Goal: Task Accomplishment & Management: Manage account settings

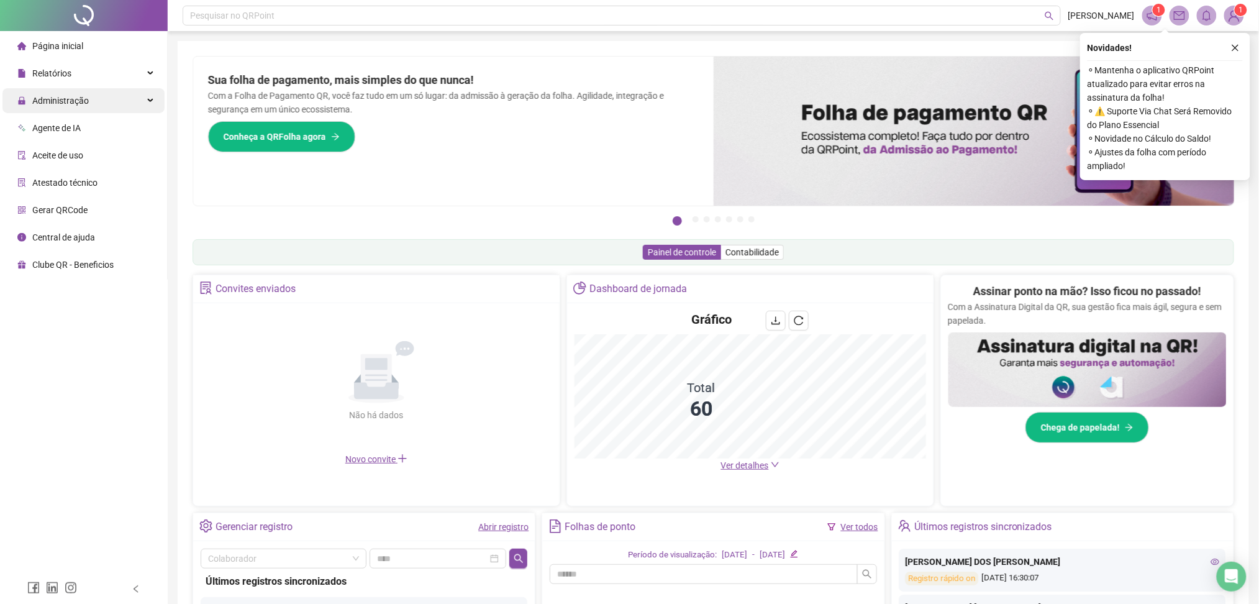
click at [130, 99] on div "Administração" at bounding box center [83, 100] width 162 height 25
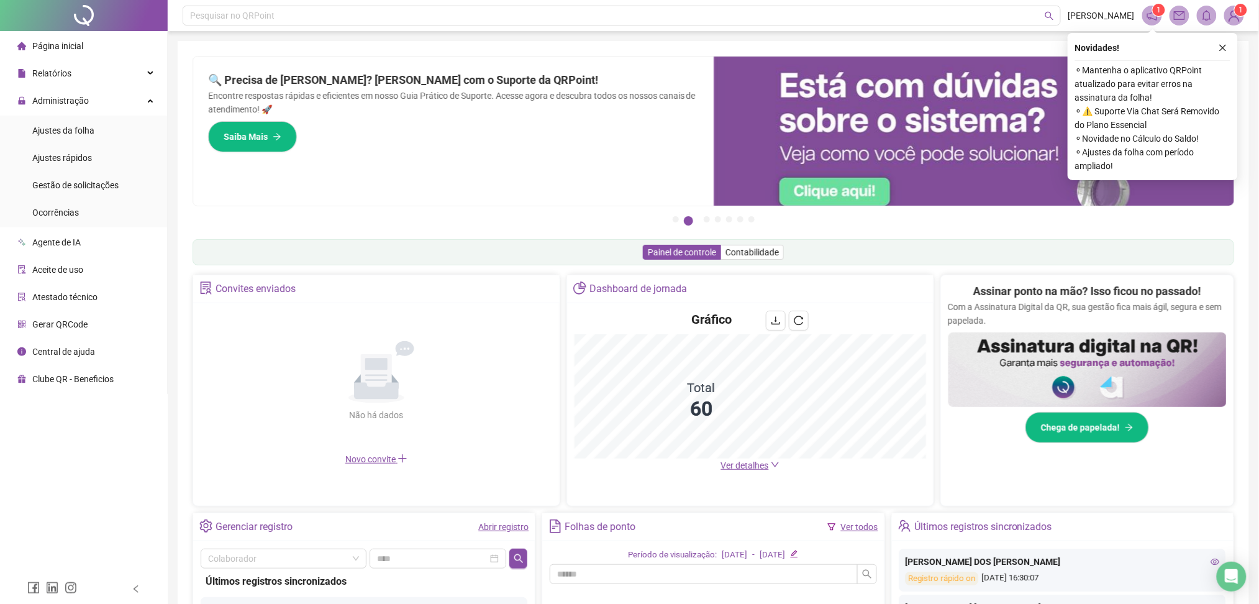
click at [1236, 16] on img at bounding box center [1234, 15] width 19 height 19
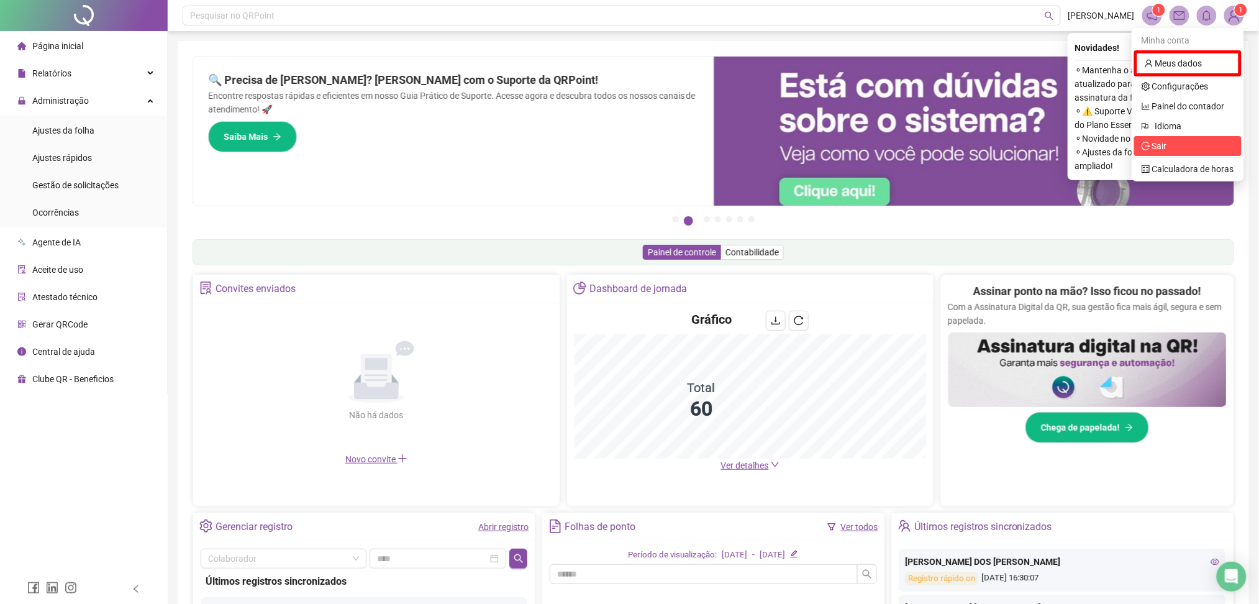
click at [1167, 148] on span "Sair" at bounding box center [1159, 146] width 15 height 10
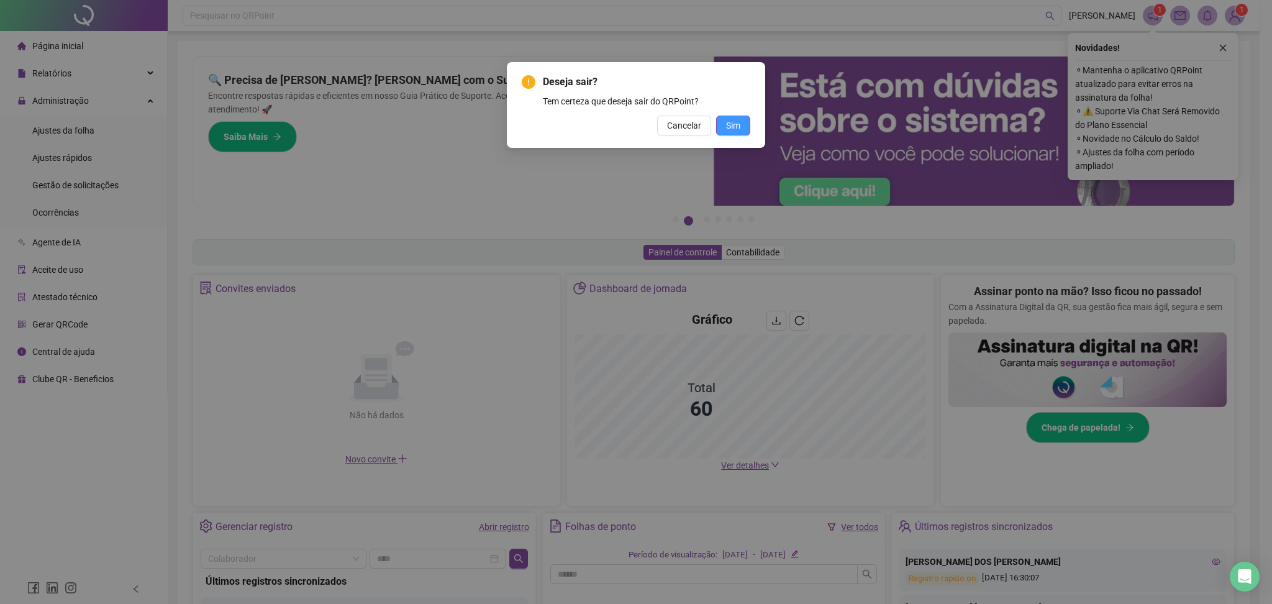
click at [739, 127] on span "Sim" at bounding box center [733, 126] width 14 height 14
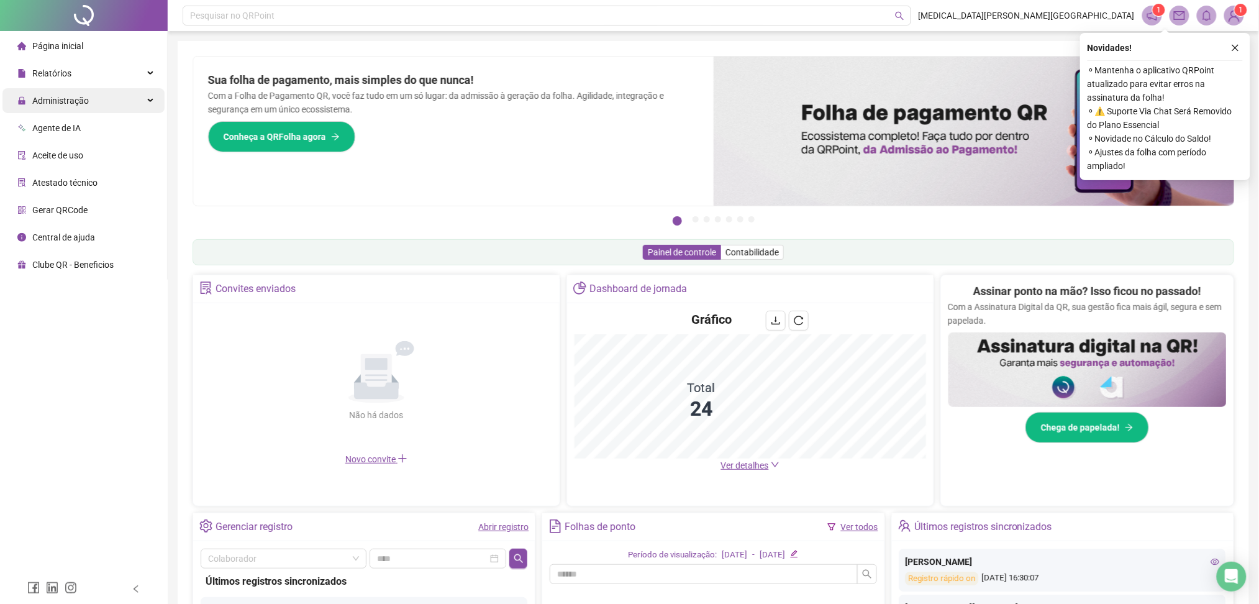
click at [141, 98] on div "Administração" at bounding box center [83, 100] width 162 height 25
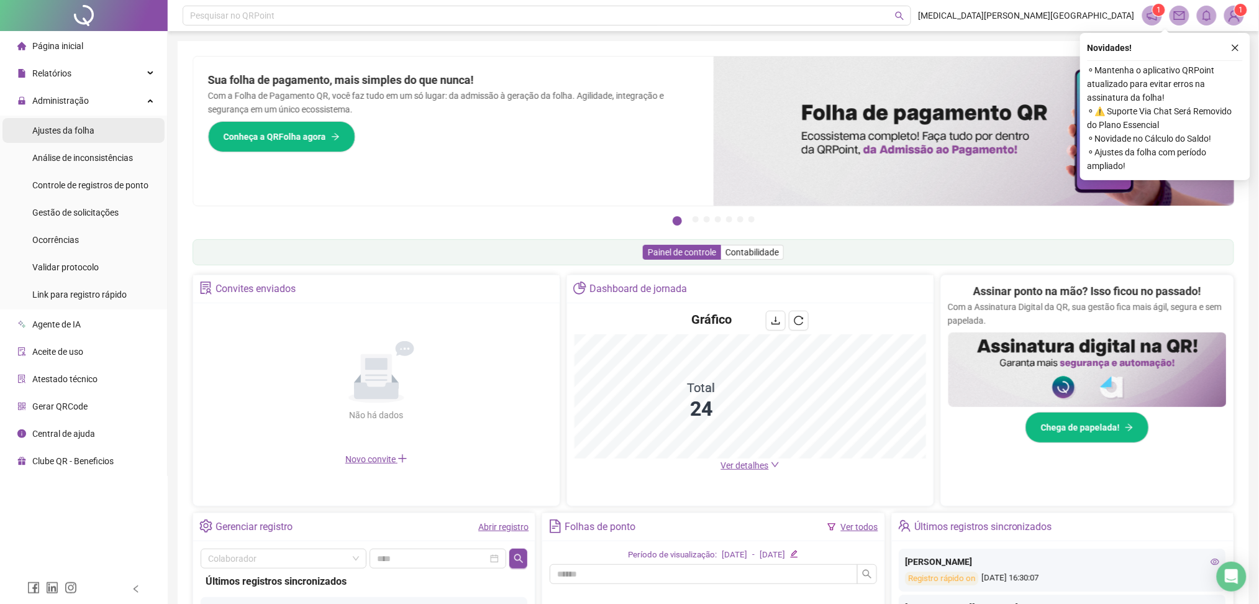
click at [93, 133] on li "Ajustes da folha" at bounding box center [83, 130] width 162 height 25
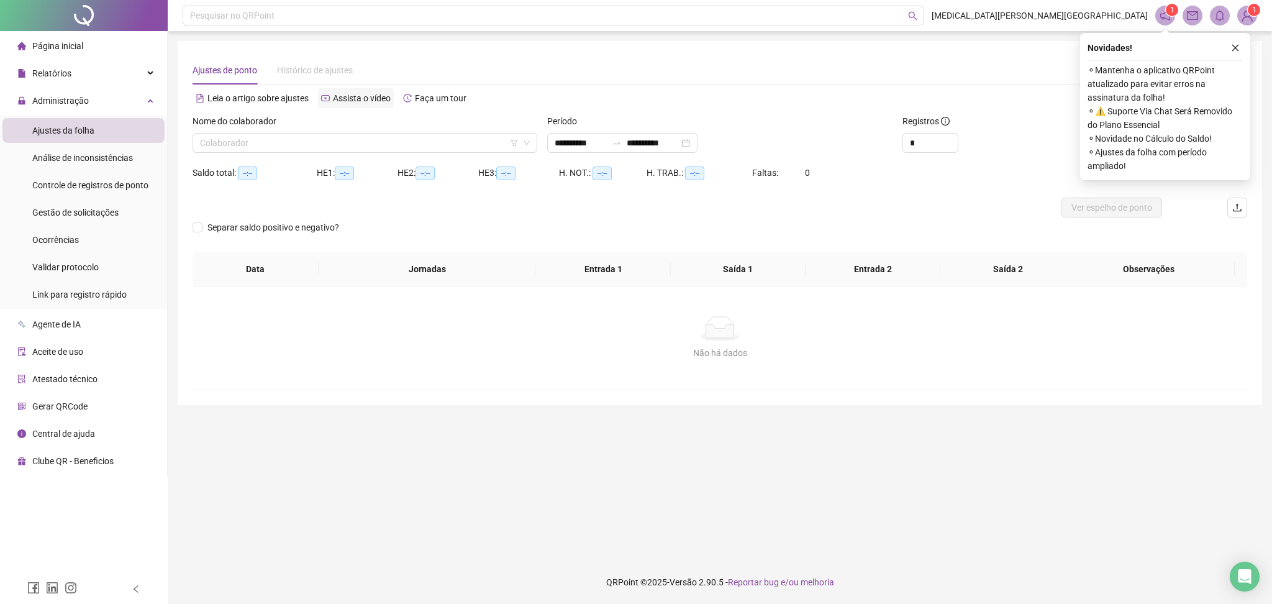
type input "**********"
click at [318, 133] on div "Colaborador" at bounding box center [365, 143] width 345 height 20
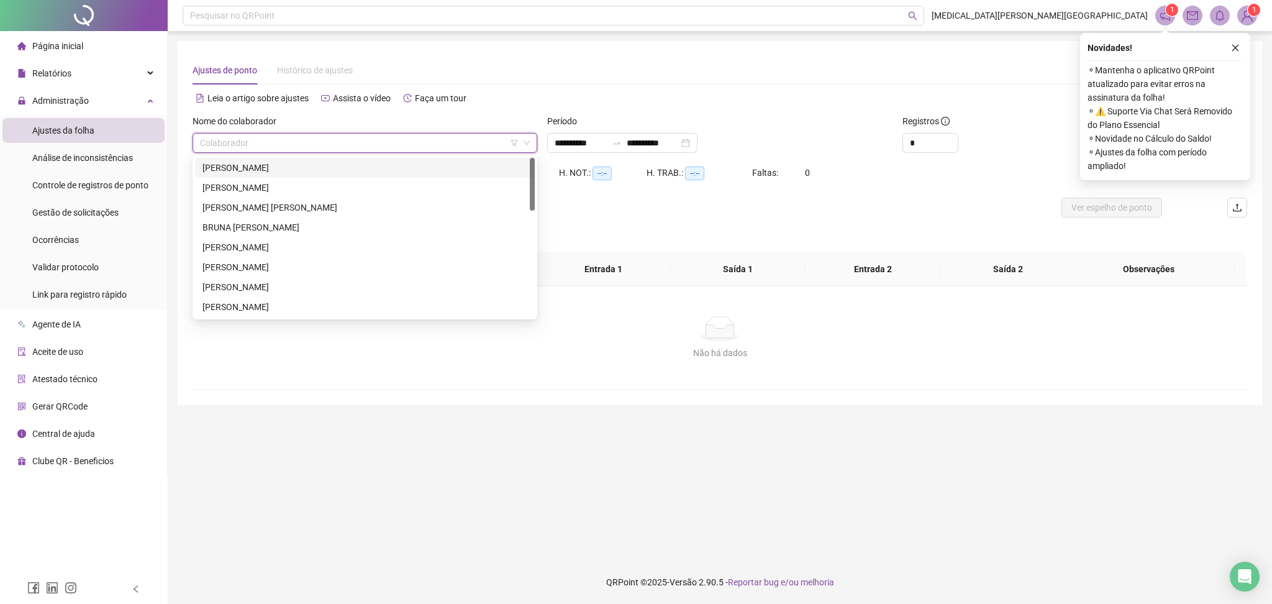
click at [282, 165] on div "[PERSON_NAME] [PERSON_NAME]" at bounding box center [365, 168] width 325 height 14
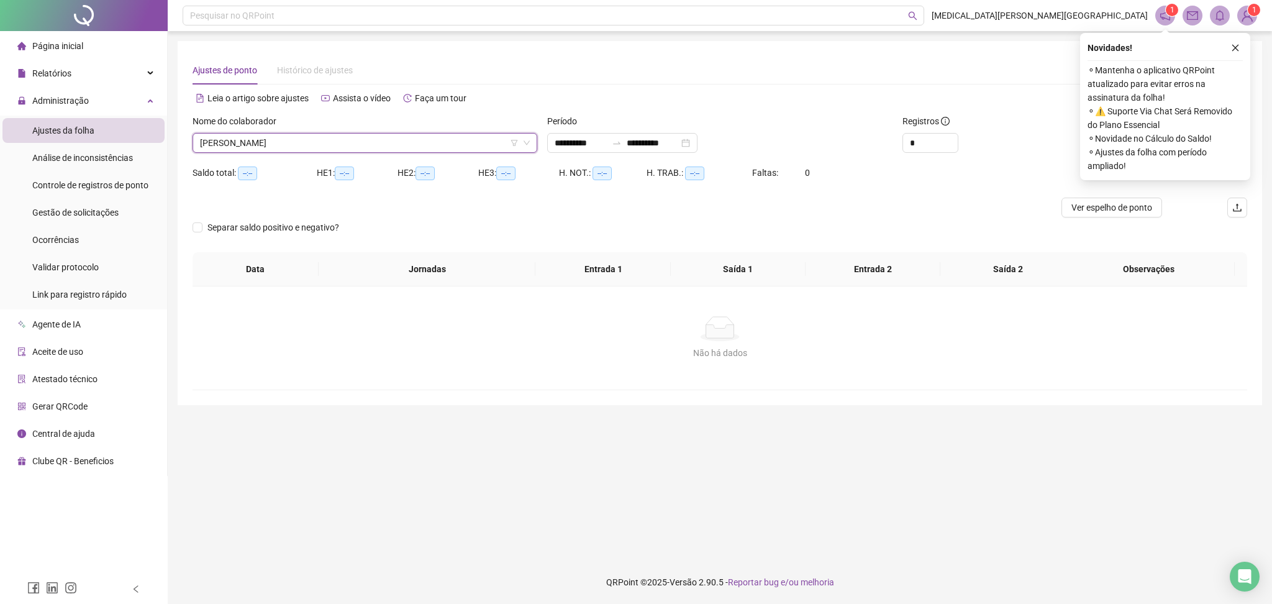
click at [951, 79] on div "Ajustes de ponto Histórico de ajustes" at bounding box center [720, 70] width 1055 height 29
click at [1236, 50] on icon "close" at bounding box center [1235, 47] width 9 height 9
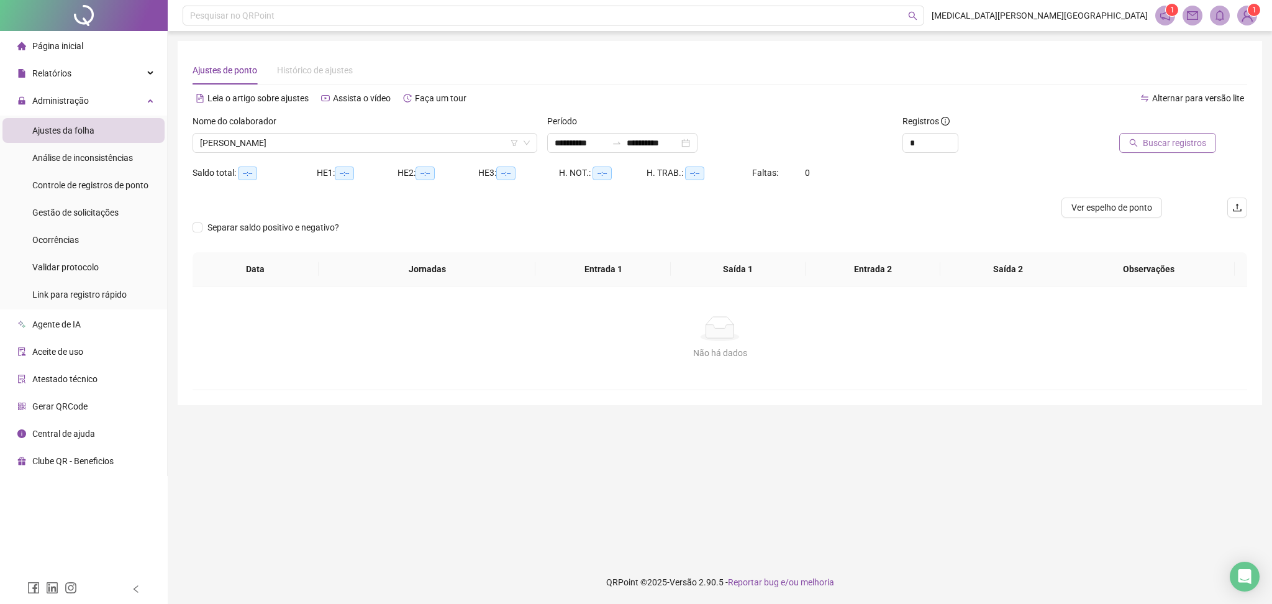
click at [1185, 147] on span "Buscar registros" at bounding box center [1174, 143] width 63 height 14
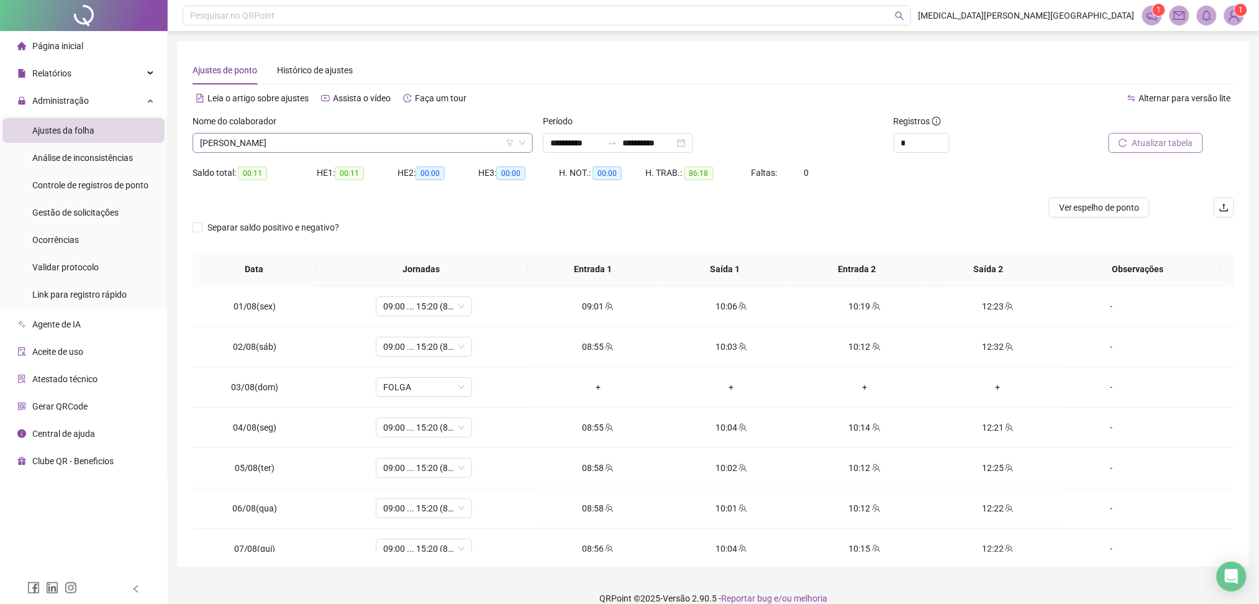
click at [333, 142] on span "[PERSON_NAME]" at bounding box center [363, 143] width 326 height 19
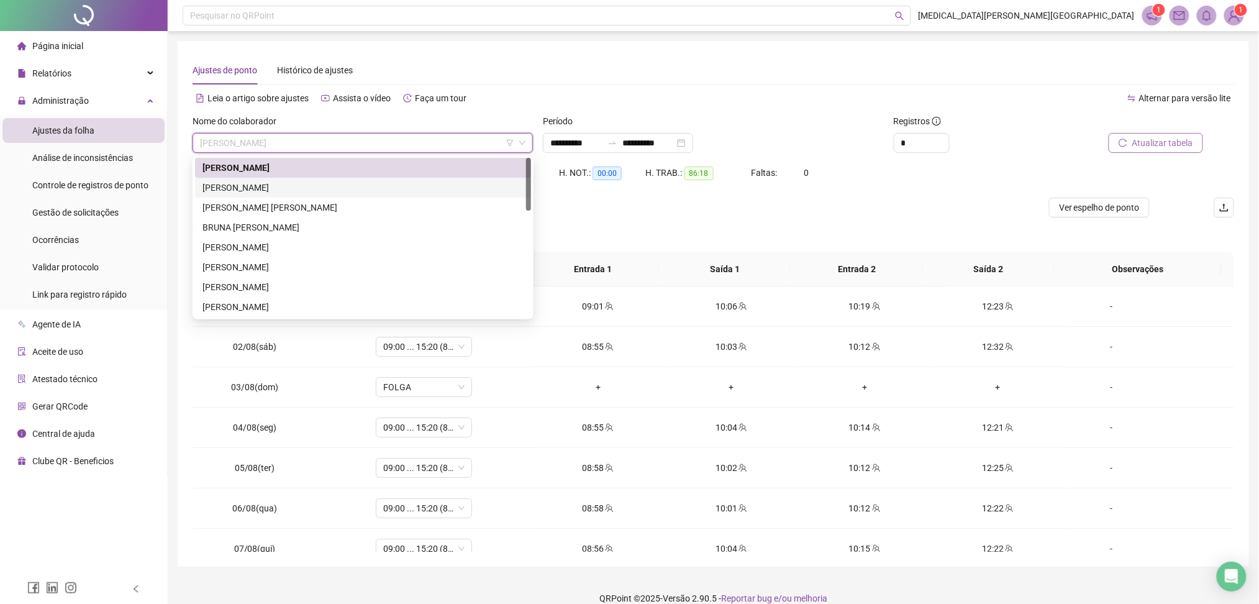
click at [291, 190] on div "[PERSON_NAME]" at bounding box center [363, 188] width 321 height 14
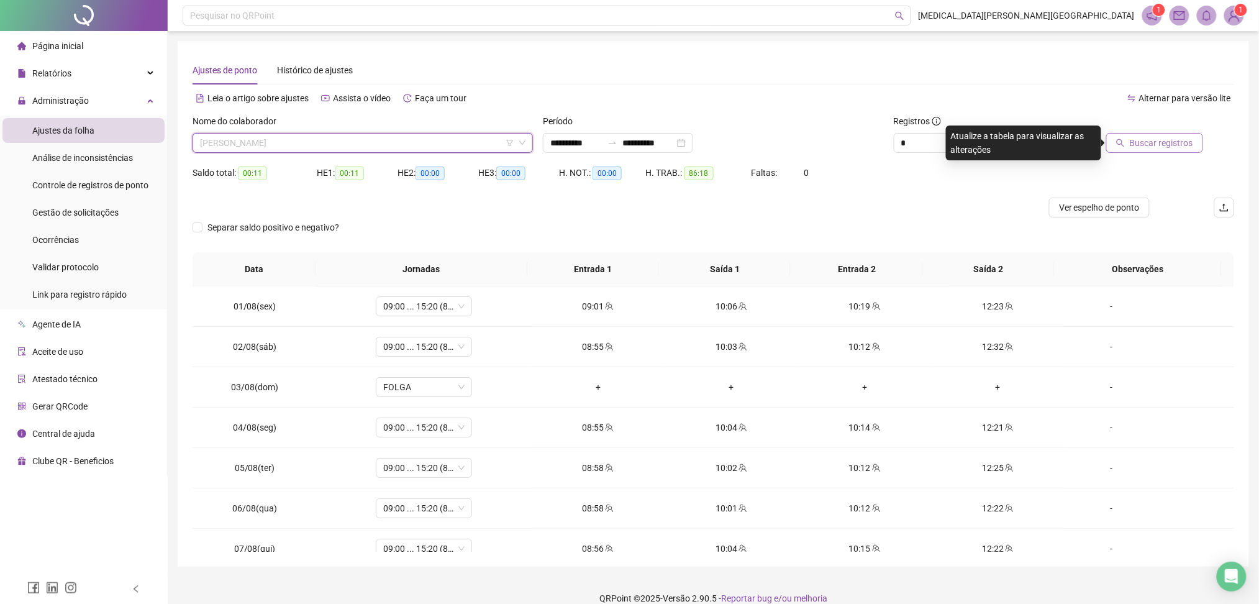
click at [301, 134] on span "[PERSON_NAME]" at bounding box center [363, 143] width 326 height 19
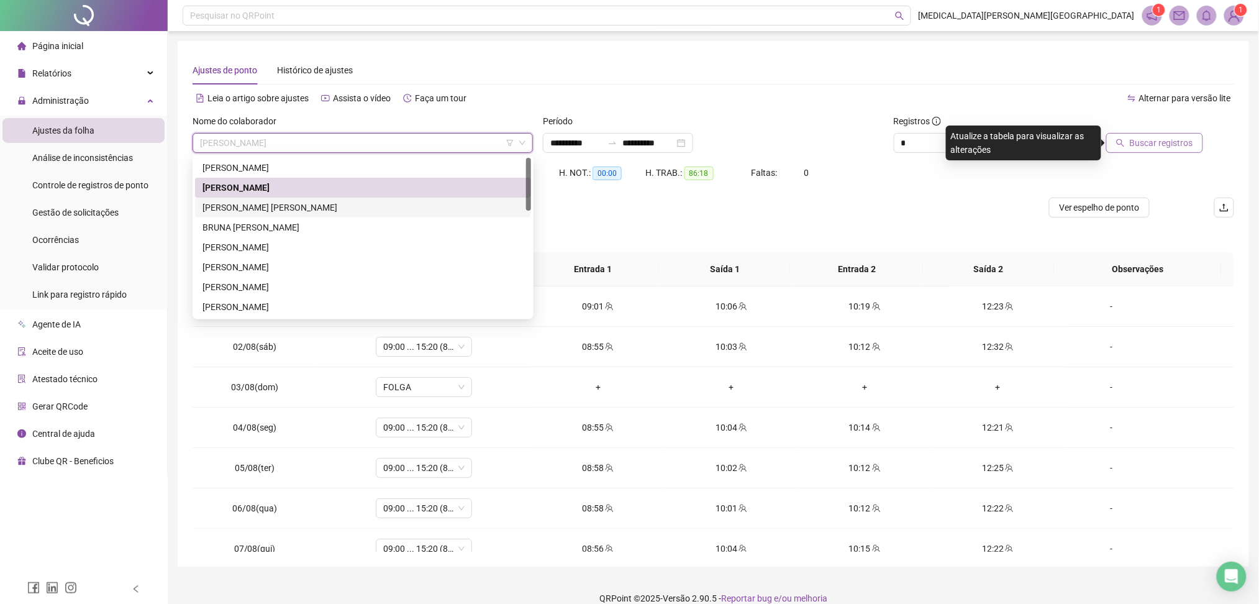
click at [275, 209] on div "[PERSON_NAME] [PERSON_NAME]" at bounding box center [363, 208] width 321 height 14
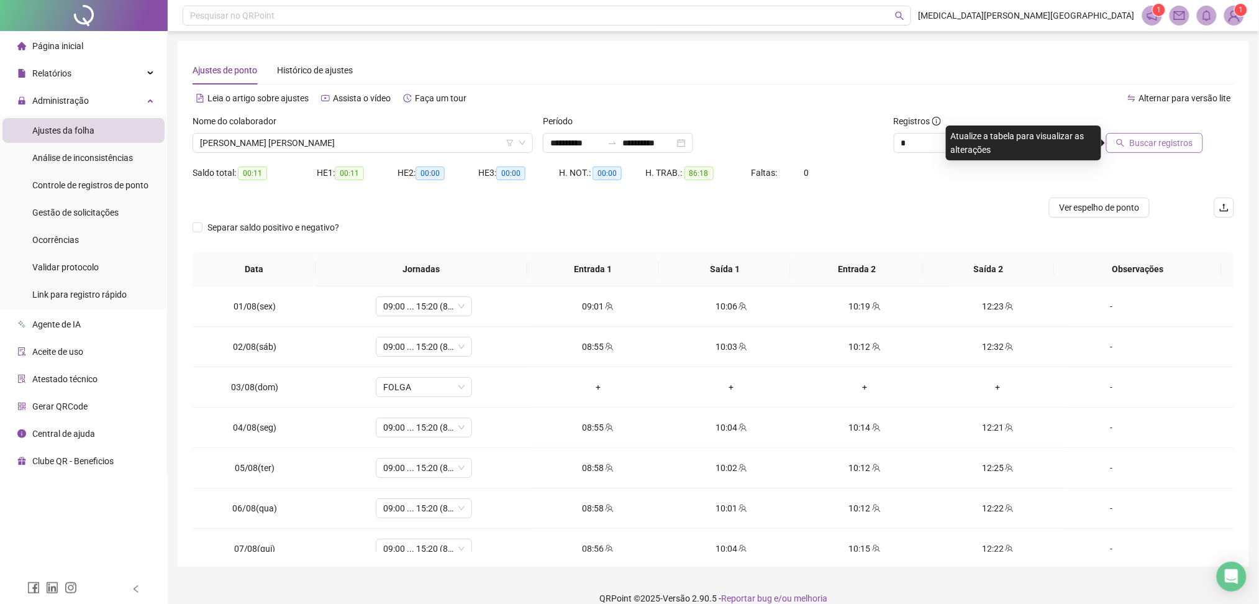
click at [1166, 145] on span "Buscar registros" at bounding box center [1161, 143] width 63 height 14
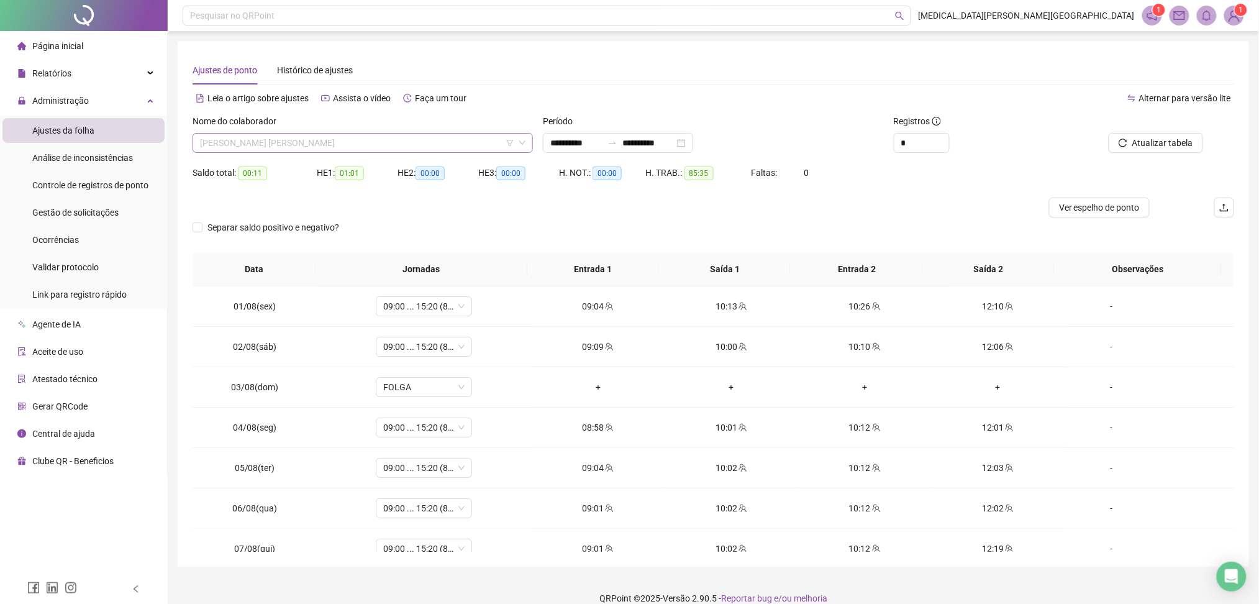
click at [364, 138] on span "[PERSON_NAME] [PERSON_NAME]" at bounding box center [363, 143] width 326 height 19
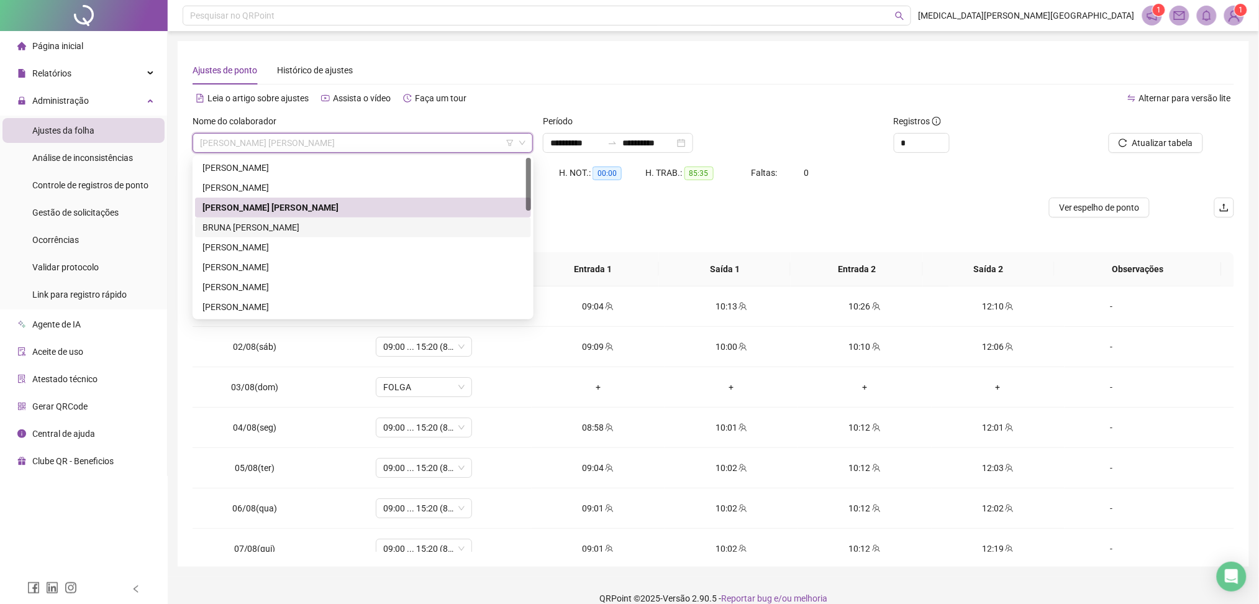
click at [266, 222] on div "BRUNA [PERSON_NAME]" at bounding box center [363, 228] width 321 height 14
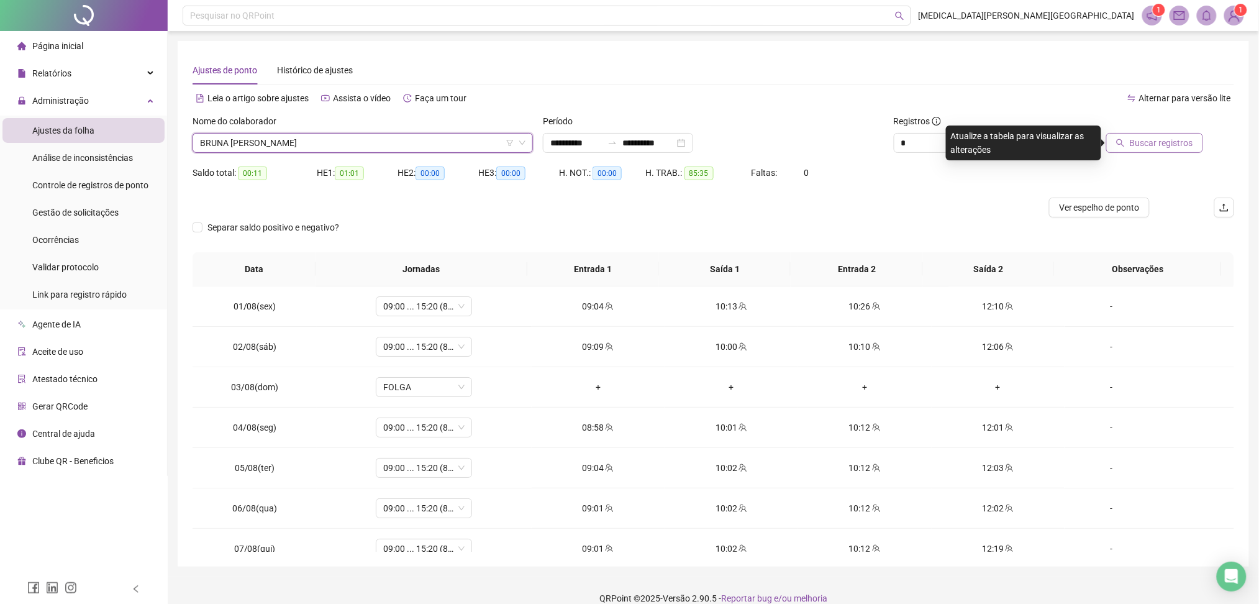
click at [1142, 140] on span "Buscar registros" at bounding box center [1161, 143] width 63 height 14
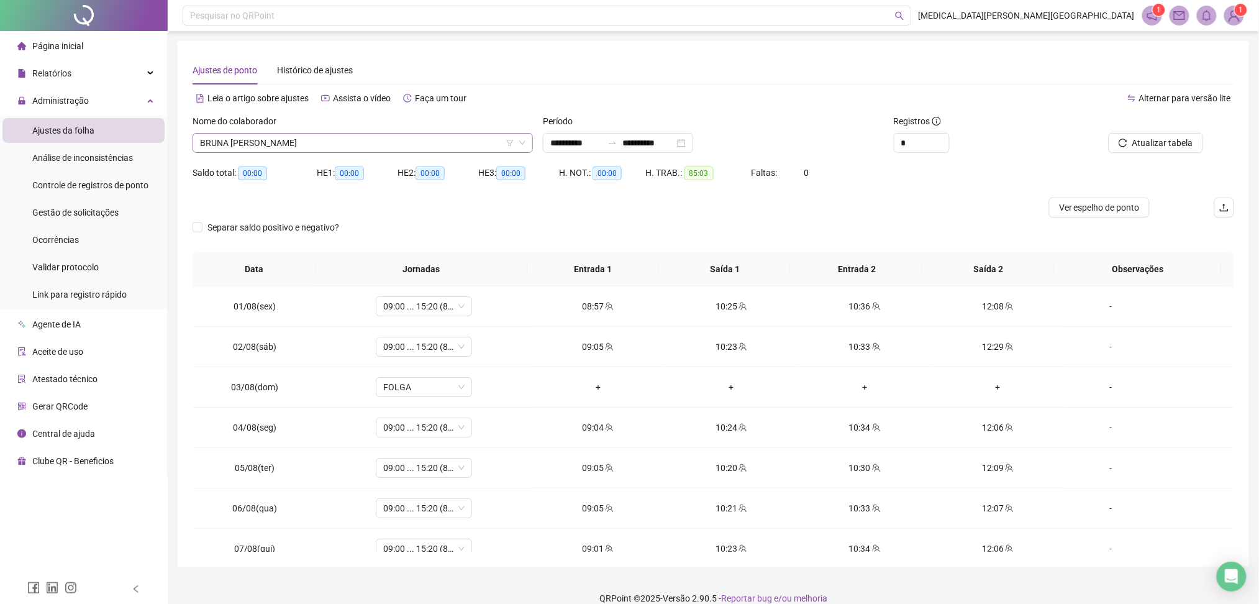
click at [271, 139] on span "BRUNA [PERSON_NAME]" at bounding box center [363, 143] width 326 height 19
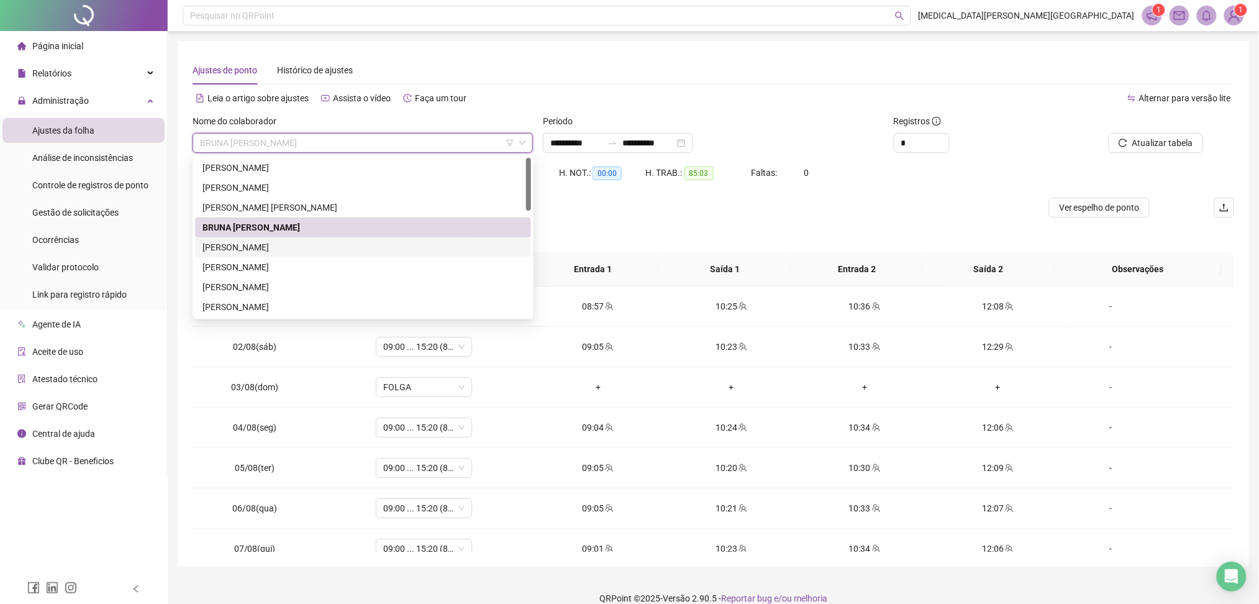
click at [250, 253] on div "[PERSON_NAME]" at bounding box center [363, 247] width 321 height 14
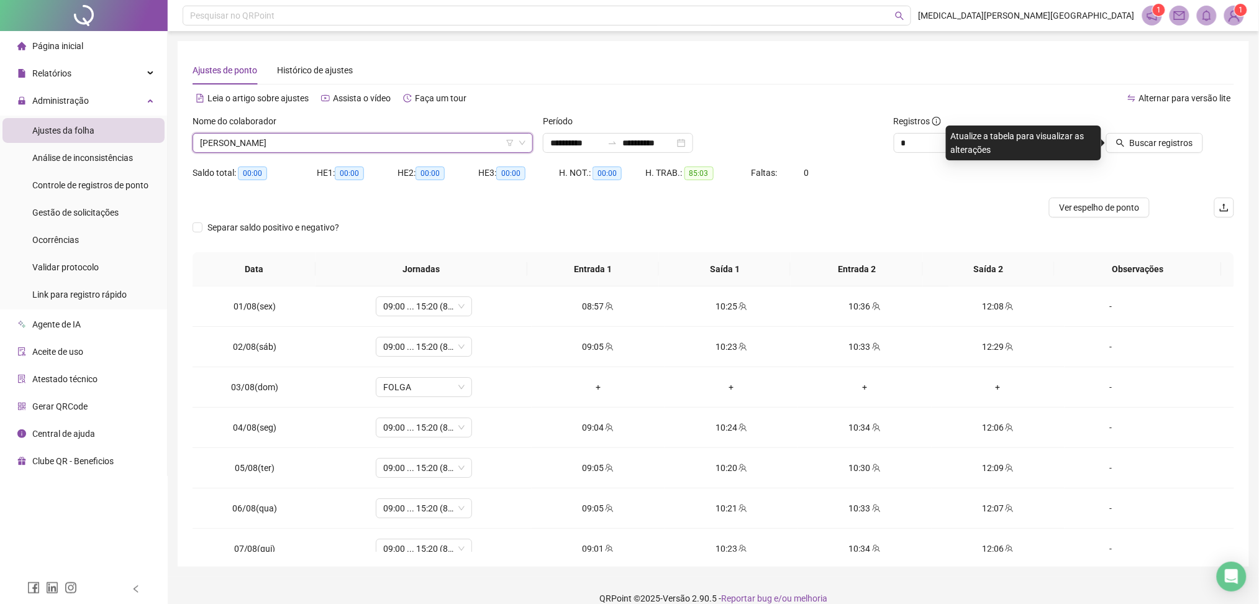
click at [1172, 131] on div at bounding box center [1136, 123] width 134 height 19
click at [1173, 137] on span "Buscar registros" at bounding box center [1161, 143] width 63 height 14
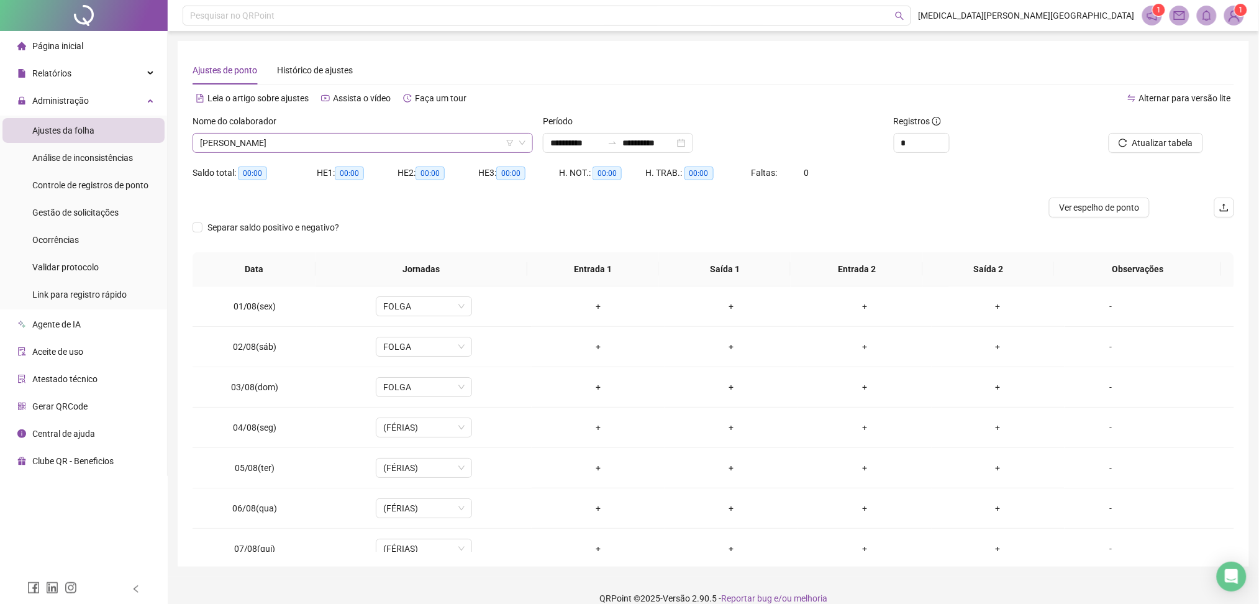
click at [278, 140] on span "[PERSON_NAME]" at bounding box center [363, 143] width 326 height 19
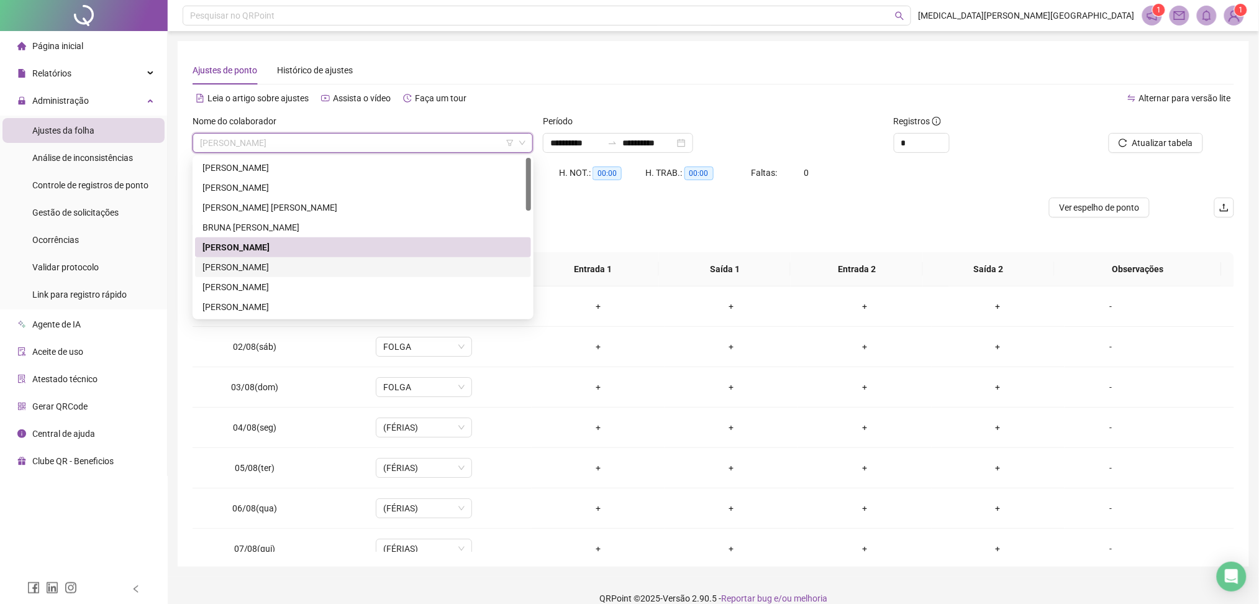
click at [247, 262] on div "[PERSON_NAME]" at bounding box center [363, 267] width 321 height 14
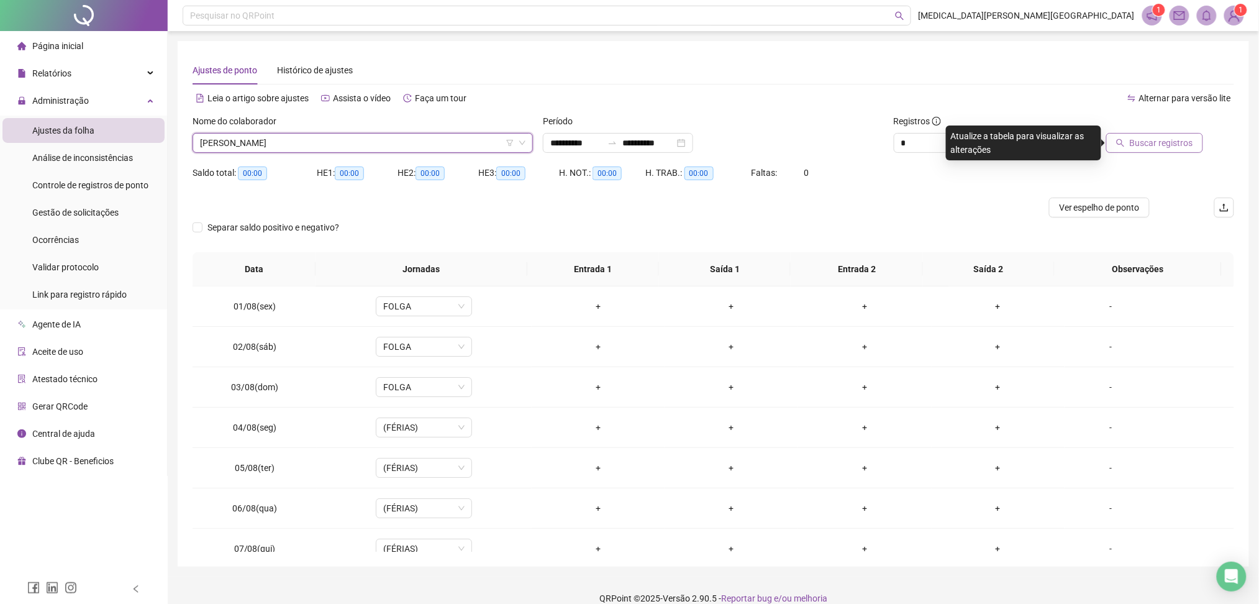
click at [1177, 145] on span "Buscar registros" at bounding box center [1161, 143] width 63 height 14
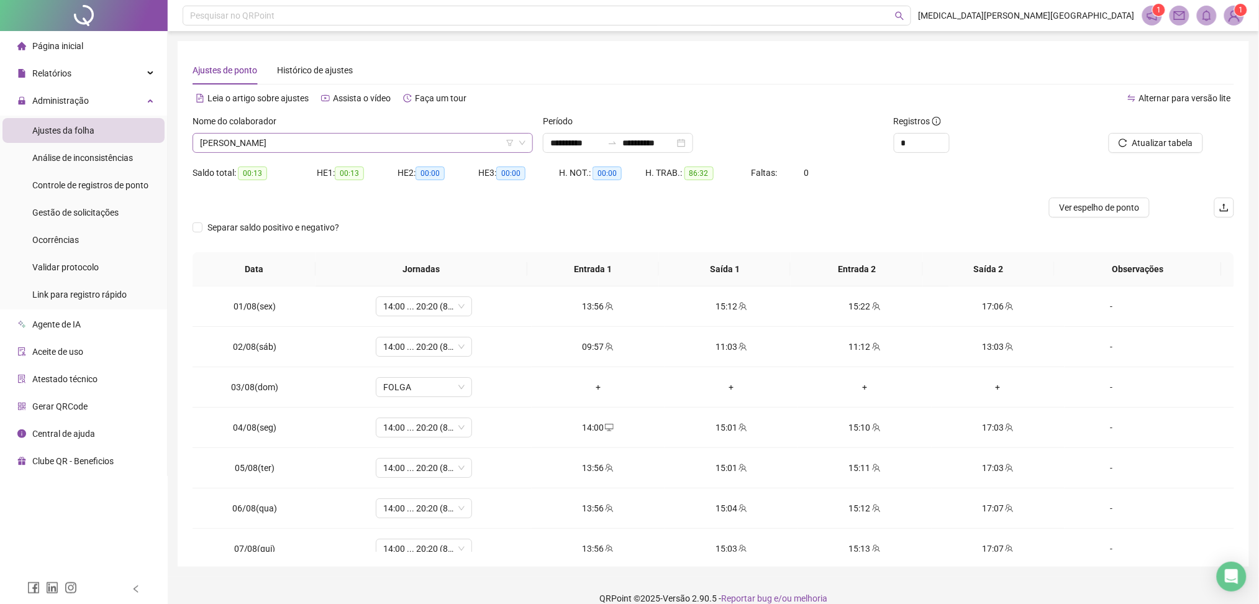
click at [386, 144] on span "[PERSON_NAME]" at bounding box center [363, 143] width 326 height 19
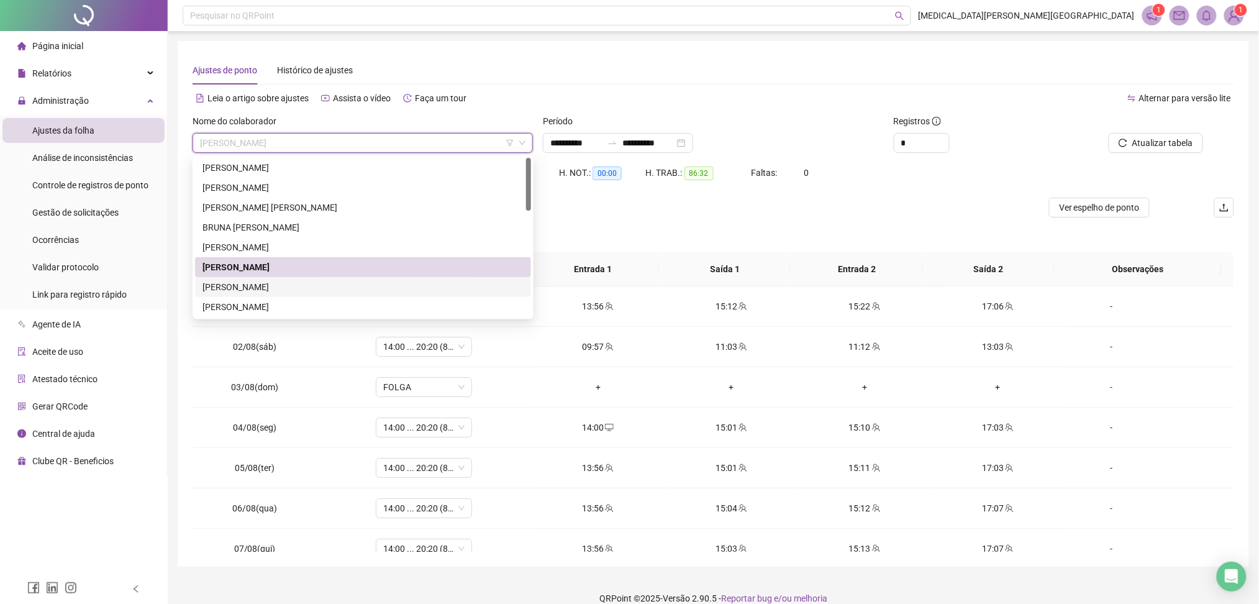
click at [277, 281] on div "[PERSON_NAME]" at bounding box center [363, 287] width 321 height 14
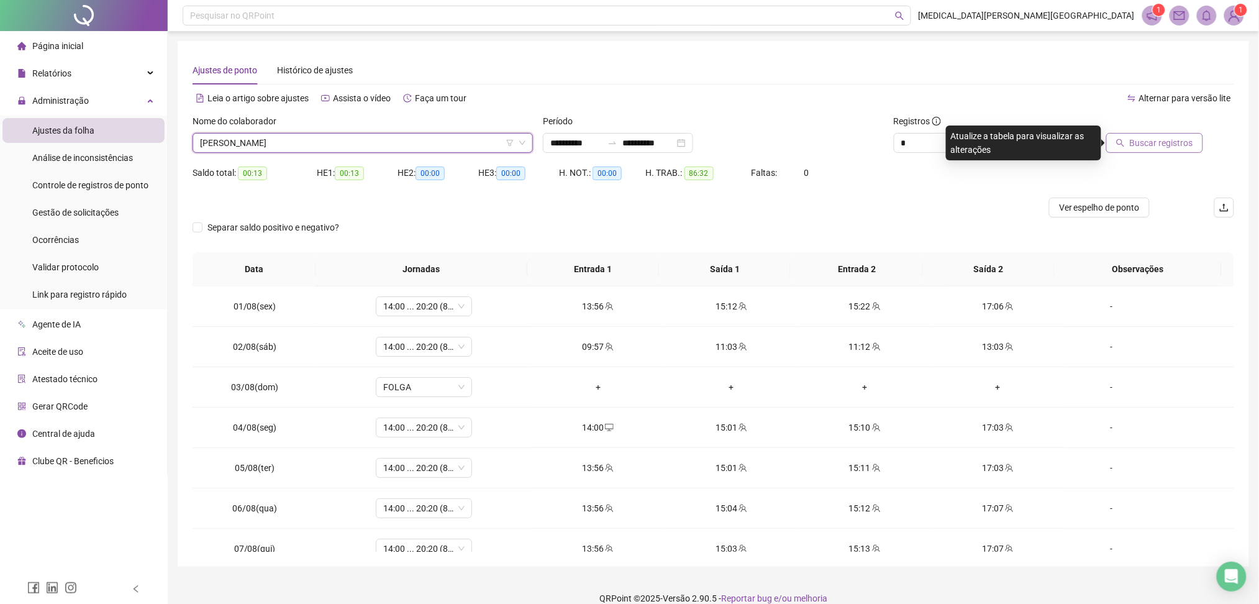
click at [1180, 147] on span "Buscar registros" at bounding box center [1161, 143] width 63 height 14
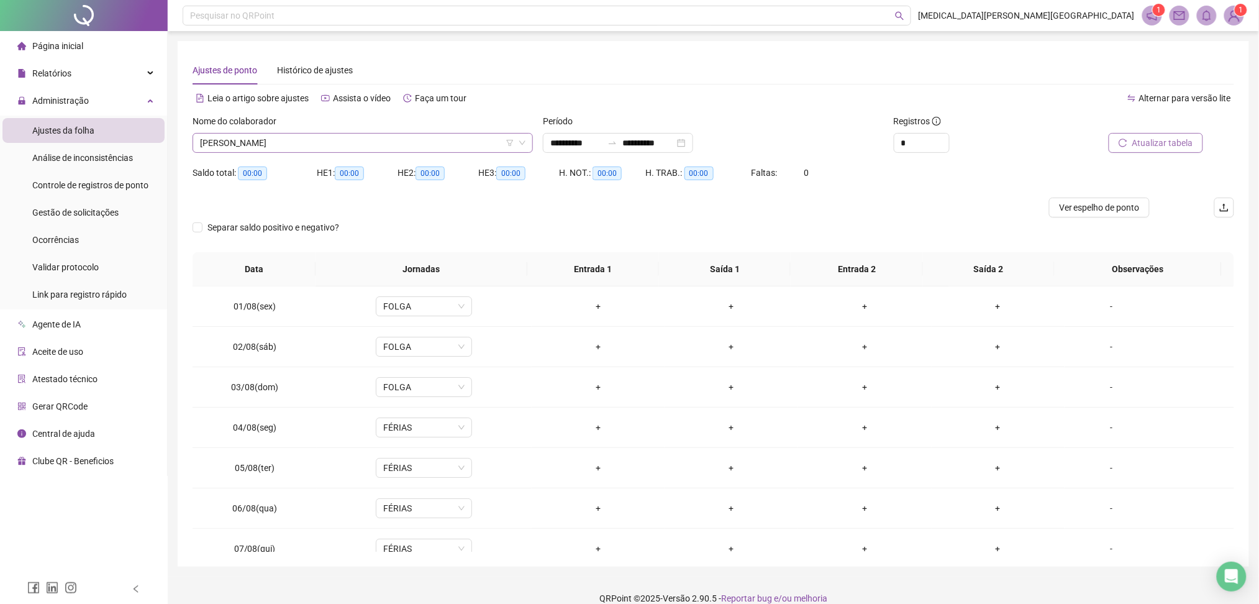
click at [420, 147] on span "[PERSON_NAME]" at bounding box center [363, 143] width 326 height 19
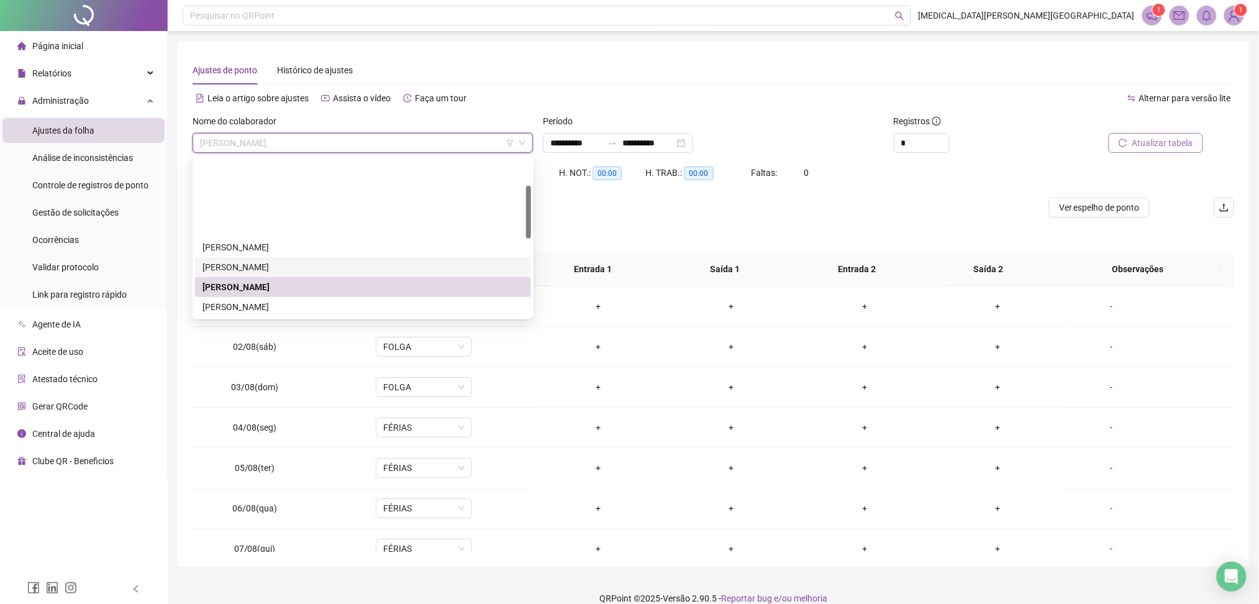
scroll to position [83, 0]
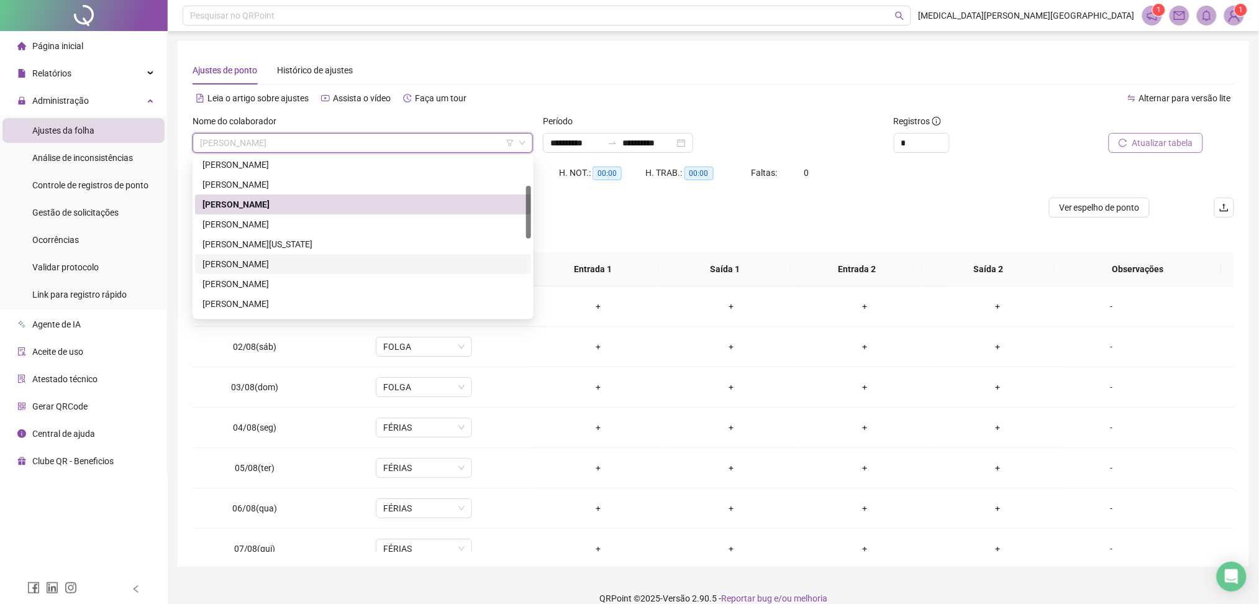
drag, startPoint x: 264, startPoint y: 260, endPoint x: 299, endPoint y: 253, distance: 35.6
click at [264, 260] on div "[PERSON_NAME]" at bounding box center [363, 264] width 321 height 14
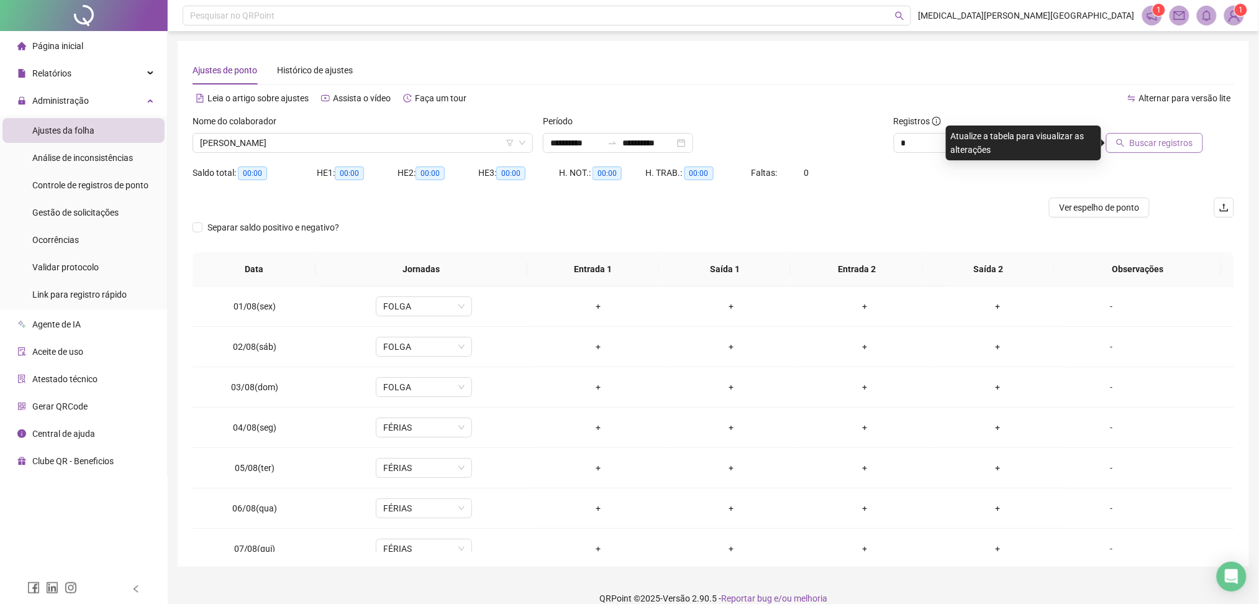
click at [1156, 144] on span "Buscar registros" at bounding box center [1161, 143] width 63 height 14
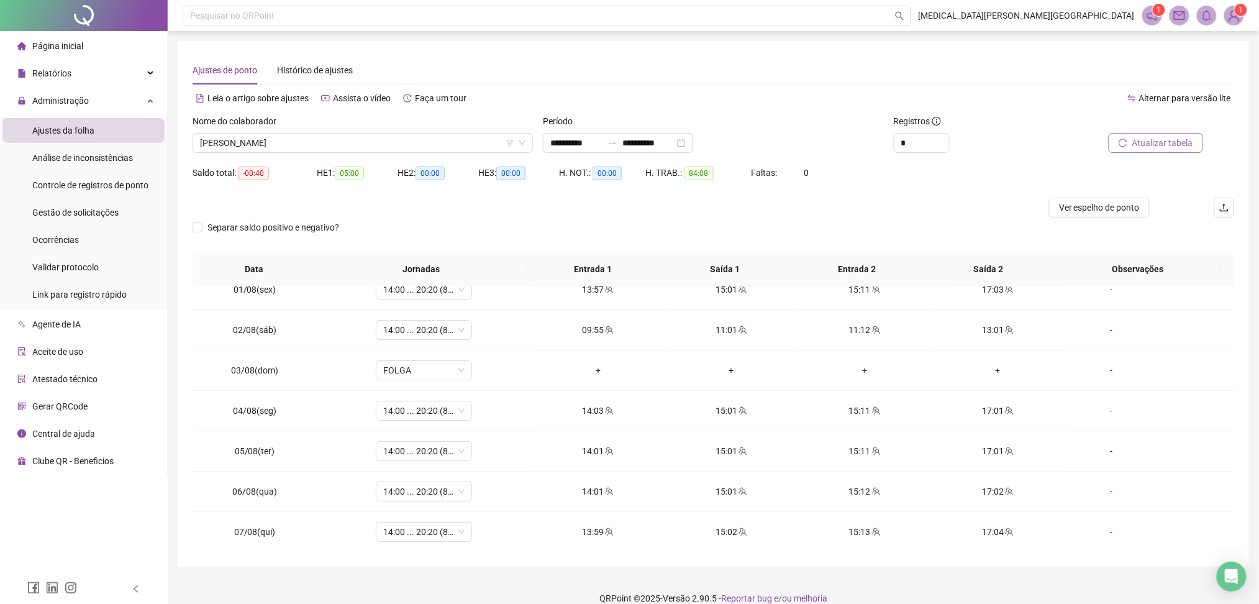
scroll to position [0, 0]
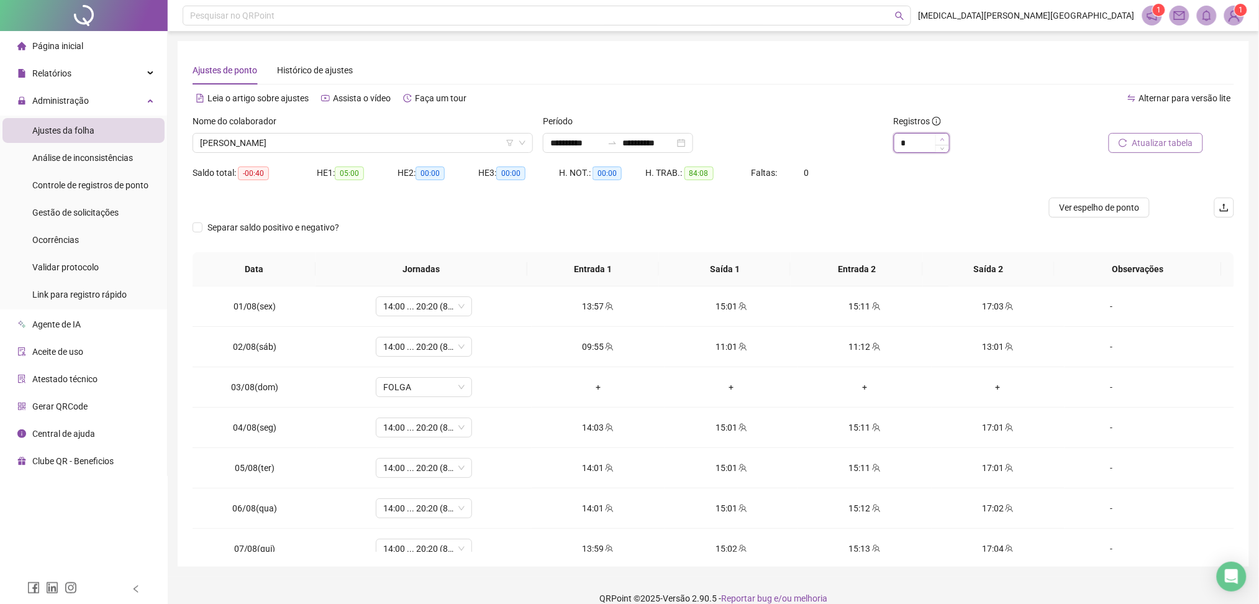
click at [942, 135] on span "Increase Value" at bounding box center [943, 139] width 14 height 11
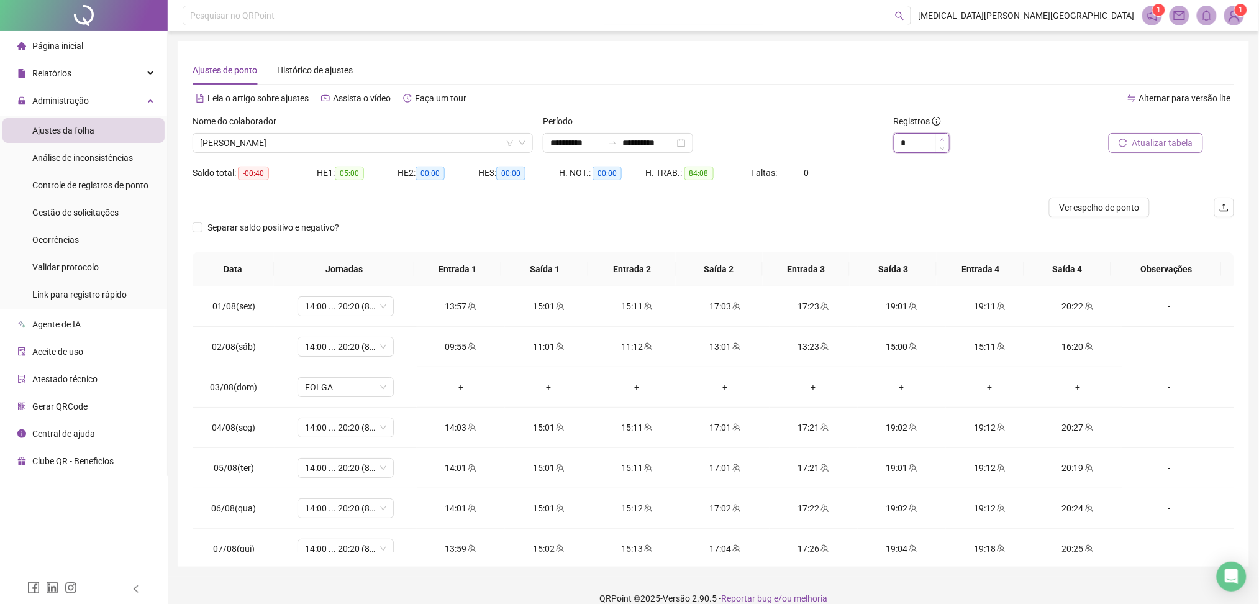
click at [942, 135] on span "Increase Value" at bounding box center [943, 139] width 14 height 11
type input "**"
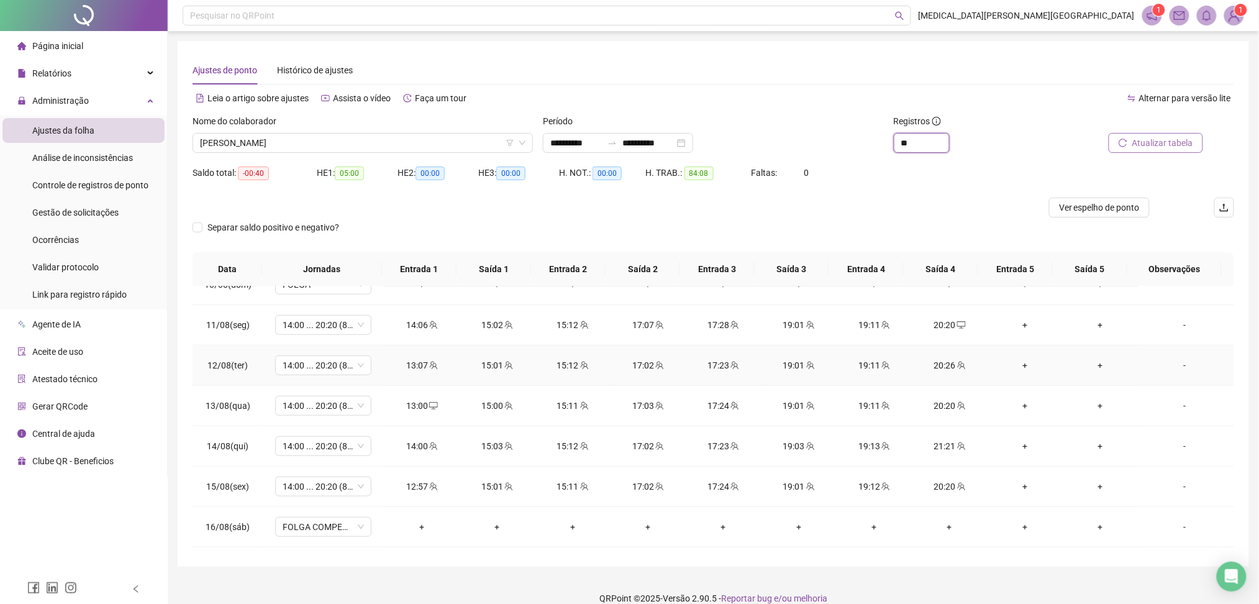
scroll to position [414, 0]
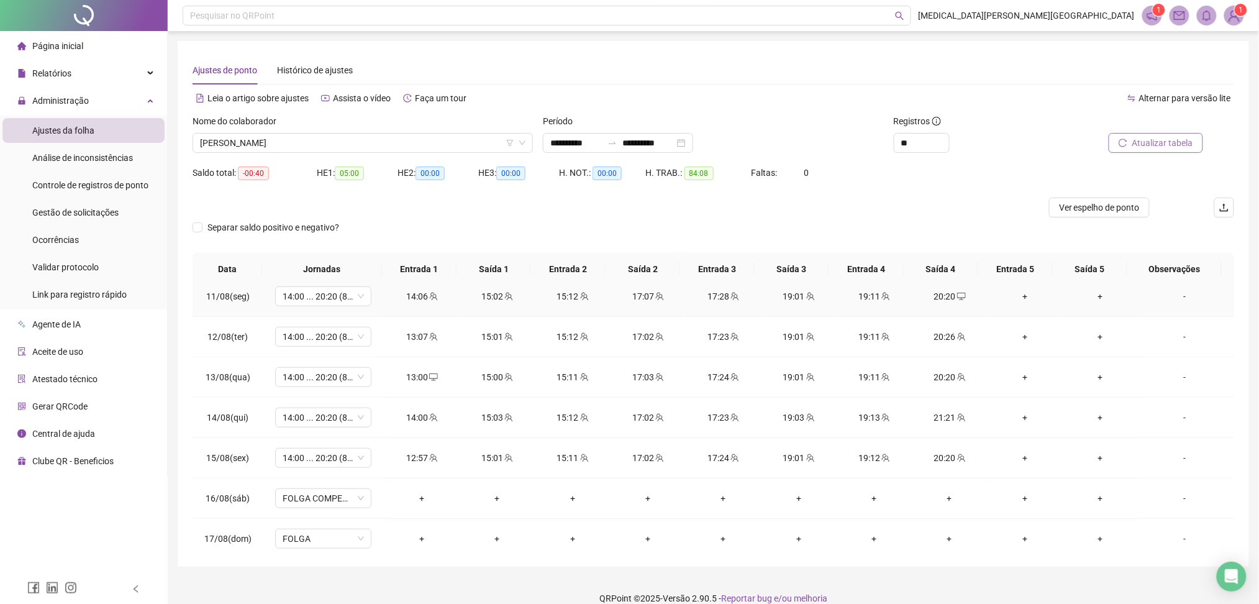
drag, startPoint x: 939, startPoint y: 296, endPoint x: 943, endPoint y: 310, distance: 14.8
click at [940, 296] on div "20:20" at bounding box center [949, 297] width 55 height 14
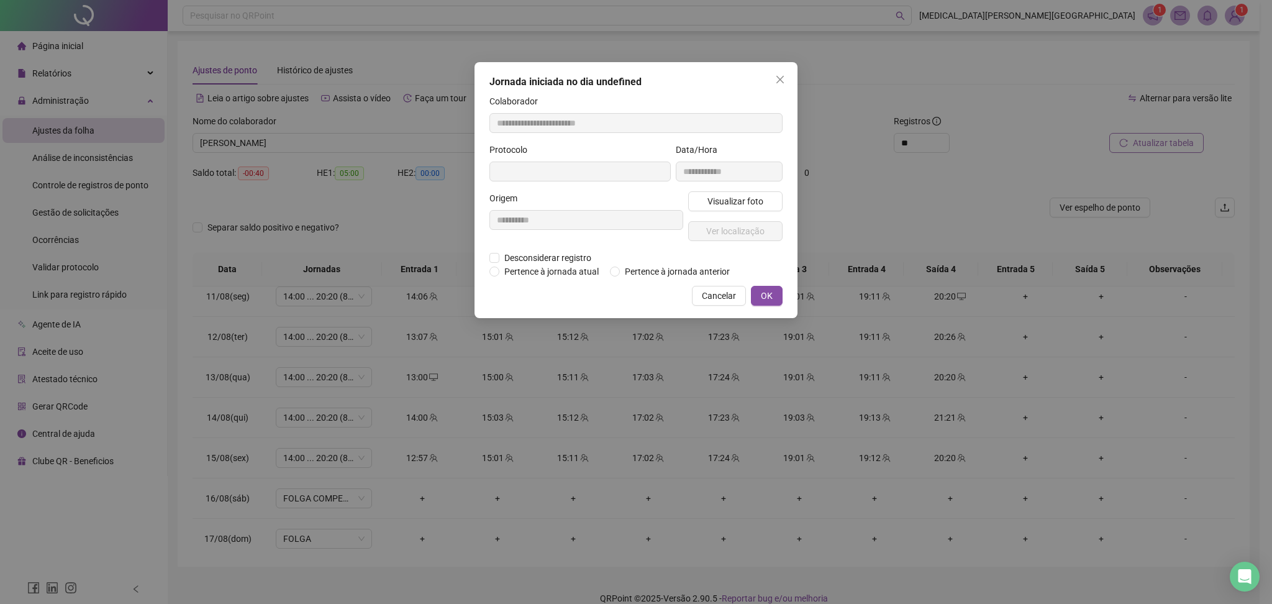
type input "**********"
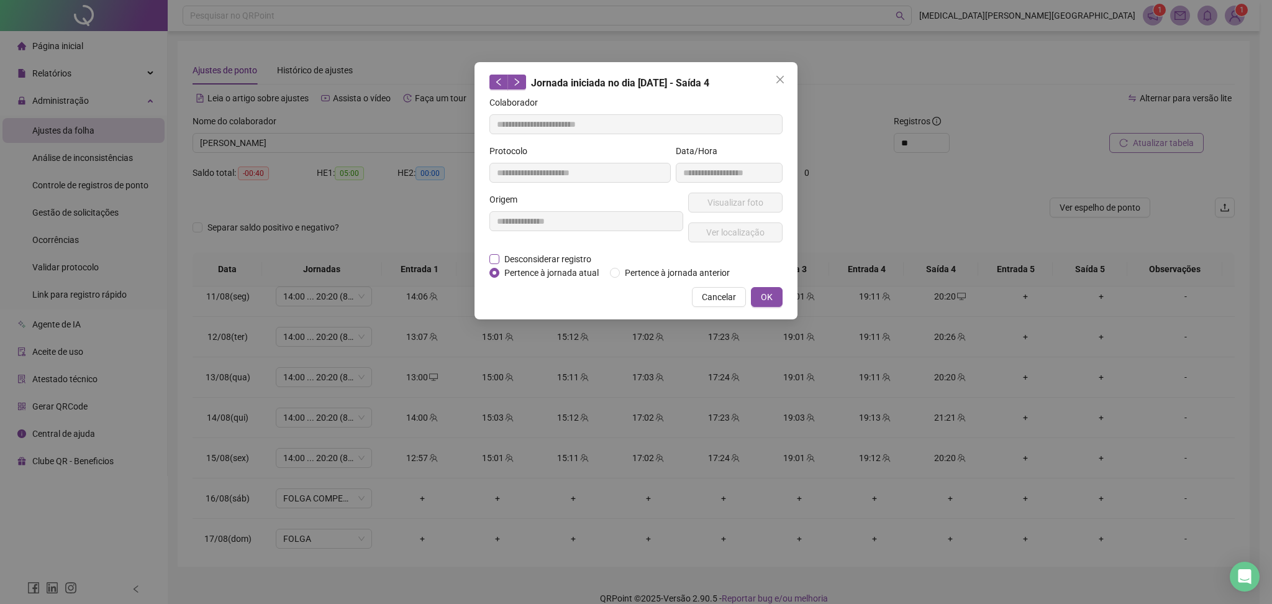
click at [539, 260] on span "Desconsiderar registro" at bounding box center [548, 259] width 97 height 14
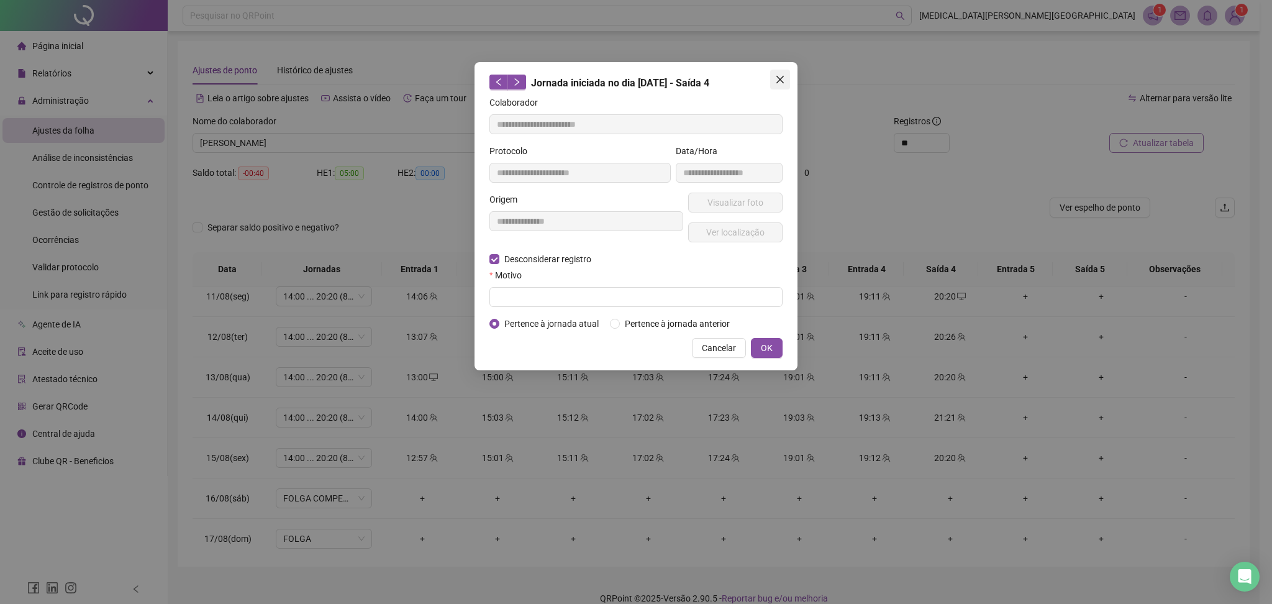
click at [782, 82] on icon "close" at bounding box center [780, 79] width 7 height 7
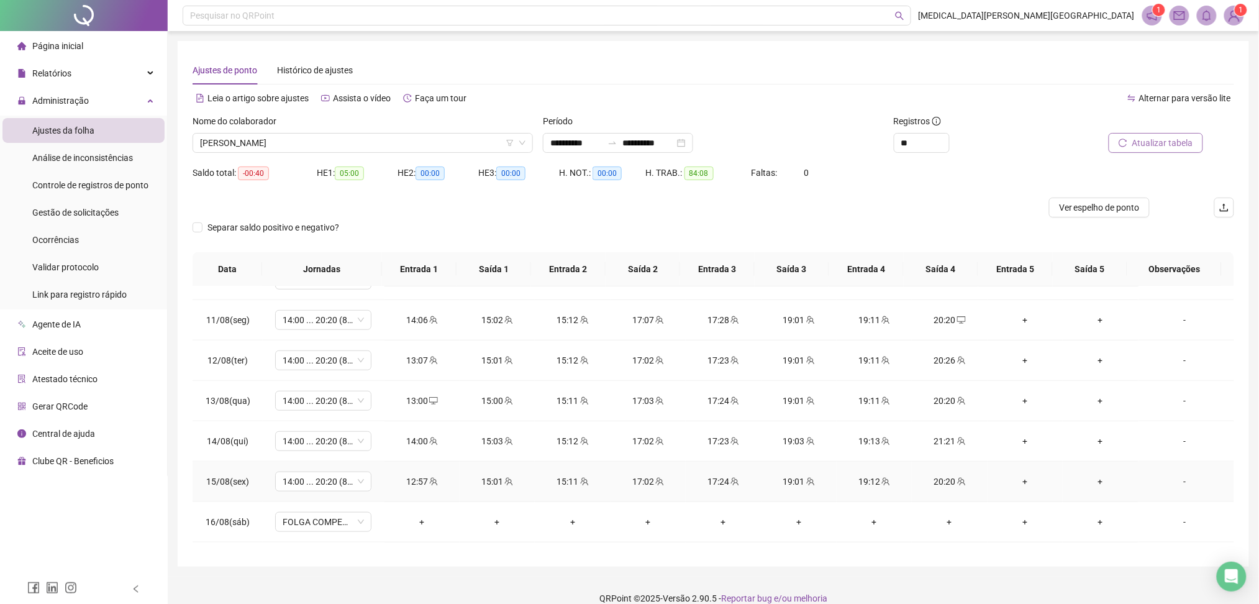
scroll to position [296, 0]
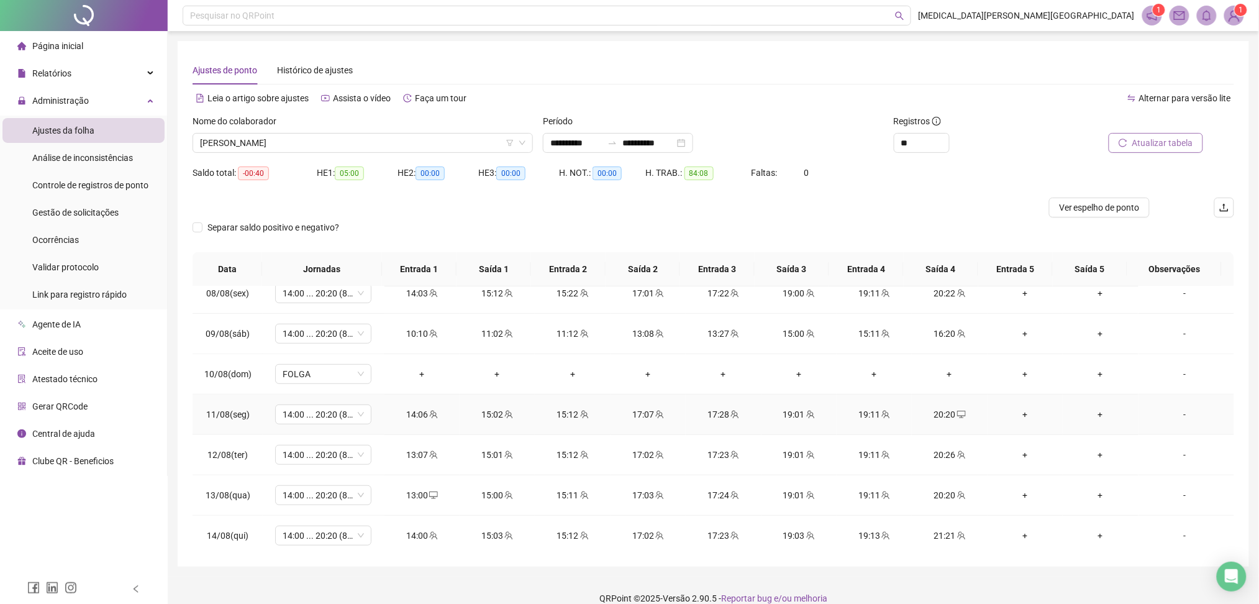
click at [957, 412] on icon "desktop" at bounding box center [961, 414] width 9 height 9
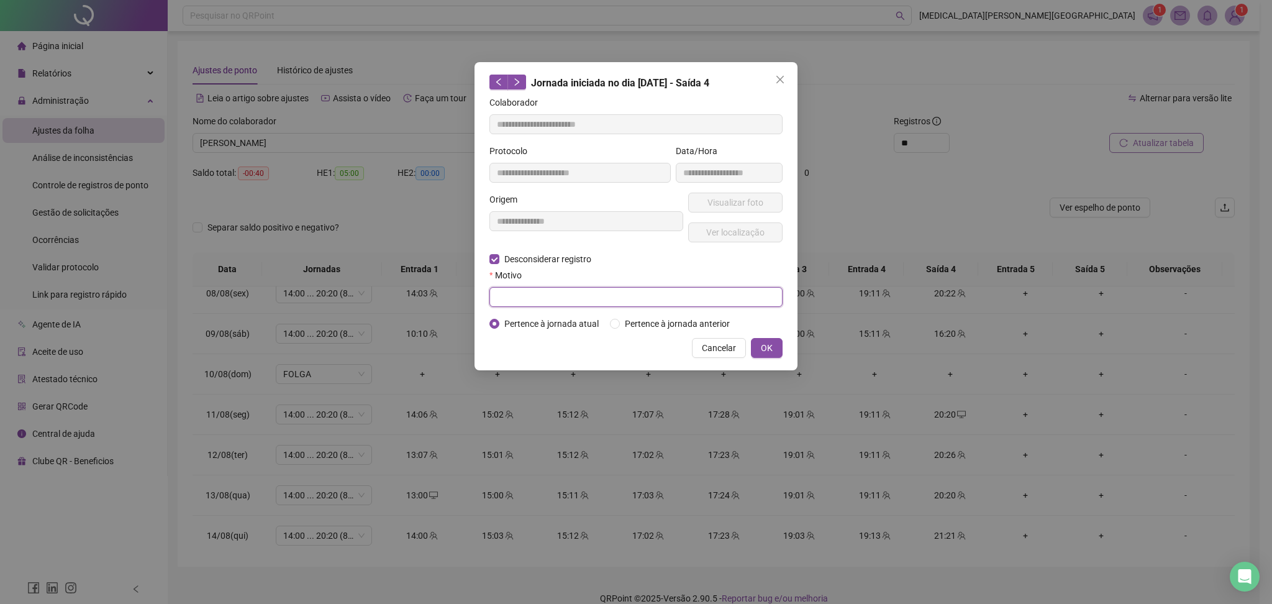
click at [523, 299] on input "text" at bounding box center [636, 297] width 293 height 20
type input "******"
click at [764, 346] on span "OK" at bounding box center [767, 348] width 12 height 14
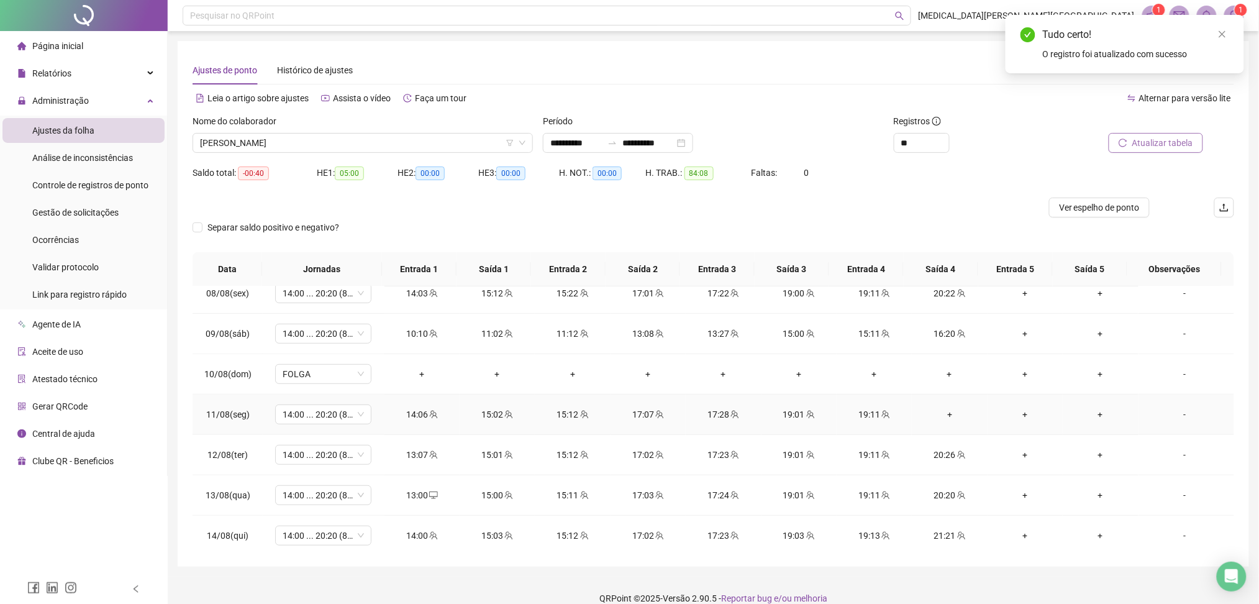
click at [939, 418] on div "+" at bounding box center [949, 415] width 55 height 14
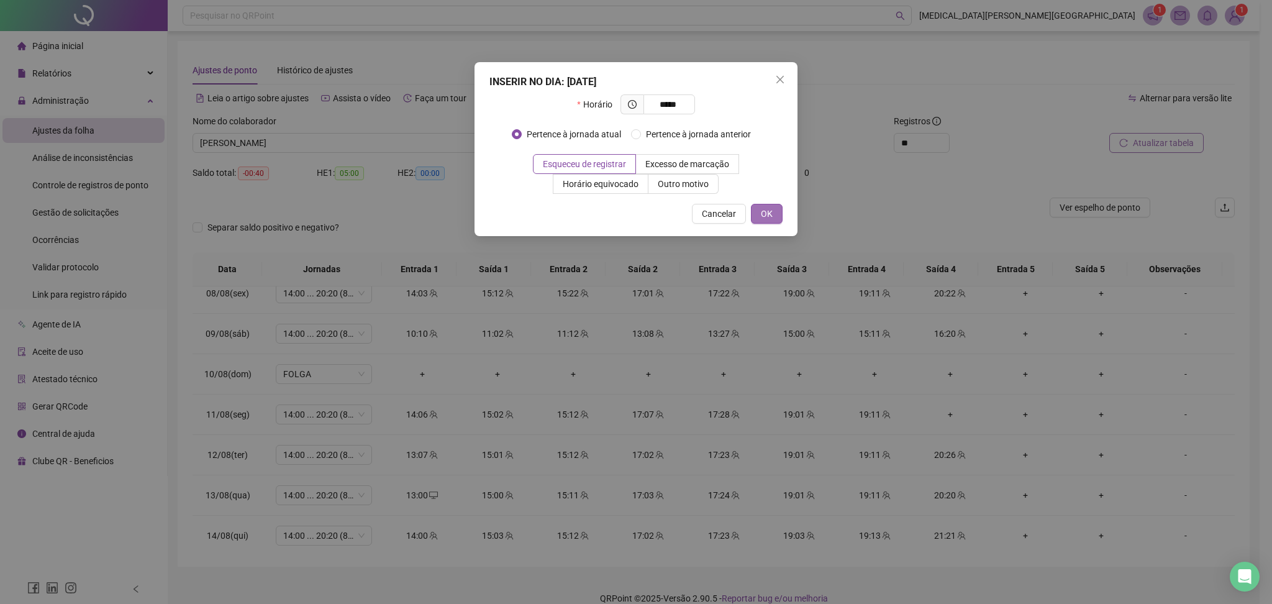
type input "*****"
click at [772, 218] on span "OK" at bounding box center [767, 214] width 12 height 14
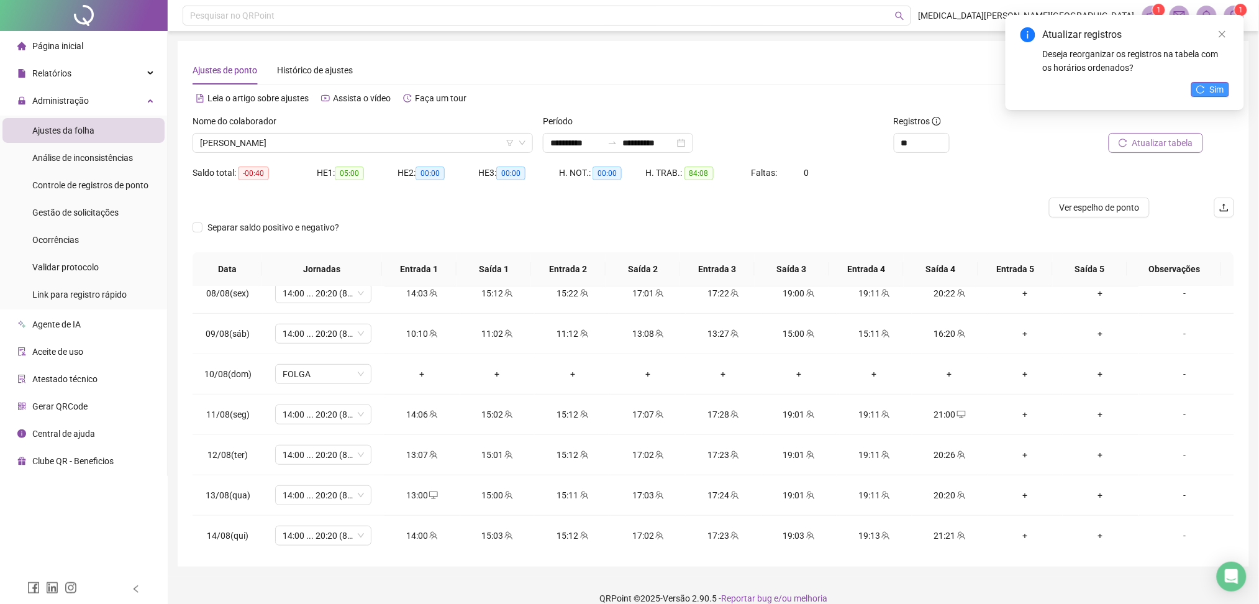
click at [1211, 91] on span "Sim" at bounding box center [1217, 90] width 14 height 14
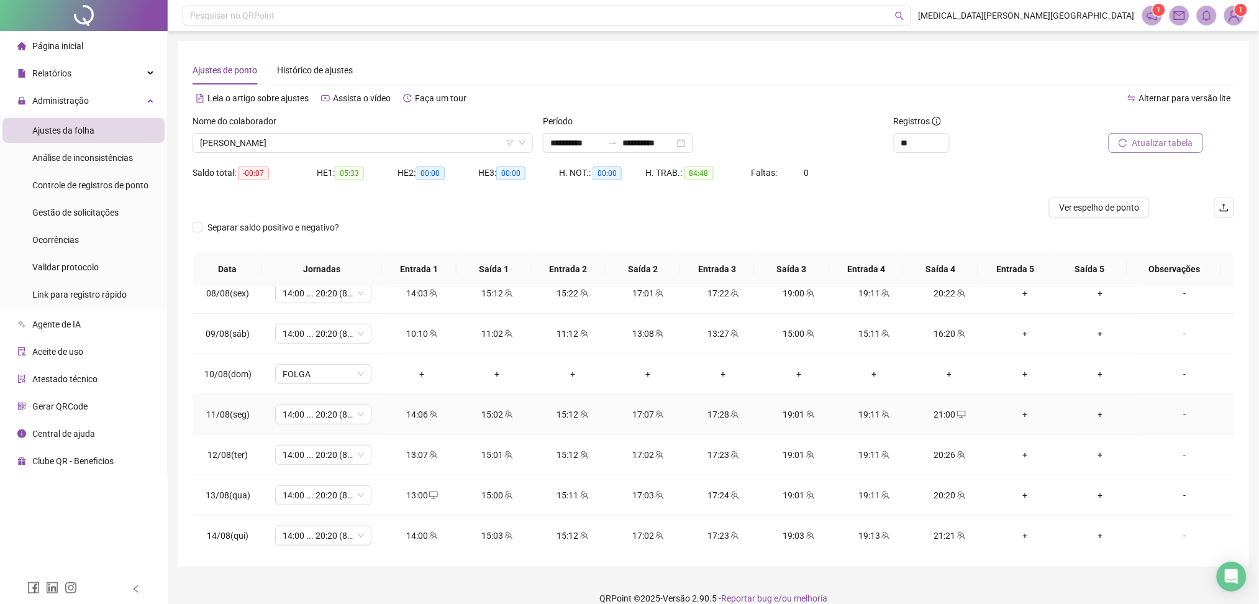
click at [957, 412] on icon "desktop" at bounding box center [961, 414] width 9 height 7
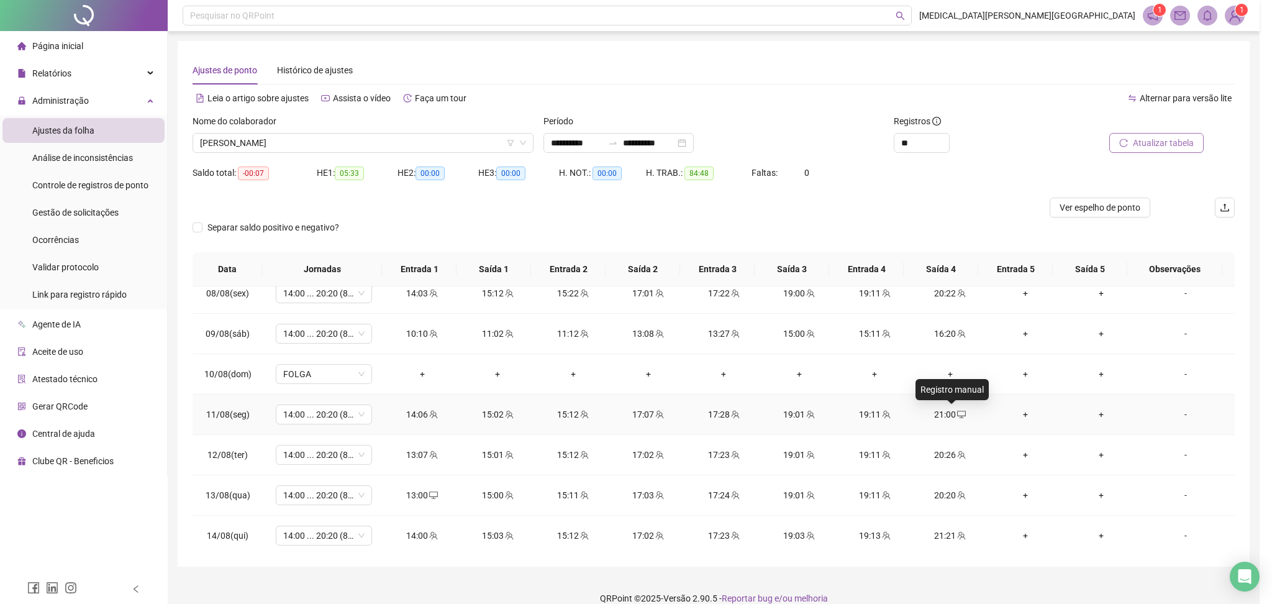
type input "**********"
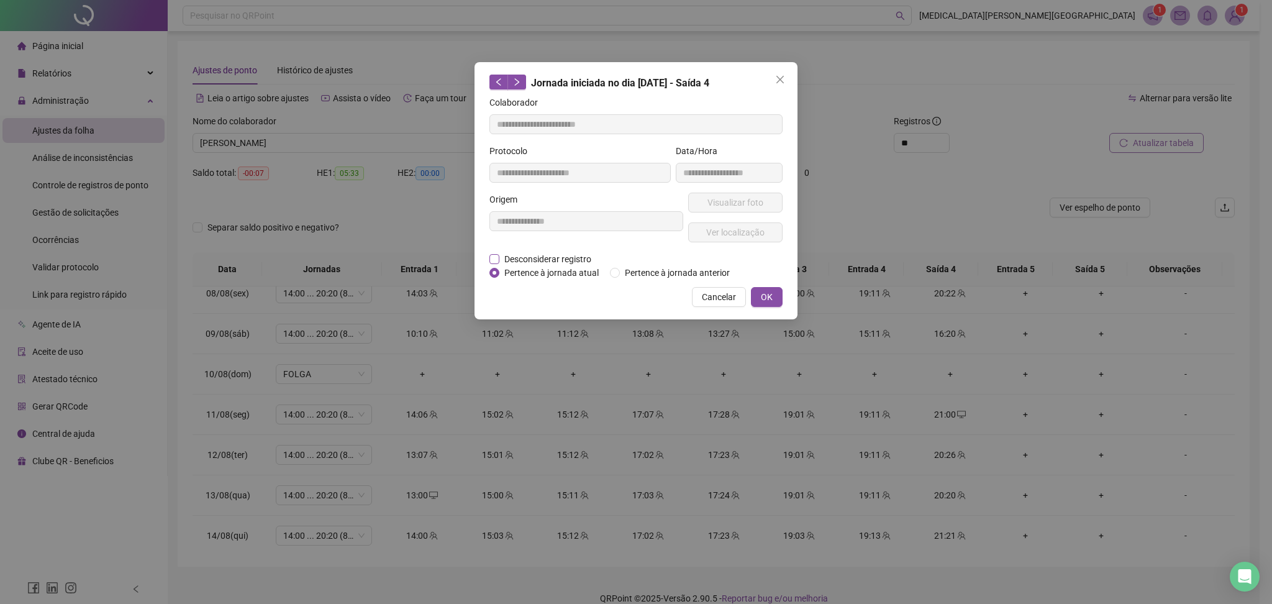
click at [544, 262] on span "Desconsiderar registro" at bounding box center [548, 259] width 97 height 14
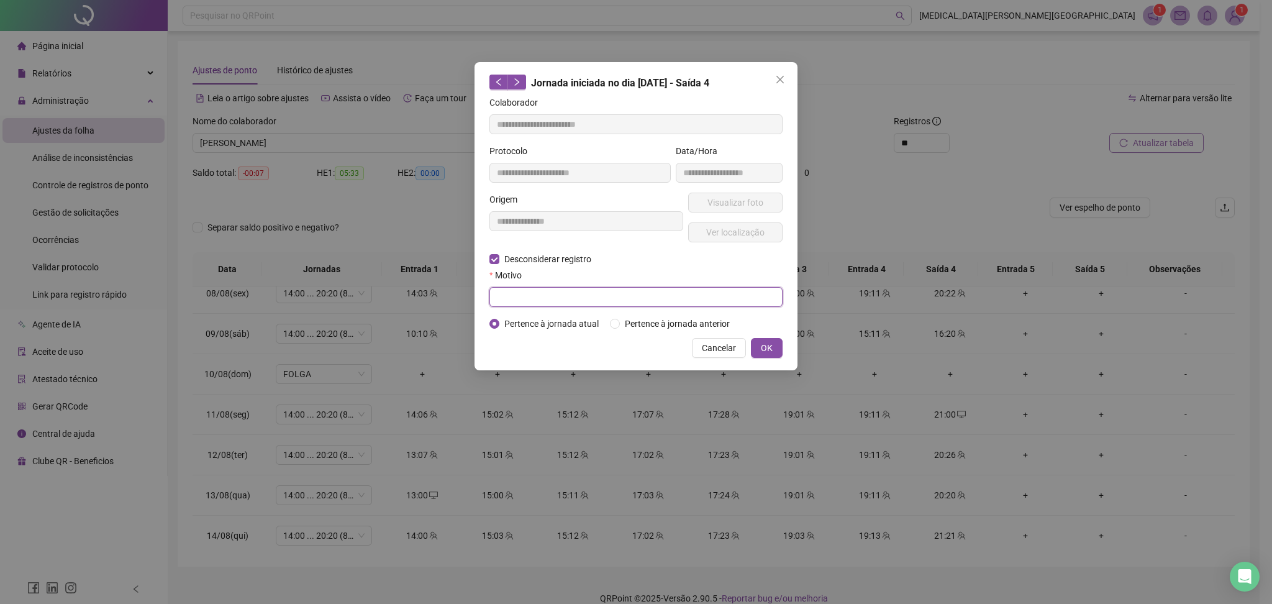
click at [568, 287] on input "text" at bounding box center [636, 297] width 293 height 20
type input "******"
click at [778, 350] on button "OK" at bounding box center [767, 348] width 32 height 20
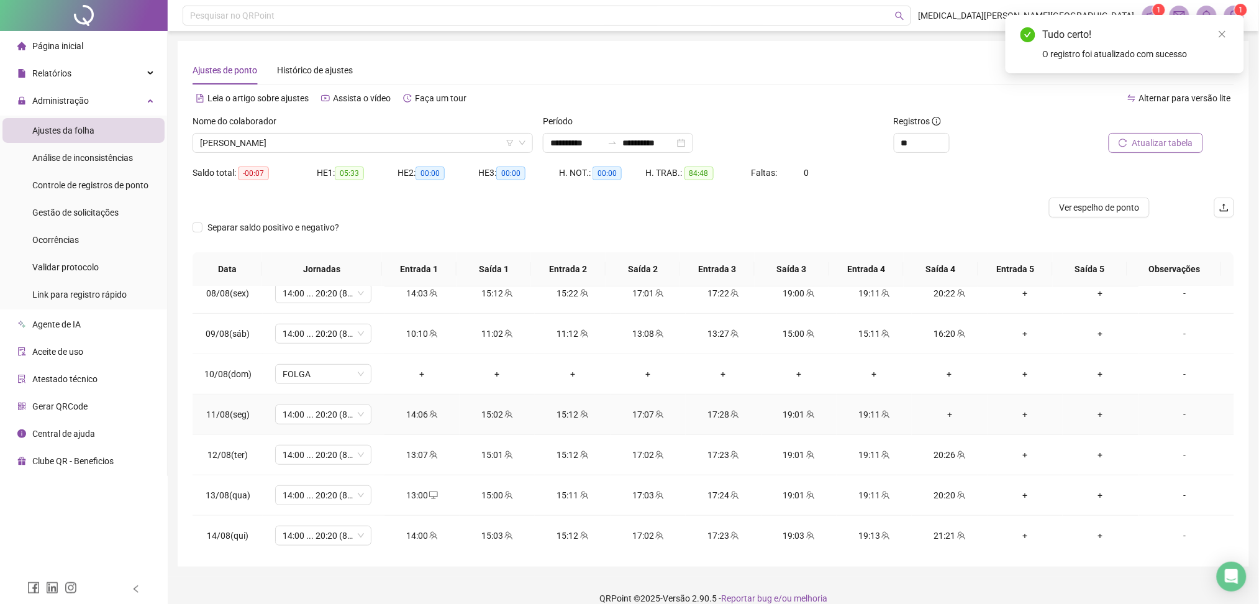
drag, startPoint x: 938, startPoint y: 409, endPoint x: 942, endPoint y: 413, distance: 6.6
click at [938, 409] on div "+" at bounding box center [949, 415] width 55 height 14
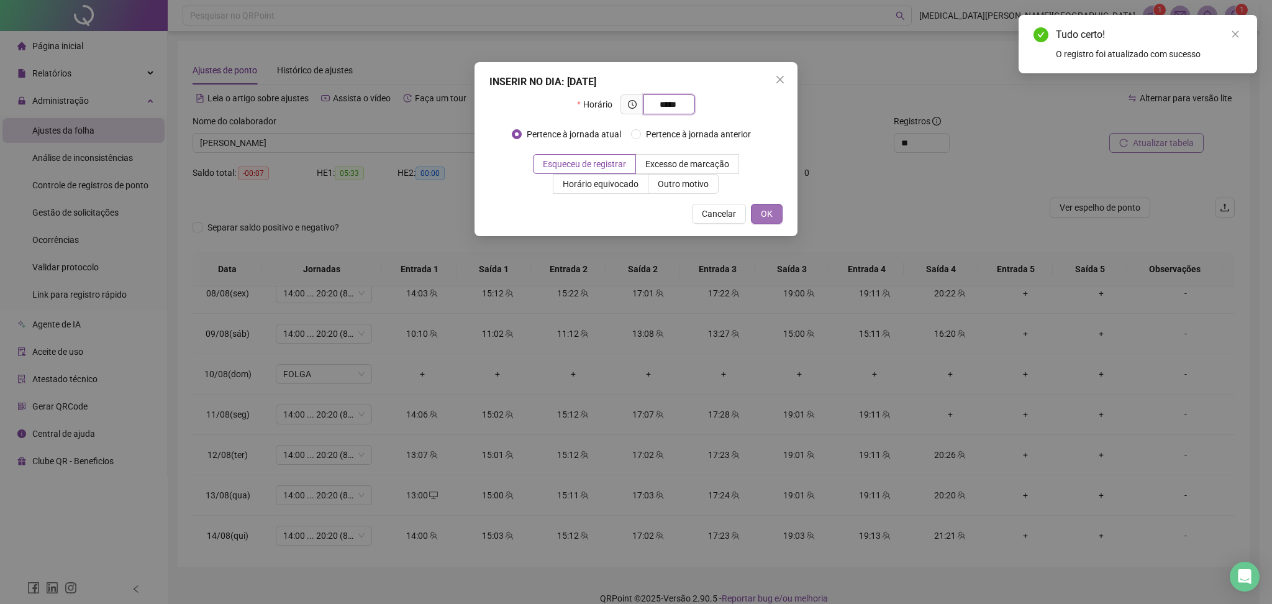
type input "*****"
click at [780, 215] on button "OK" at bounding box center [767, 214] width 32 height 20
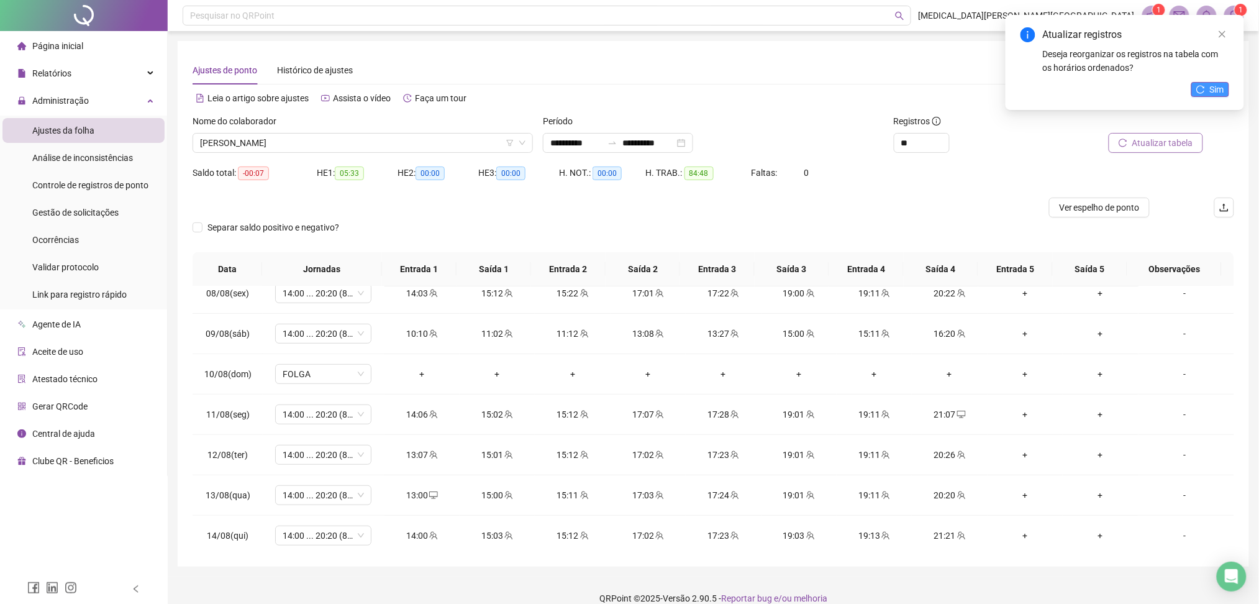
click at [1203, 87] on icon "reload" at bounding box center [1201, 89] width 9 height 9
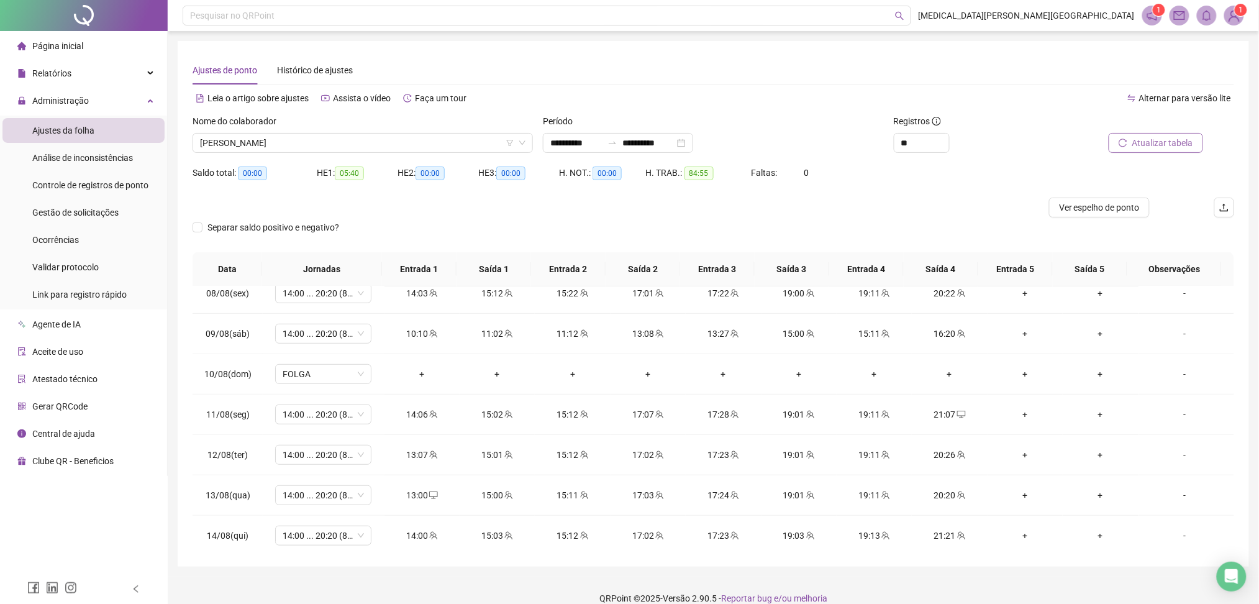
click at [377, 153] on div "Nome do colaborador HEVELYN LOIANY DOS SANTOS" at bounding box center [363, 138] width 350 height 48
click at [338, 139] on span "[PERSON_NAME]" at bounding box center [363, 143] width 326 height 19
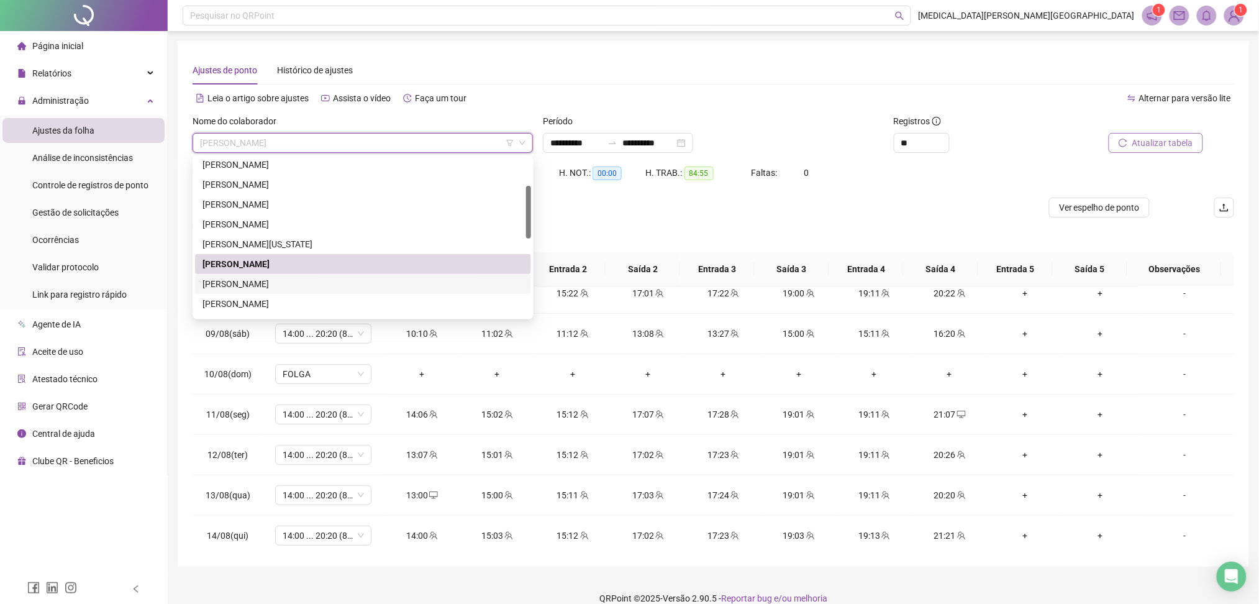
click at [255, 280] on div "[PERSON_NAME]" at bounding box center [363, 284] width 321 height 14
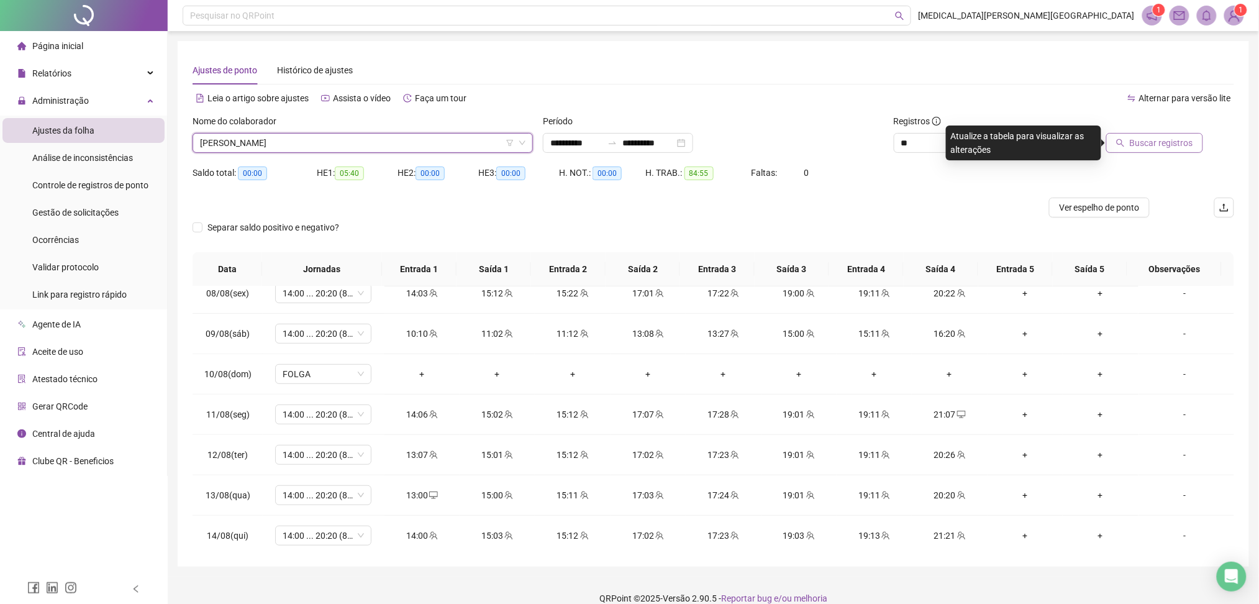
click at [476, 139] on span "[PERSON_NAME]" at bounding box center [363, 143] width 326 height 19
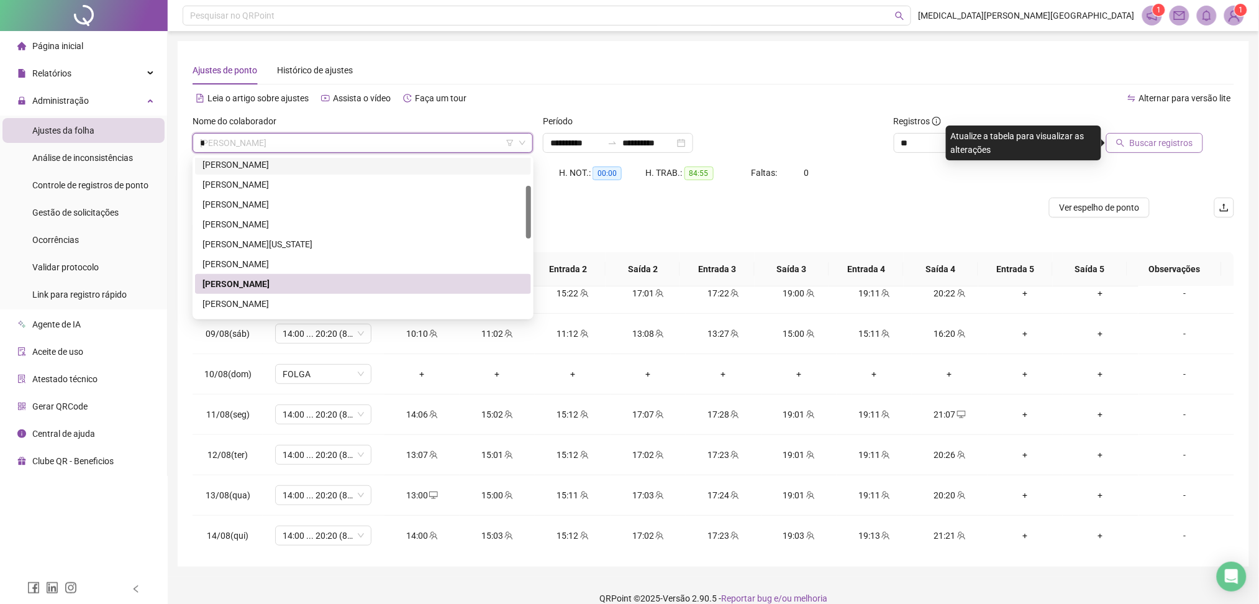
scroll to position [0, 0]
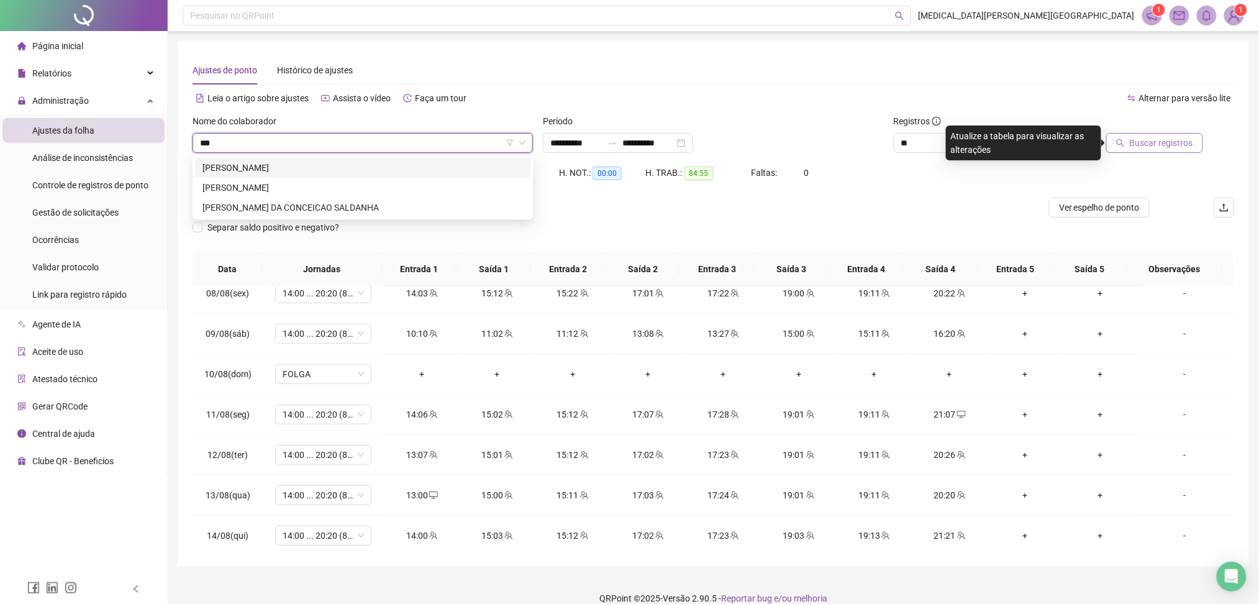
type input "****"
click at [310, 168] on div "[PERSON_NAME]" at bounding box center [363, 168] width 321 height 14
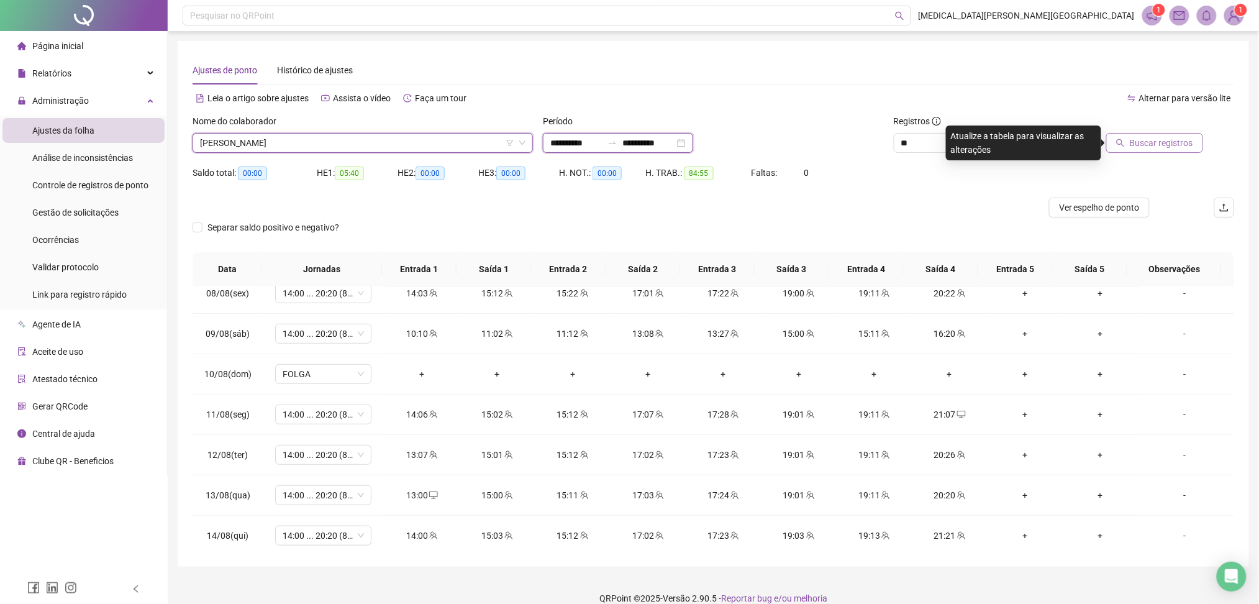
click at [603, 142] on input "**********" at bounding box center [576, 143] width 52 height 14
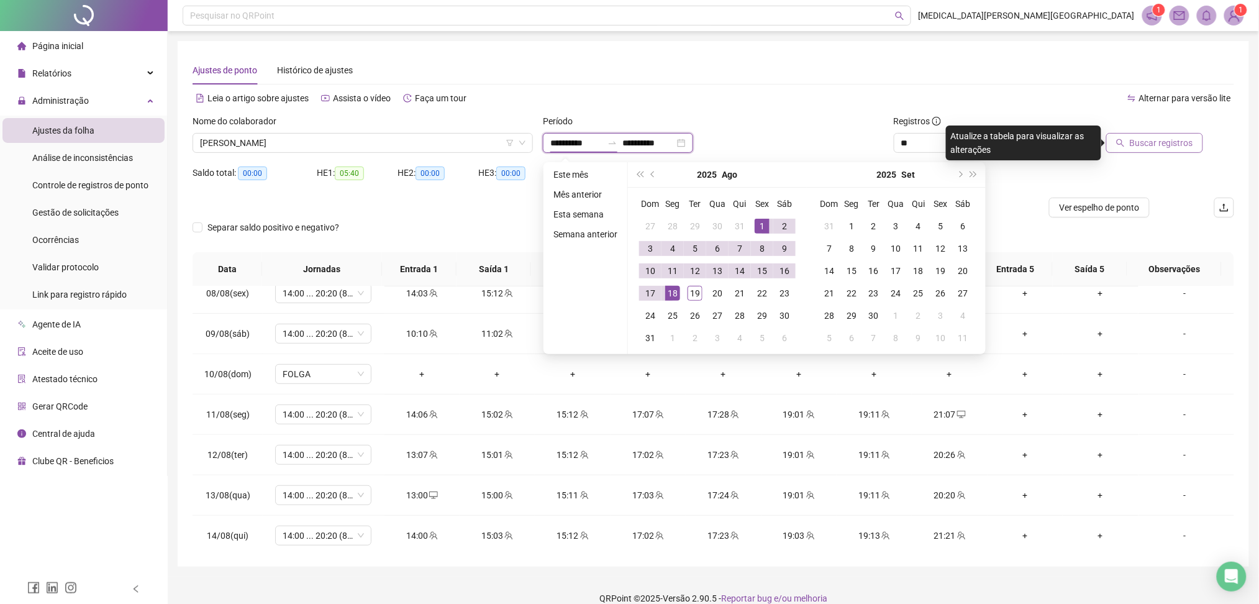
type input "**********"
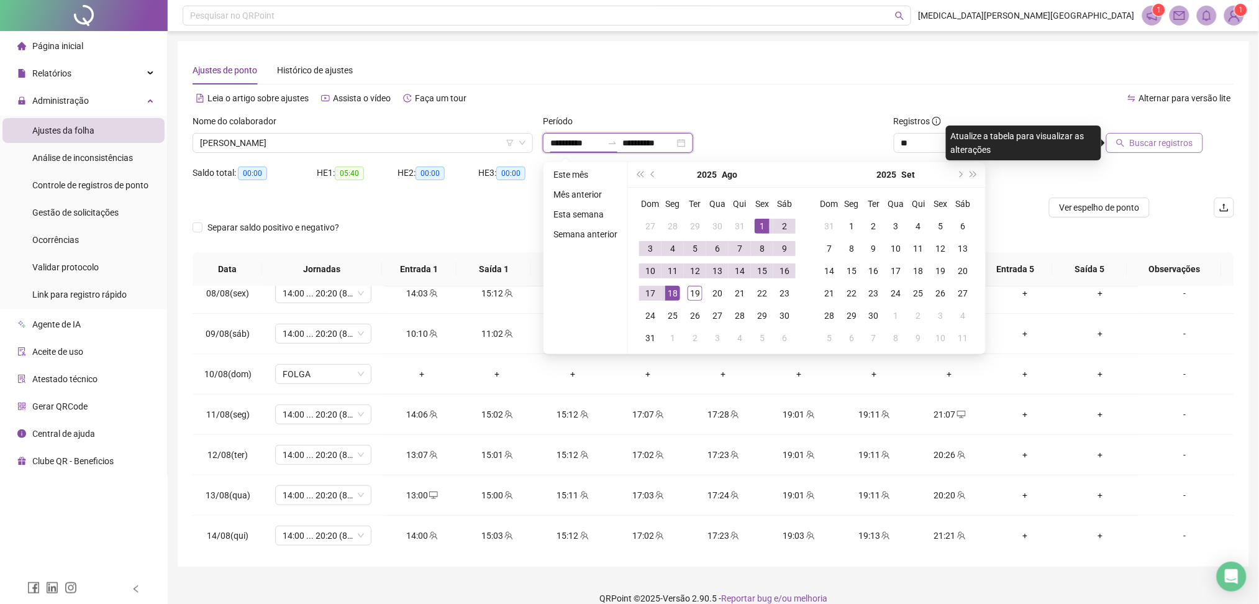
type input "**********"
click at [758, 221] on div "1" at bounding box center [762, 226] width 15 height 15
type input "**********"
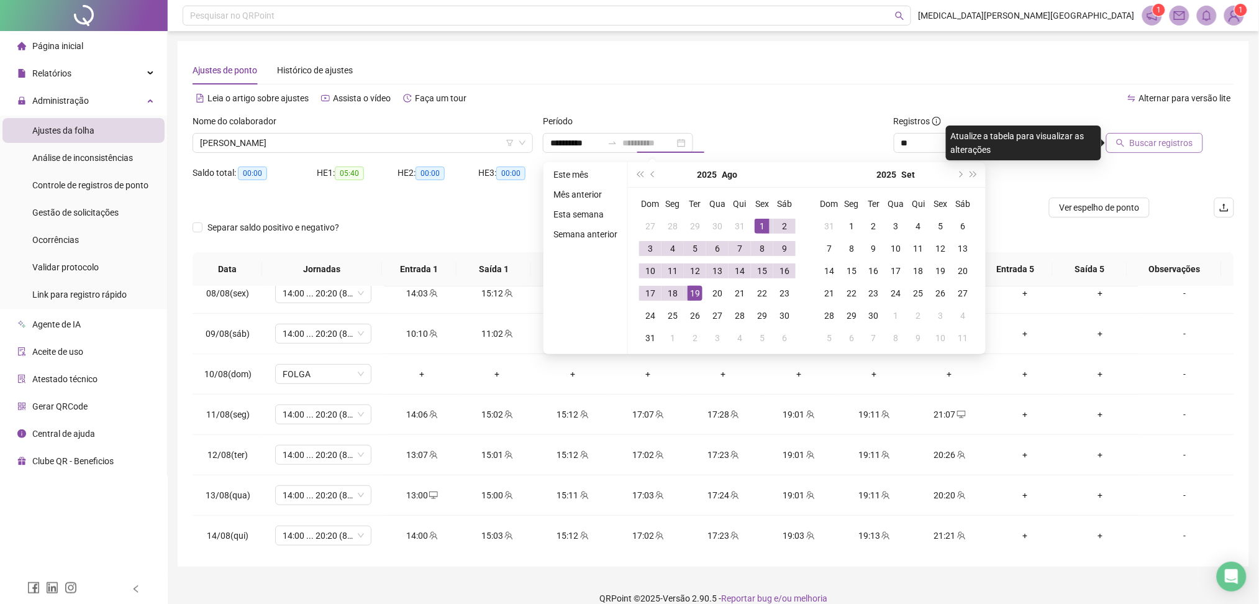
click at [695, 294] on div "19" at bounding box center [695, 293] width 15 height 15
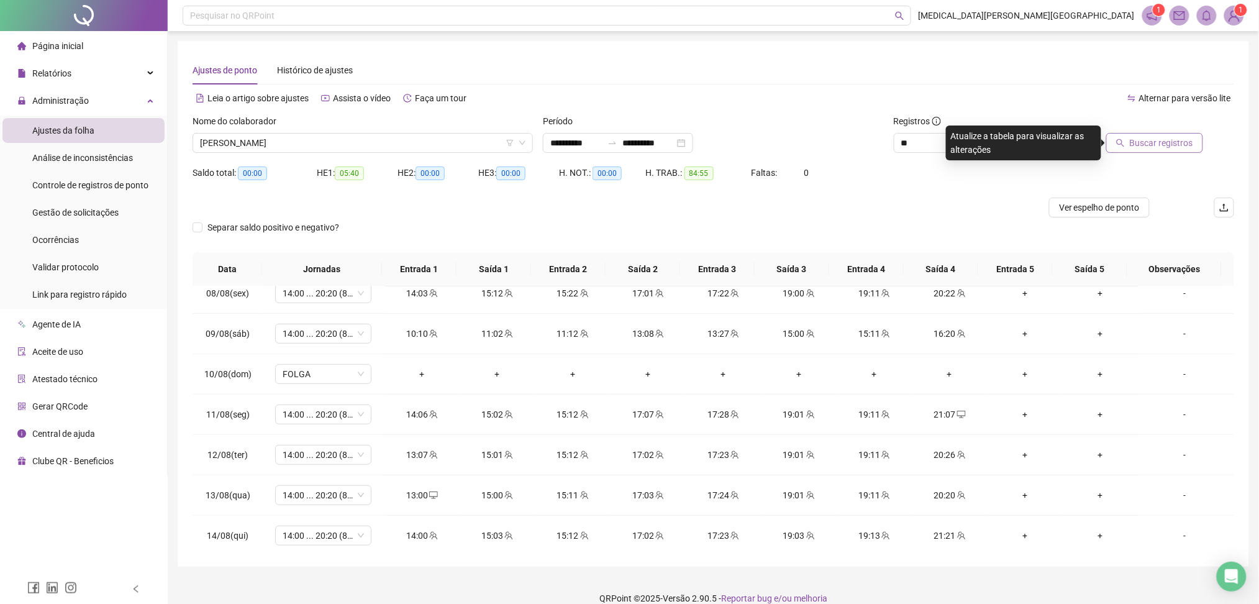
click at [1190, 145] on span "Buscar registros" at bounding box center [1161, 143] width 63 height 14
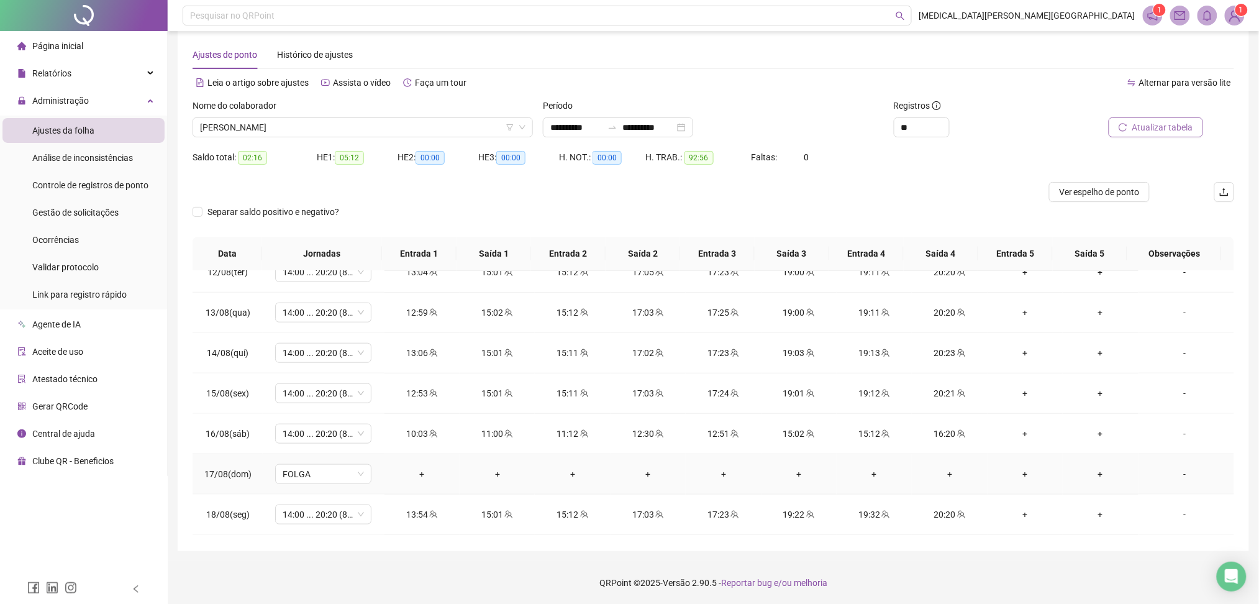
scroll to position [502, 0]
click at [1146, 122] on span "Atualizar tabela" at bounding box center [1163, 128] width 61 height 14
click at [293, 123] on span "[PERSON_NAME]" at bounding box center [363, 127] width 326 height 19
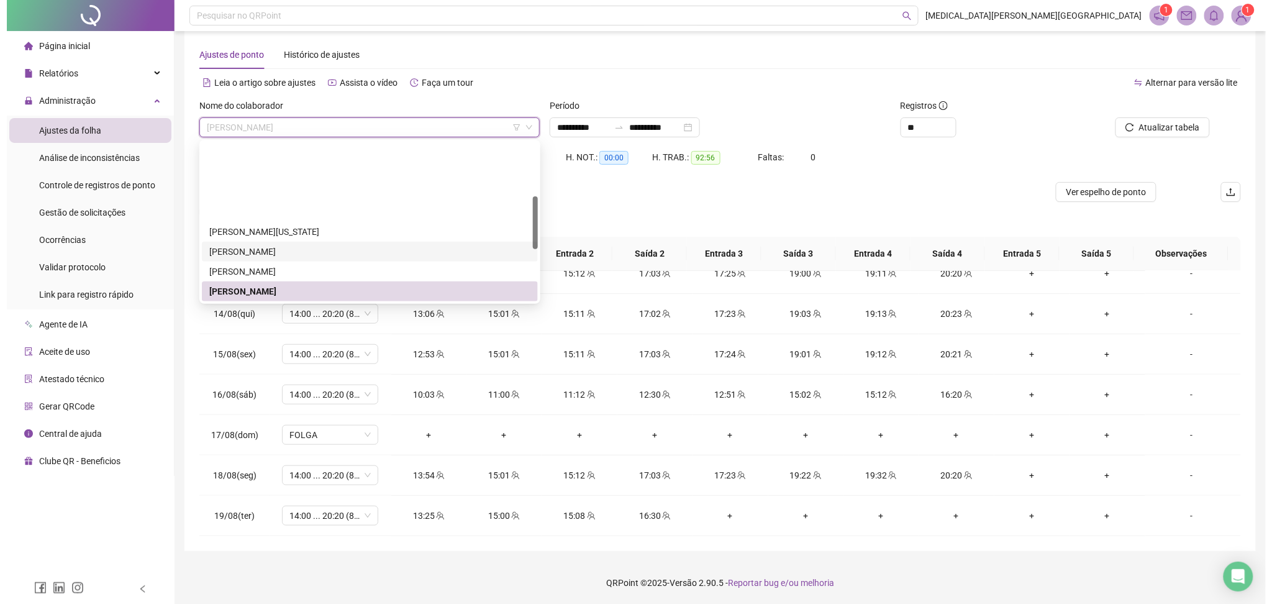
scroll to position [162, 0]
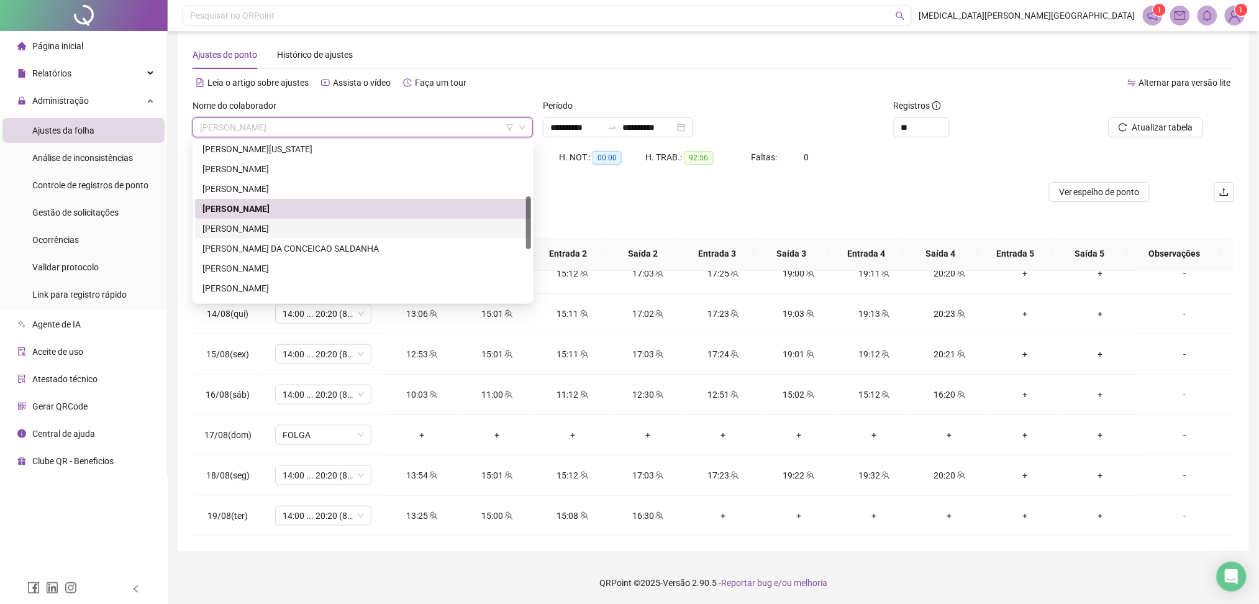
click at [290, 229] on div "[PERSON_NAME]" at bounding box center [363, 229] width 321 height 14
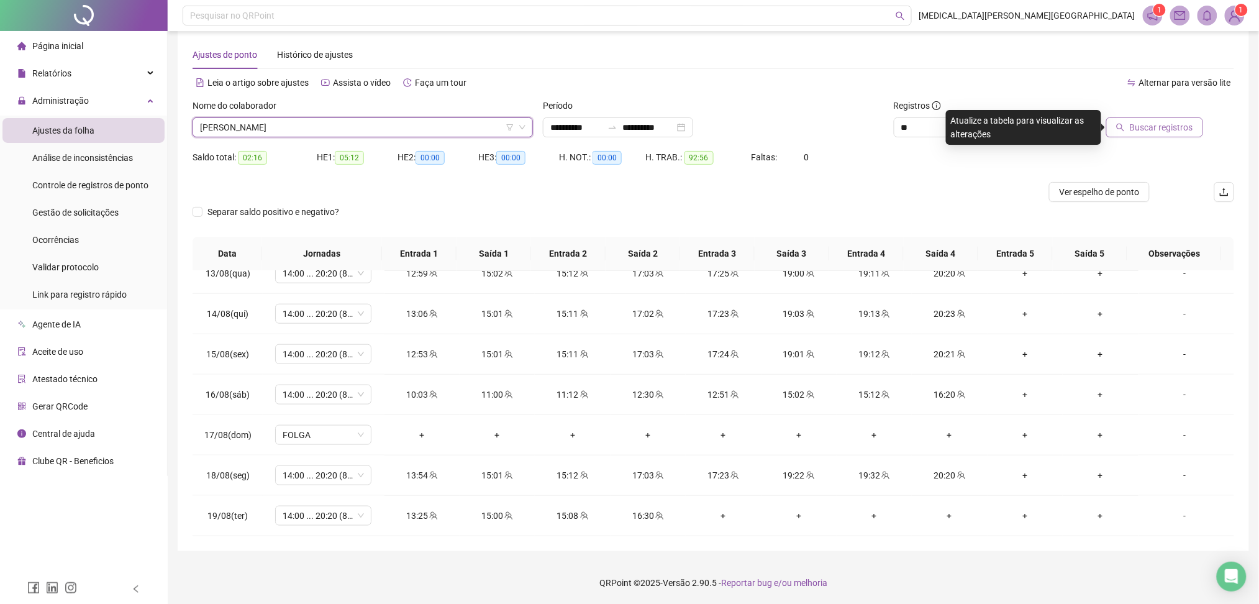
click at [1156, 131] on span "Buscar registros" at bounding box center [1161, 128] width 63 height 14
click at [363, 125] on span "[PERSON_NAME]" at bounding box center [363, 127] width 326 height 19
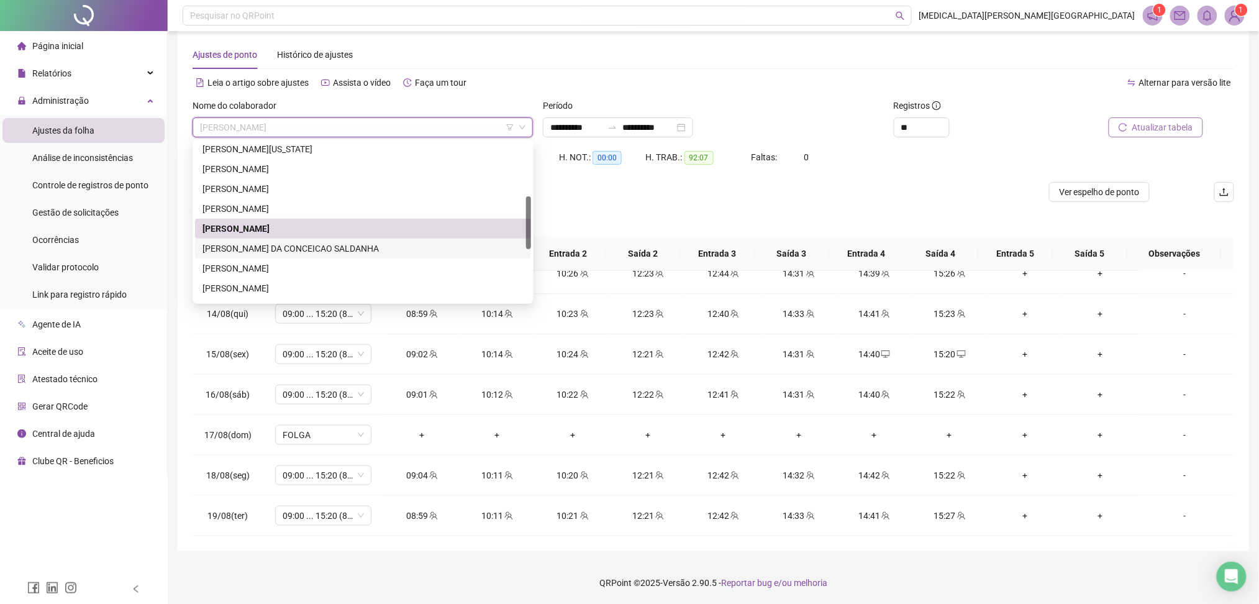
click at [287, 248] on div "JULIO AUGUSTO DA CONCEICAO SALDANHA" at bounding box center [363, 249] width 321 height 14
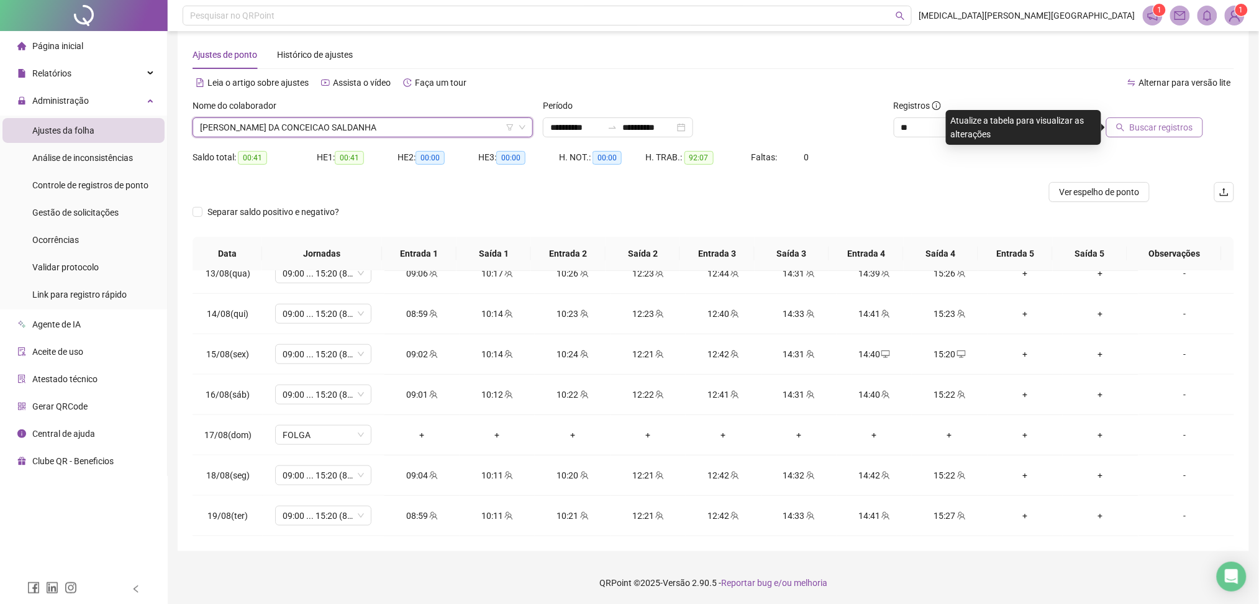
click at [1154, 131] on span "Buscar registros" at bounding box center [1161, 128] width 63 height 14
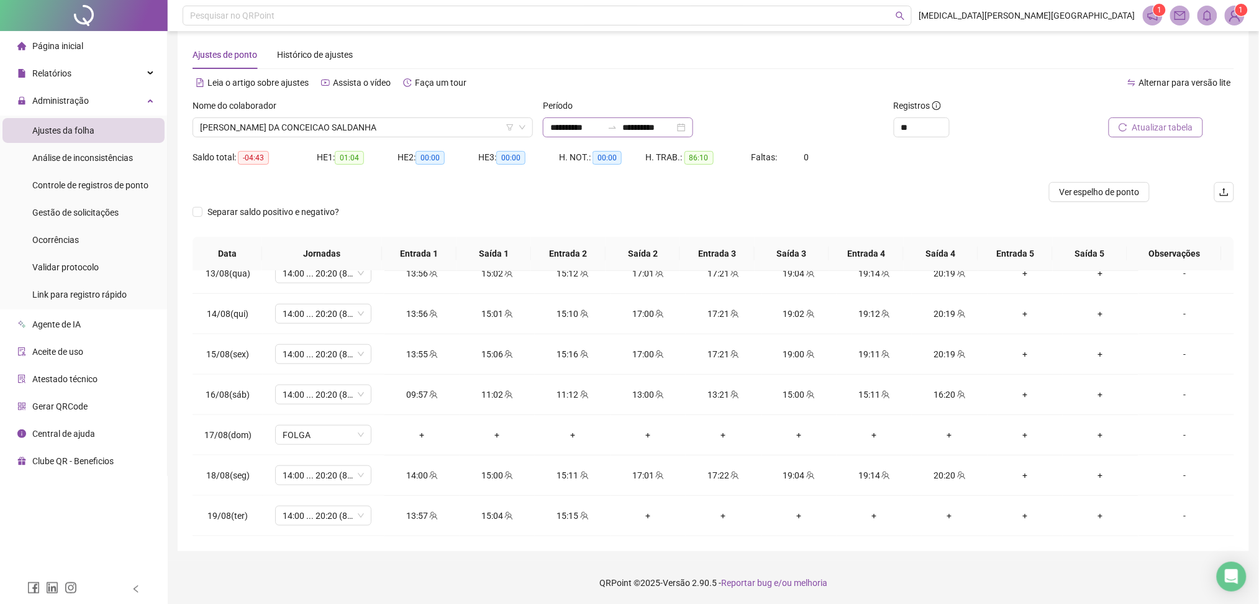
drag, startPoint x: 626, startPoint y: 122, endPoint x: 627, endPoint y: 135, distance: 12.4
click at [618, 122] on icon "swap-right" at bounding box center [613, 127] width 10 height 10
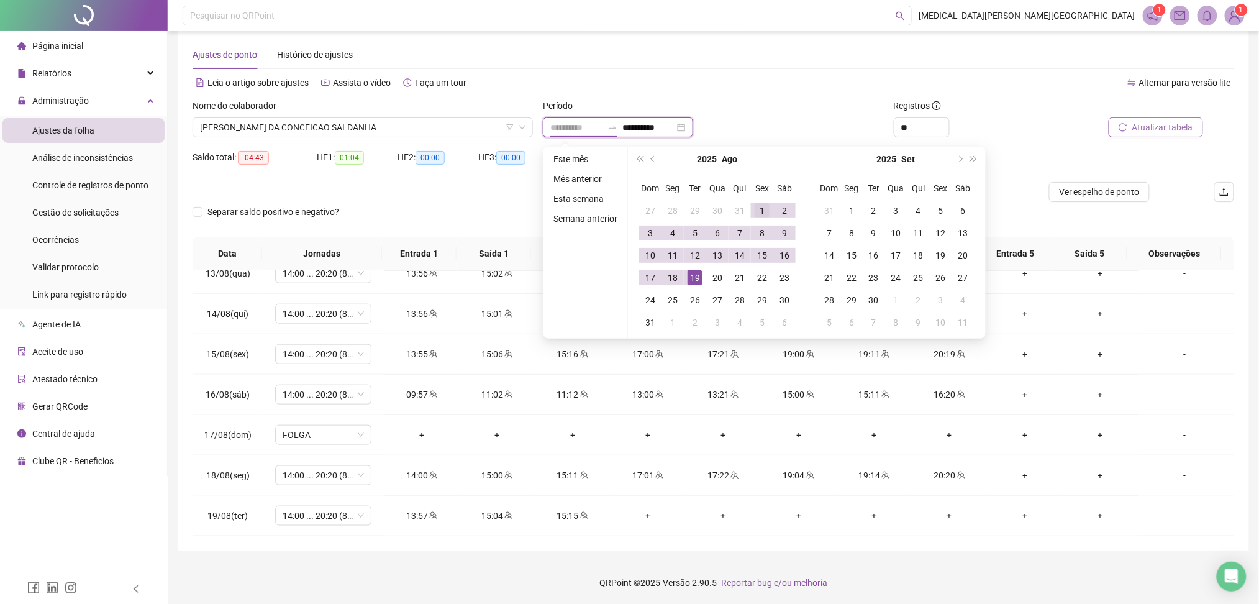
type input "**********"
click at [753, 211] on td "1" at bounding box center [762, 210] width 22 height 22
type input "**********"
click at [677, 277] on div "18" at bounding box center [672, 277] width 15 height 15
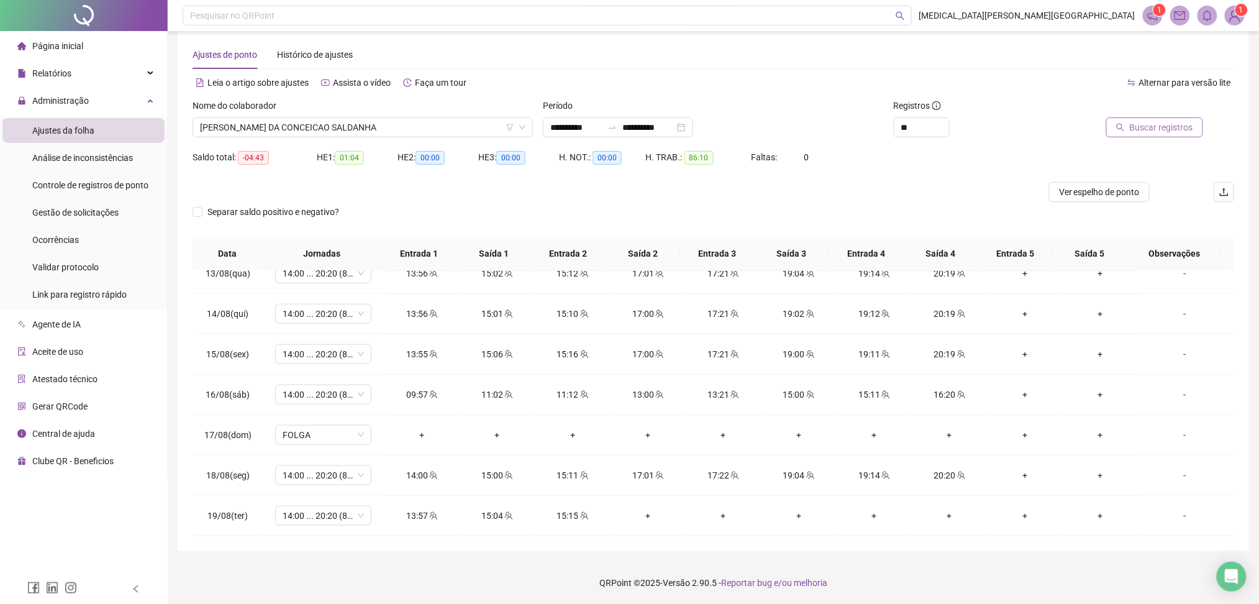
click at [1175, 126] on span "Buscar registros" at bounding box center [1161, 128] width 63 height 14
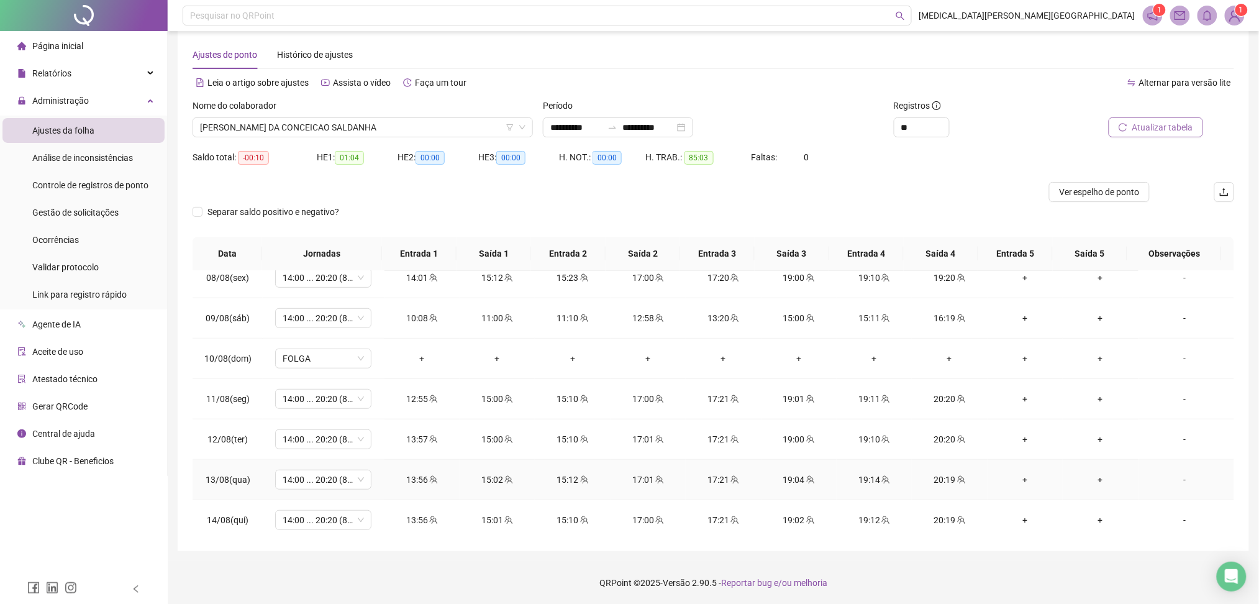
scroll to position [213, 0]
click at [1115, 189] on span "Ver espelho de ponto" at bounding box center [1099, 192] width 81 height 14
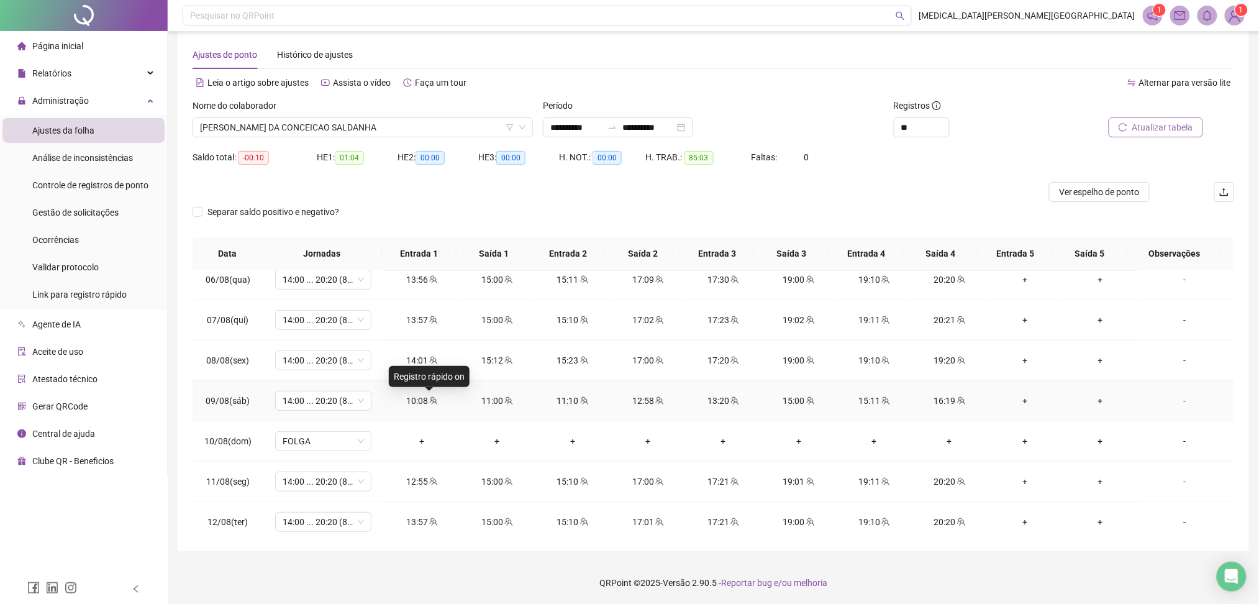
click at [430, 403] on icon "team" at bounding box center [433, 400] width 9 height 9
type input "**********"
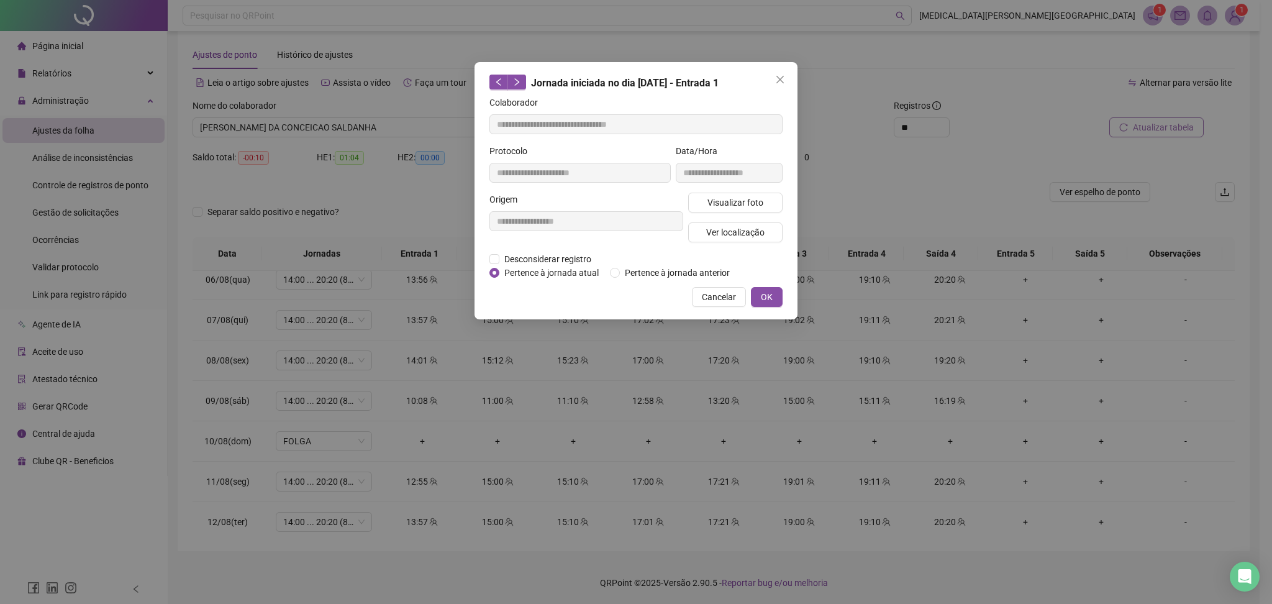
click at [419, 401] on div "**********" at bounding box center [636, 302] width 1272 height 604
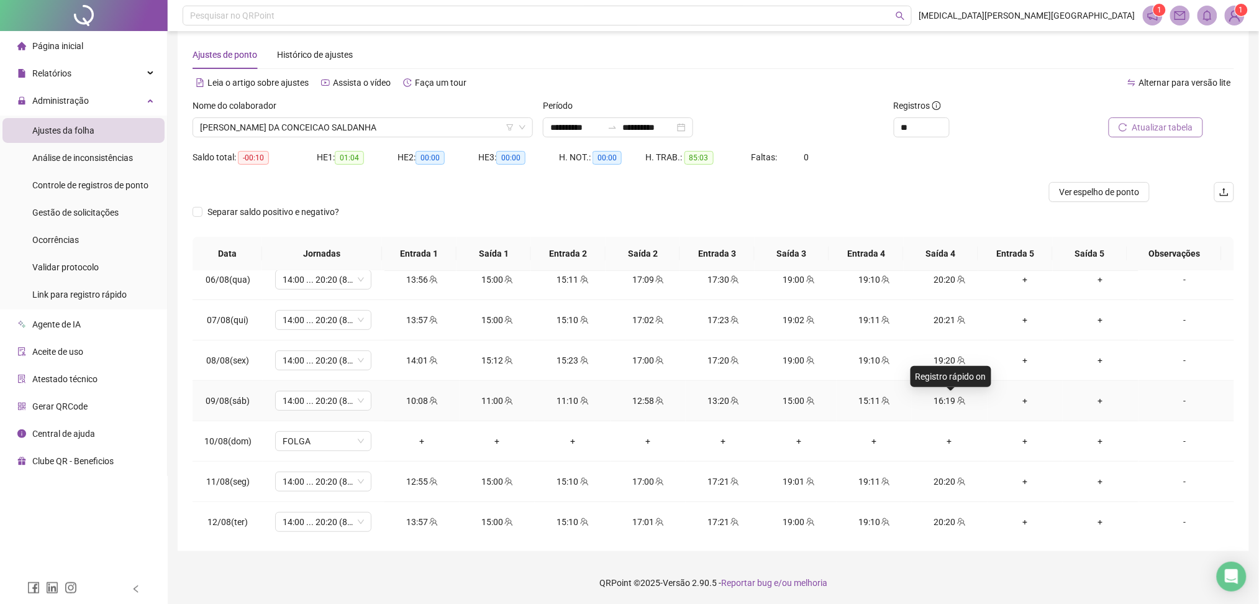
click at [957, 403] on icon "team" at bounding box center [961, 400] width 9 height 9
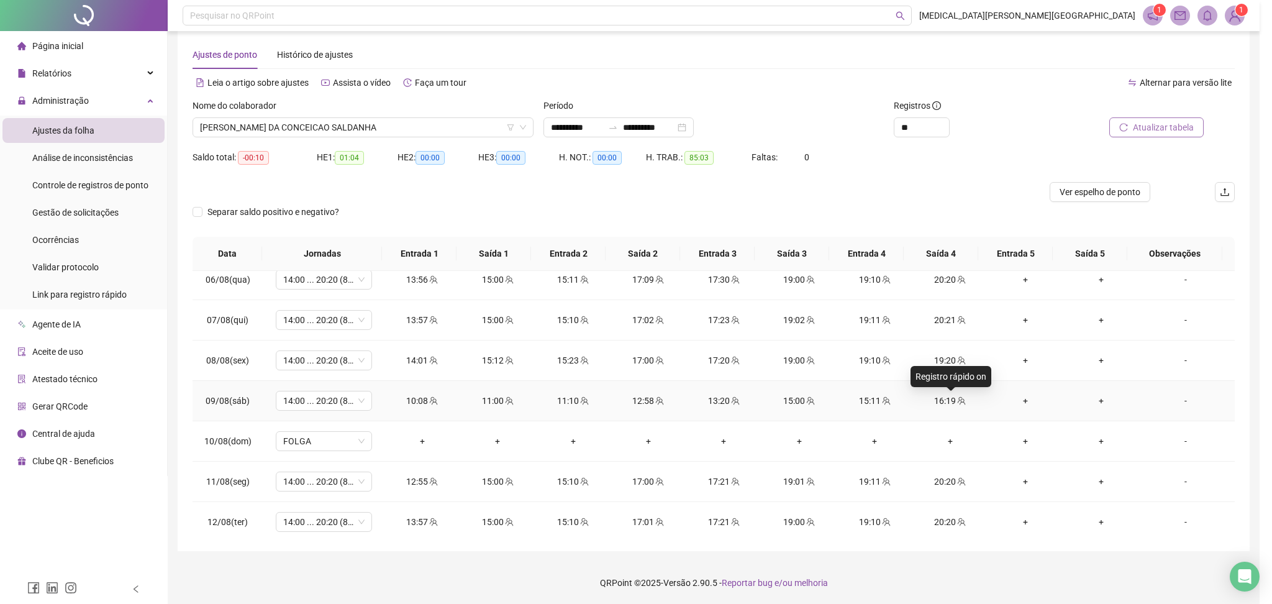
type input "**********"
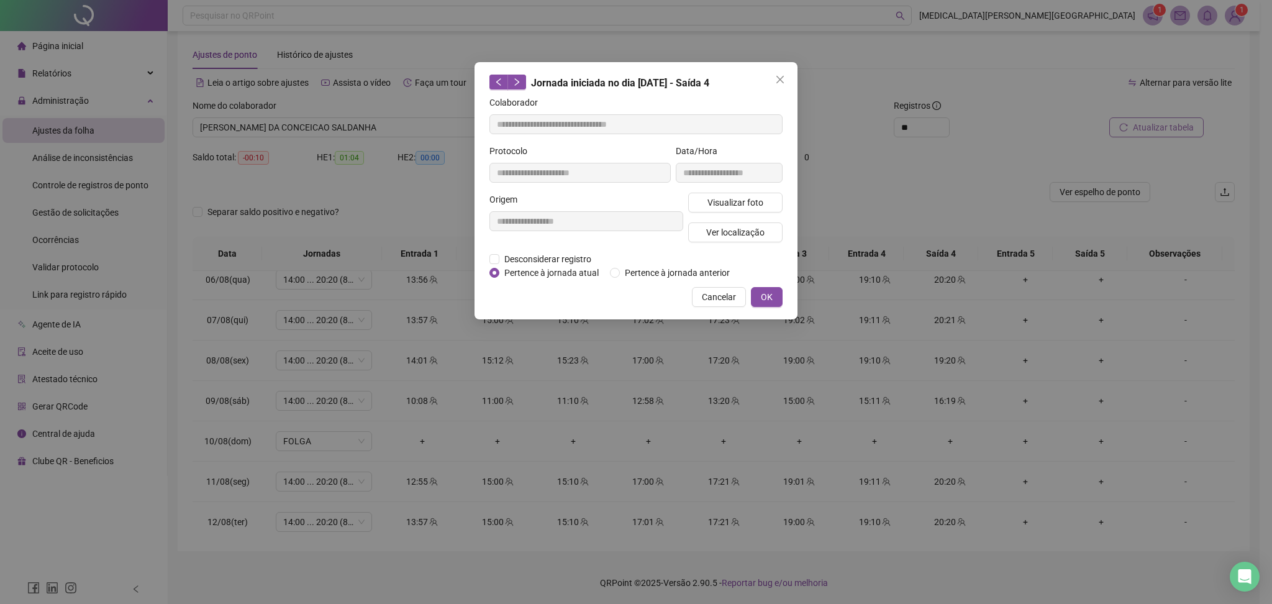
click at [948, 403] on div "**********" at bounding box center [636, 302] width 1272 height 604
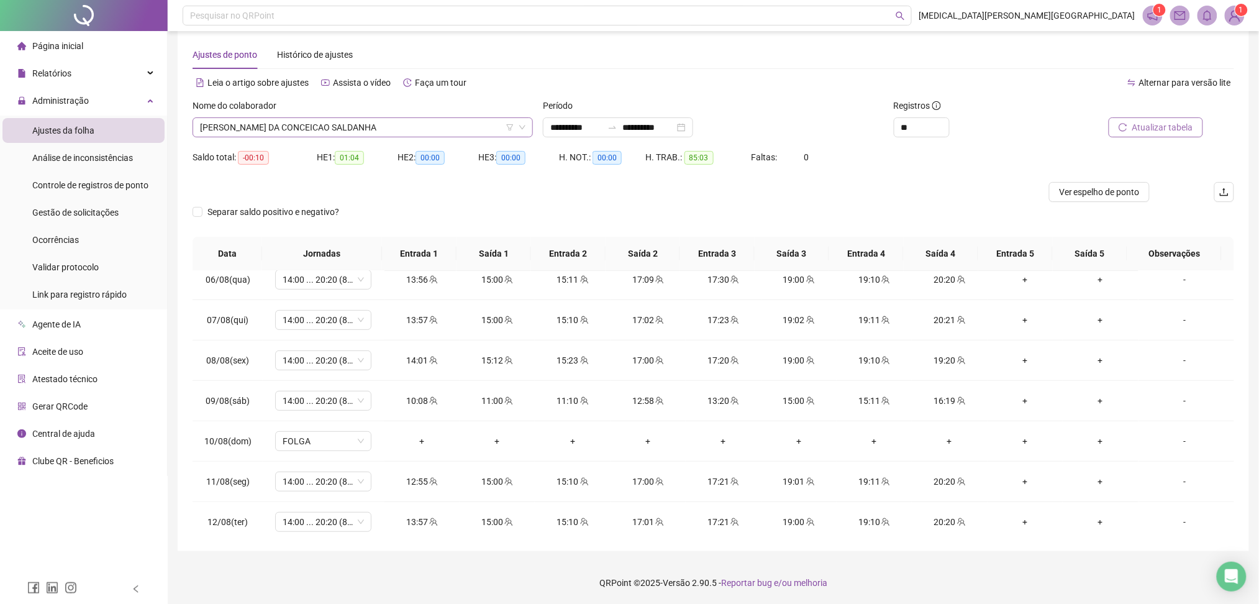
click at [374, 127] on span "JULIO AUGUSTO DA CONCEICAO SALDANHA" at bounding box center [363, 127] width 326 height 19
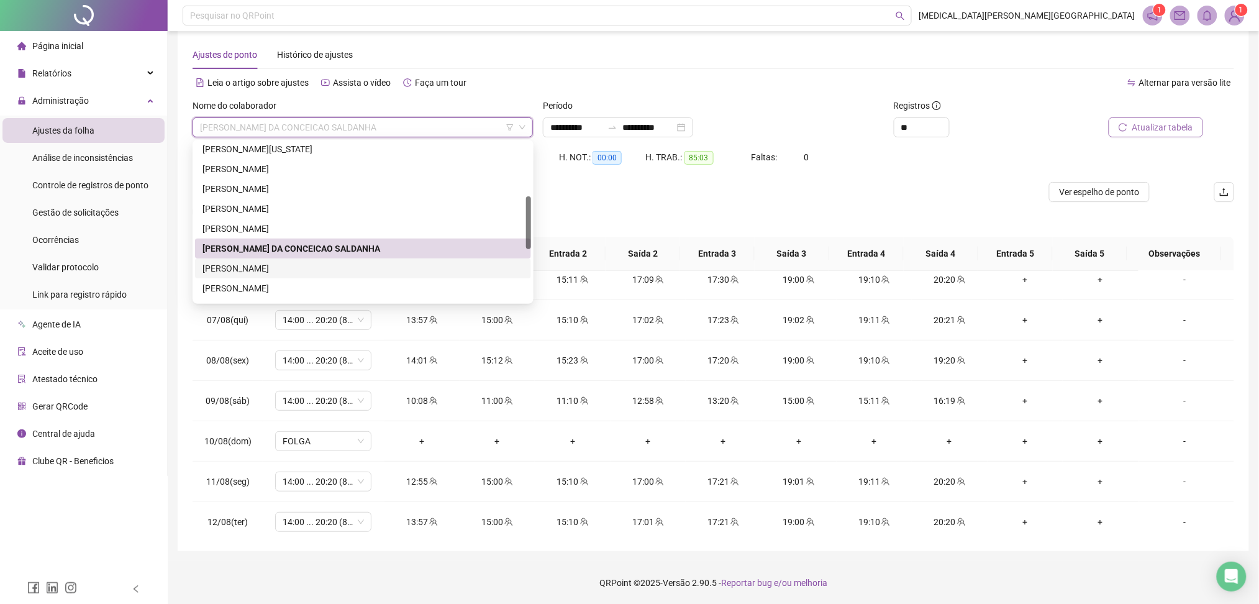
click at [259, 264] on div "LEIA FERNANDES DA SILVA" at bounding box center [363, 269] width 321 height 14
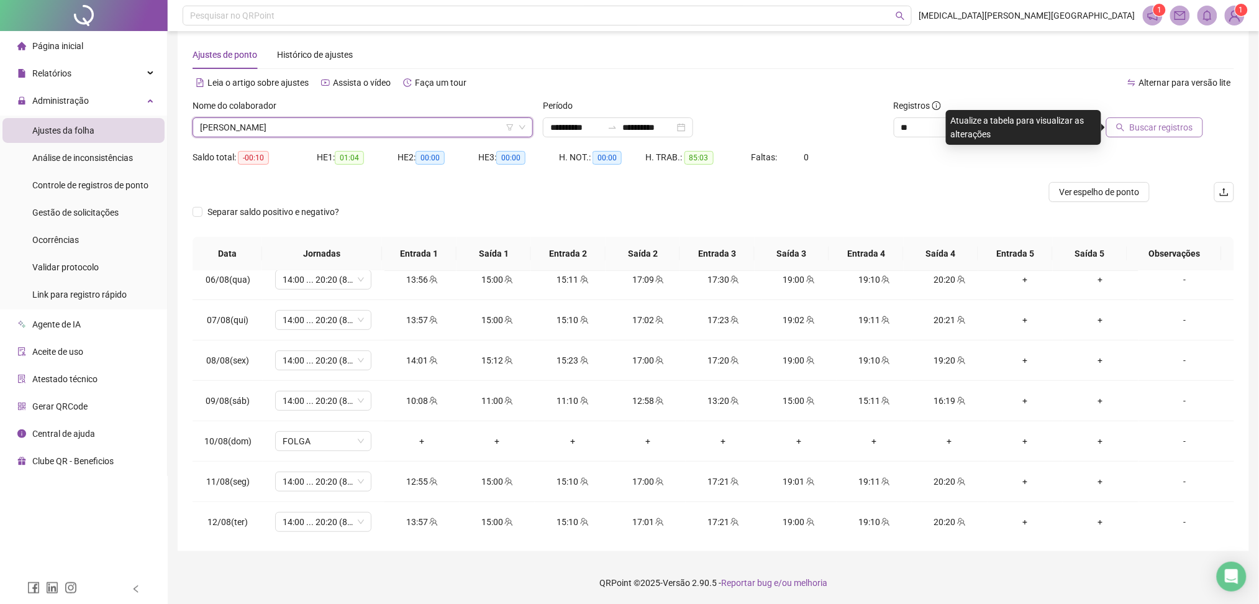
click at [1153, 128] on span "Buscar registros" at bounding box center [1161, 128] width 63 height 14
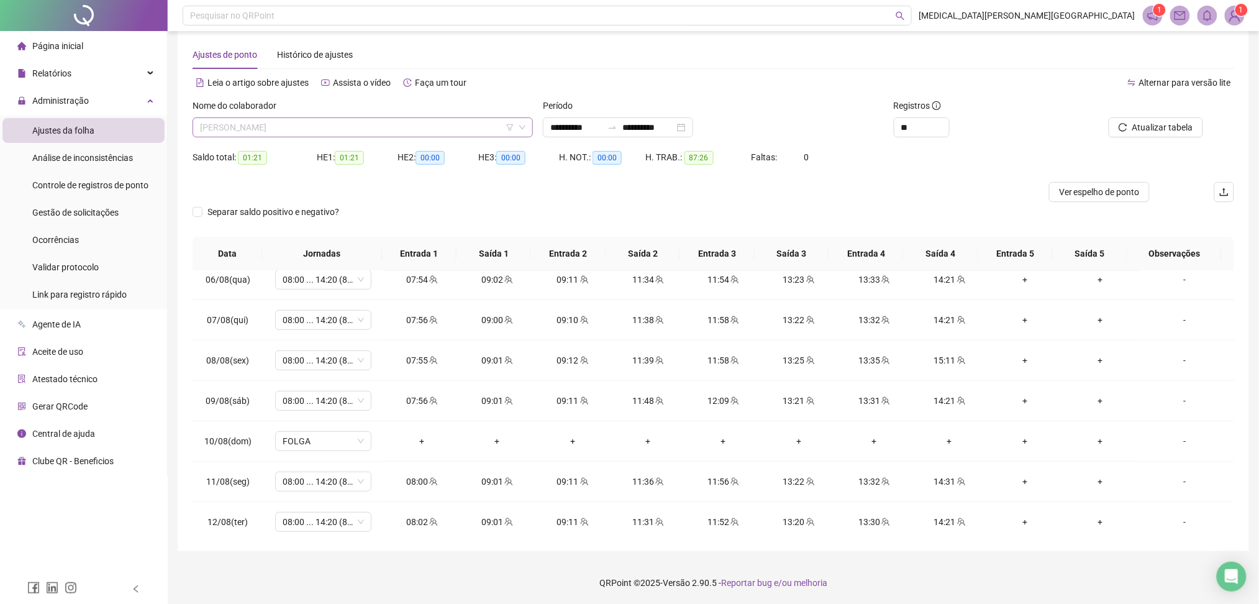
click at [276, 121] on span "LEIA FERNANDES DA SILVA" at bounding box center [363, 127] width 326 height 19
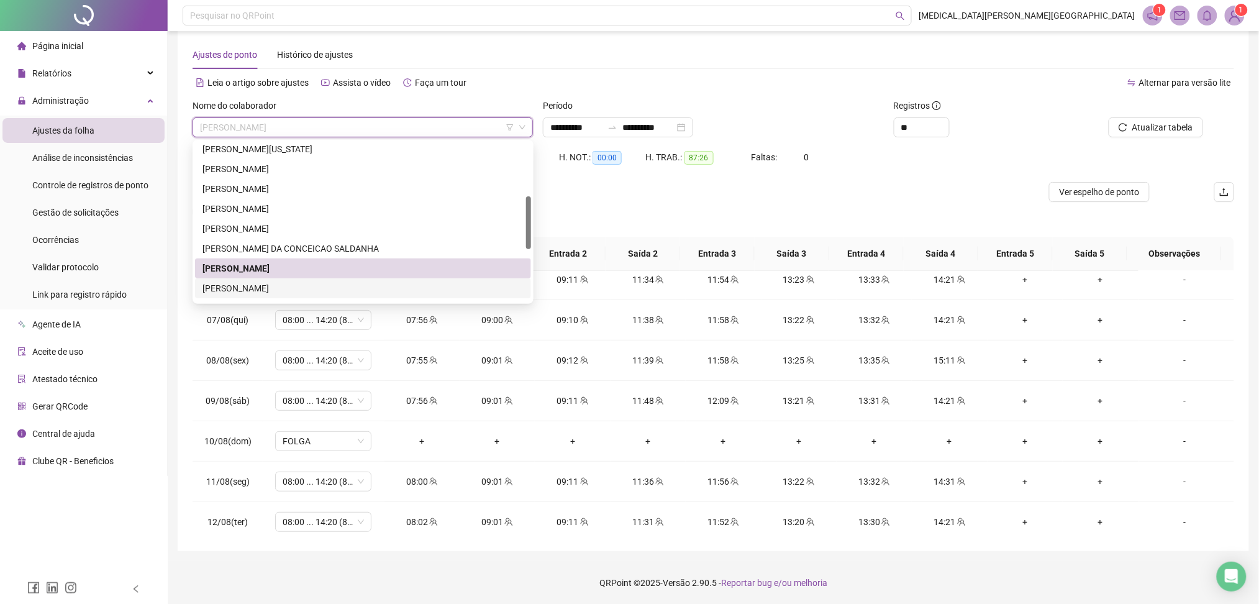
click at [243, 288] on div "[PERSON_NAME]" at bounding box center [363, 288] width 321 height 14
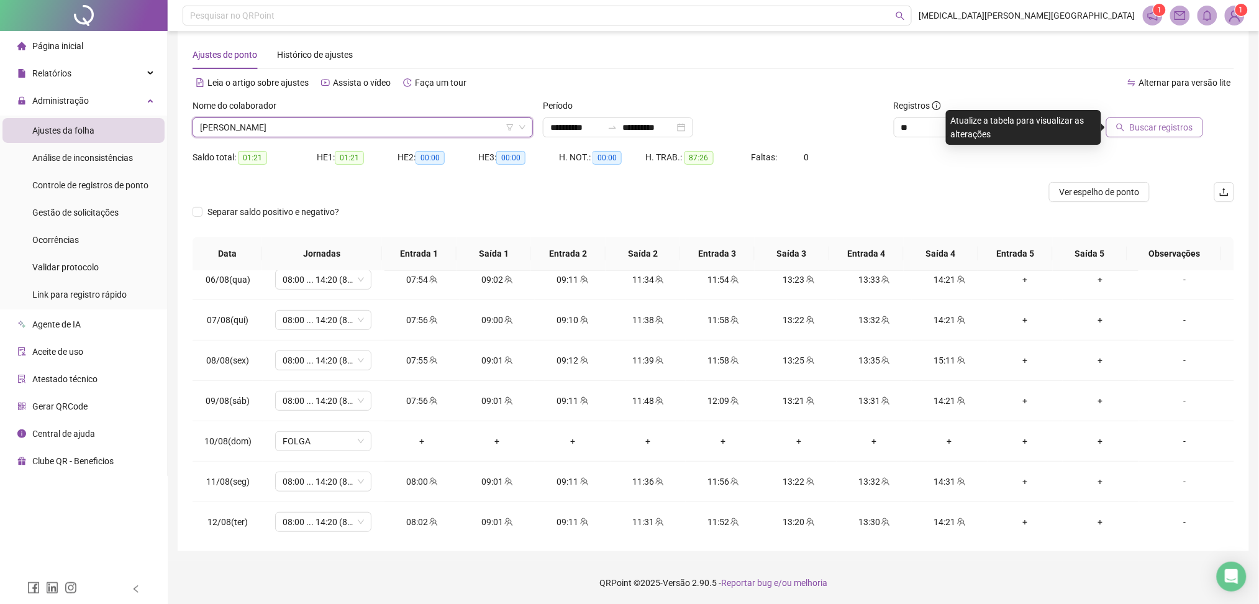
click at [1185, 132] on span "Buscar registros" at bounding box center [1161, 128] width 63 height 14
click at [434, 441] on icon "team" at bounding box center [438, 441] width 9 height 9
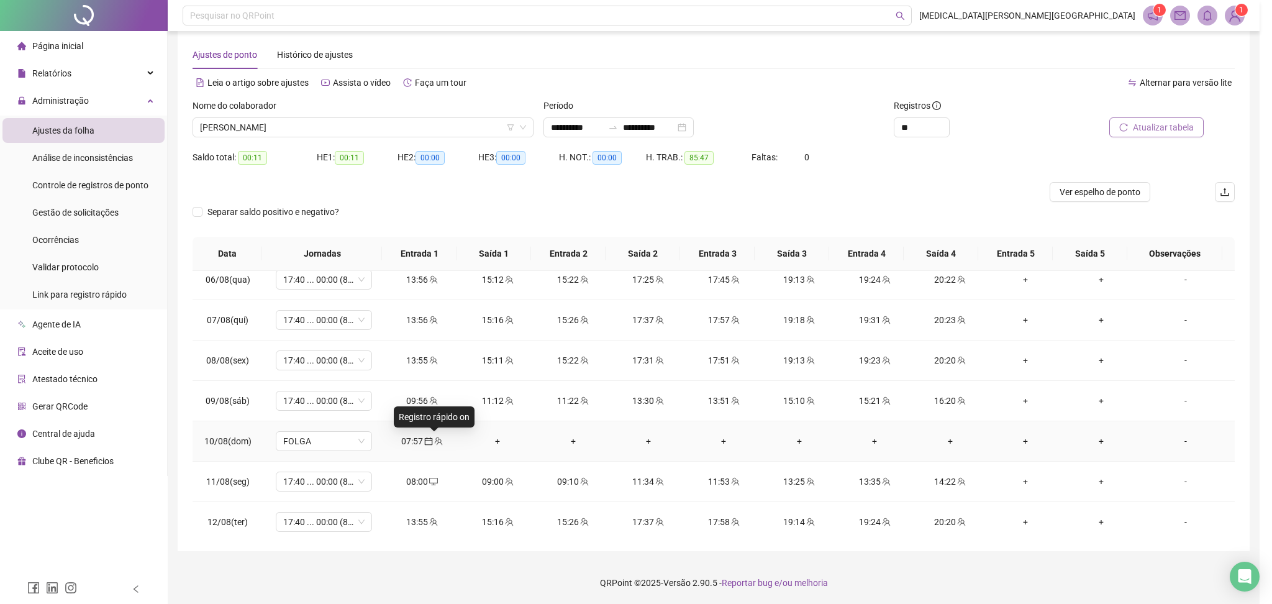
type input "**********"
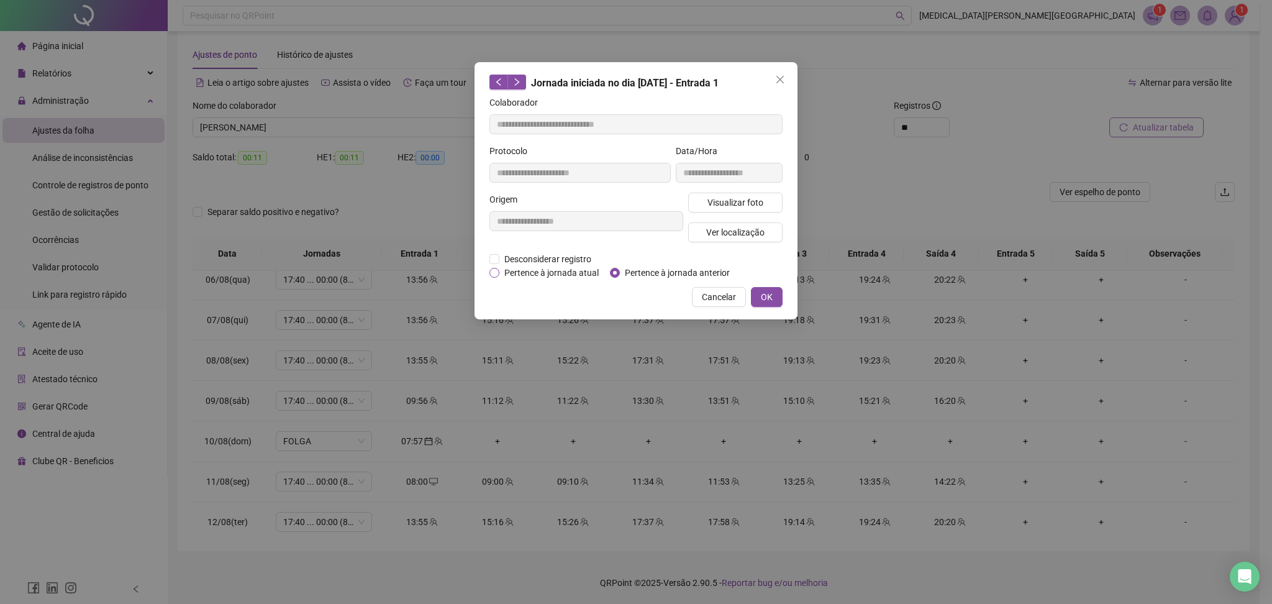
click at [550, 267] on span "Pertence à jornada atual" at bounding box center [552, 273] width 104 height 14
click at [550, 259] on span "Desconsiderar registro" at bounding box center [548, 259] width 97 height 14
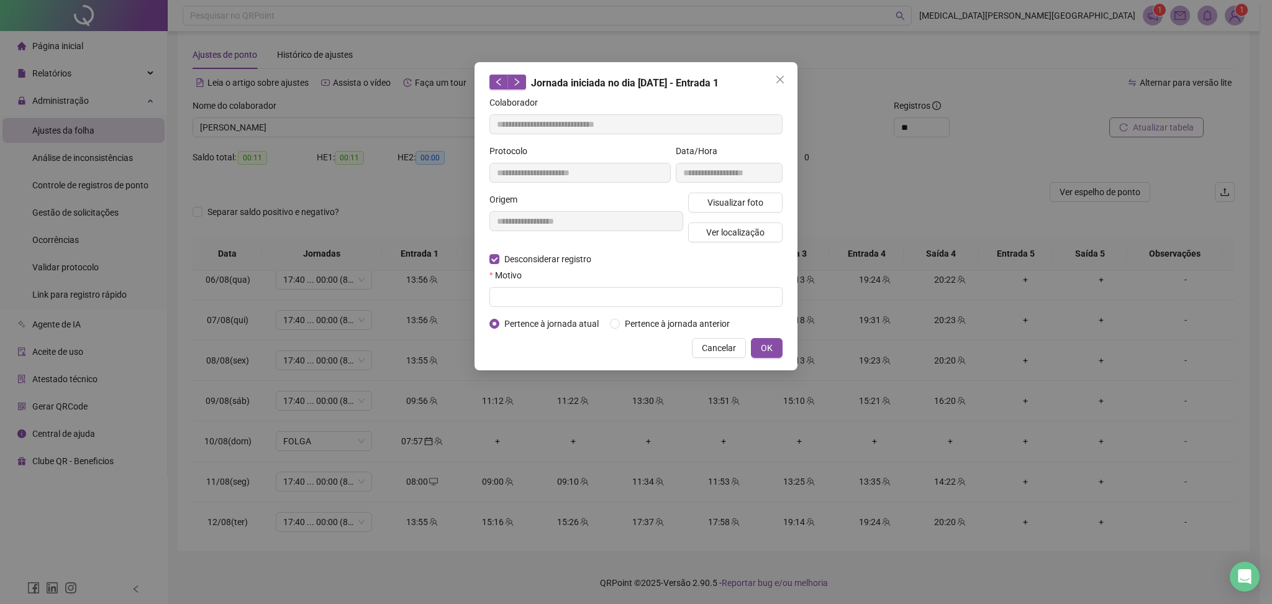
click at [564, 308] on form "**********" at bounding box center [636, 213] width 293 height 235
click at [564, 294] on input "text" at bounding box center [636, 297] width 293 height 20
type input "******"
click at [770, 347] on span "OK" at bounding box center [767, 348] width 12 height 14
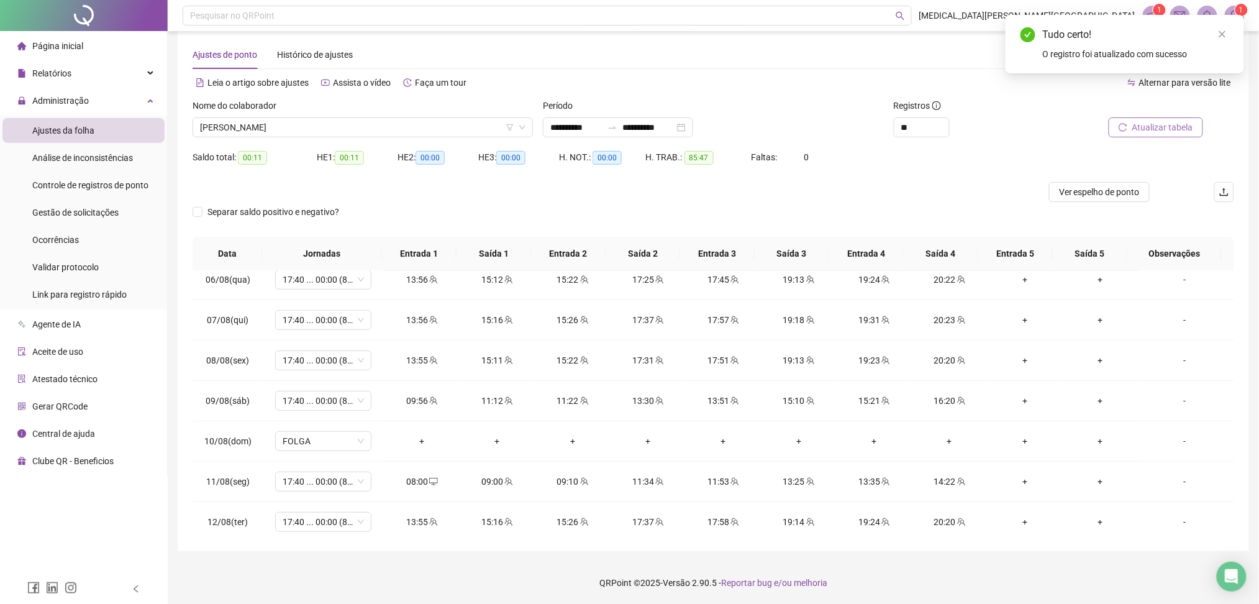
click at [1161, 127] on span "Atualizar tabela" at bounding box center [1163, 128] width 61 height 14
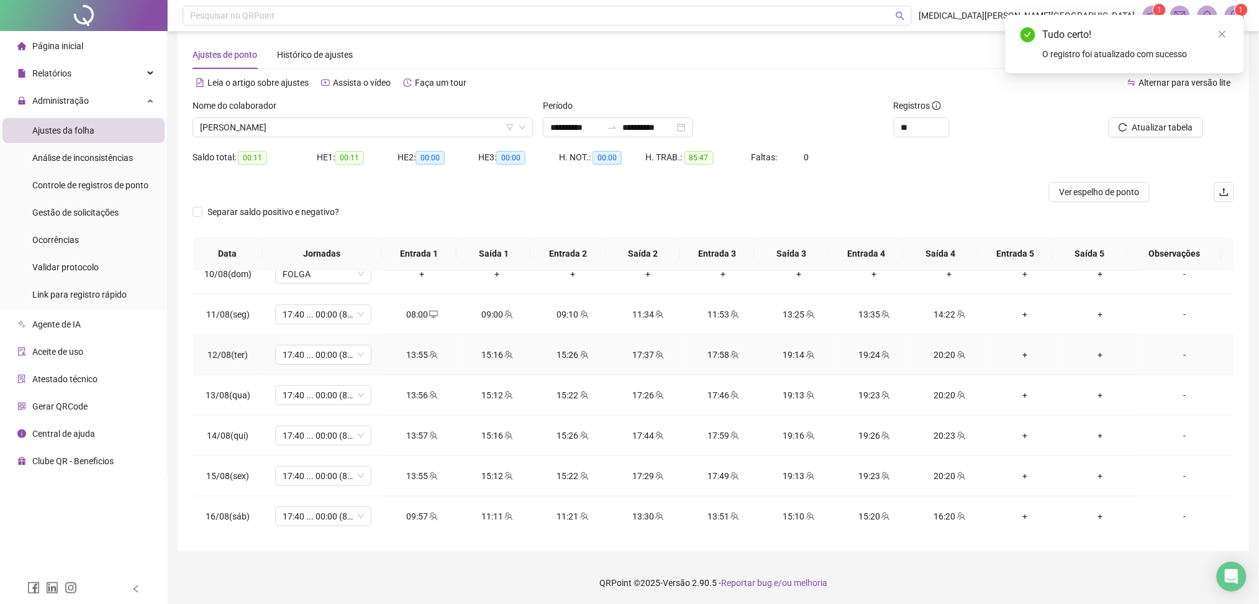
scroll to position [462, 0]
click at [1158, 130] on span "Atualizar tabela" at bounding box center [1163, 128] width 61 height 14
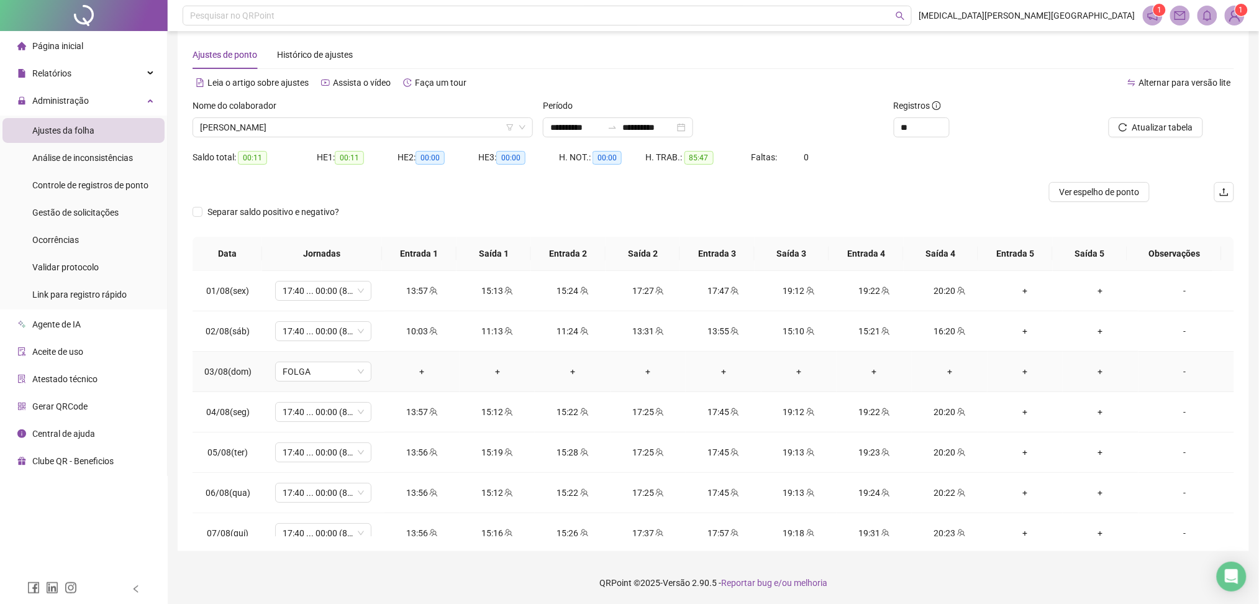
scroll to position [0, 0]
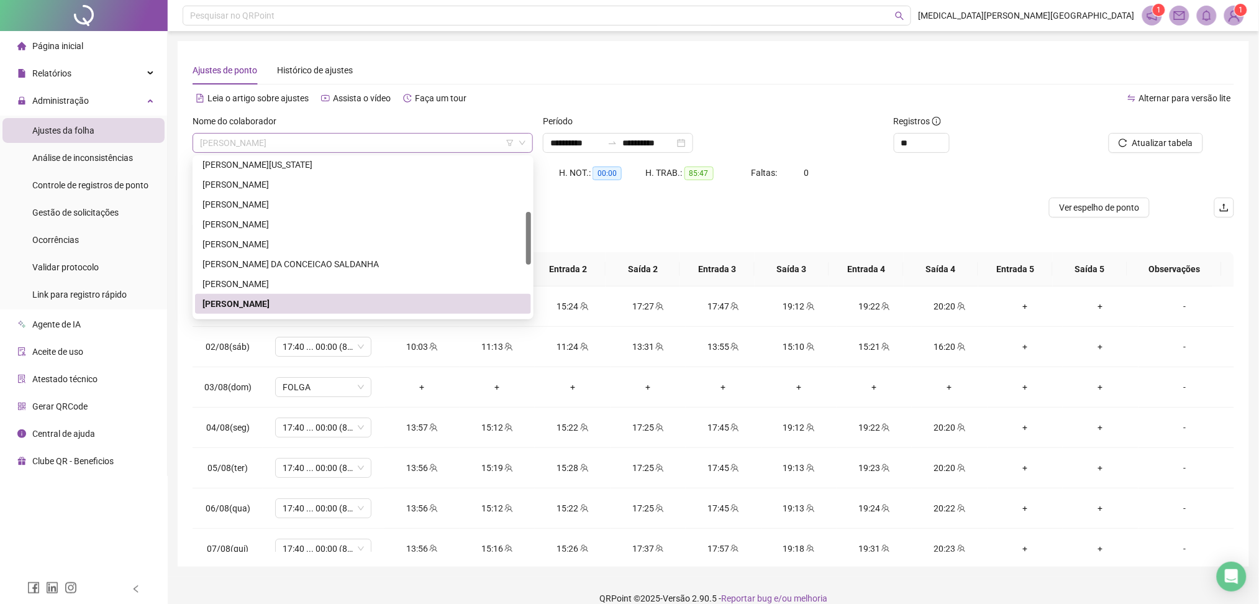
click at [385, 142] on span "[PERSON_NAME]" at bounding box center [363, 143] width 326 height 19
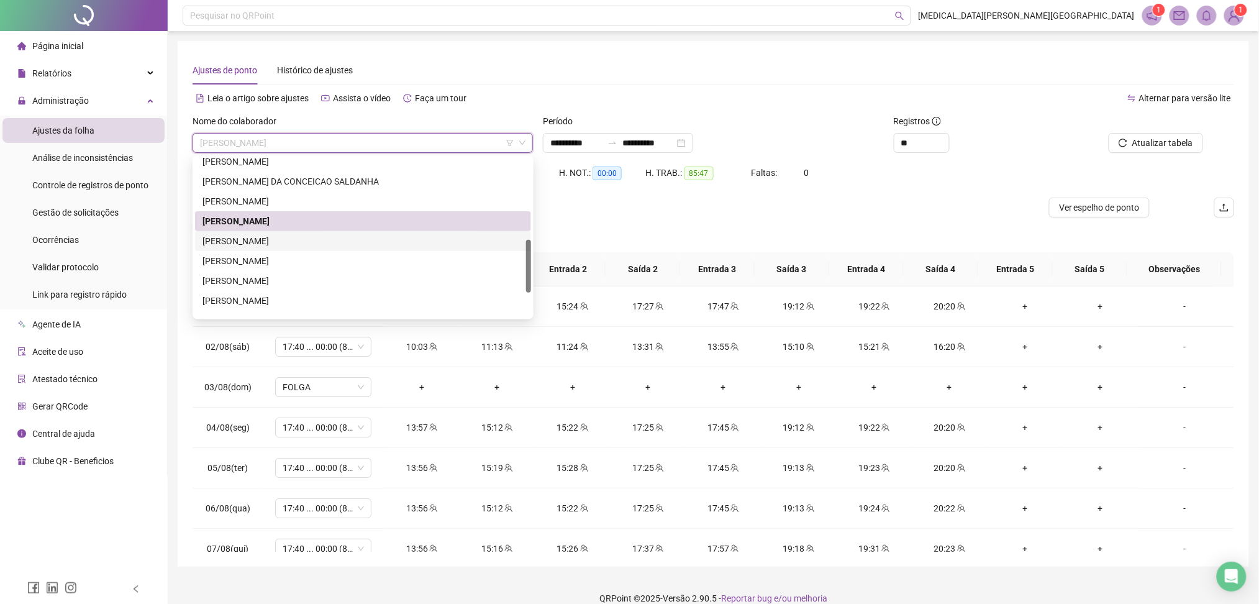
click at [283, 241] on div "[PERSON_NAME]" at bounding box center [363, 241] width 321 height 14
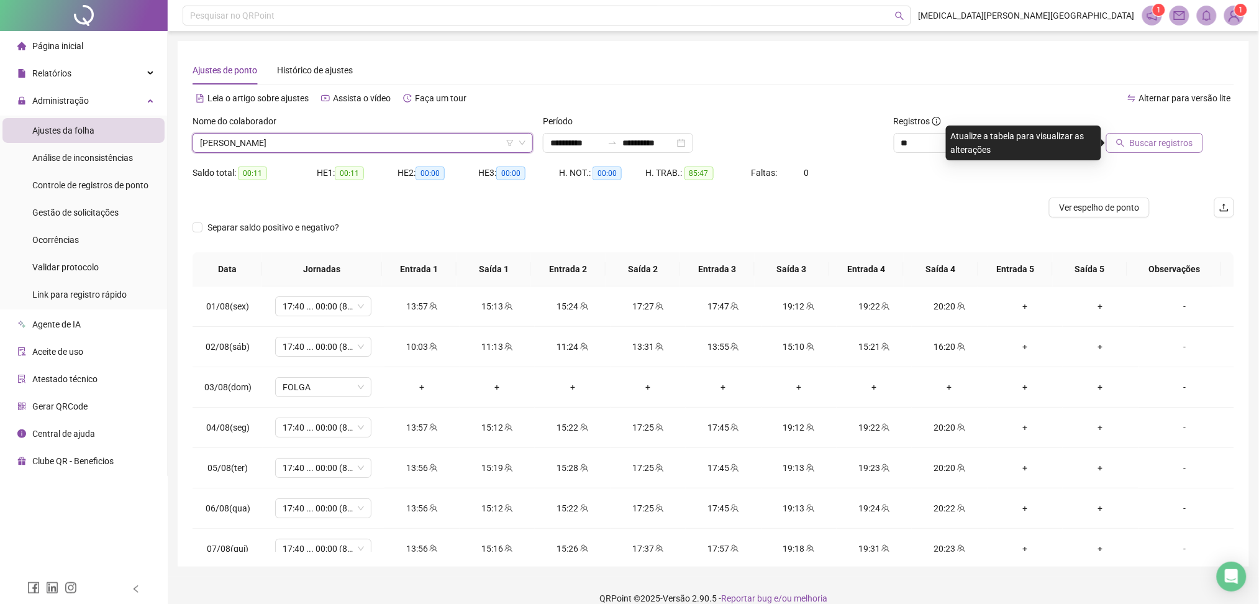
click at [1151, 147] on span "Buscar registros" at bounding box center [1161, 143] width 63 height 14
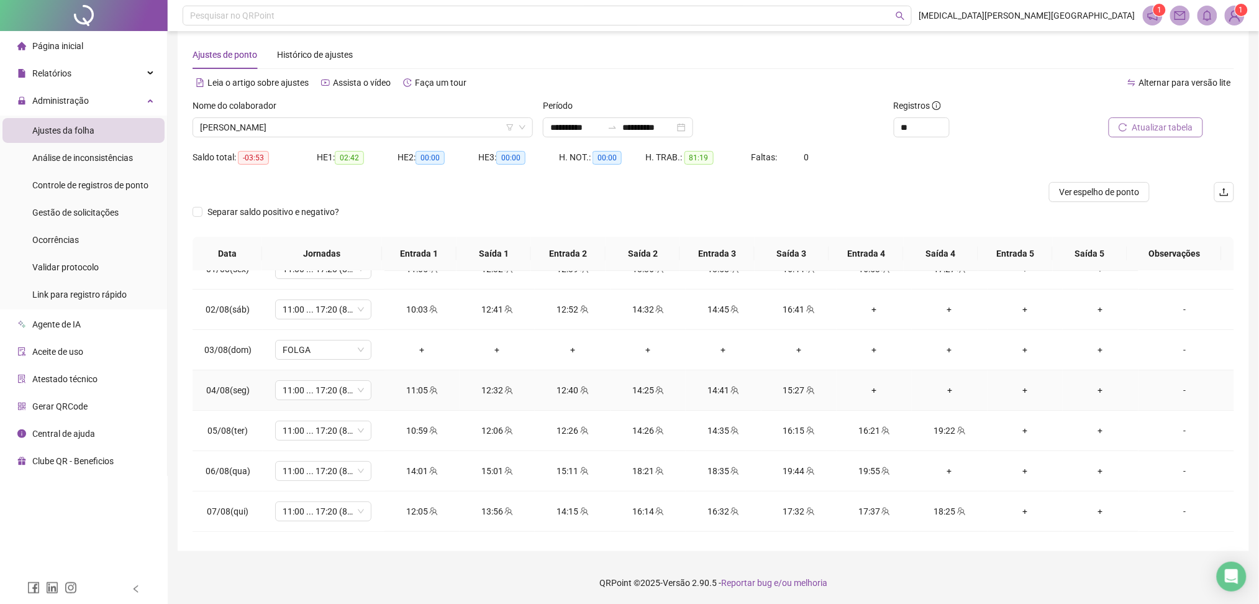
scroll to position [0, 0]
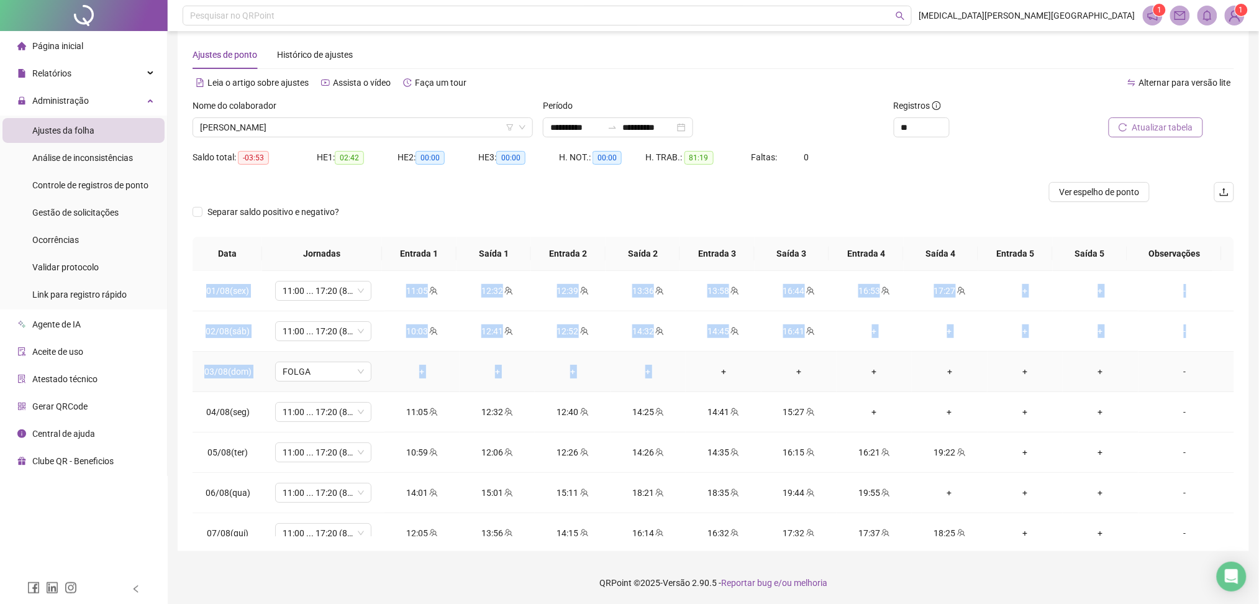
drag, startPoint x: 179, startPoint y: 317, endPoint x: 722, endPoint y: 350, distance: 544.0
click at [720, 350] on div "**********" at bounding box center [714, 288] width 1072 height 526
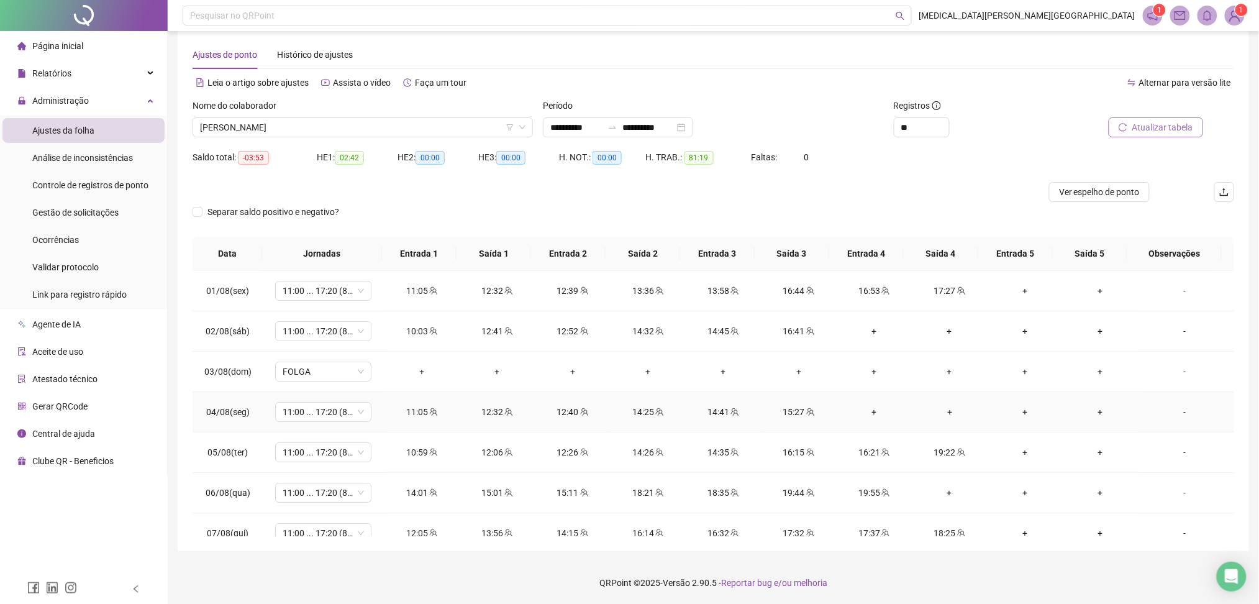
click at [1028, 396] on td "+" at bounding box center [1025, 412] width 75 height 40
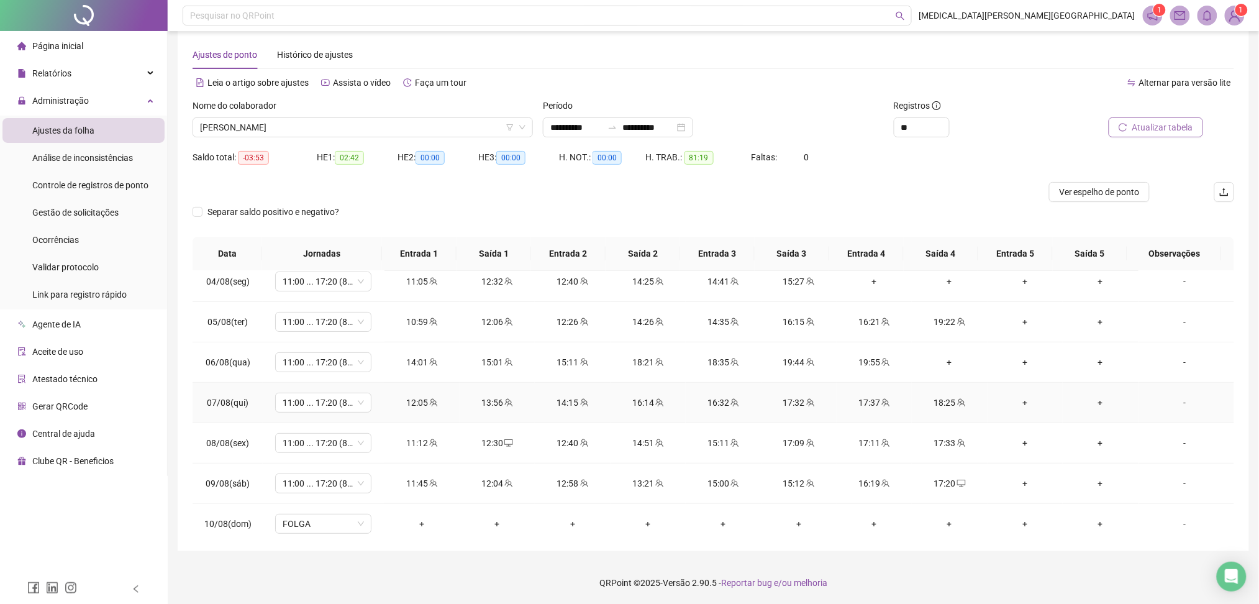
scroll to position [47, 0]
click at [253, 123] on span "[PERSON_NAME]" at bounding box center [363, 127] width 326 height 19
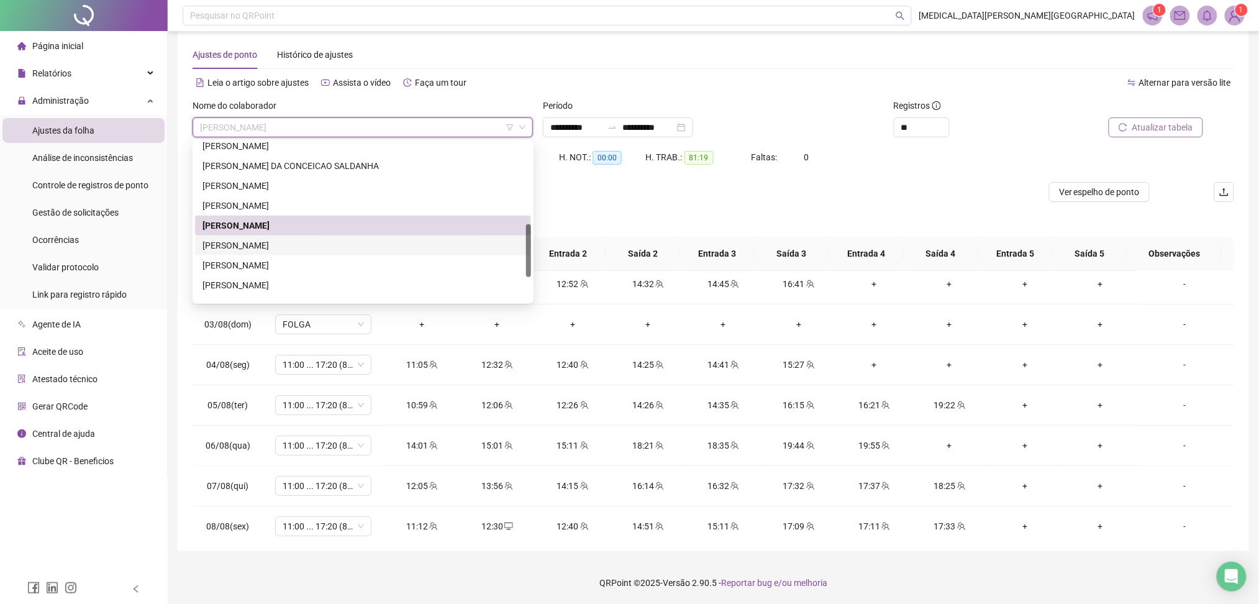
click at [244, 245] on div "[PERSON_NAME]" at bounding box center [363, 246] width 321 height 14
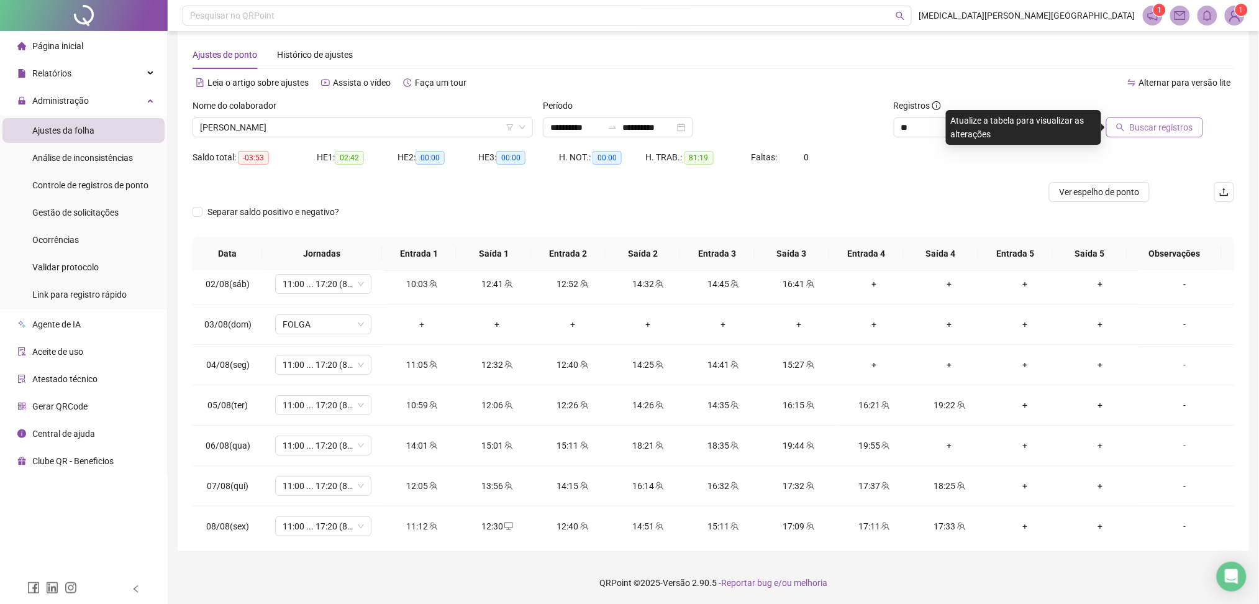
click at [1167, 127] on span "Buscar registros" at bounding box center [1161, 128] width 63 height 14
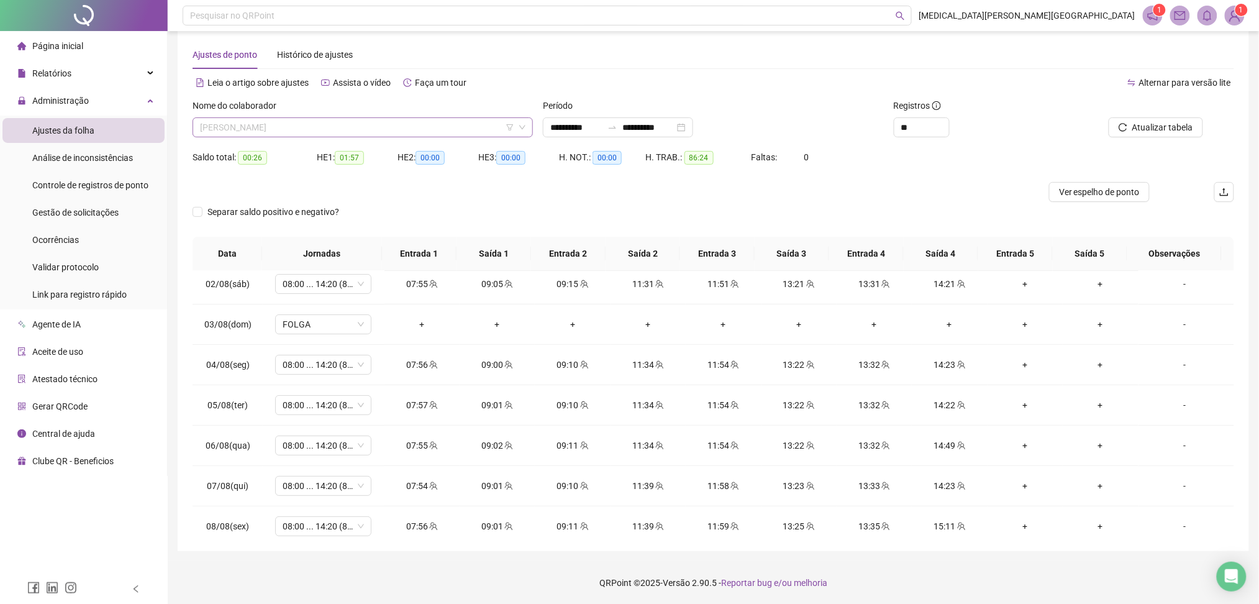
click at [326, 125] on span "[PERSON_NAME]" at bounding box center [363, 127] width 326 height 19
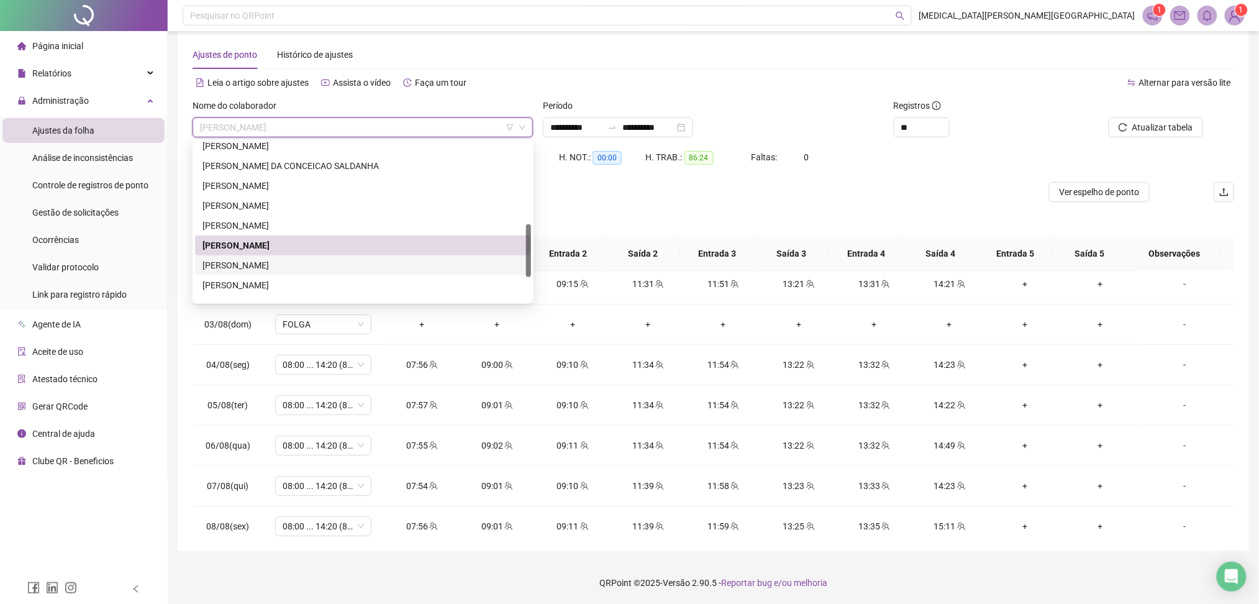
click at [288, 269] on div "[PERSON_NAME]" at bounding box center [363, 265] width 321 height 14
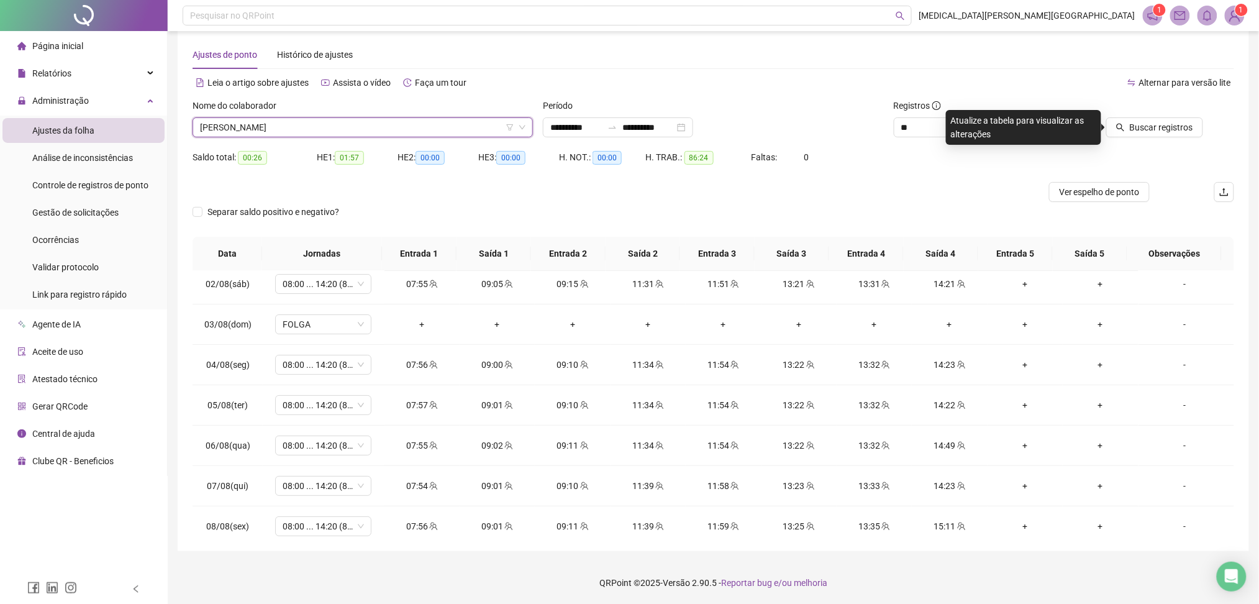
click at [344, 118] on span "[PERSON_NAME]" at bounding box center [363, 127] width 326 height 19
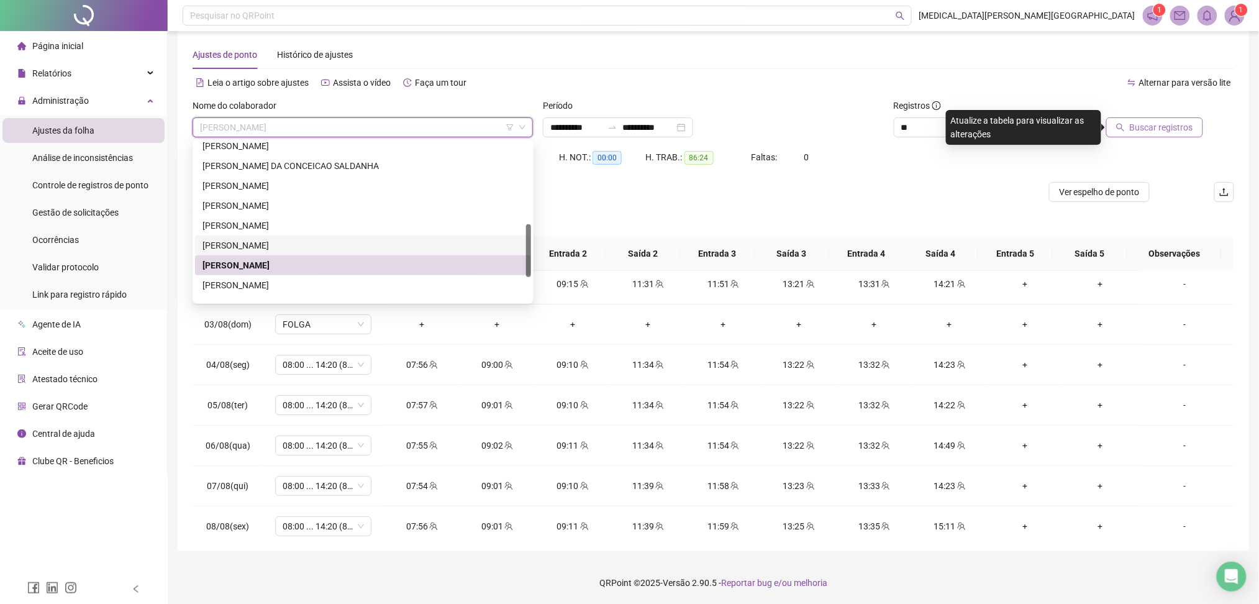
click at [1125, 137] on button "Buscar registros" at bounding box center [1155, 127] width 97 height 20
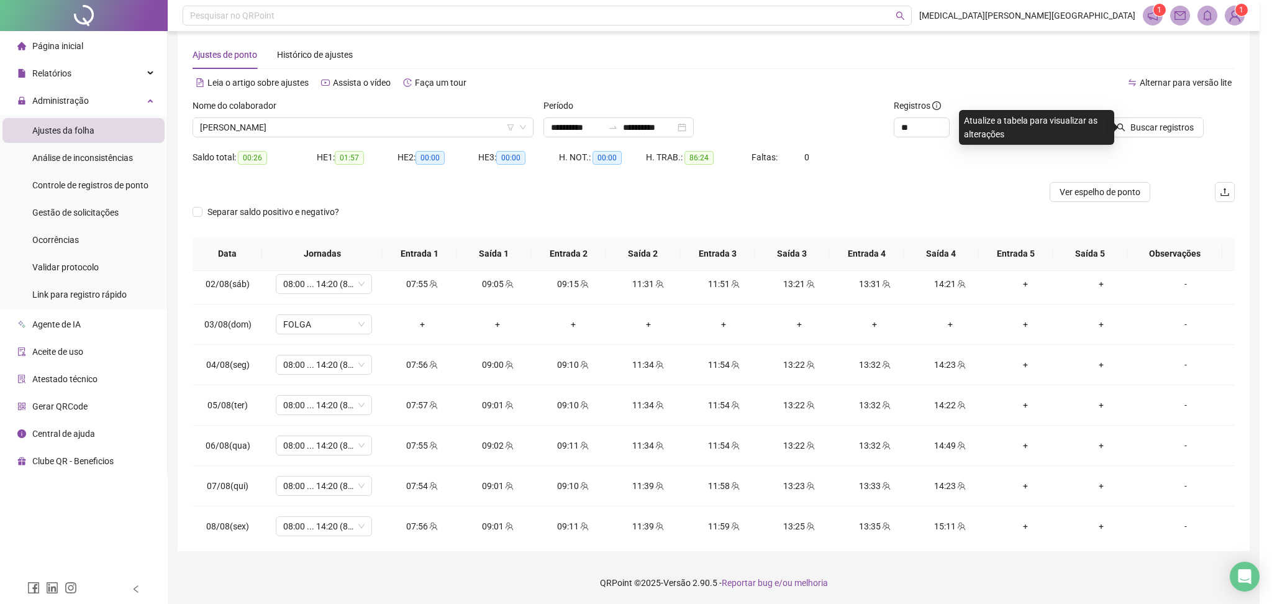
click at [1141, 122] on div "Buscando registros Os registros de ponto estão sendo buscados... OK" at bounding box center [636, 302] width 1272 height 604
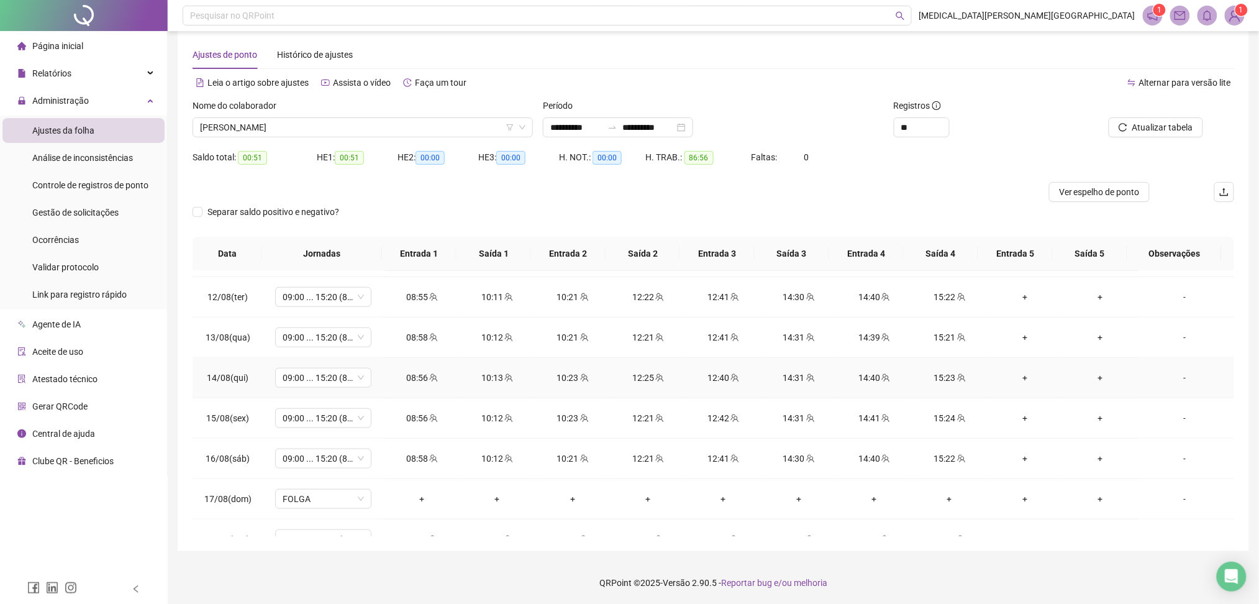
scroll to position [462, 0]
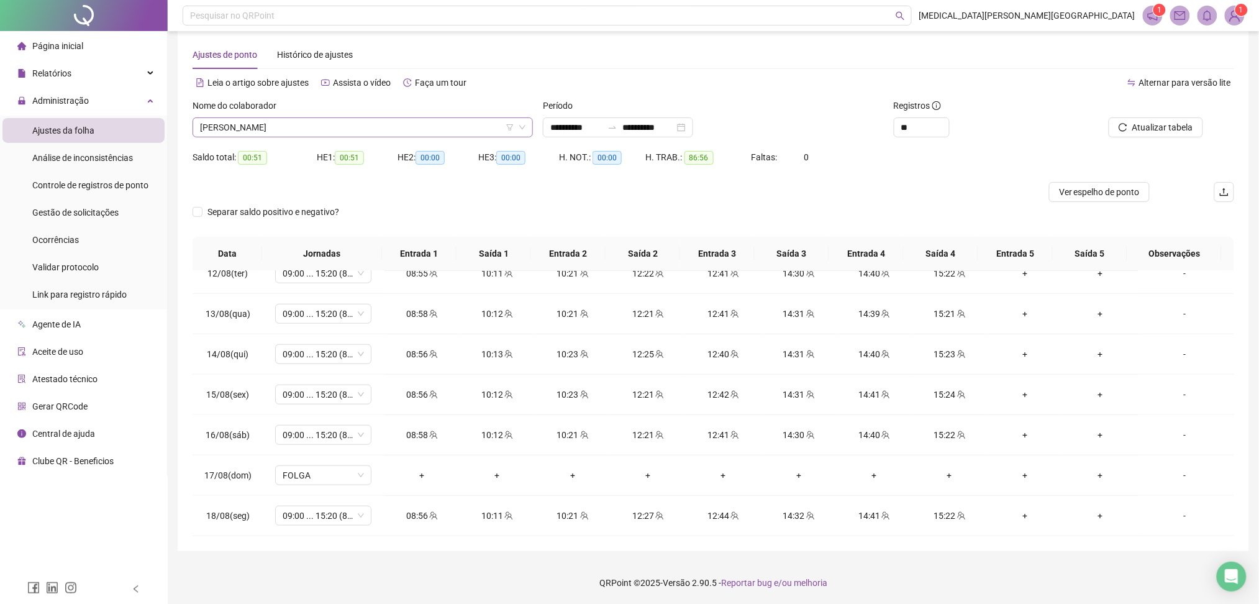
click at [303, 127] on span "[PERSON_NAME]" at bounding box center [363, 127] width 326 height 19
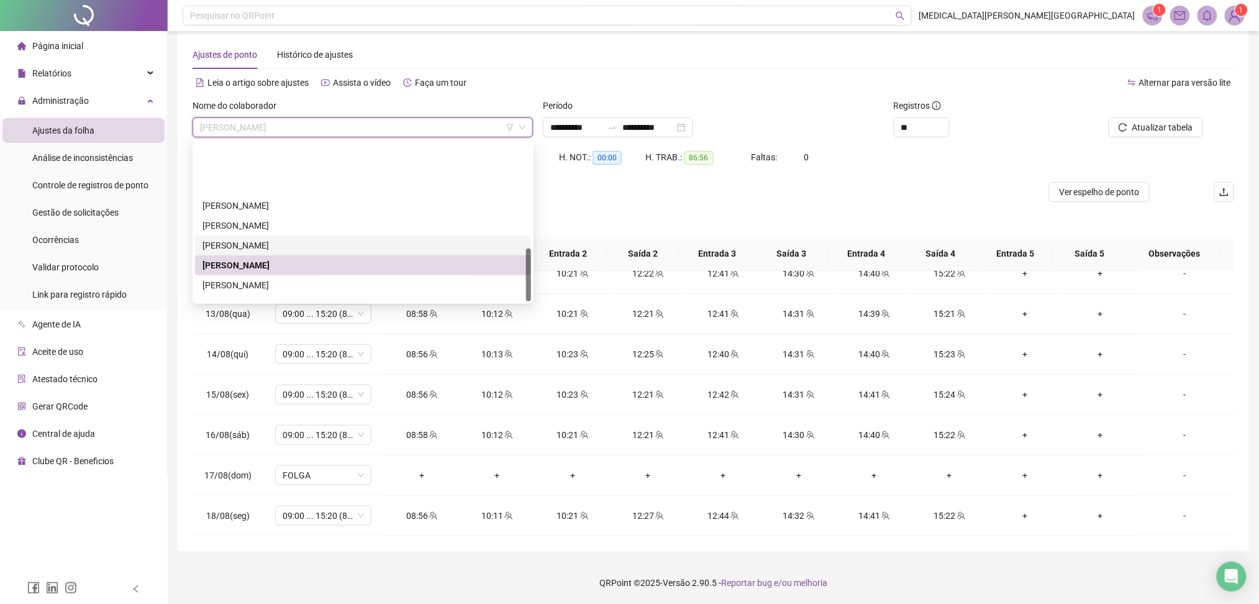
scroll to position [318, 0]
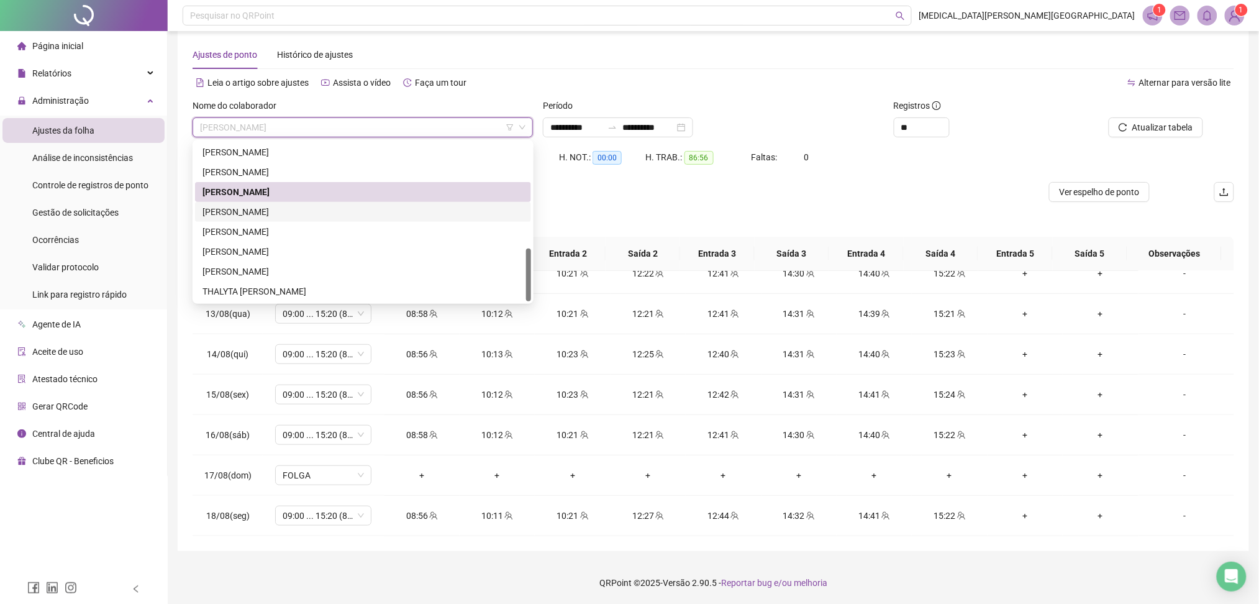
click at [241, 208] on div "[PERSON_NAME]" at bounding box center [363, 212] width 321 height 14
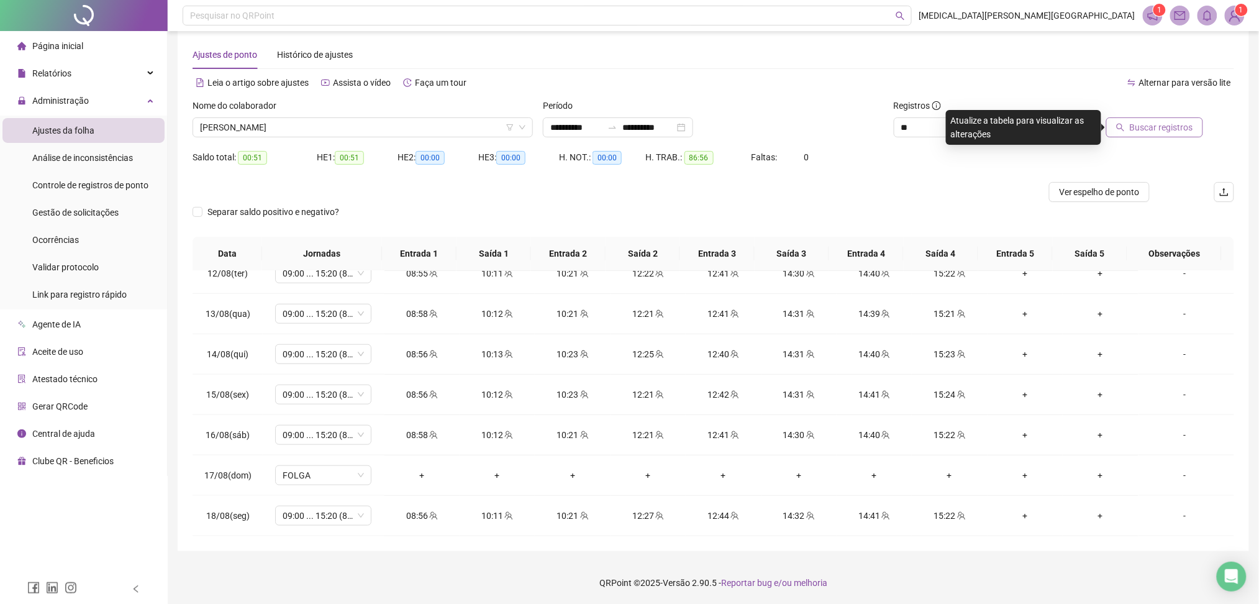
click at [1195, 129] on button "Buscar registros" at bounding box center [1155, 127] width 97 height 20
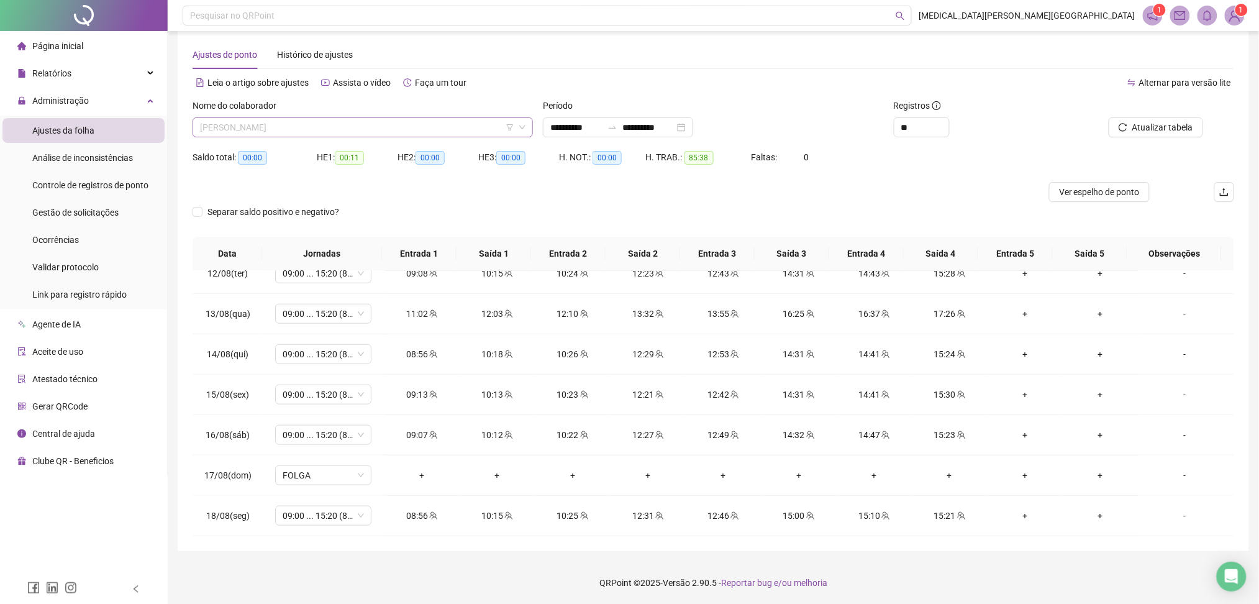
click at [304, 130] on span "[PERSON_NAME]" at bounding box center [363, 127] width 326 height 19
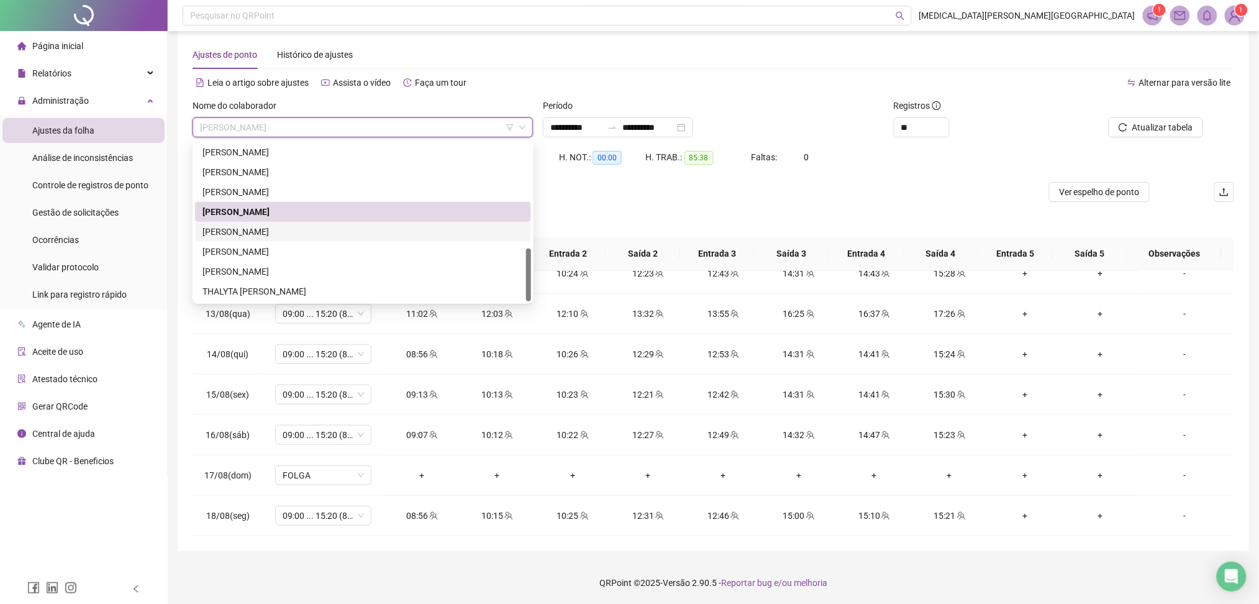
drag, startPoint x: 246, startPoint y: 233, endPoint x: 290, endPoint y: 234, distance: 43.5
click at [246, 232] on div "RAFAELA ARAUJO DO NASCIMENTO" at bounding box center [363, 232] width 321 height 14
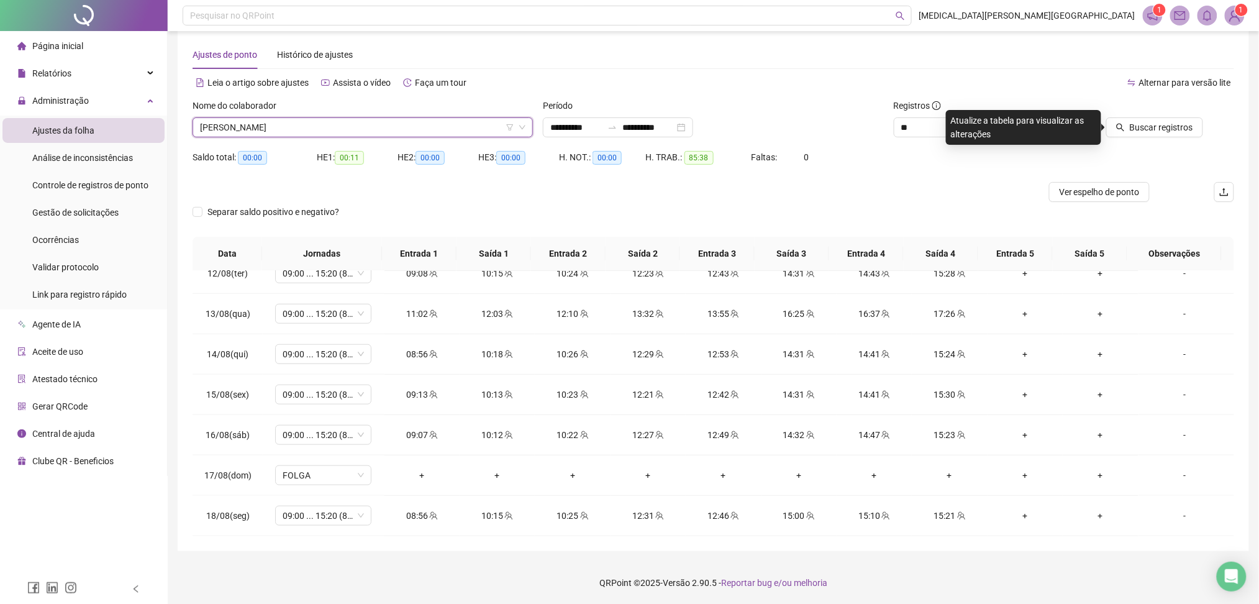
click at [396, 127] on span "RAFAELA ARAUJO DO NASCIMENTO" at bounding box center [363, 127] width 326 height 19
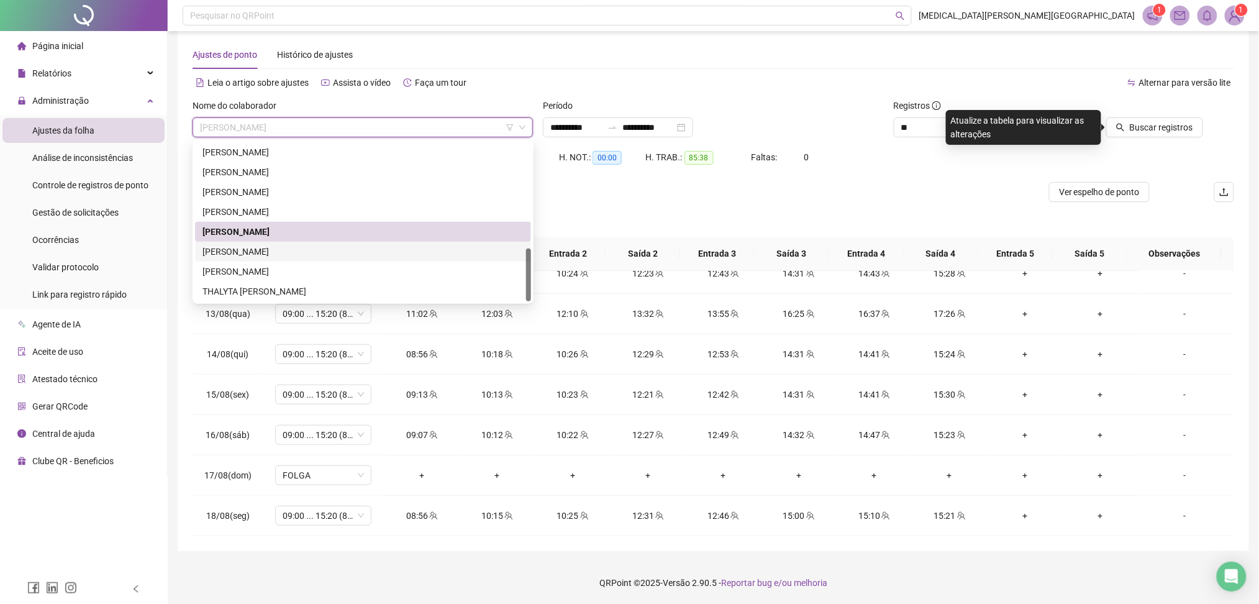
click at [239, 258] on div "RICARDO SILVA DE SOUZA" at bounding box center [363, 252] width 321 height 14
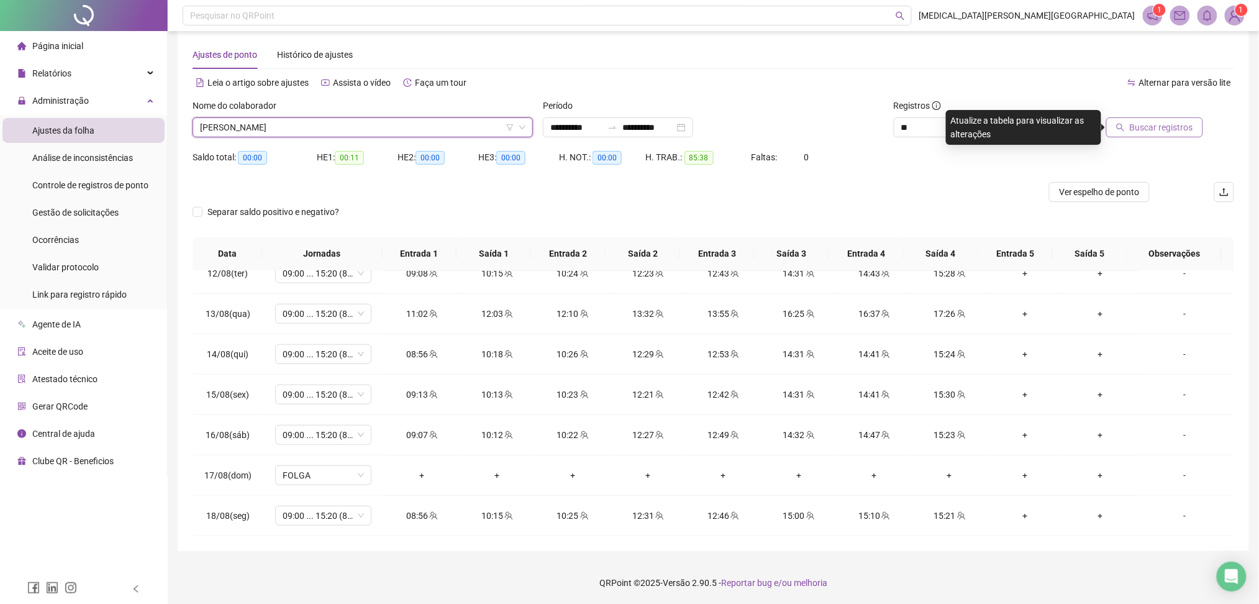
click at [1143, 126] on span "Buscar registros" at bounding box center [1161, 128] width 63 height 14
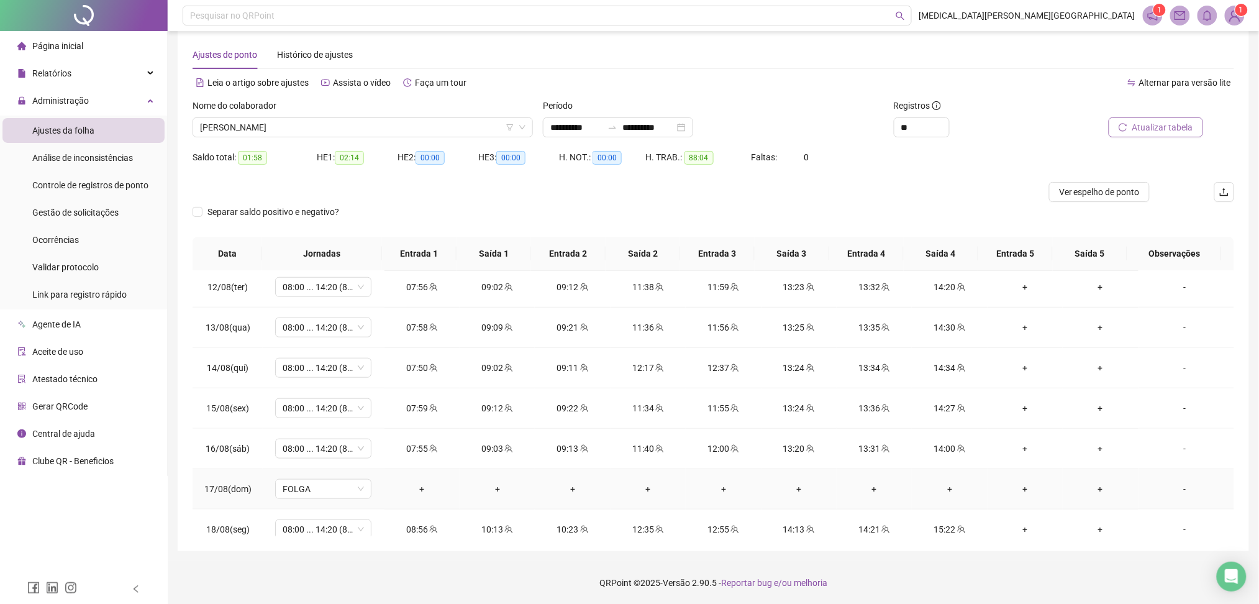
scroll to position [462, 0]
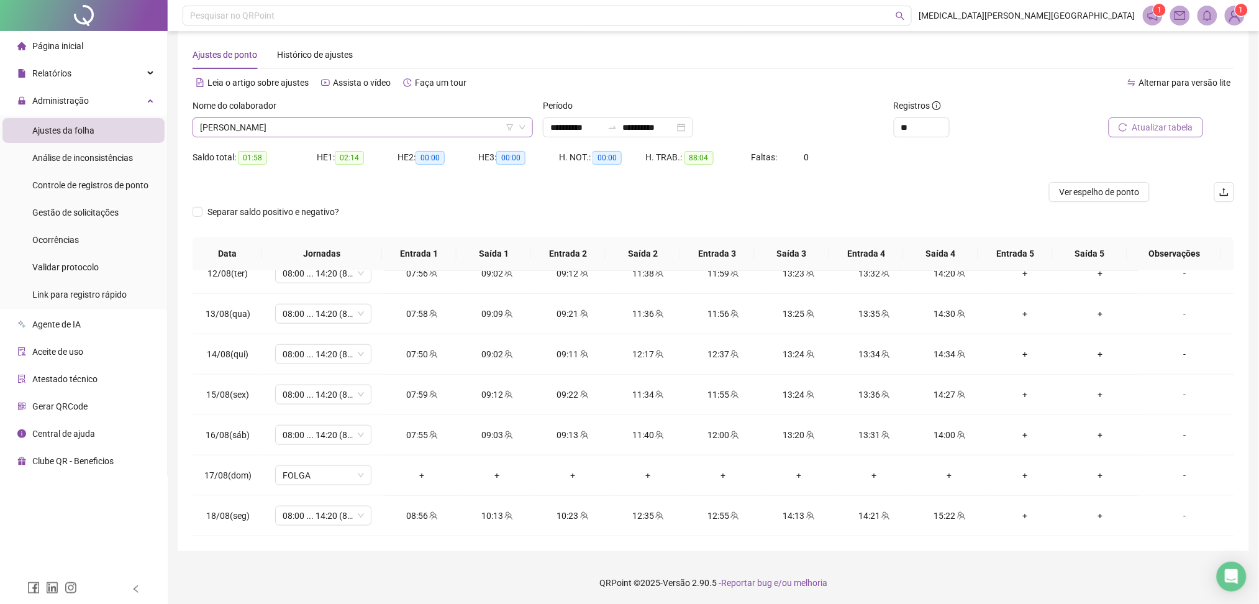
click at [267, 123] on span "RICARDO SILVA DE SOUZA" at bounding box center [363, 127] width 326 height 19
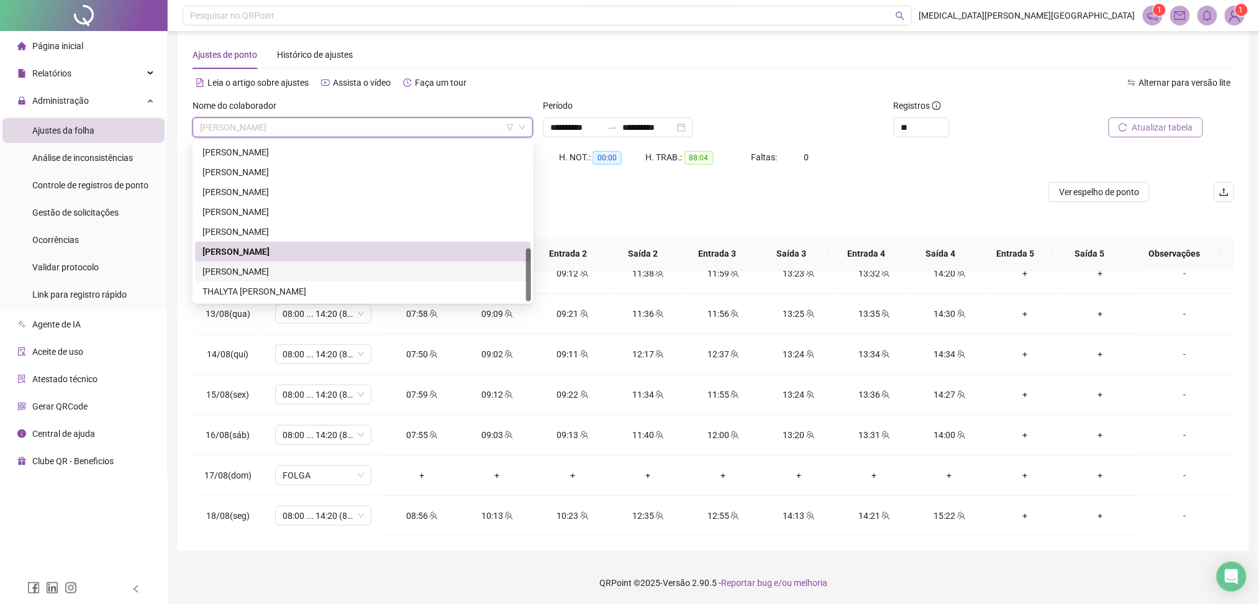
drag, startPoint x: 264, startPoint y: 274, endPoint x: 299, endPoint y: 264, distance: 36.8
click at [263, 274] on div "[PERSON_NAME]" at bounding box center [363, 272] width 321 height 14
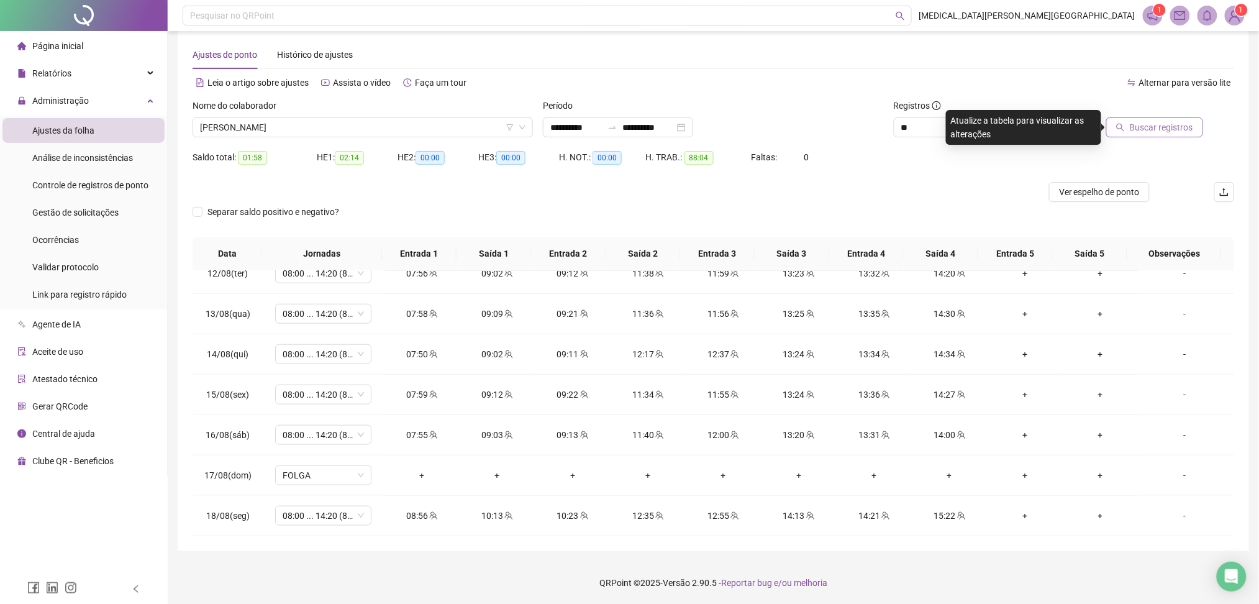
click at [1127, 119] on button "Buscar registros" at bounding box center [1155, 127] width 97 height 20
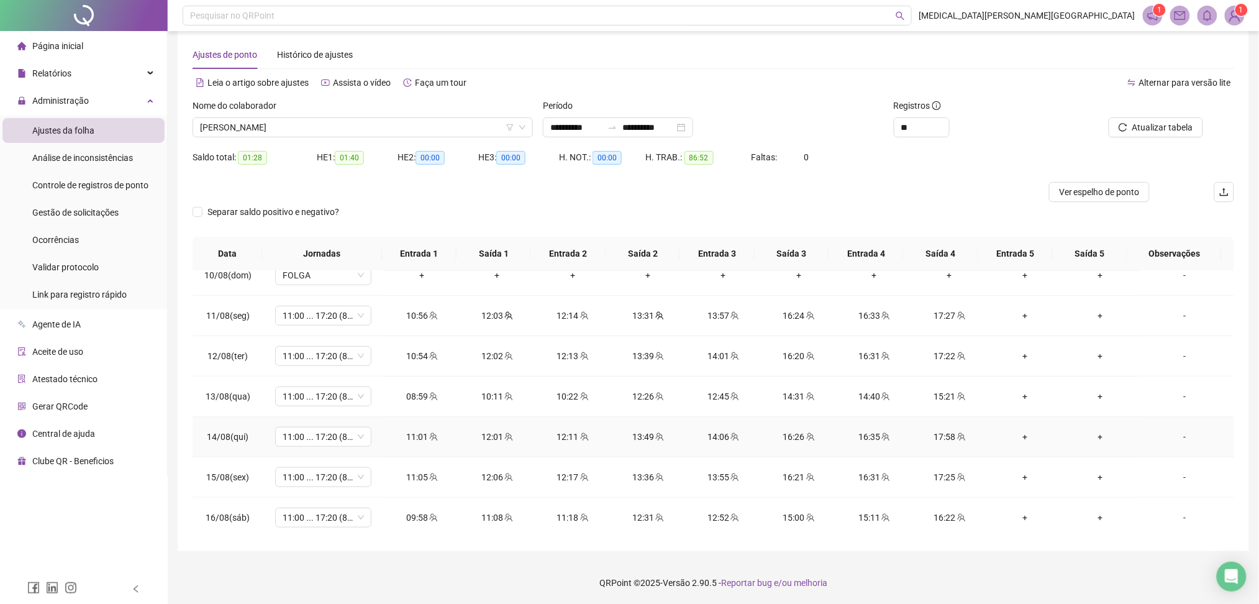
click at [945, 437] on div "17:58" at bounding box center [949, 437] width 55 height 14
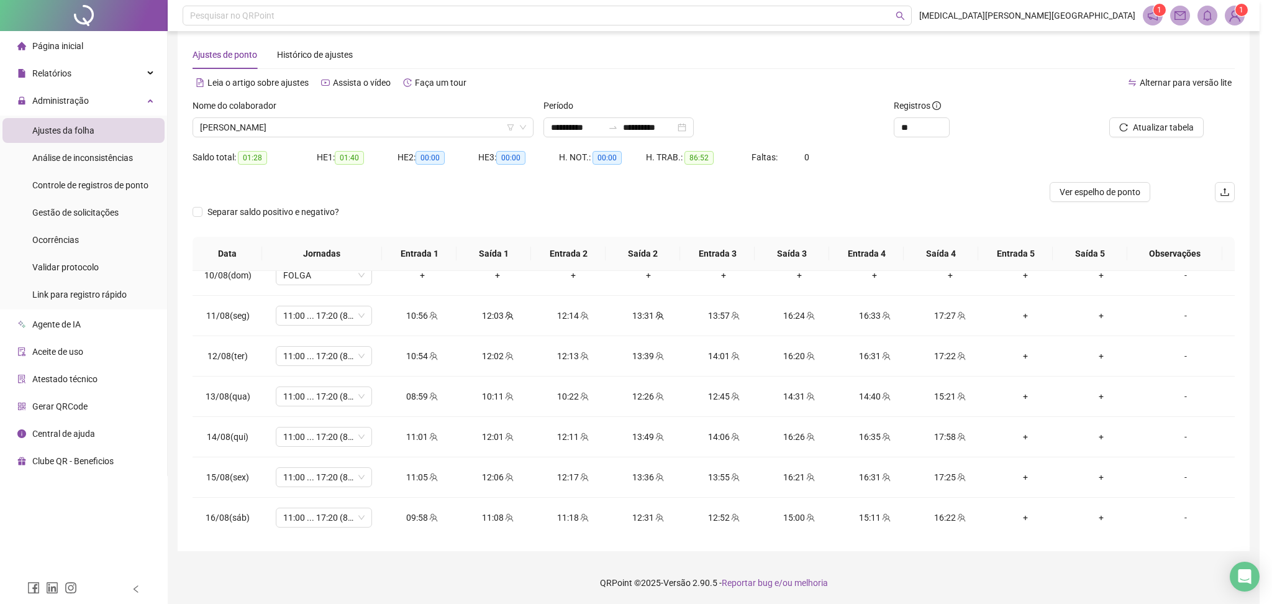
type input "**********"
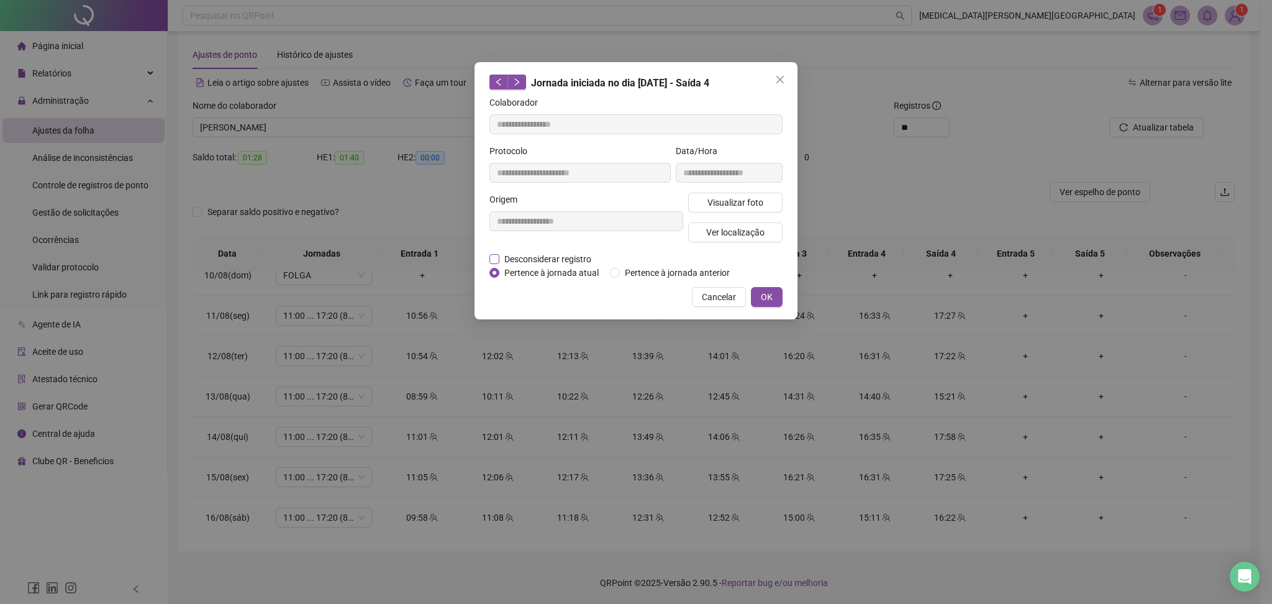
click at [529, 254] on span "Desconsiderar registro" at bounding box center [548, 259] width 97 height 14
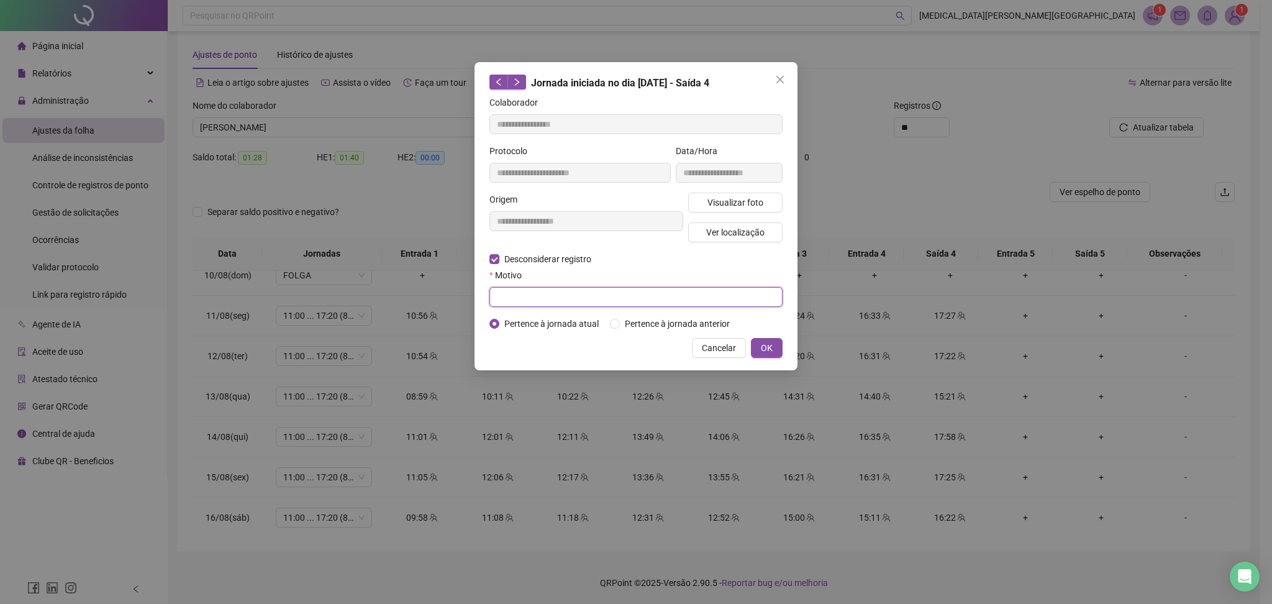
click at [521, 292] on input "text" at bounding box center [636, 297] width 293 height 20
type input "******"
click at [787, 83] on span "Close" at bounding box center [780, 80] width 20 height 10
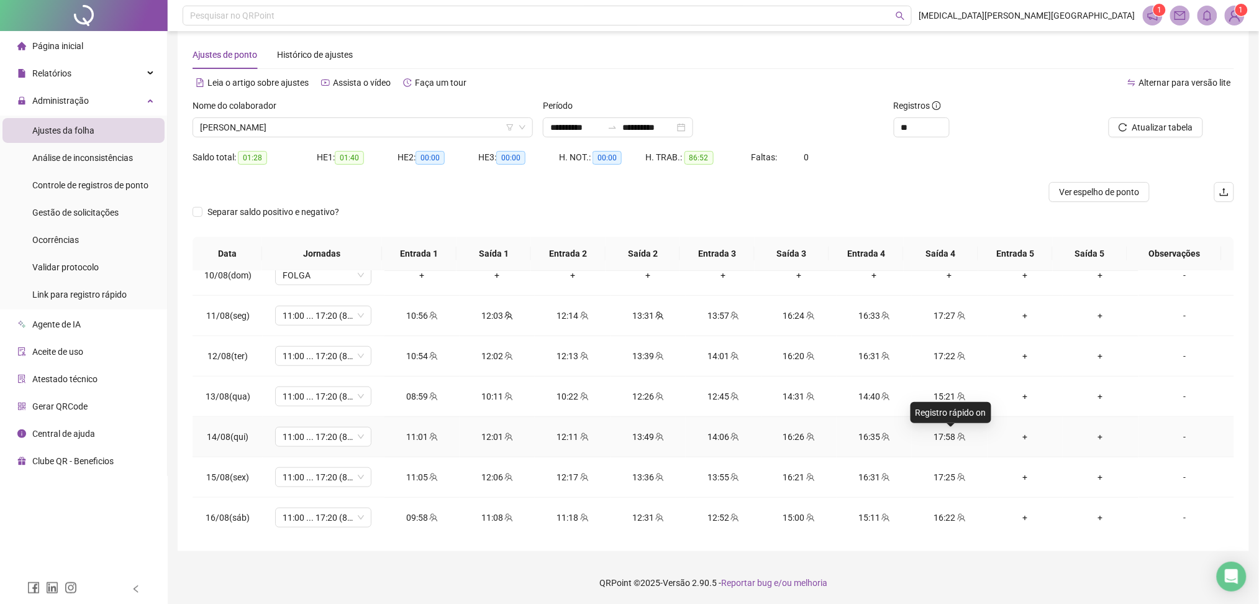
click at [957, 438] on icon "team" at bounding box center [961, 436] width 8 height 8
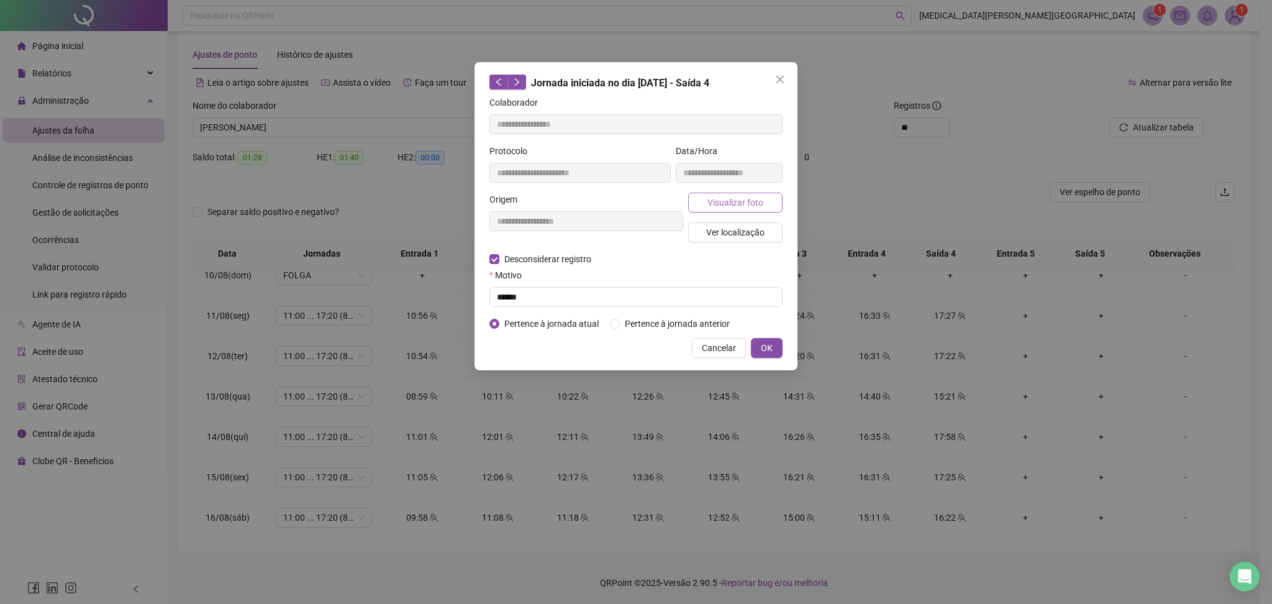
click at [737, 199] on span "Visualizar foto" at bounding box center [736, 203] width 56 height 14
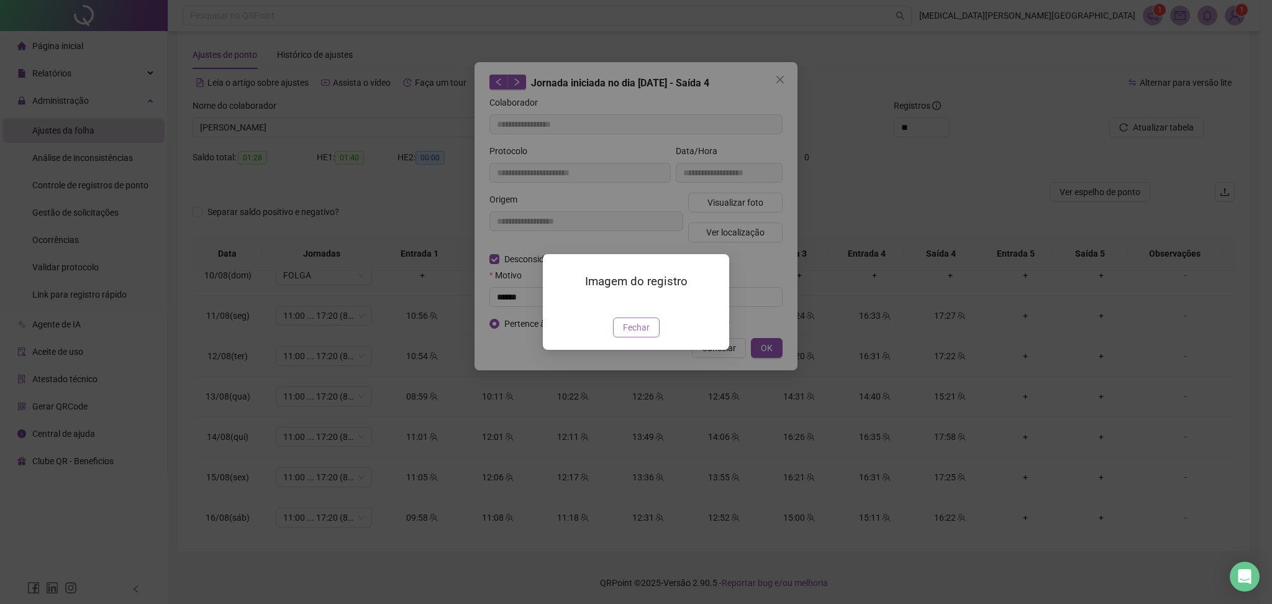
click at [644, 334] on span "Fechar" at bounding box center [636, 328] width 27 height 14
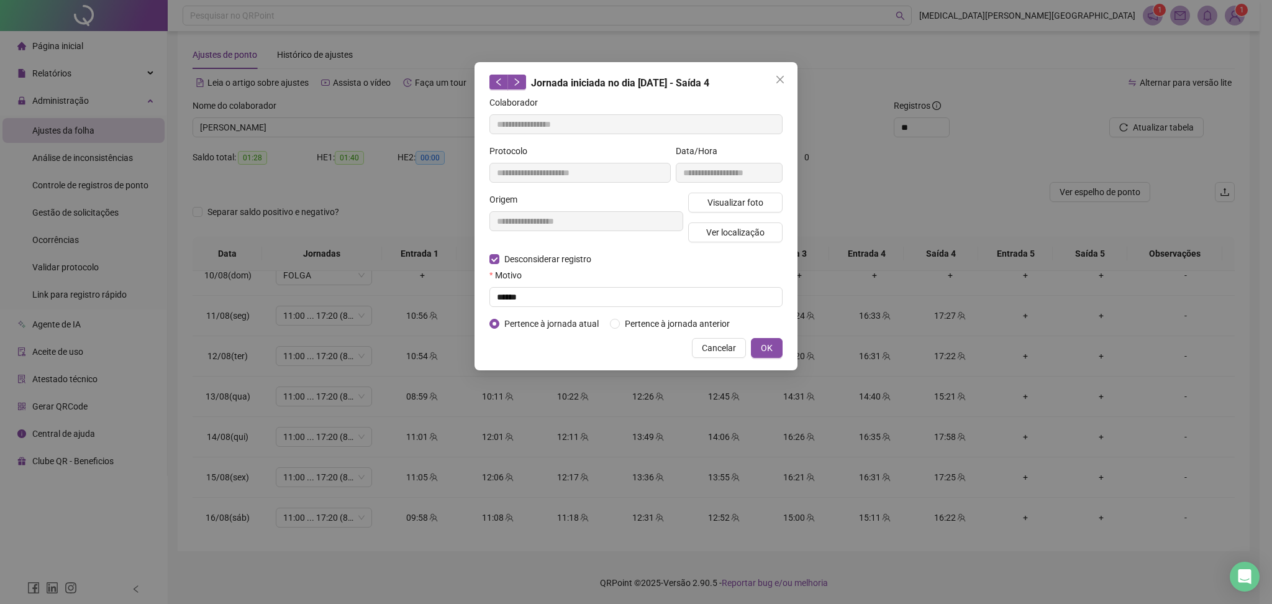
click at [931, 287] on div "**********" at bounding box center [636, 302] width 1272 height 604
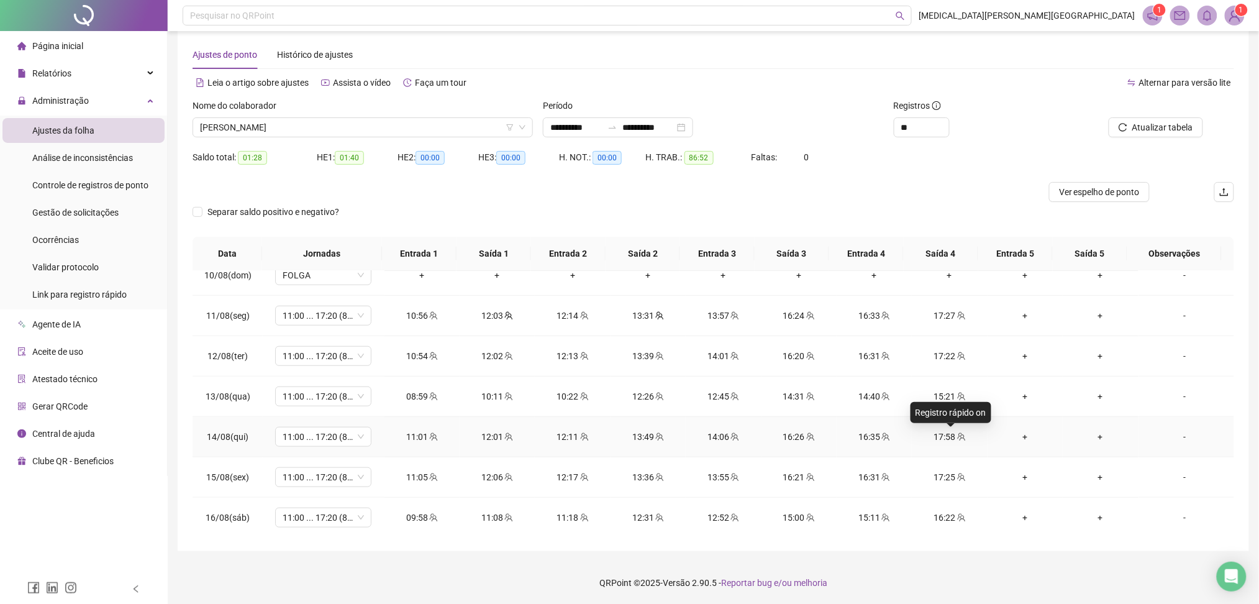
click at [957, 439] on icon "team" at bounding box center [961, 436] width 9 height 9
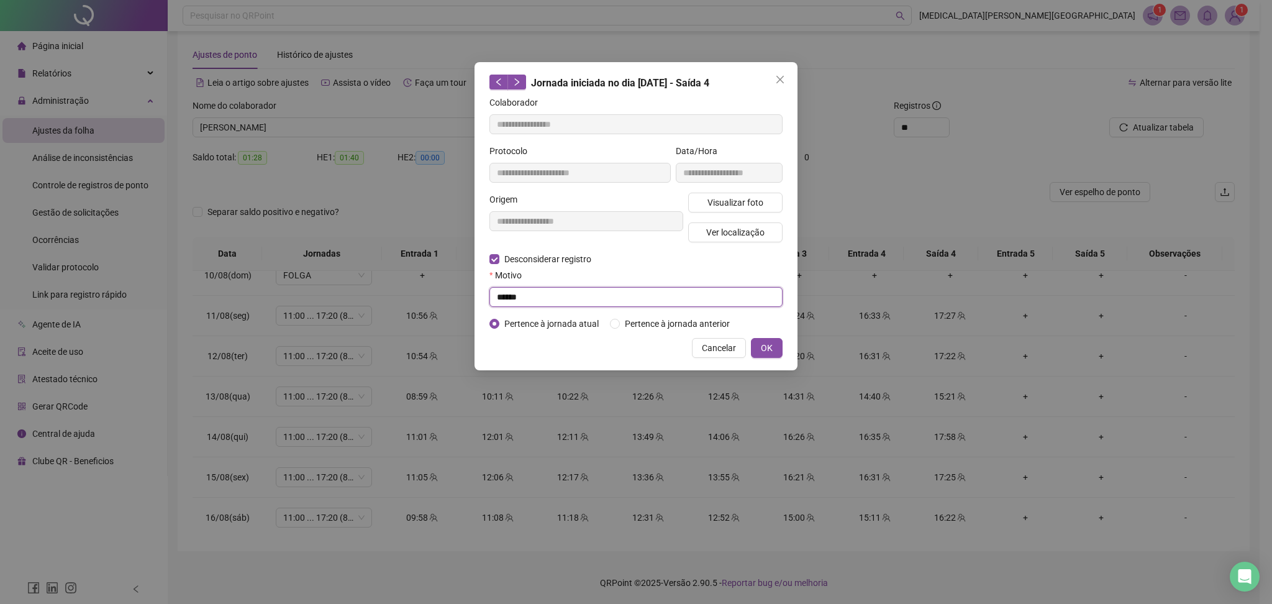
click at [554, 299] on input "******" at bounding box center [636, 297] width 293 height 20
drag, startPoint x: 776, startPoint y: 349, endPoint x: 783, endPoint y: 346, distance: 7.3
click at [777, 349] on button "OK" at bounding box center [767, 348] width 32 height 20
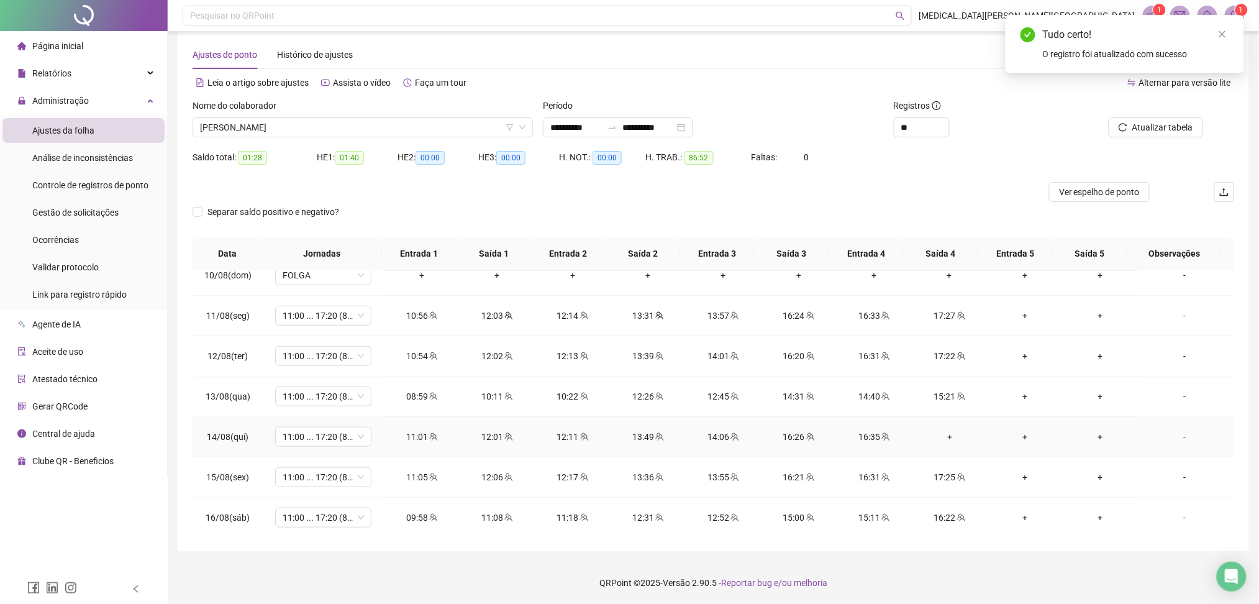
click at [943, 427] on td "+" at bounding box center [949, 437] width 75 height 40
click at [946, 439] on div "+" at bounding box center [949, 437] width 55 height 14
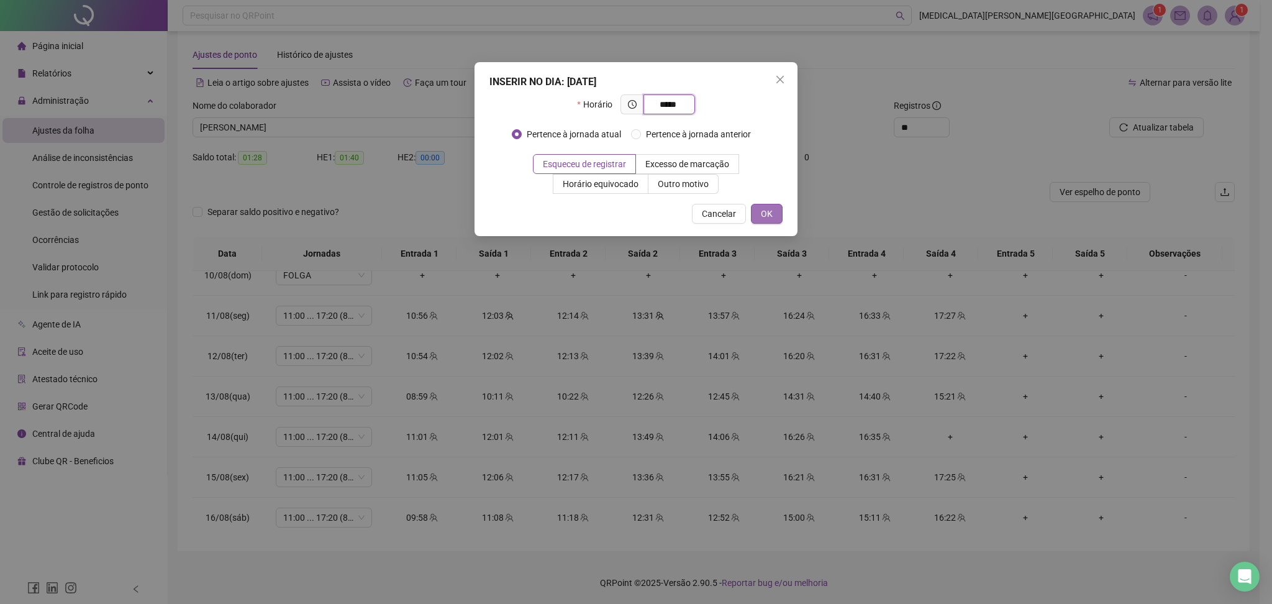
type input "*****"
click at [770, 209] on span "OK" at bounding box center [767, 214] width 12 height 14
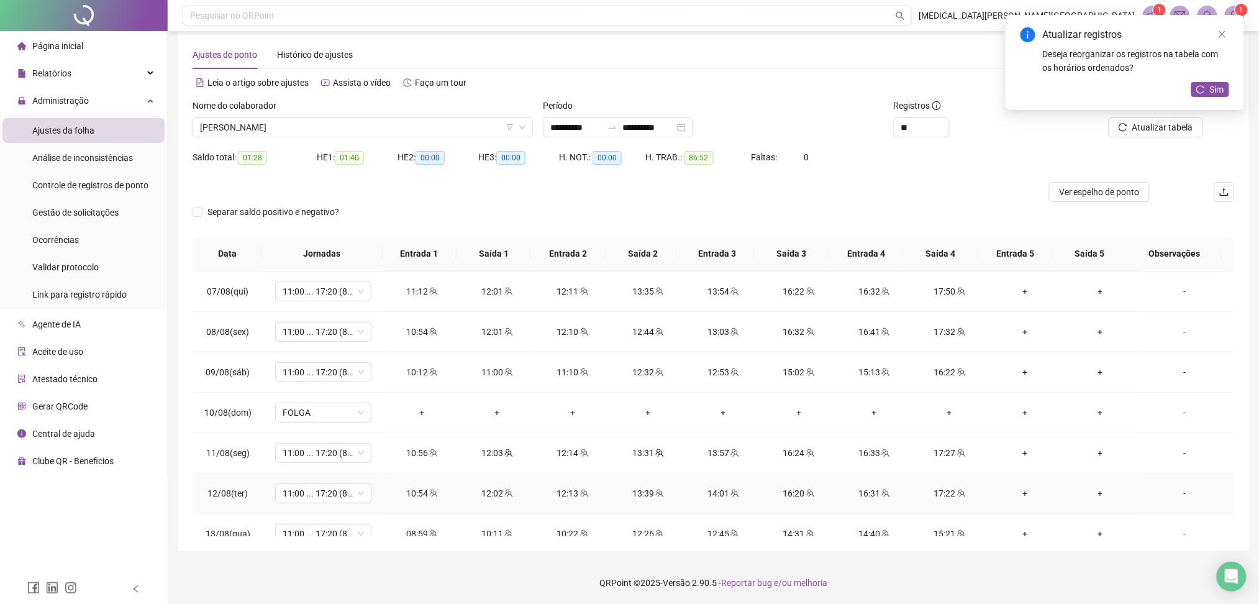
scroll to position [213, 0]
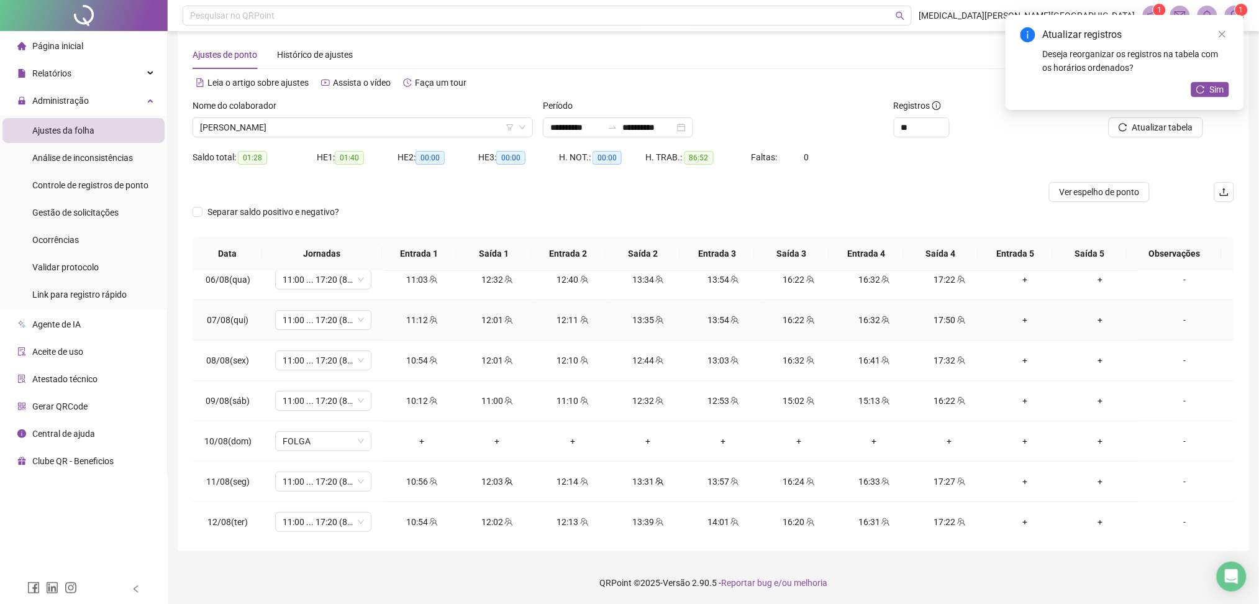
click at [946, 319] on div "17:50" at bounding box center [949, 320] width 55 height 14
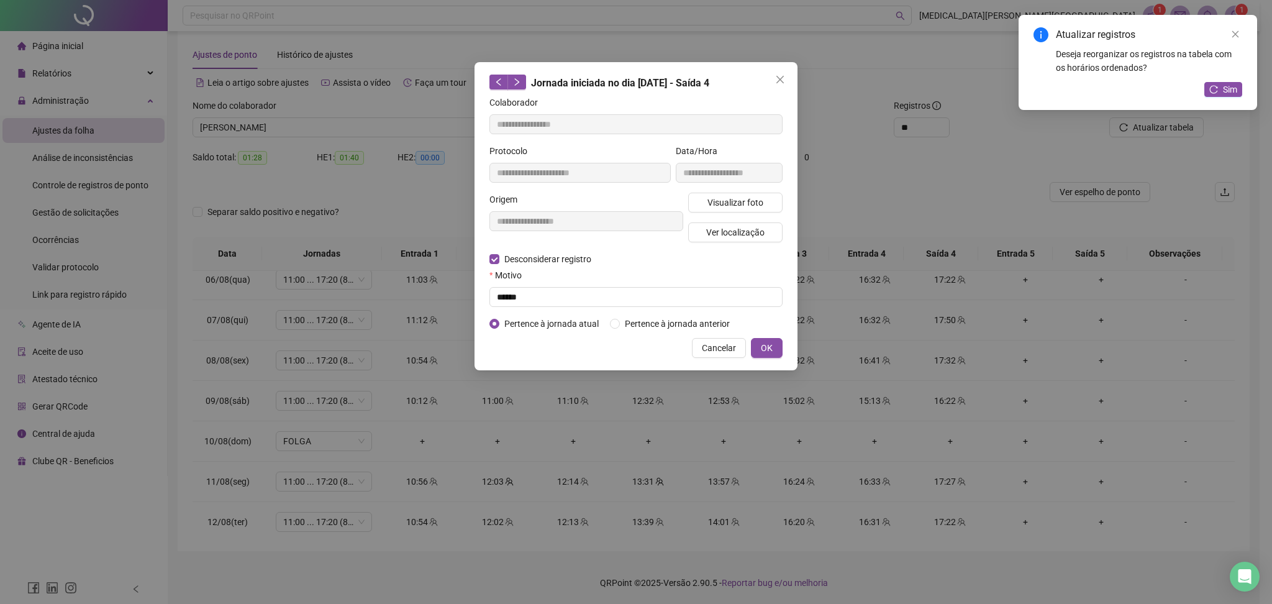
type input "**********"
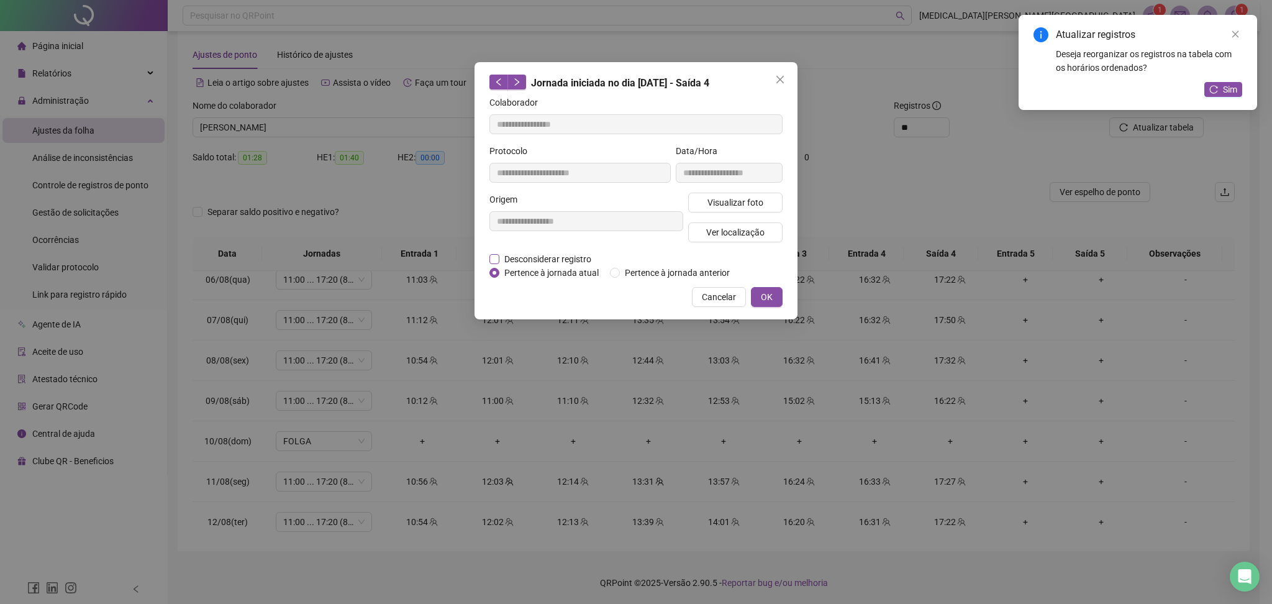
click at [567, 260] on span "Desconsiderar registro" at bounding box center [548, 259] width 97 height 14
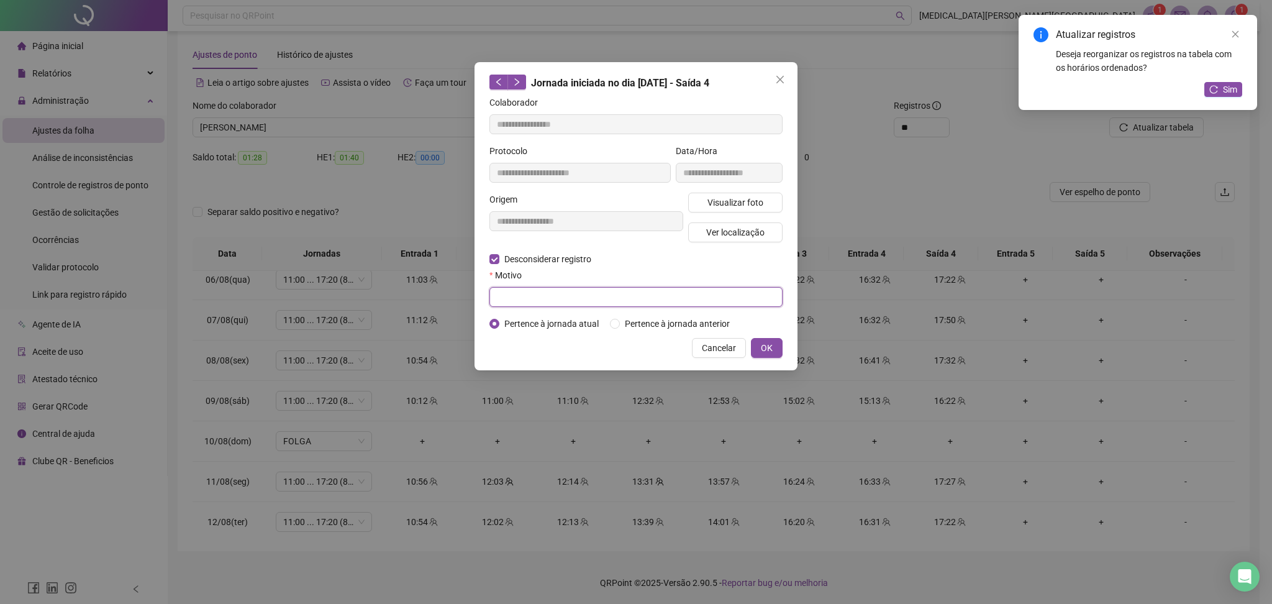
click at [550, 293] on input "text" at bounding box center [636, 297] width 293 height 20
type input "******"
click at [768, 347] on span "OK" at bounding box center [767, 348] width 12 height 14
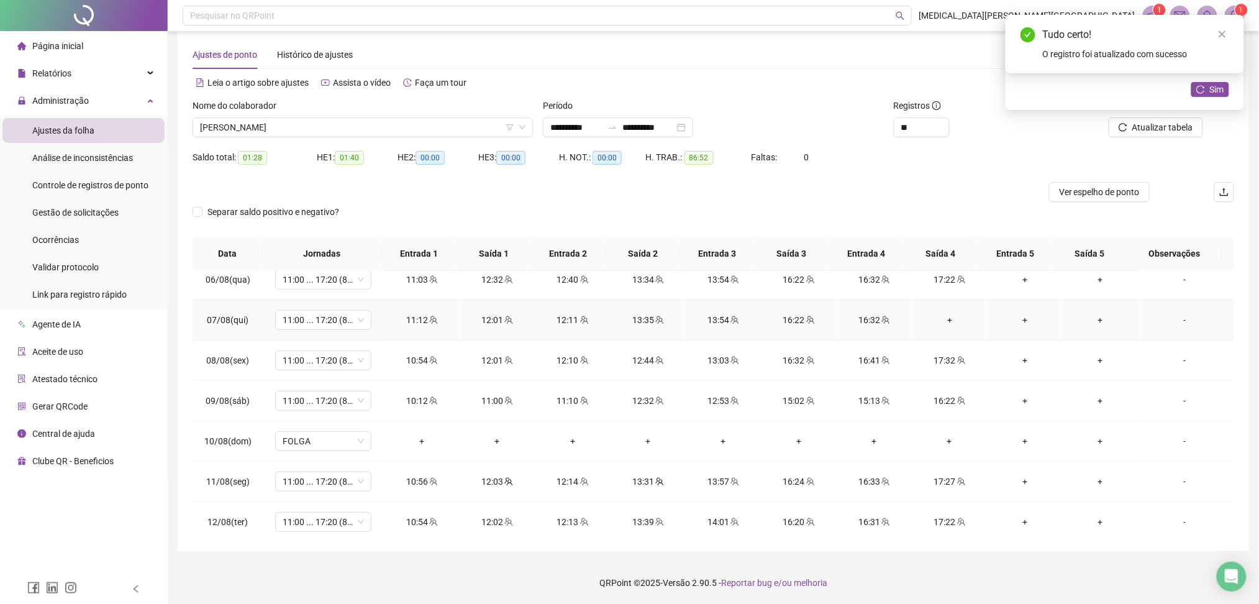
click at [953, 318] on div "+" at bounding box center [949, 320] width 55 height 14
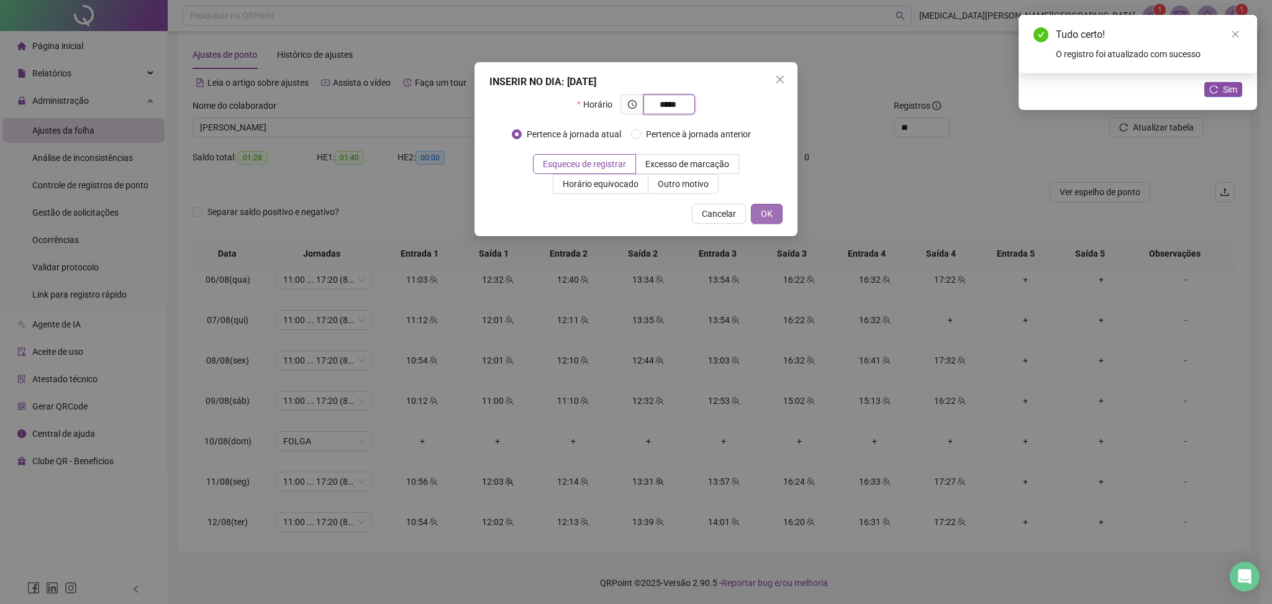
type input "*****"
click at [769, 208] on span "OK" at bounding box center [767, 214] width 12 height 14
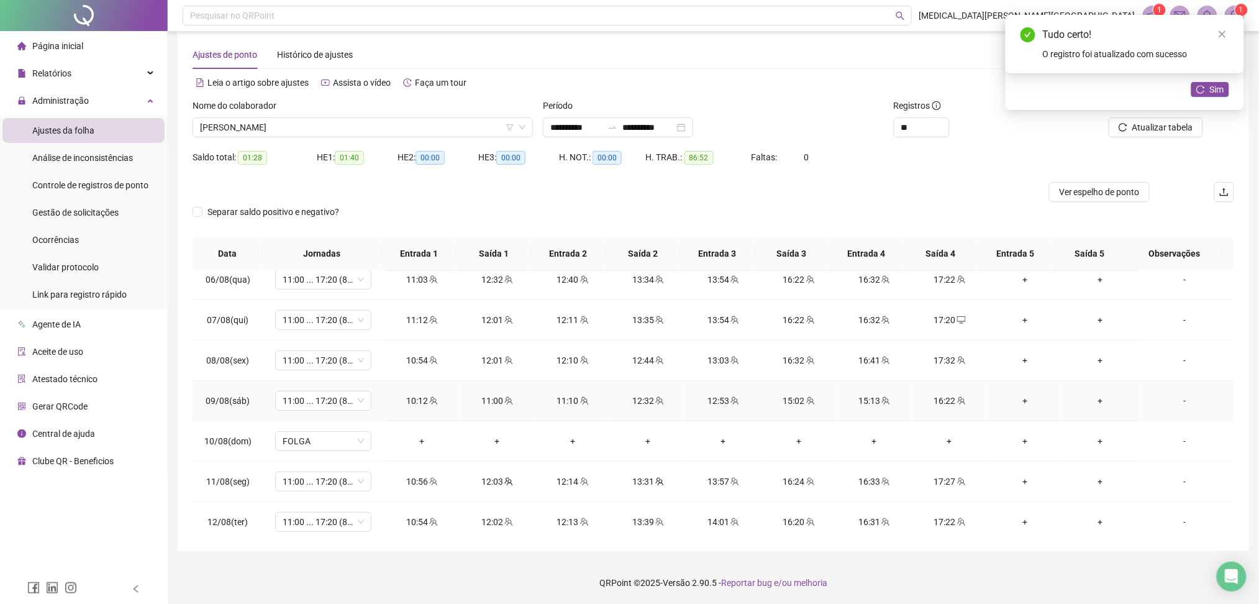
scroll to position [130, 0]
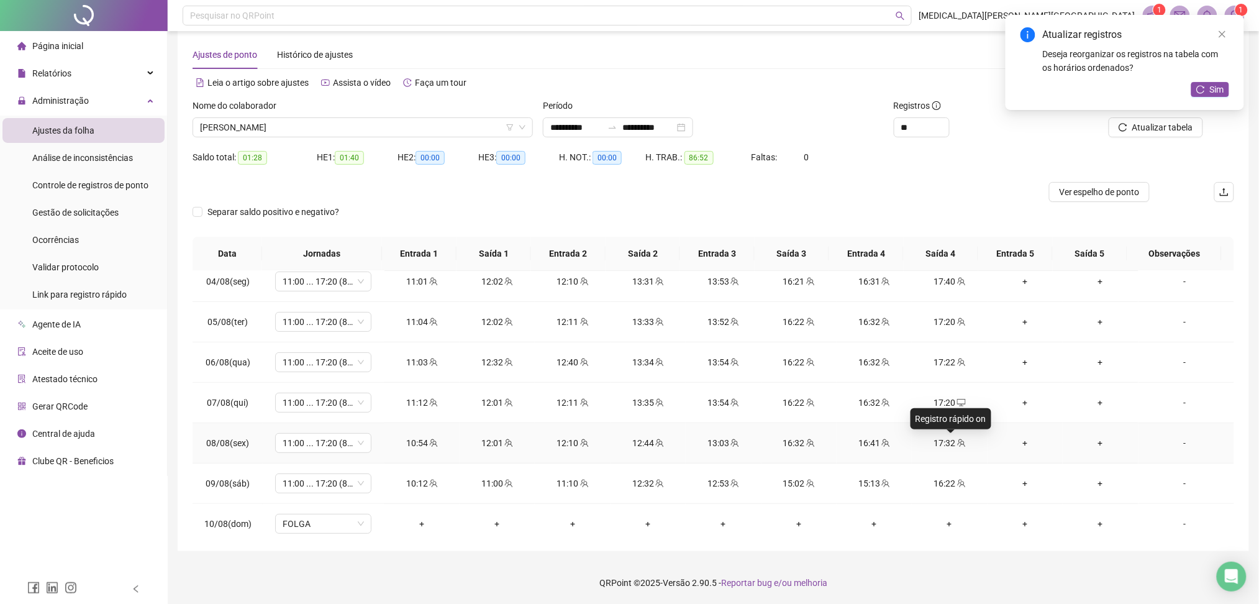
click at [957, 442] on icon "team" at bounding box center [961, 443] width 9 height 9
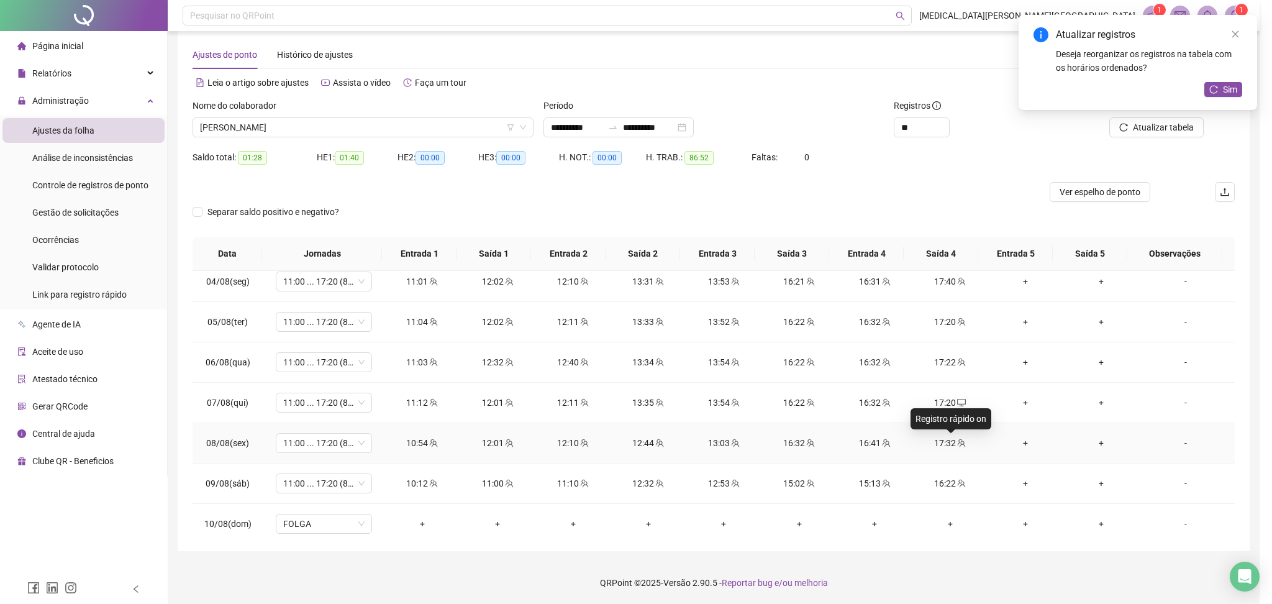
type input "**********"
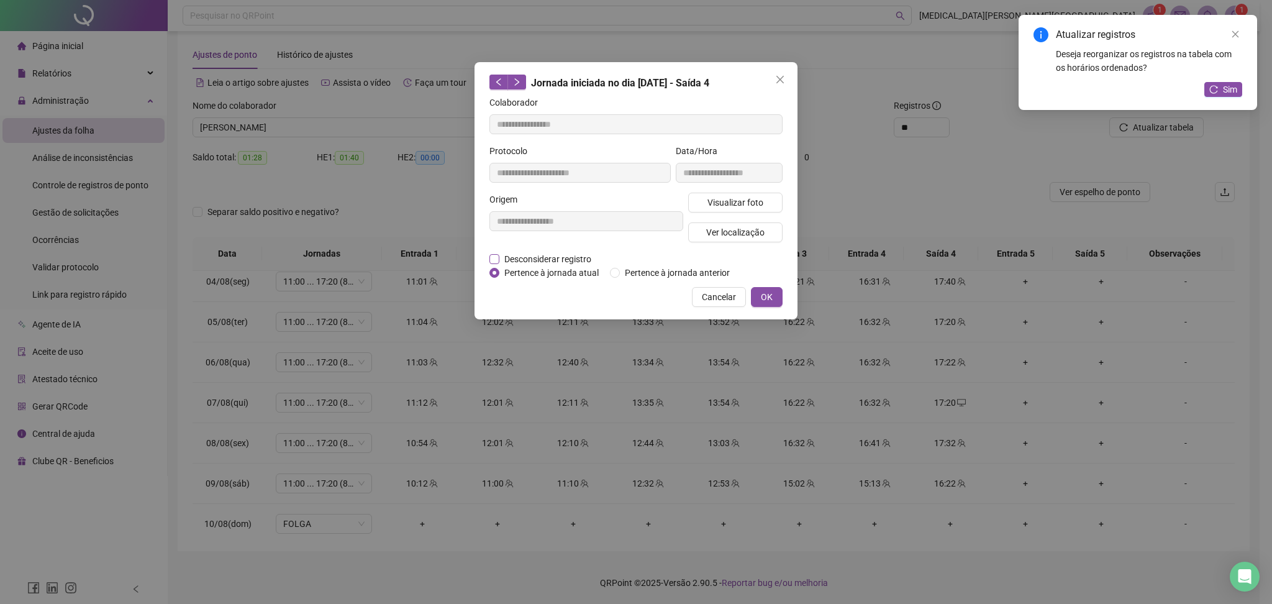
drag, startPoint x: 569, startPoint y: 267, endPoint x: 555, endPoint y: 258, distance: 15.9
click at [569, 266] on span "Pertence à jornada atual" at bounding box center [552, 273] width 104 height 14
click at [548, 255] on span "Desconsiderar registro" at bounding box center [548, 259] width 97 height 14
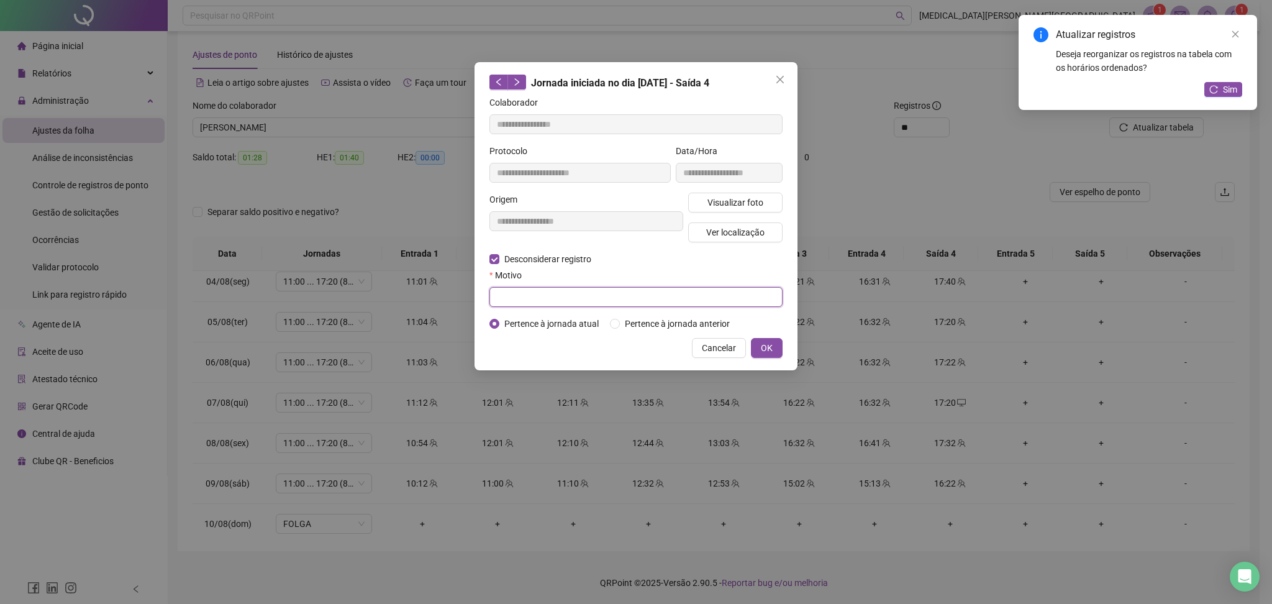
click at [567, 303] on input "text" at bounding box center [636, 297] width 293 height 20
type input "******"
click at [778, 341] on button "OK" at bounding box center [767, 348] width 32 height 20
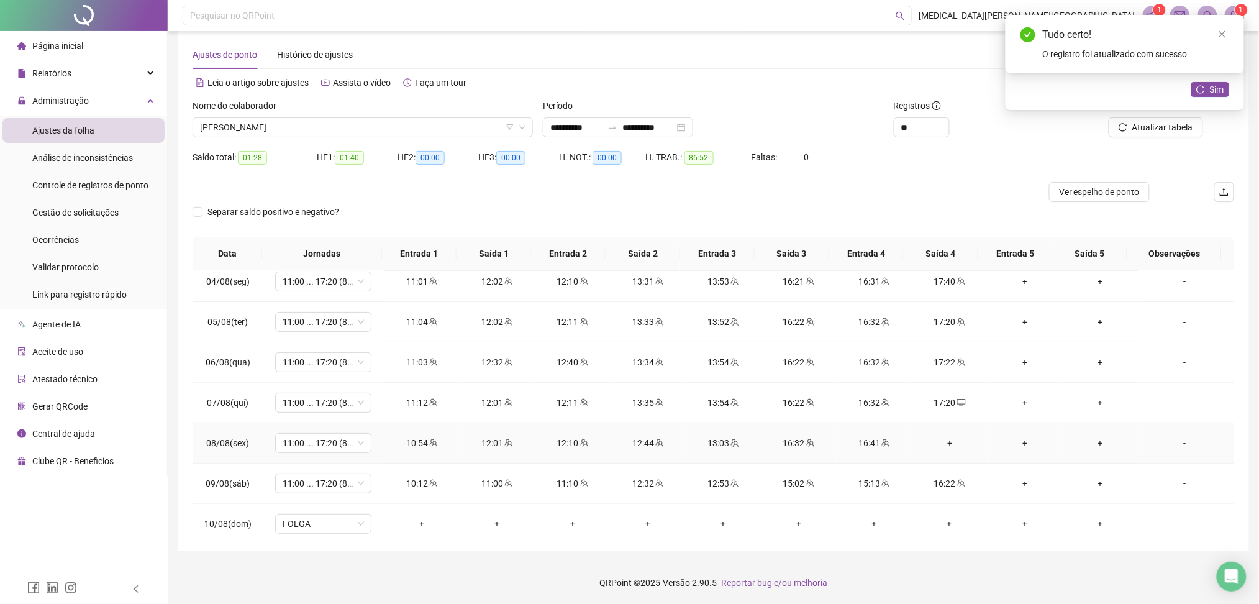
drag, startPoint x: 939, startPoint y: 442, endPoint x: 943, endPoint y: 447, distance: 6.7
click at [939, 440] on div "+" at bounding box center [949, 443] width 55 height 14
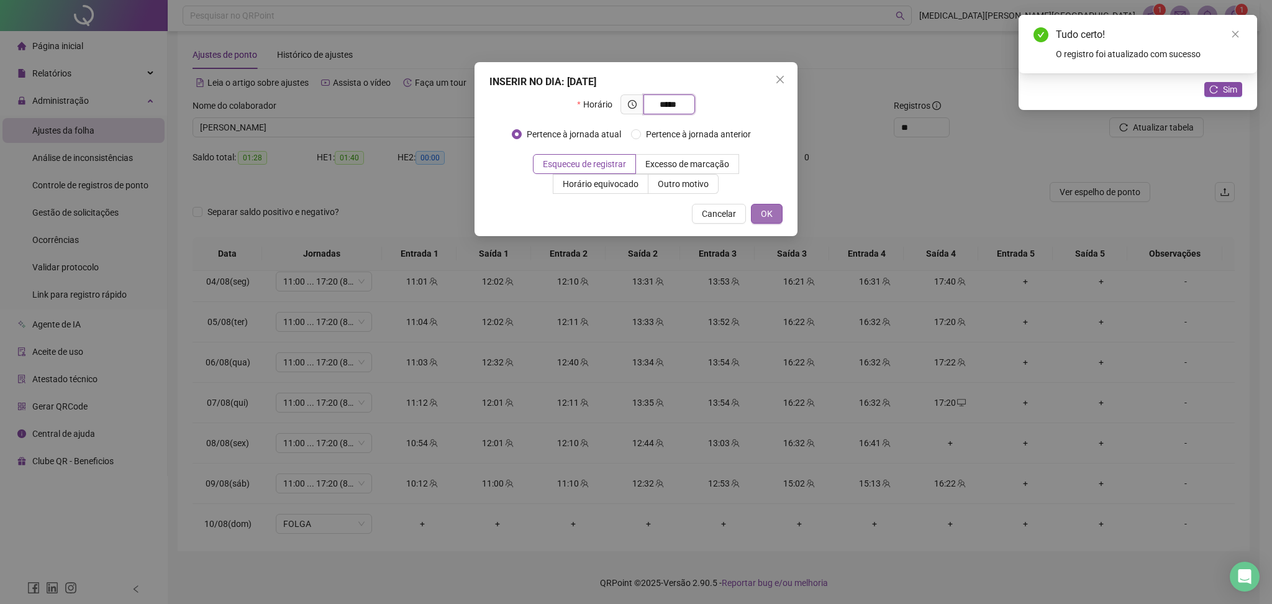
type input "*****"
click at [778, 218] on button "OK" at bounding box center [767, 214] width 32 height 20
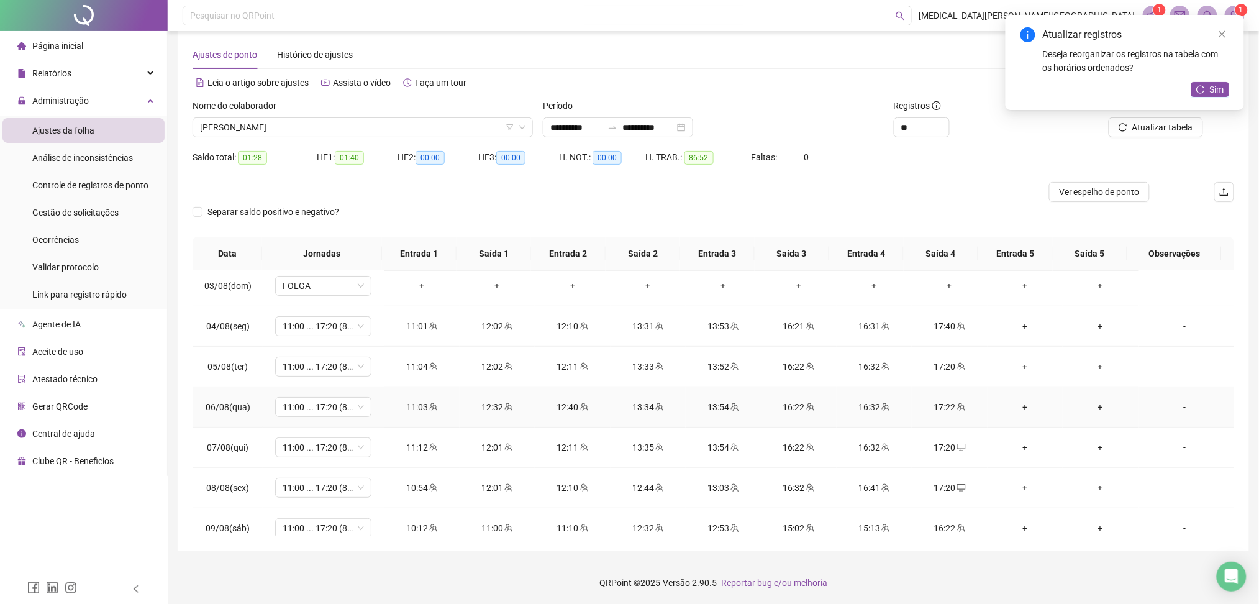
scroll to position [47, 0]
click at [936, 371] on td "17:40" at bounding box center [949, 365] width 75 height 40
click at [959, 361] on div "17:40" at bounding box center [949, 365] width 55 height 14
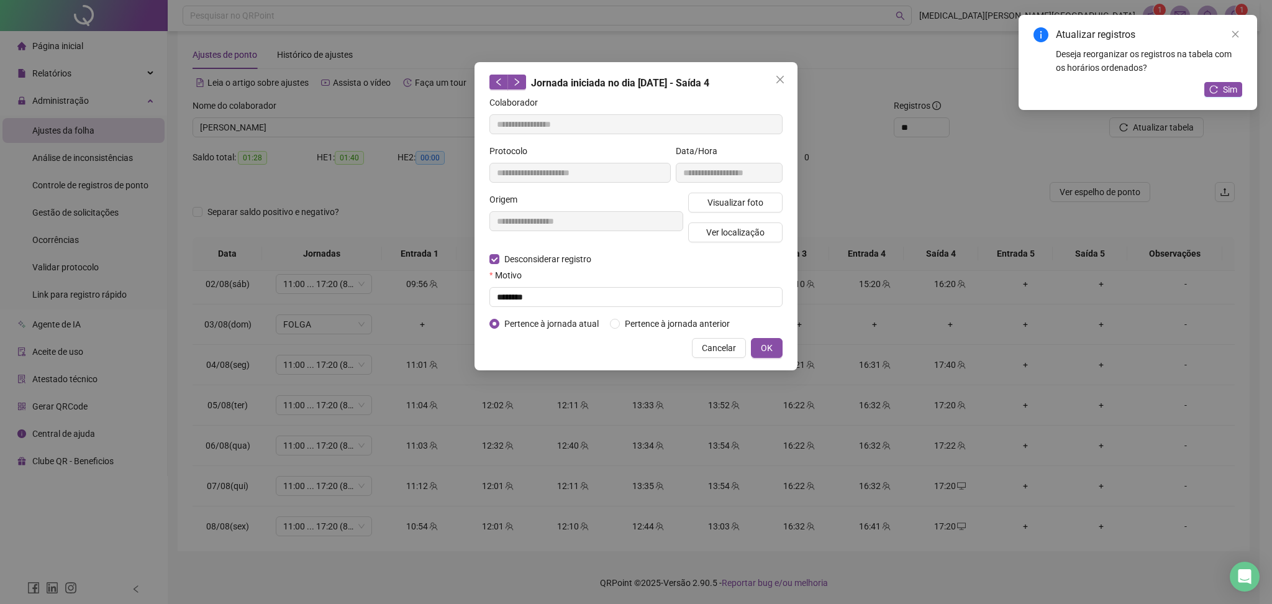
type input "**********"
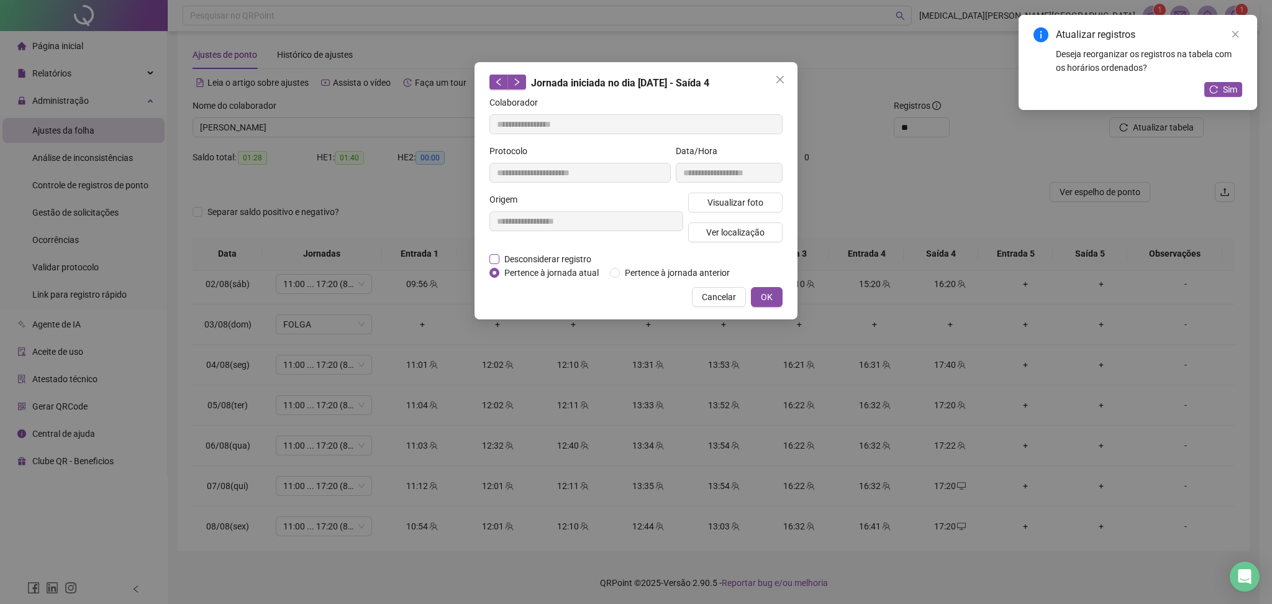
click at [549, 257] on span "Desconsiderar registro" at bounding box center [548, 259] width 97 height 14
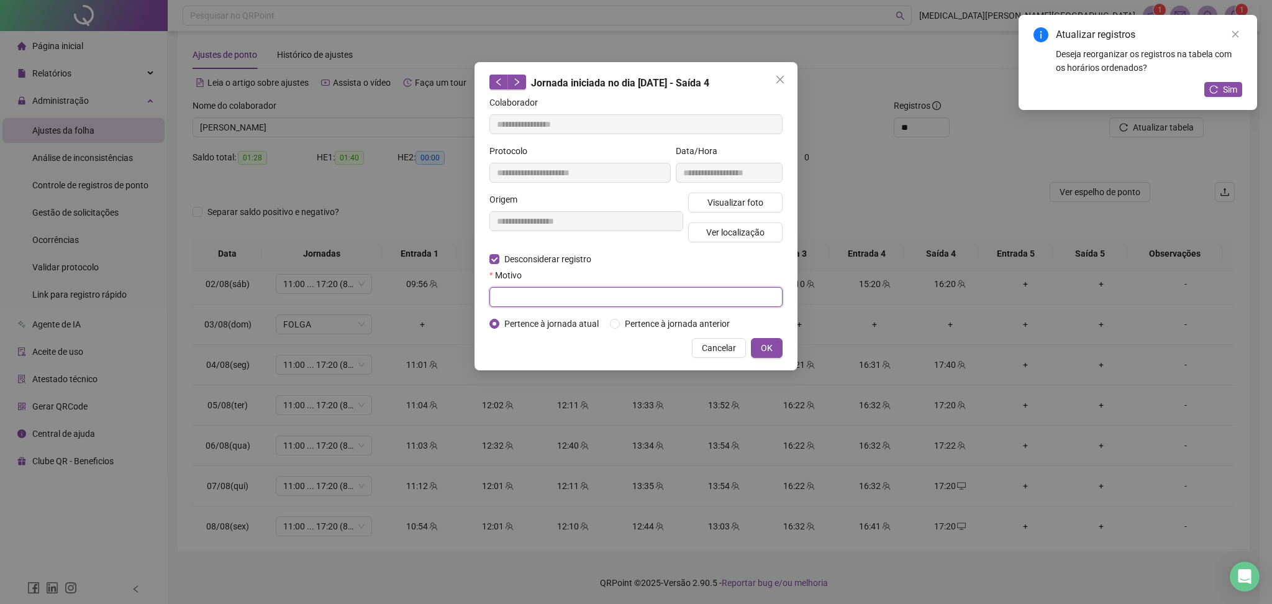
click at [534, 302] on input "text" at bounding box center [636, 297] width 293 height 20
type input "******"
click at [763, 344] on span "OK" at bounding box center [767, 348] width 12 height 14
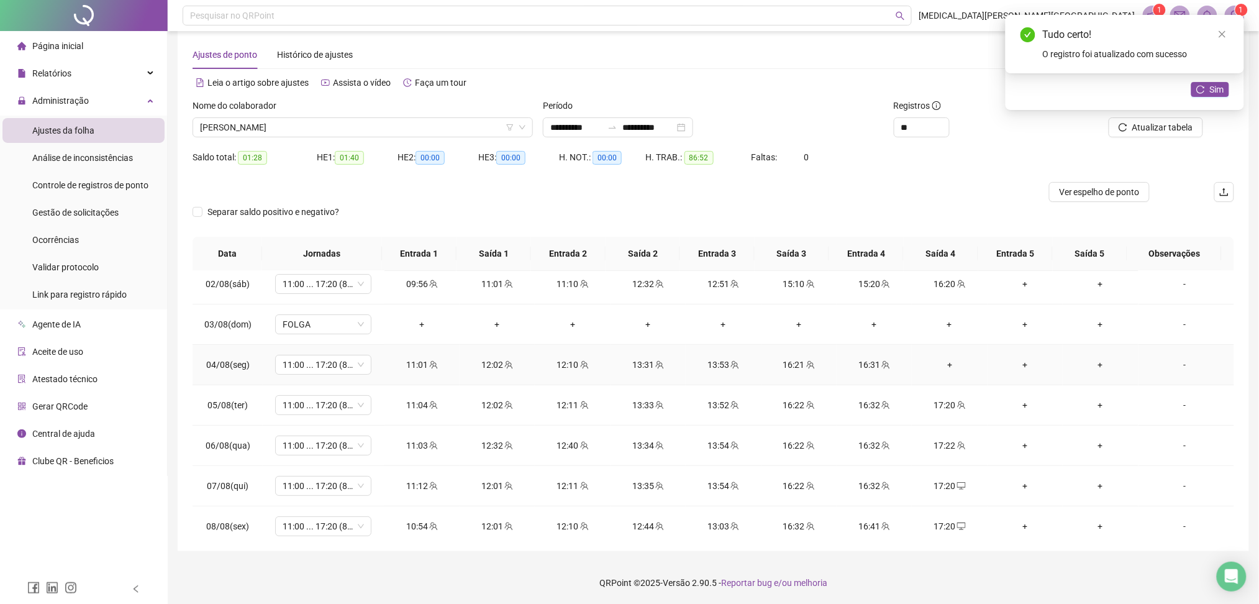
click at [931, 362] on div "+" at bounding box center [949, 365] width 55 height 14
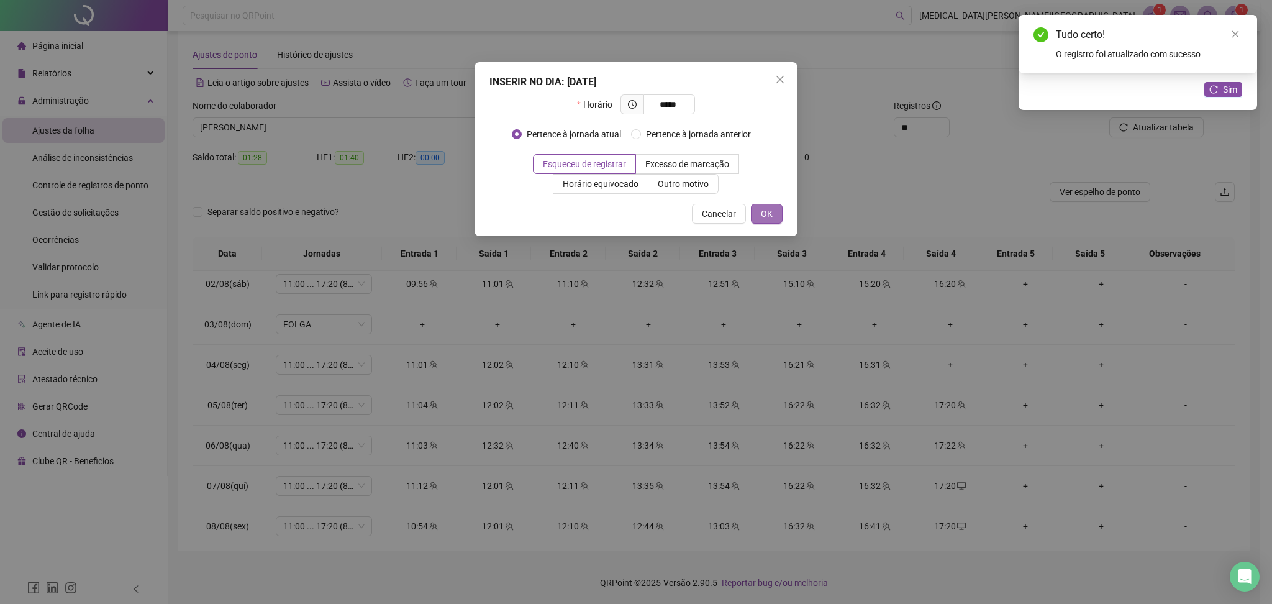
type input "*****"
click at [765, 215] on span "OK" at bounding box center [767, 214] width 12 height 14
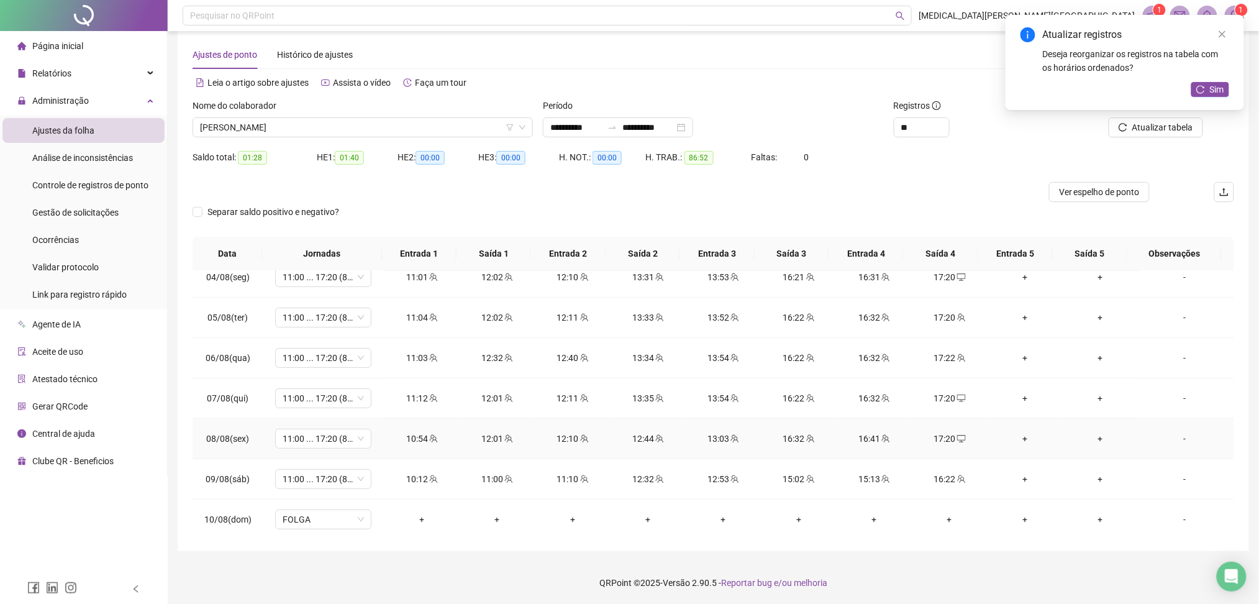
scroll to position [0, 0]
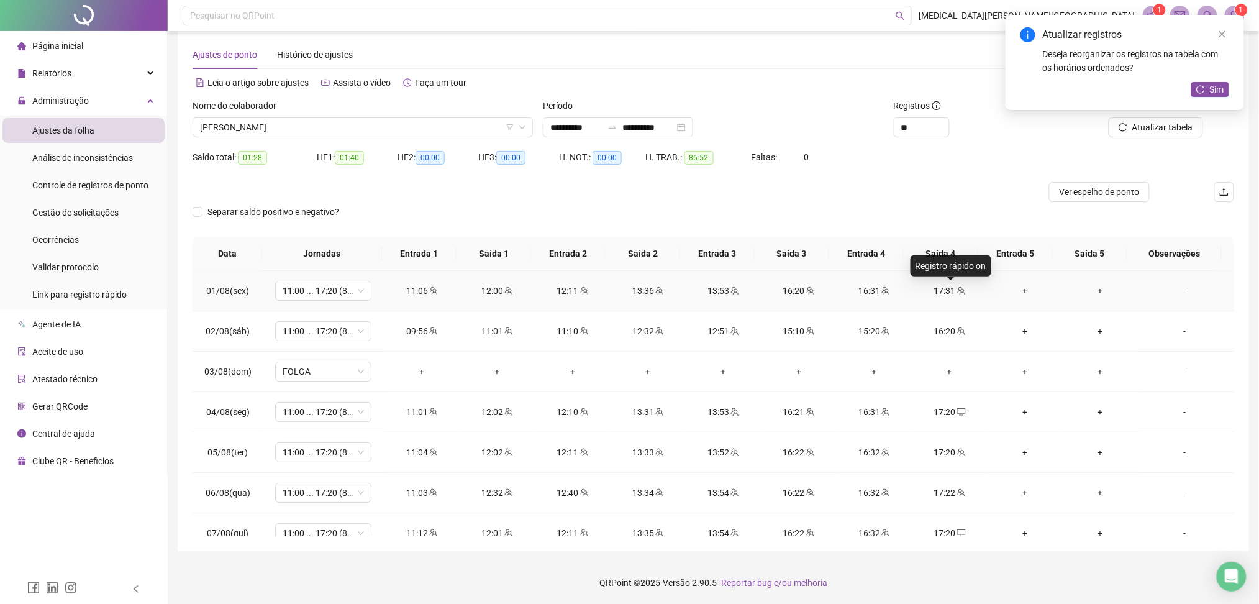
click at [957, 290] on icon "team" at bounding box center [961, 290] width 9 height 9
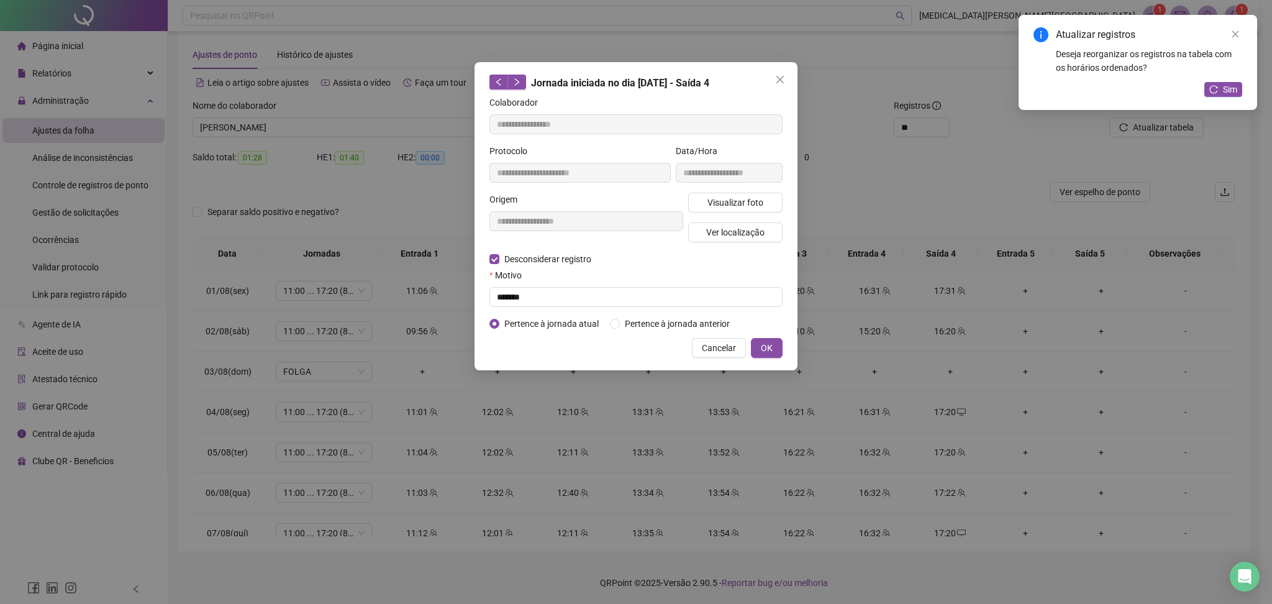
type input "**********"
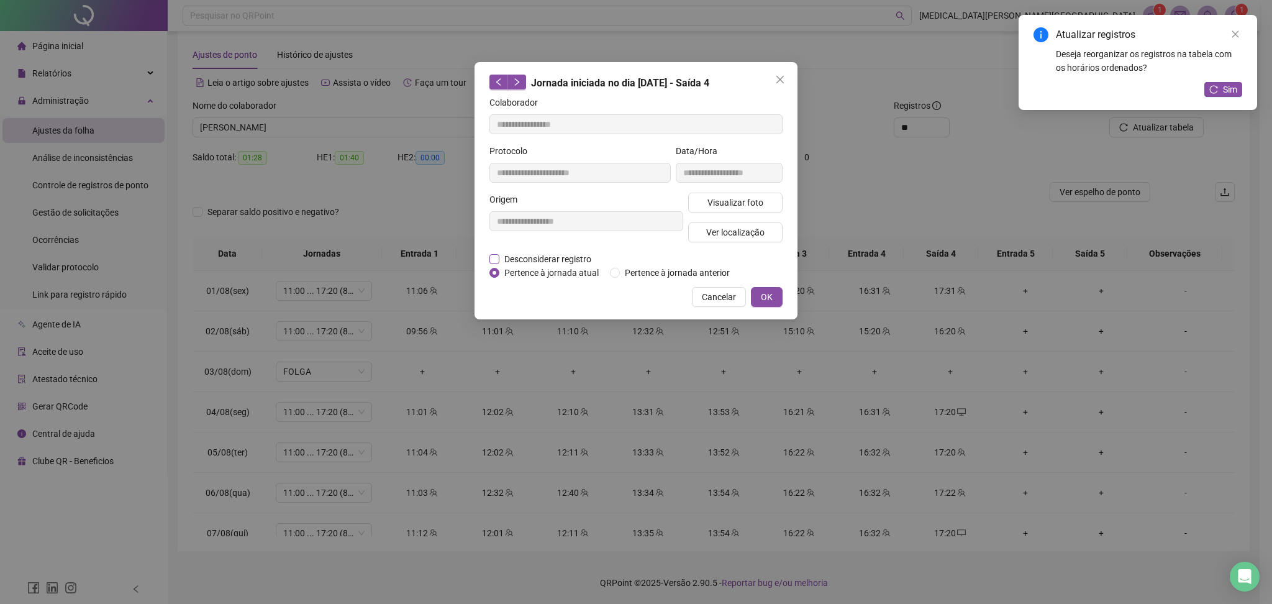
click at [568, 258] on span "Desconsiderar registro" at bounding box center [548, 259] width 97 height 14
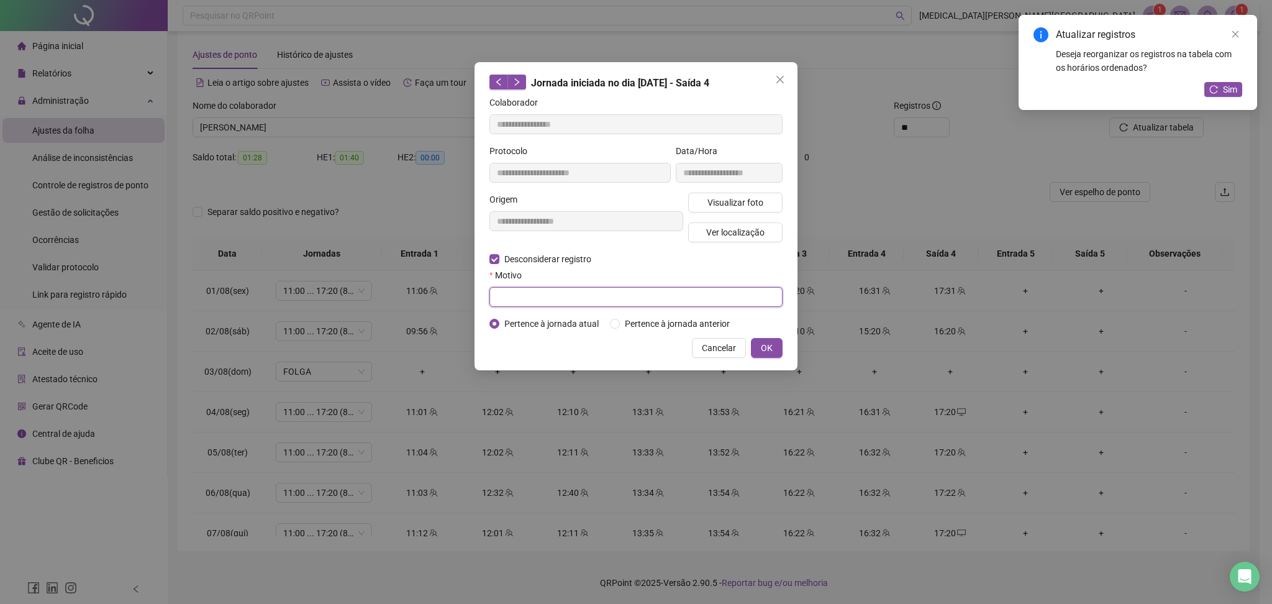
click at [527, 298] on input "text" at bounding box center [636, 297] width 293 height 20
type input "******"
drag, startPoint x: 761, startPoint y: 344, endPoint x: 895, endPoint y: 357, distance: 134.8
click at [762, 344] on span "OK" at bounding box center [767, 348] width 12 height 14
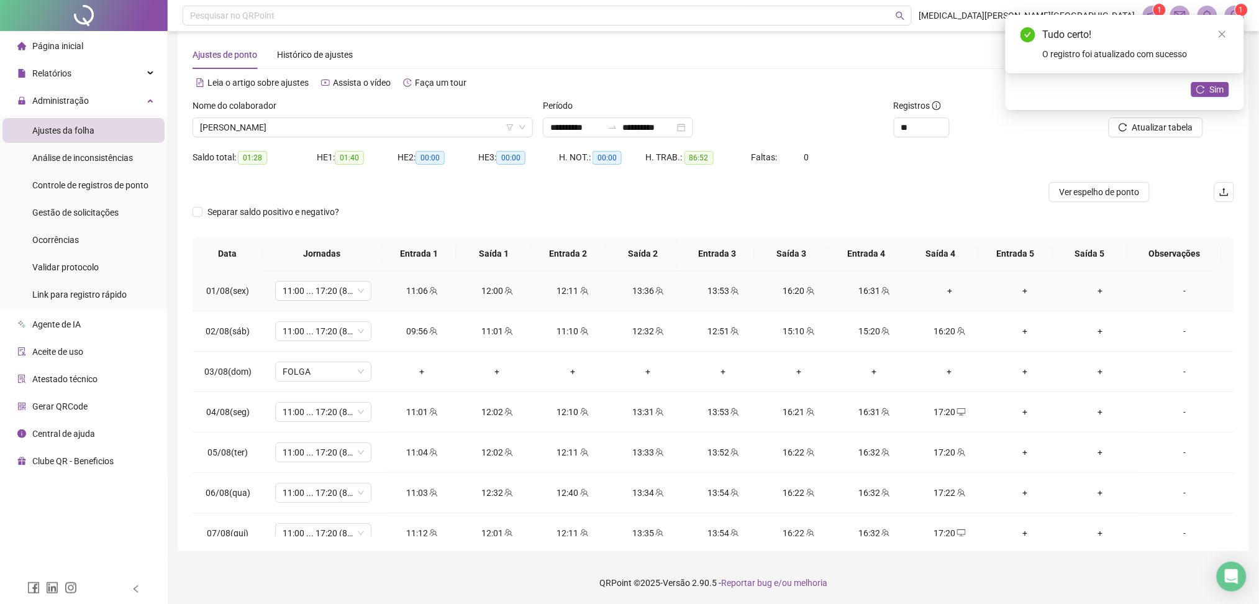
click at [934, 293] on div "+" at bounding box center [949, 291] width 55 height 14
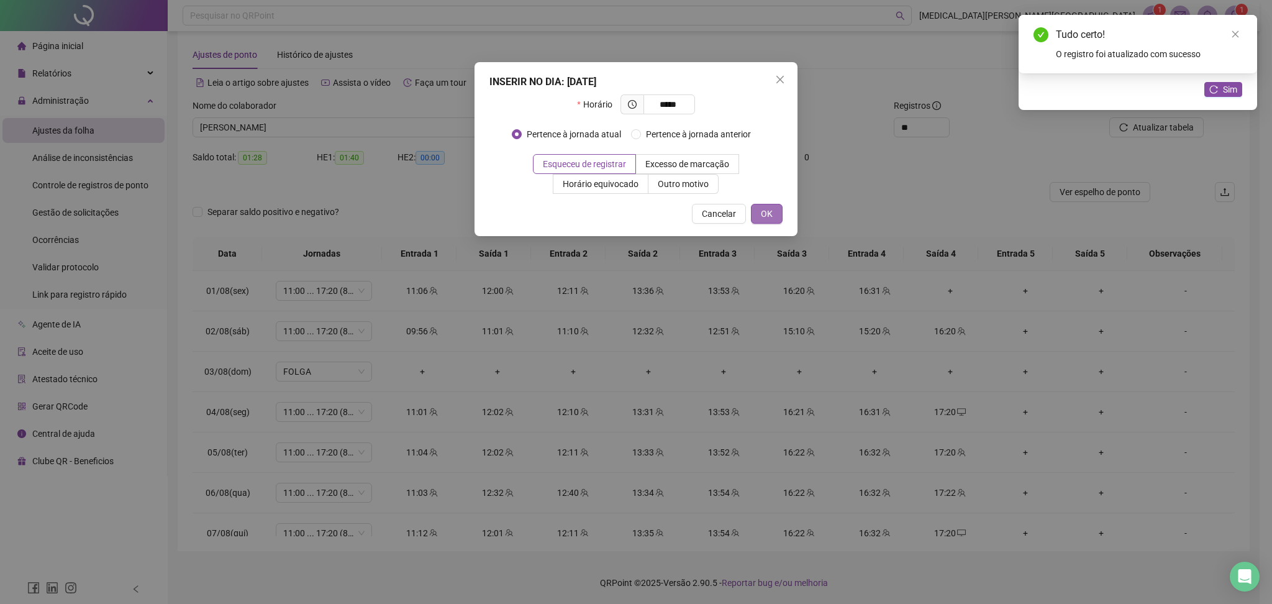
type input "*****"
click at [754, 211] on button "OK" at bounding box center [767, 214] width 32 height 20
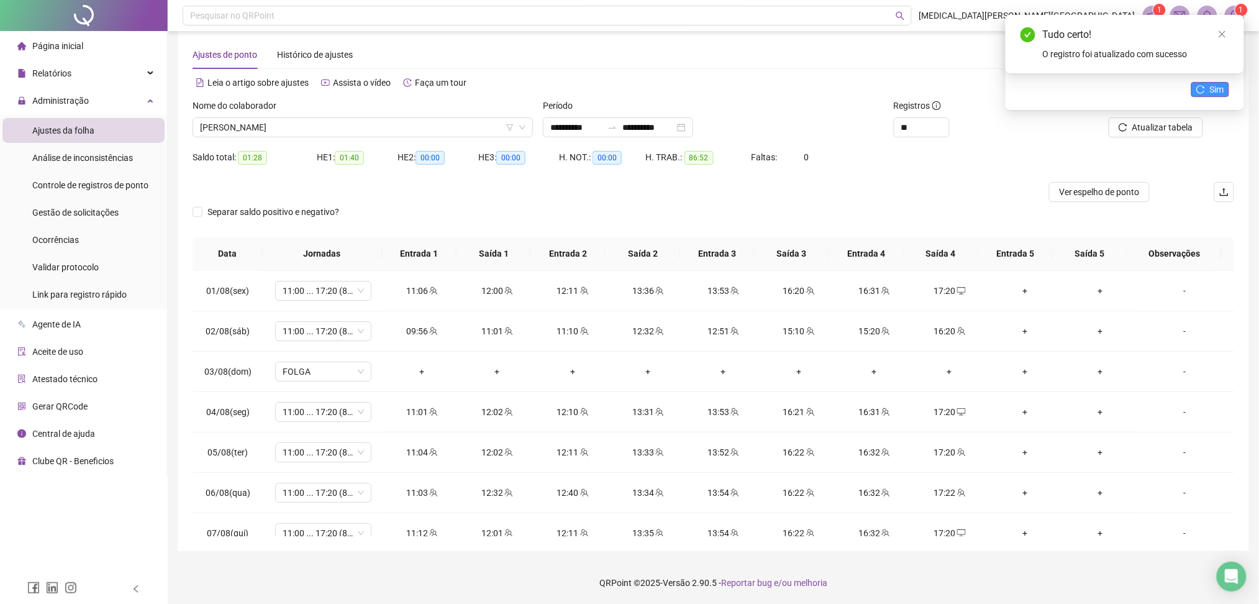
click at [1221, 89] on span "Sim" at bounding box center [1217, 90] width 14 height 14
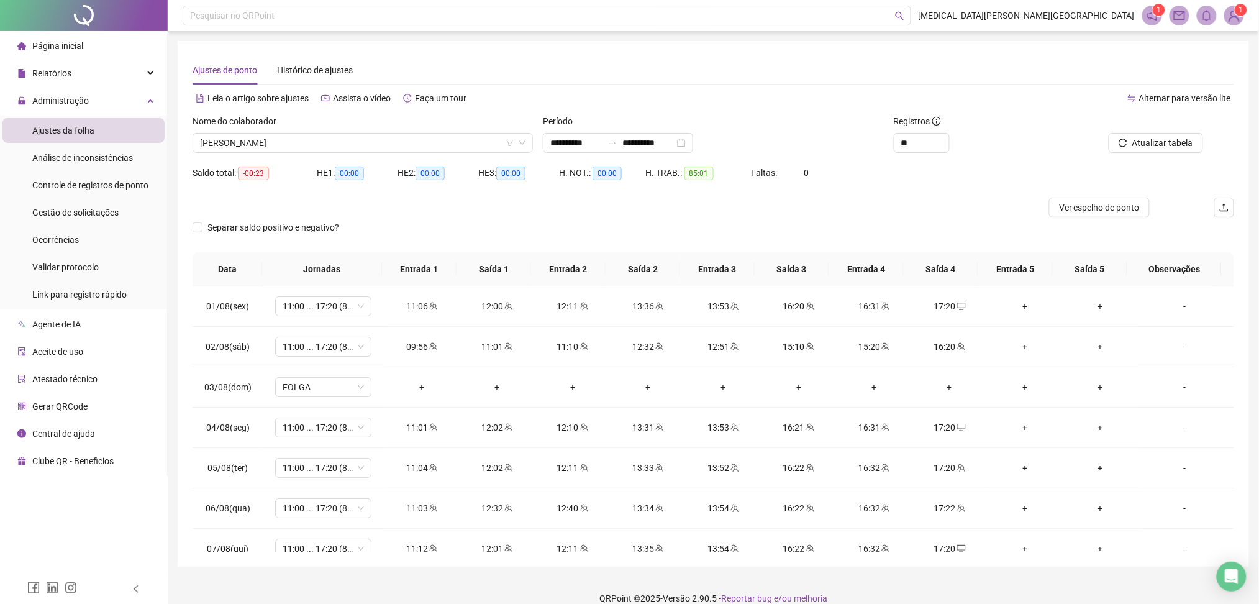
click at [253, 175] on span "-00:23" at bounding box center [253, 174] width 31 height 14
drag, startPoint x: 1040, startPoint y: 347, endPoint x: 1006, endPoint y: 327, distance: 38.7
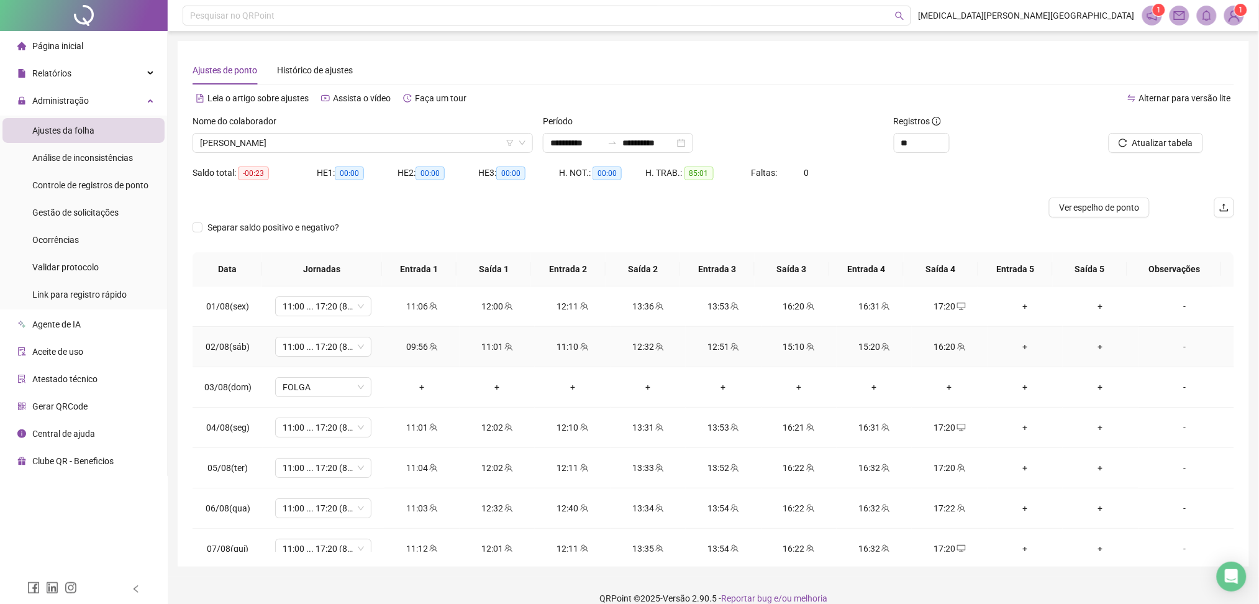
click at [1040, 344] on div "+" at bounding box center [1025, 347] width 55 height 14
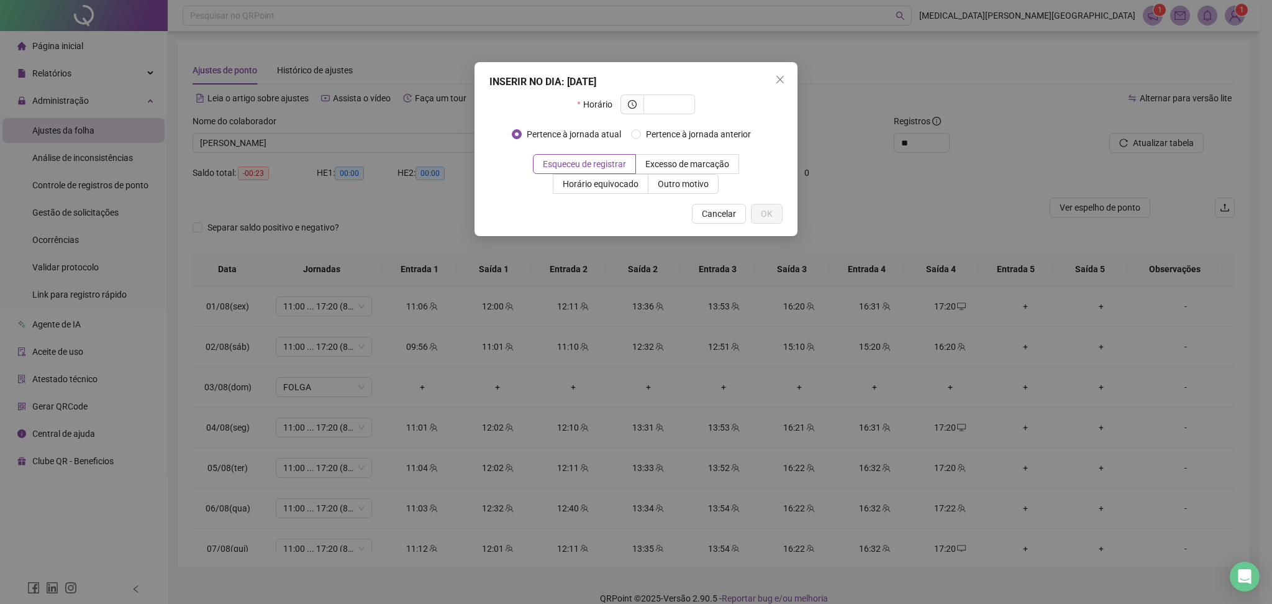
drag, startPoint x: 974, startPoint y: 310, endPoint x: 979, endPoint y: 324, distance: 15.1
click at [975, 311] on div "INSERIR NO DIA : 02/08/2025 Horário Pertence à jornada atual Pertence à jornada…" at bounding box center [636, 302] width 1272 height 604
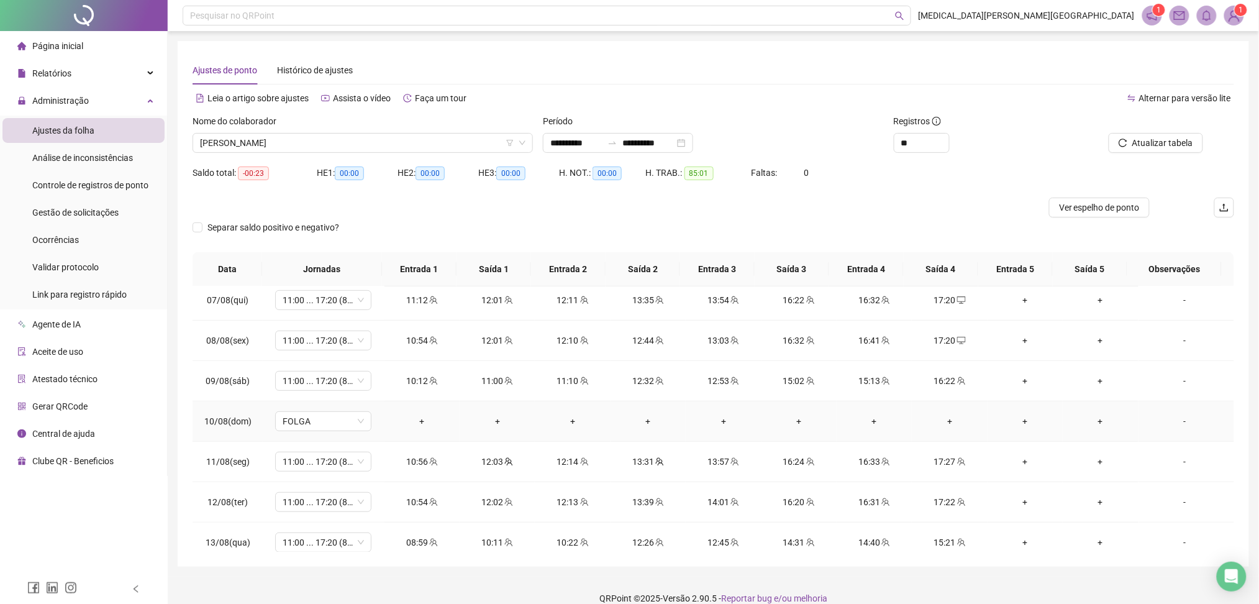
scroll to position [331, 0]
click at [290, 143] on span "[PERSON_NAME]" at bounding box center [363, 143] width 326 height 19
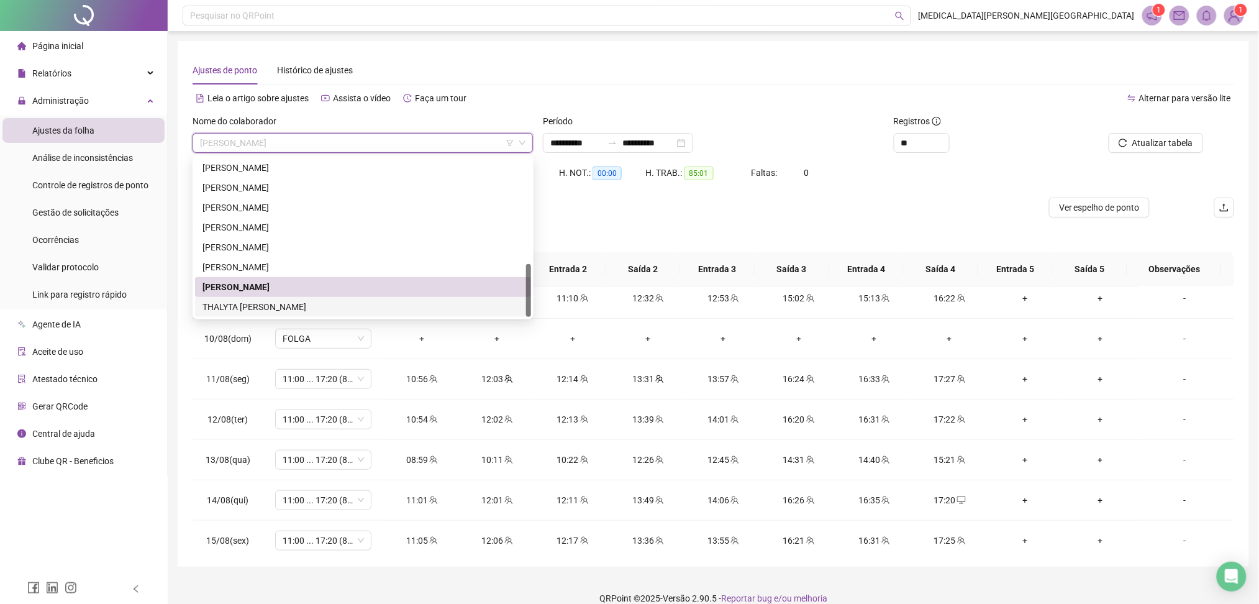
click at [284, 308] on div "THALYTA [PERSON_NAME]" at bounding box center [363, 307] width 321 height 14
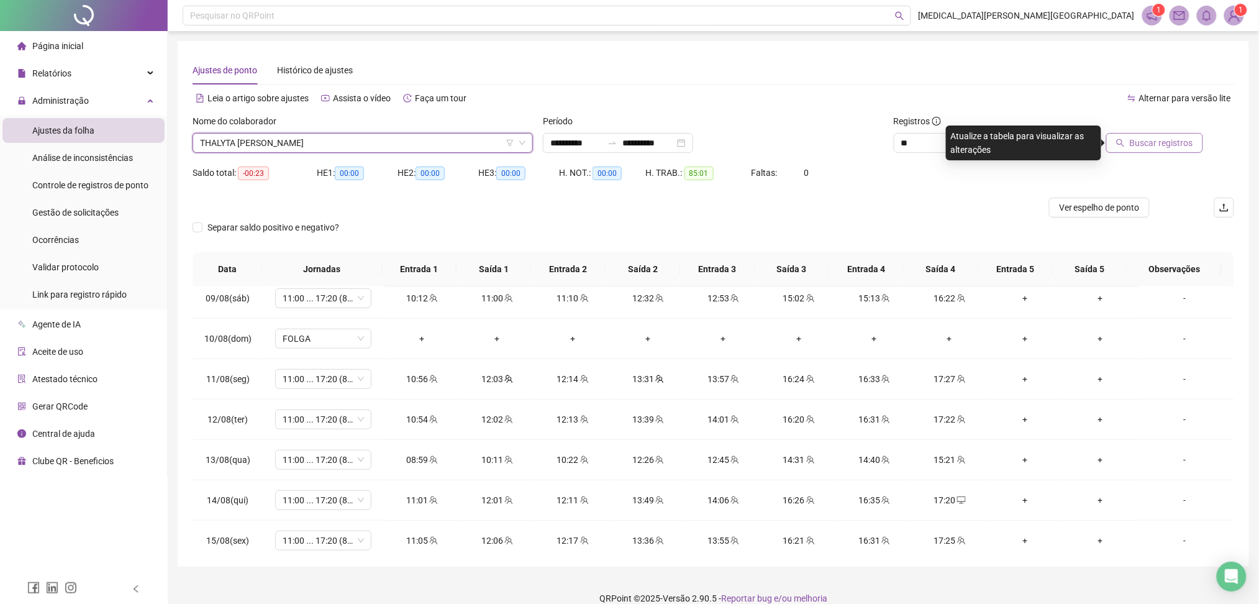
click at [1166, 141] on span "Buscar registros" at bounding box center [1161, 143] width 63 height 14
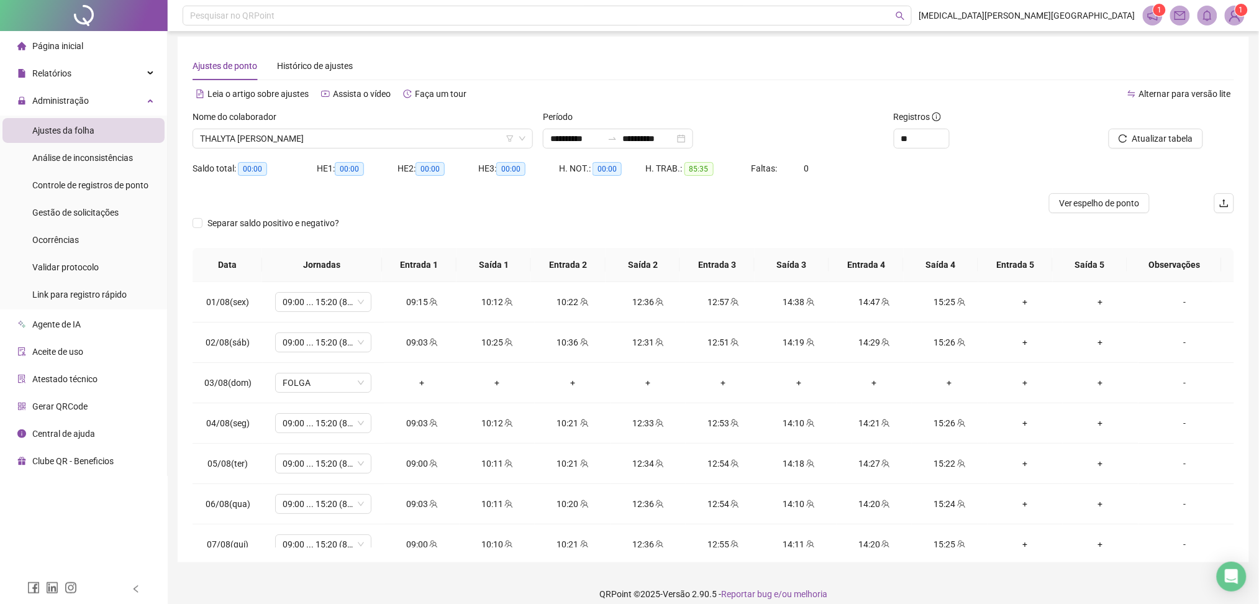
scroll to position [0, 0]
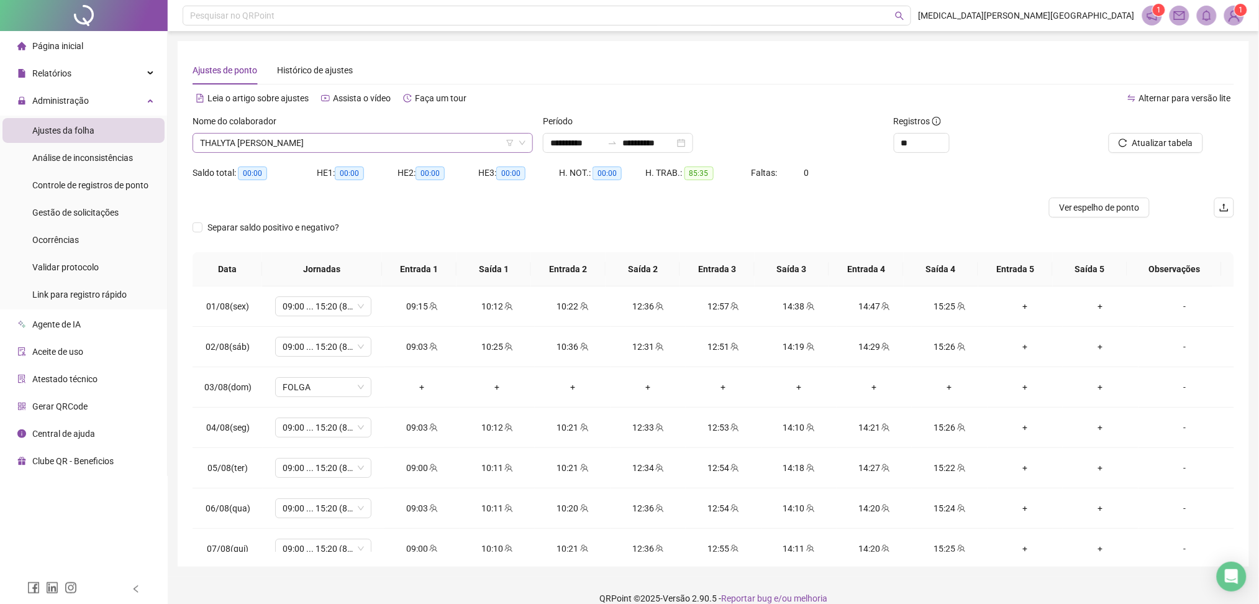
click at [331, 147] on span "THALYTA [PERSON_NAME]" at bounding box center [363, 143] width 326 height 19
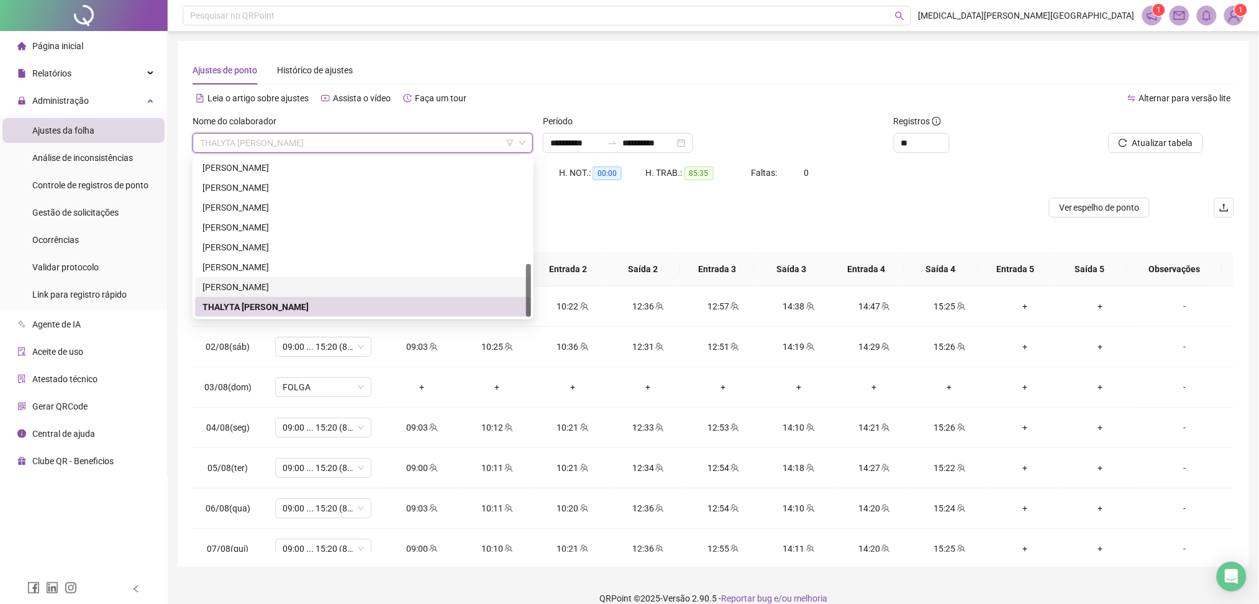
click at [282, 288] on div "[PERSON_NAME]" at bounding box center [363, 287] width 321 height 14
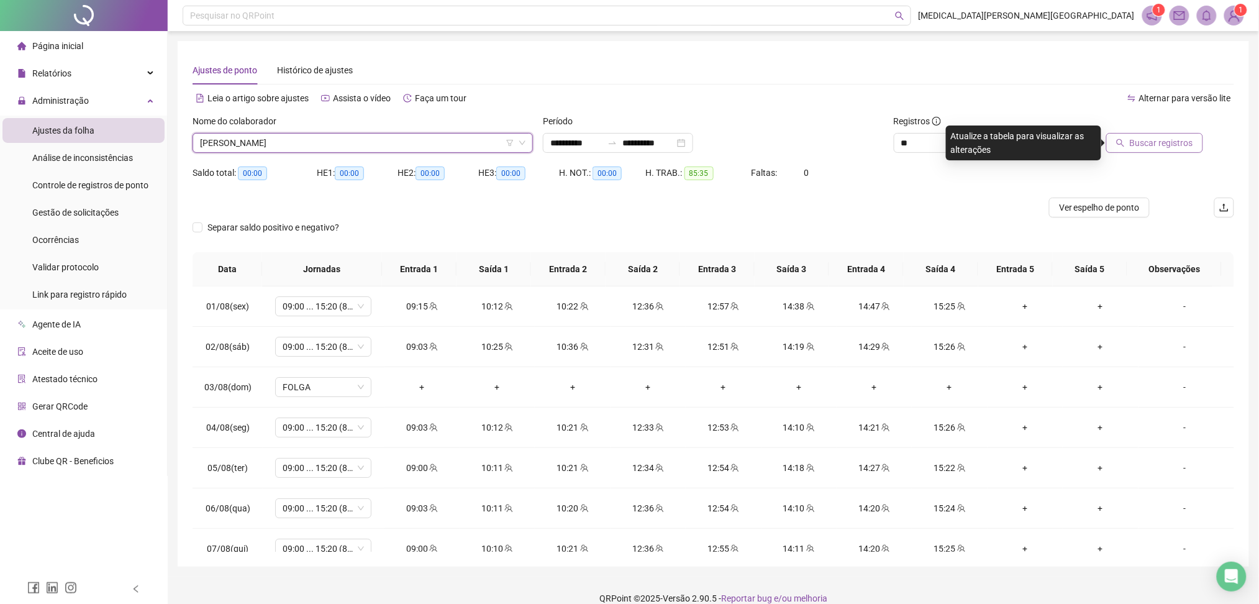
click at [1181, 144] on span "Buscar registros" at bounding box center [1161, 143] width 63 height 14
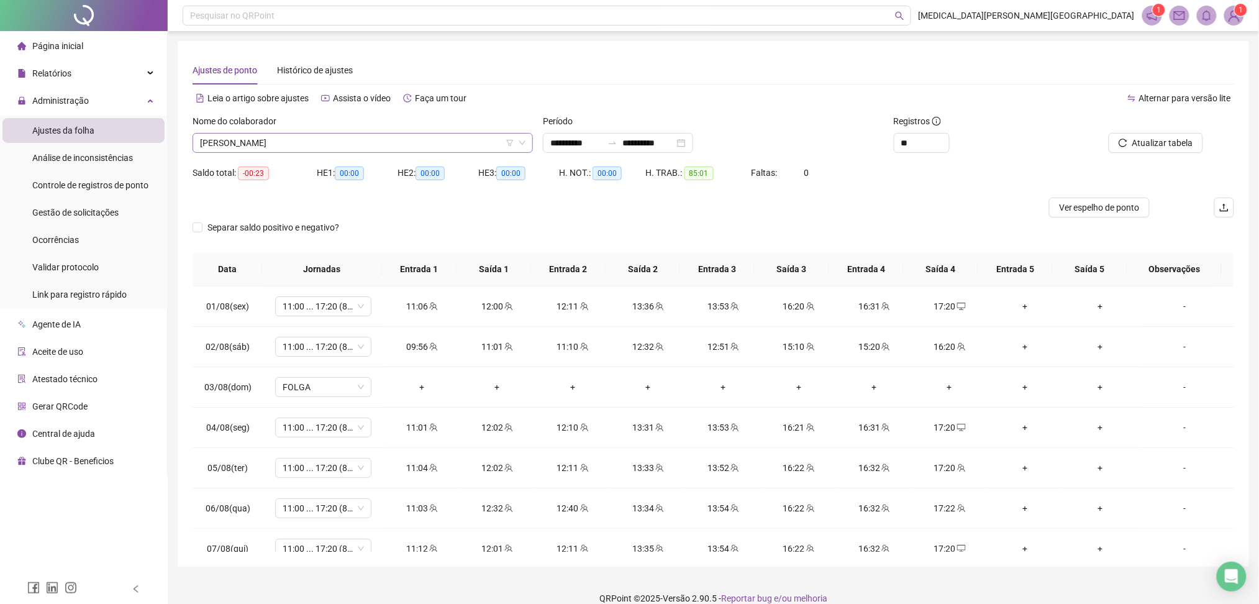
click at [298, 147] on span "[PERSON_NAME]" at bounding box center [363, 143] width 326 height 19
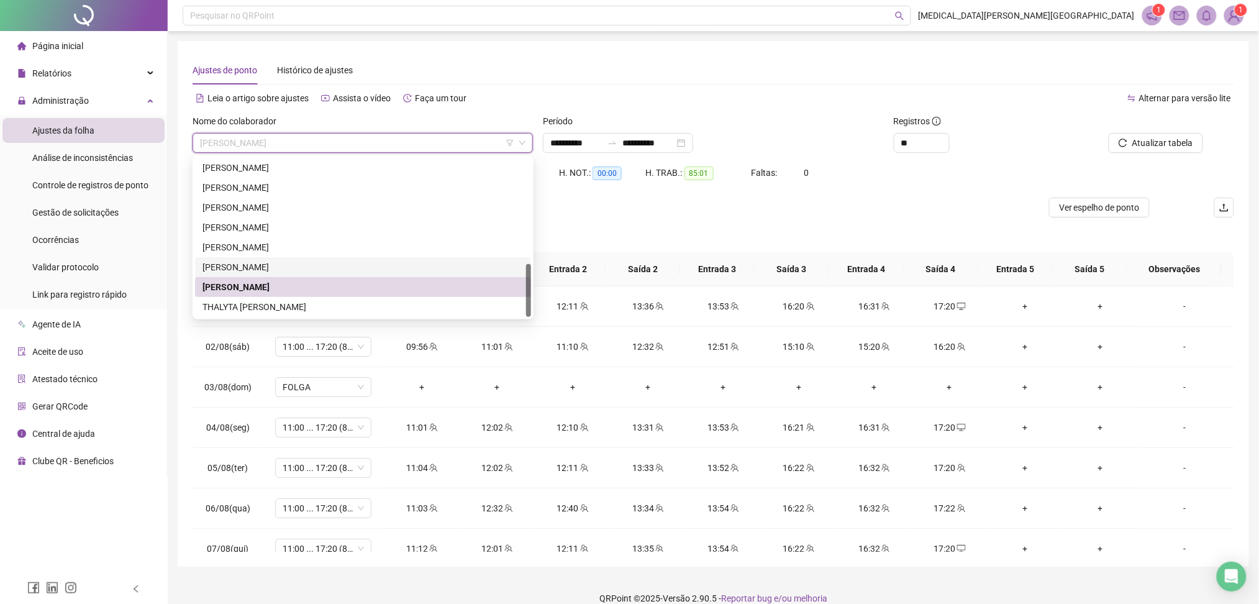
click at [245, 267] on div "RICARDO SILVA DE SOUZA" at bounding box center [363, 267] width 321 height 14
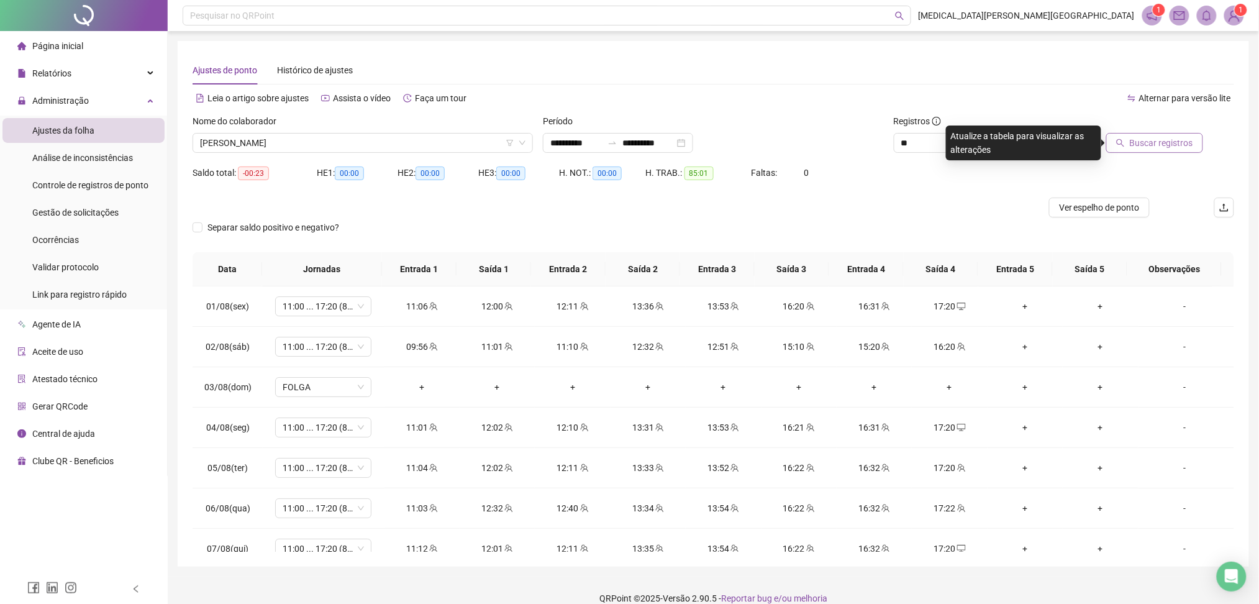
click at [1144, 137] on span "Buscar registros" at bounding box center [1161, 143] width 63 height 14
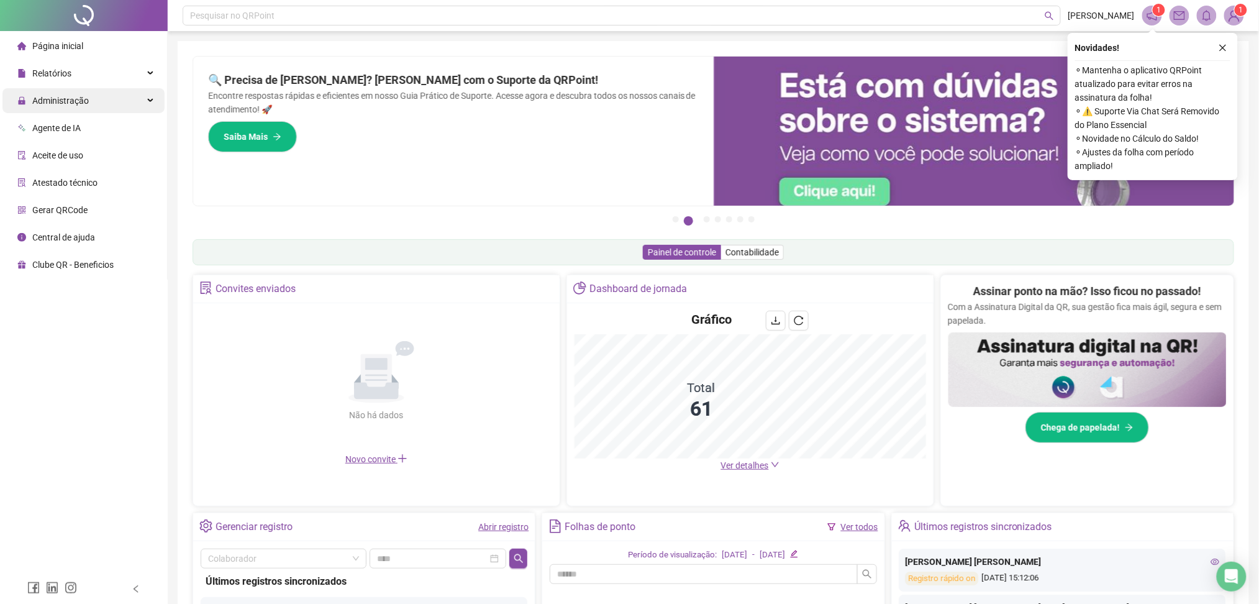
click at [120, 96] on div "Administração" at bounding box center [83, 100] width 162 height 25
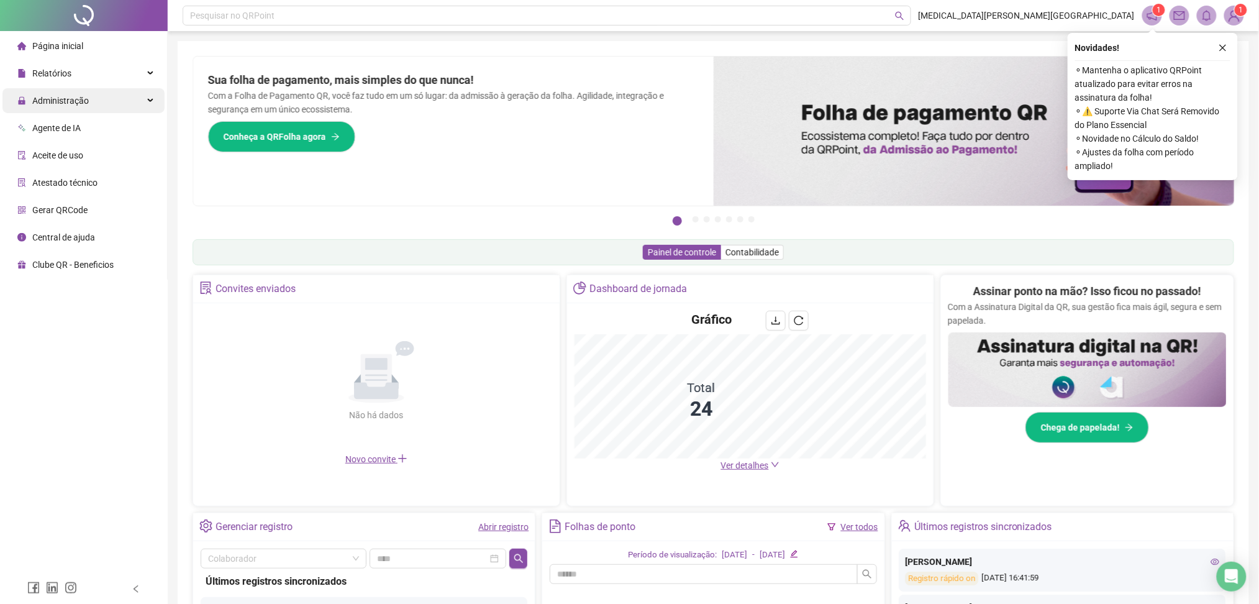
click at [90, 103] on div "Administração" at bounding box center [83, 100] width 162 height 25
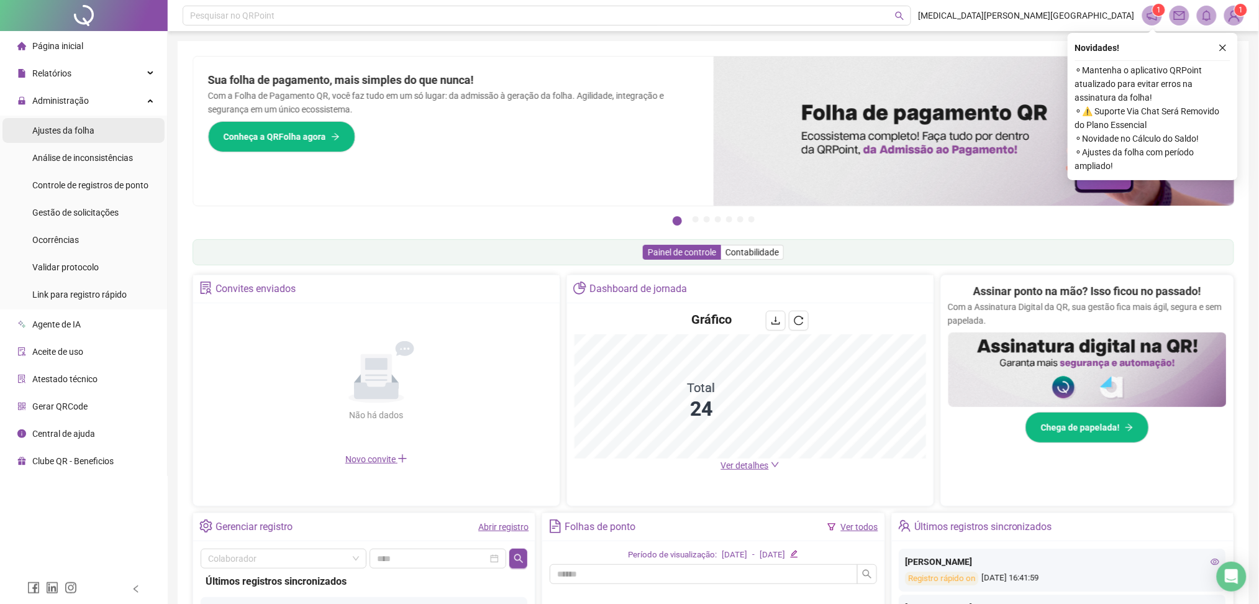
click at [84, 130] on span "Ajustes da folha" at bounding box center [63, 131] width 62 height 10
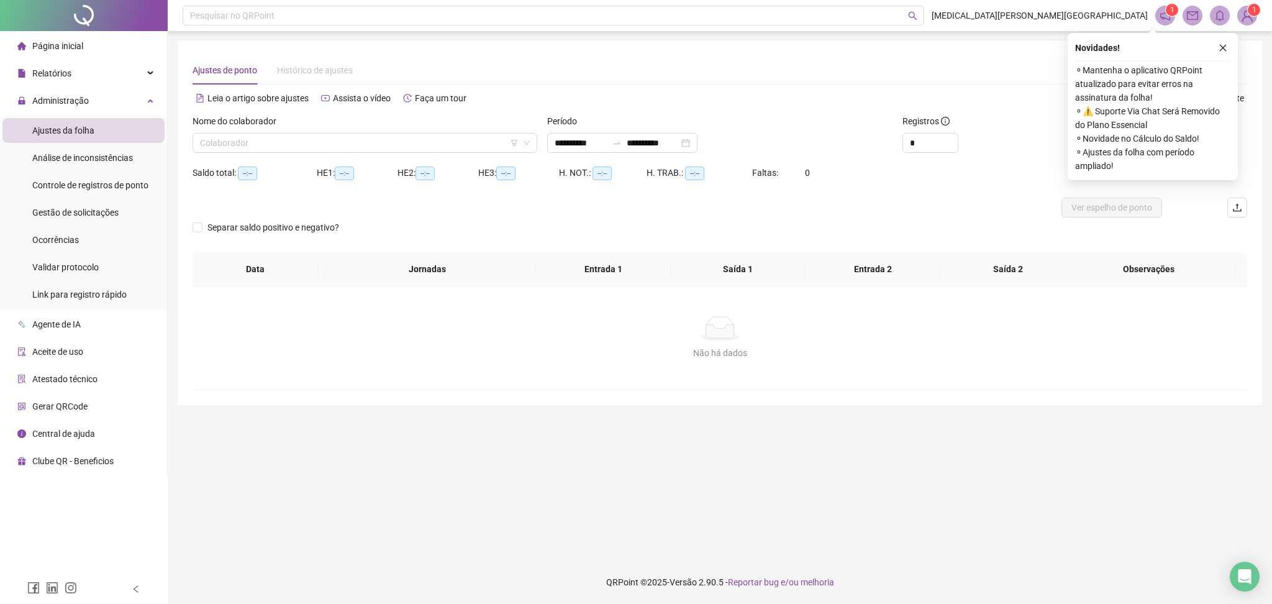
type input "**********"
click at [234, 158] on div "Nome do colaborador Colaborador" at bounding box center [365, 138] width 355 height 48
click at [240, 147] on input "search" at bounding box center [359, 143] width 319 height 19
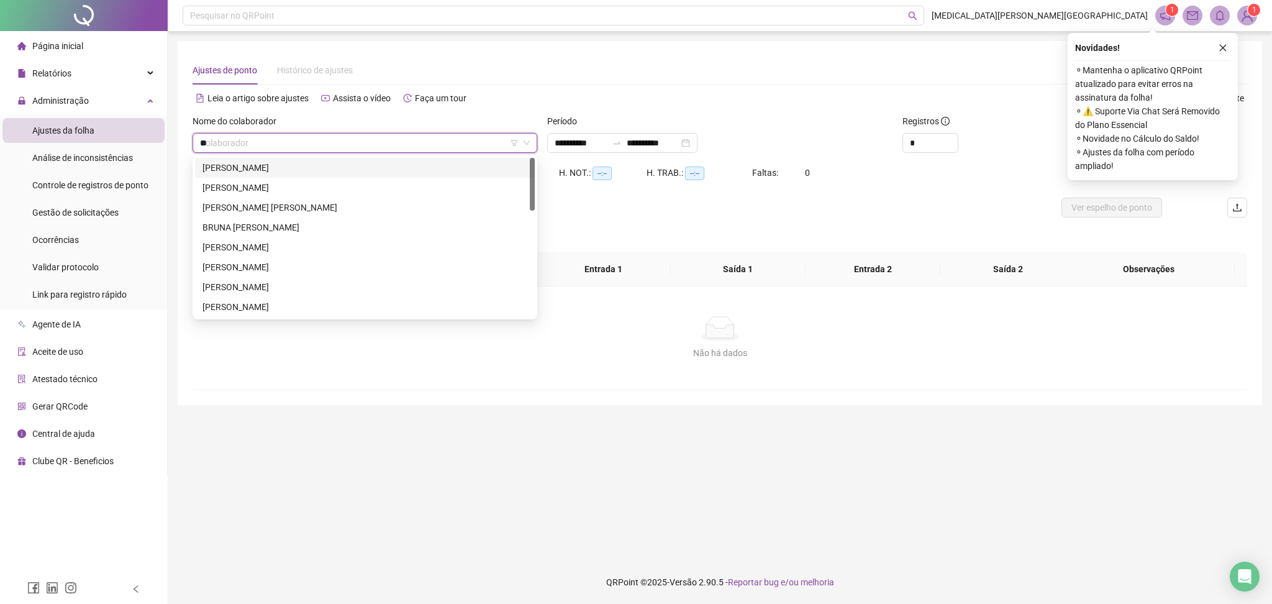
type input "***"
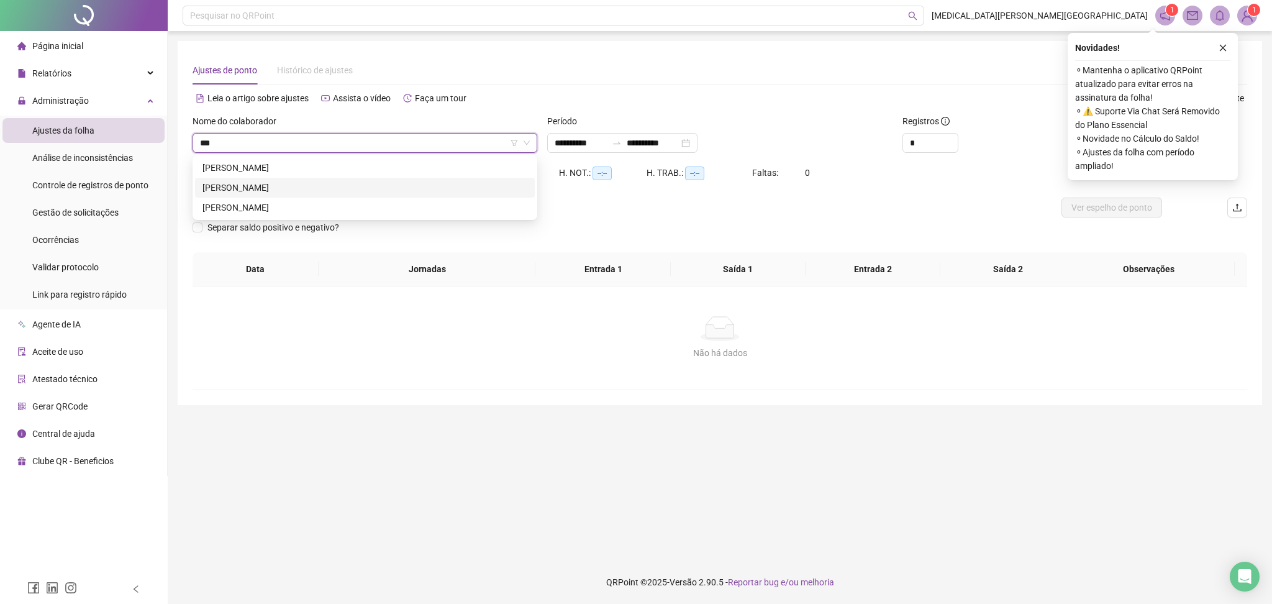
click at [245, 191] on div "[PERSON_NAME]" at bounding box center [365, 188] width 325 height 14
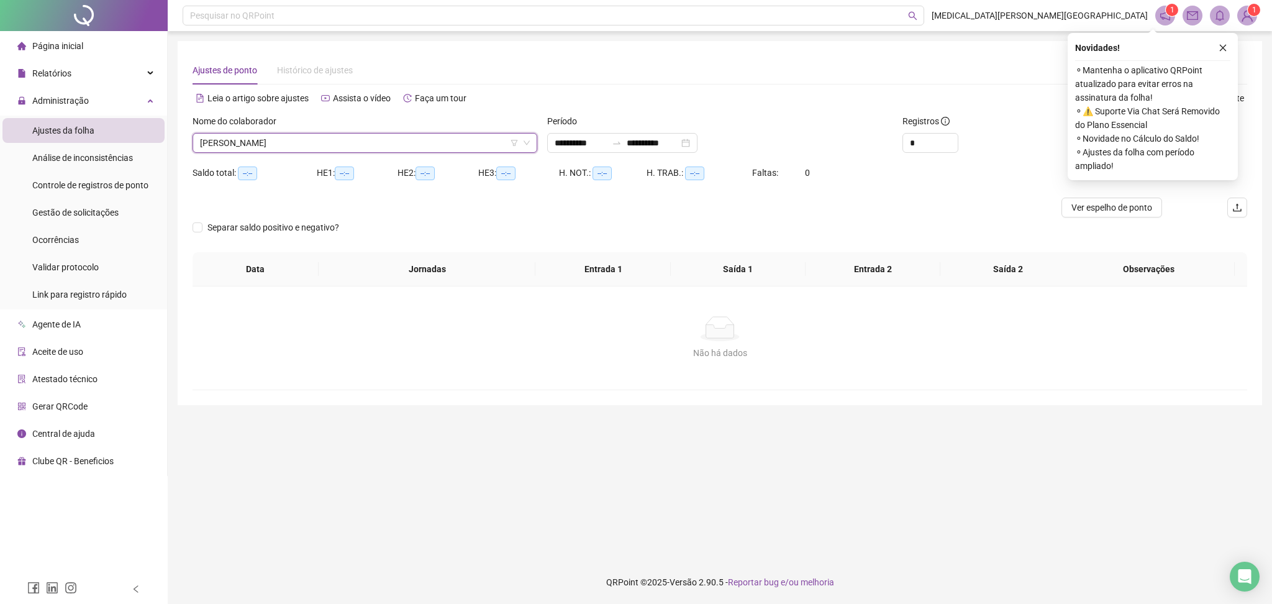
click at [954, 88] on div "Alternar para versão lite" at bounding box center [983, 98] width 527 height 20
click at [954, 45] on icon "close" at bounding box center [1223, 47] width 9 height 9
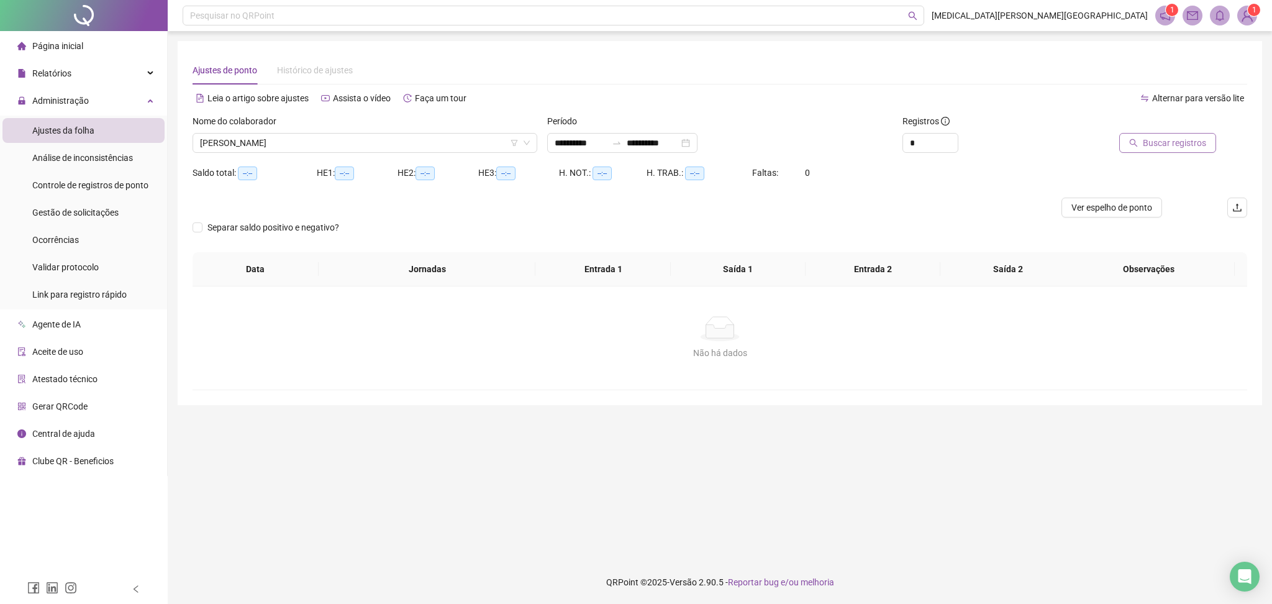
click at [954, 147] on span "Buscar registros" at bounding box center [1174, 143] width 63 height 14
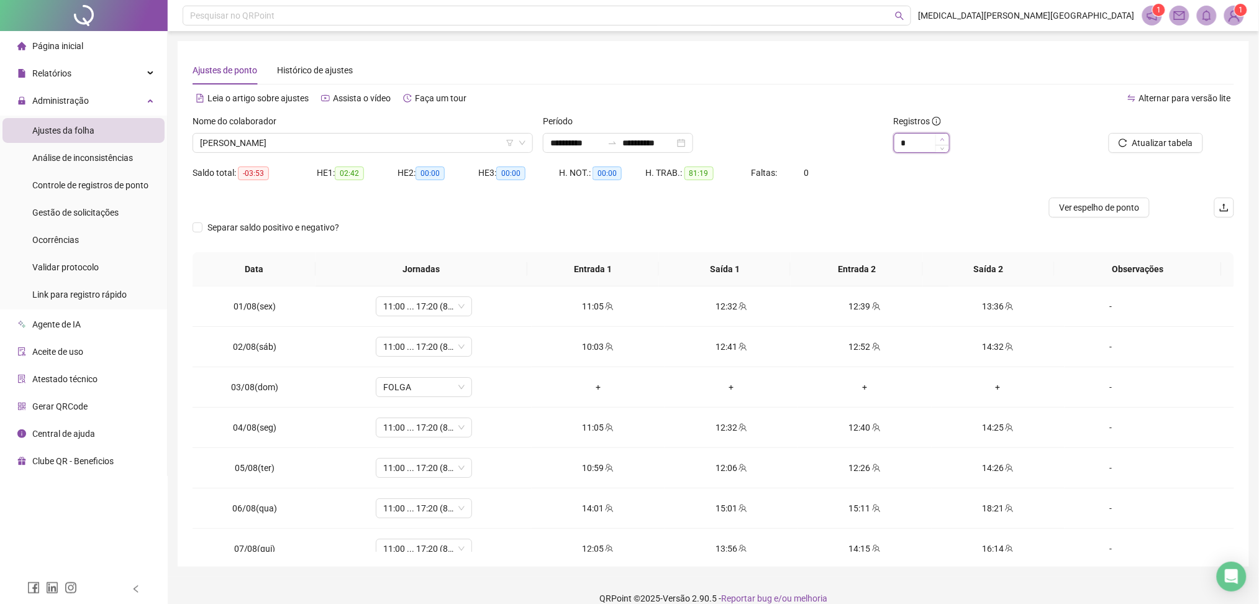
click at [944, 137] on icon "up" at bounding box center [943, 139] width 4 height 4
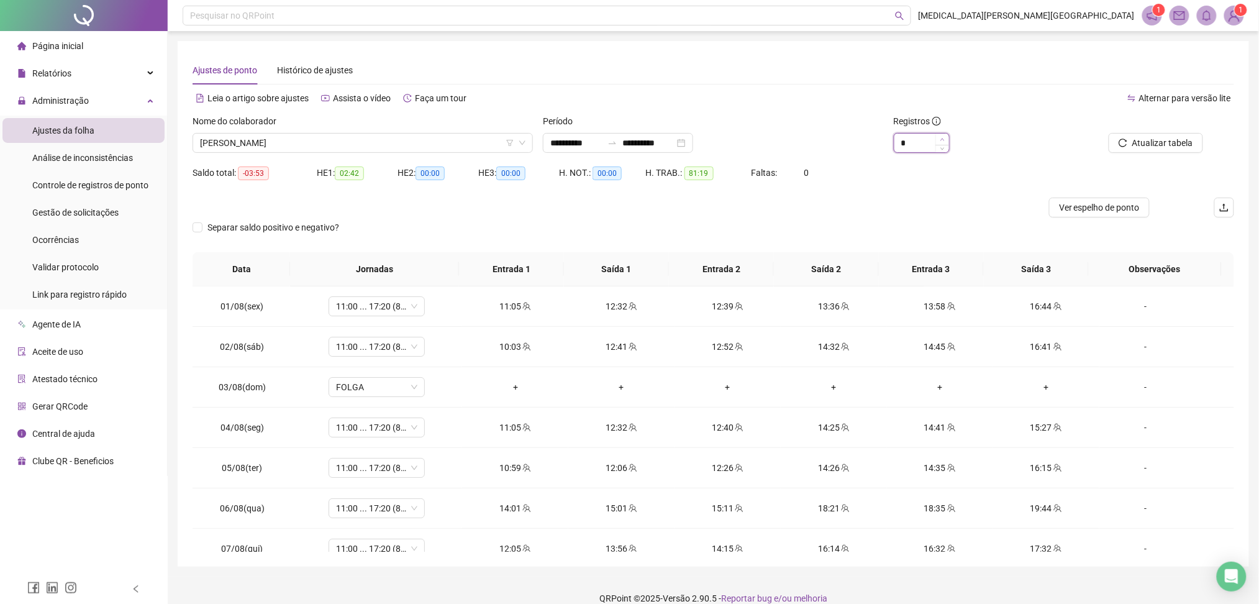
click at [944, 137] on icon "up" at bounding box center [943, 139] width 4 height 4
type input "*"
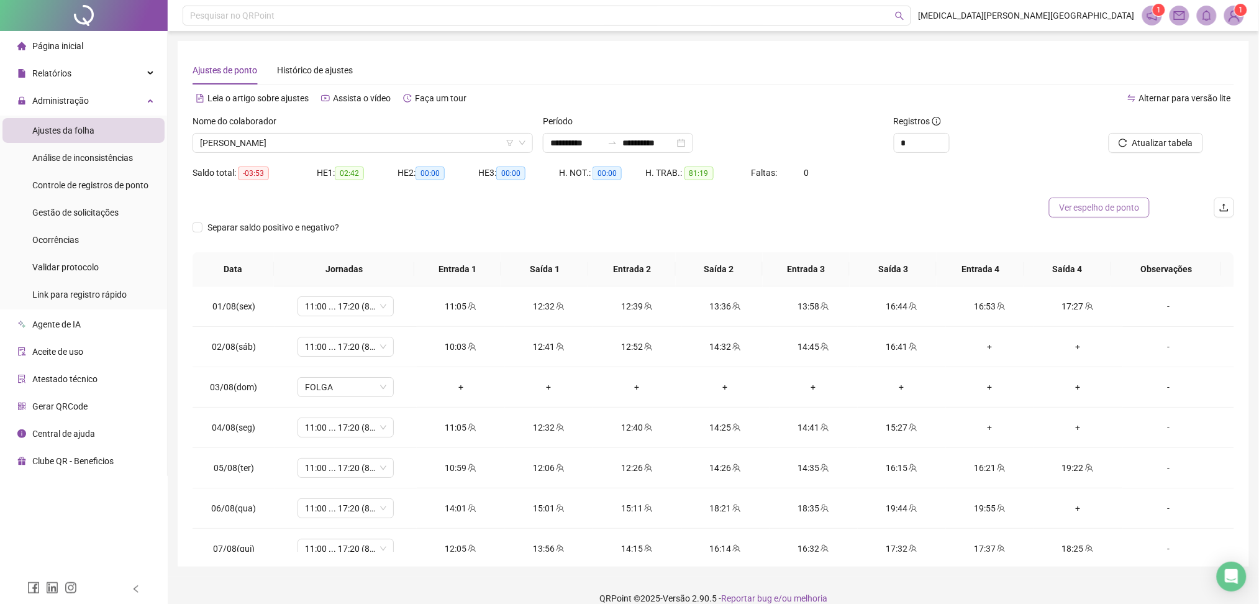
click at [954, 208] on span "Ver espelho de ponto" at bounding box center [1099, 208] width 81 height 14
